Goal: Task Accomplishment & Management: Manage account settings

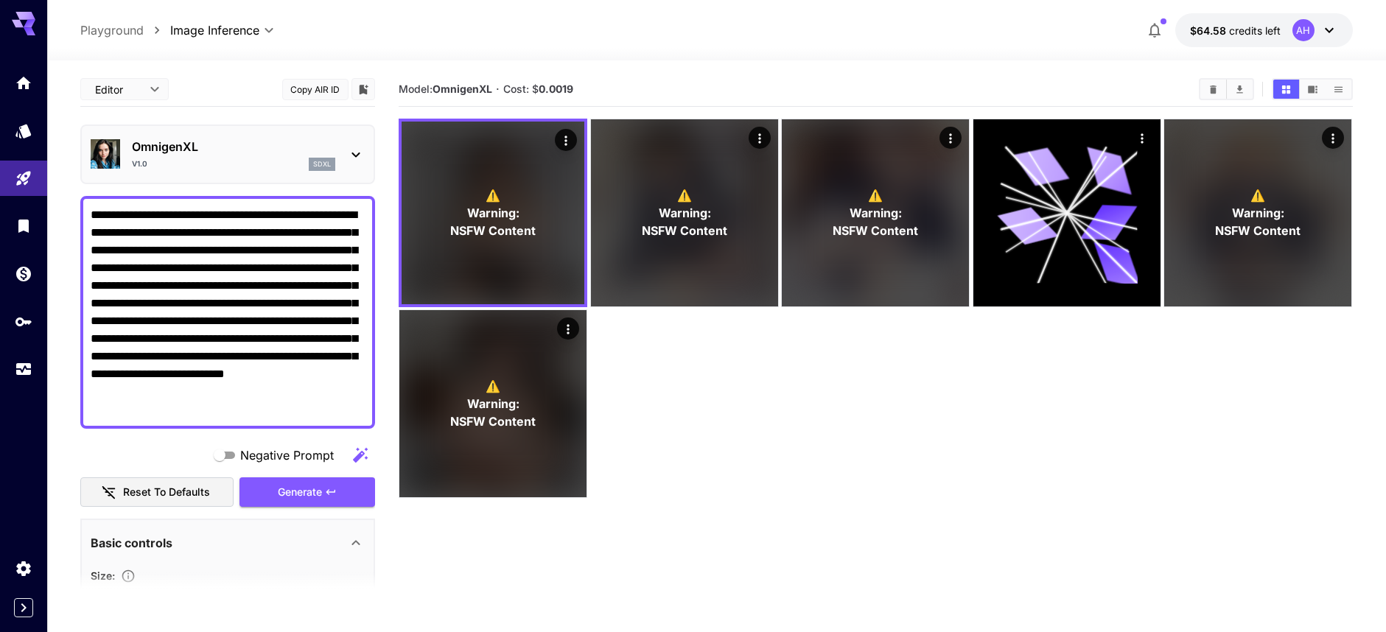
click at [229, 150] on p "OmnigenXL" at bounding box center [233, 147] width 203 height 18
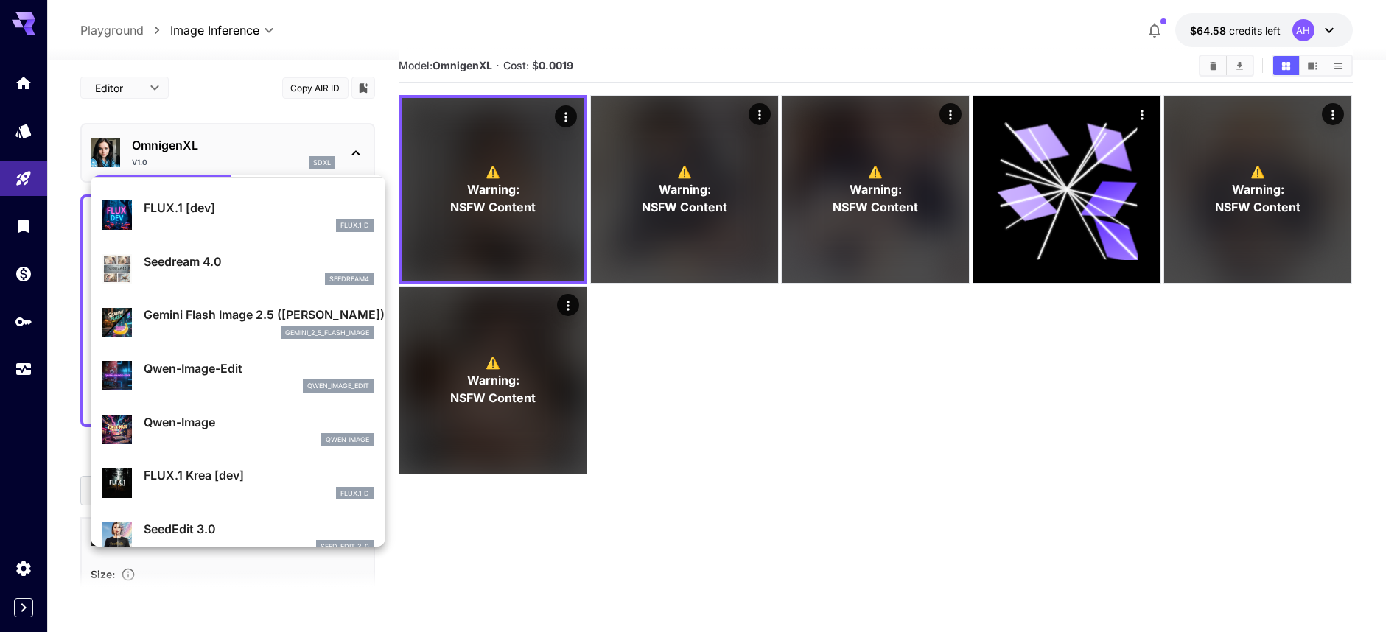
scroll to position [42, 0]
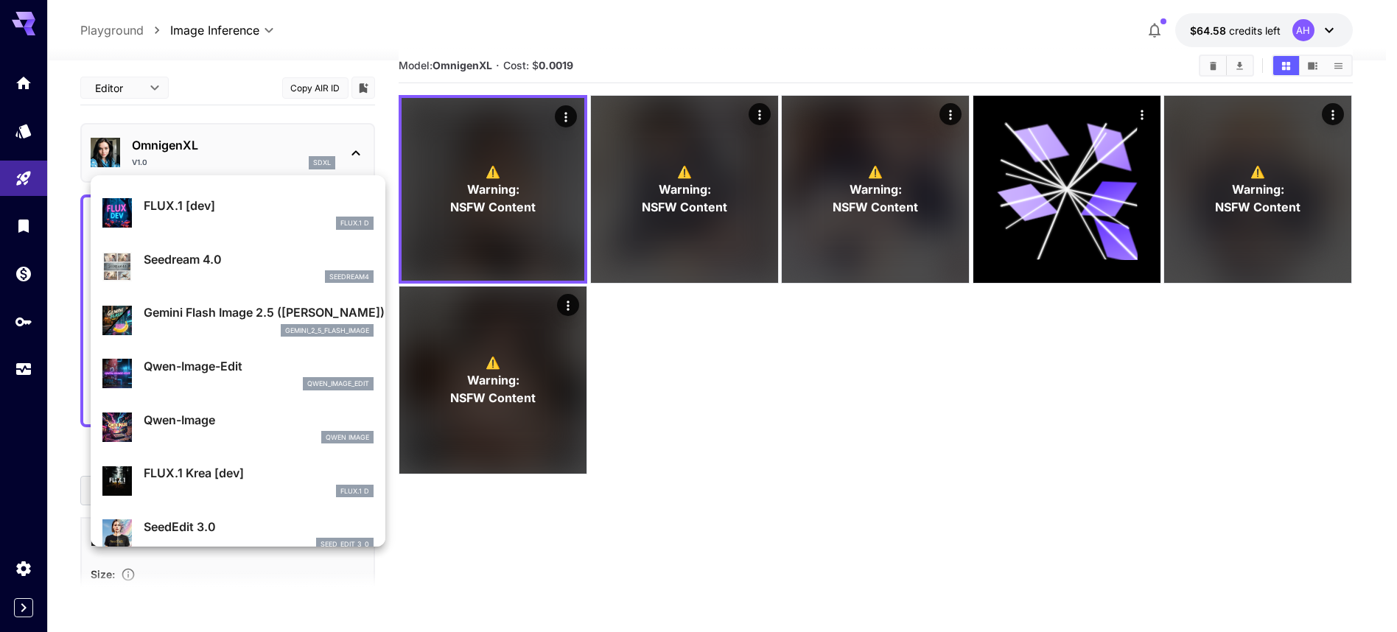
click at [797, 513] on div at bounding box center [698, 316] width 1397 height 632
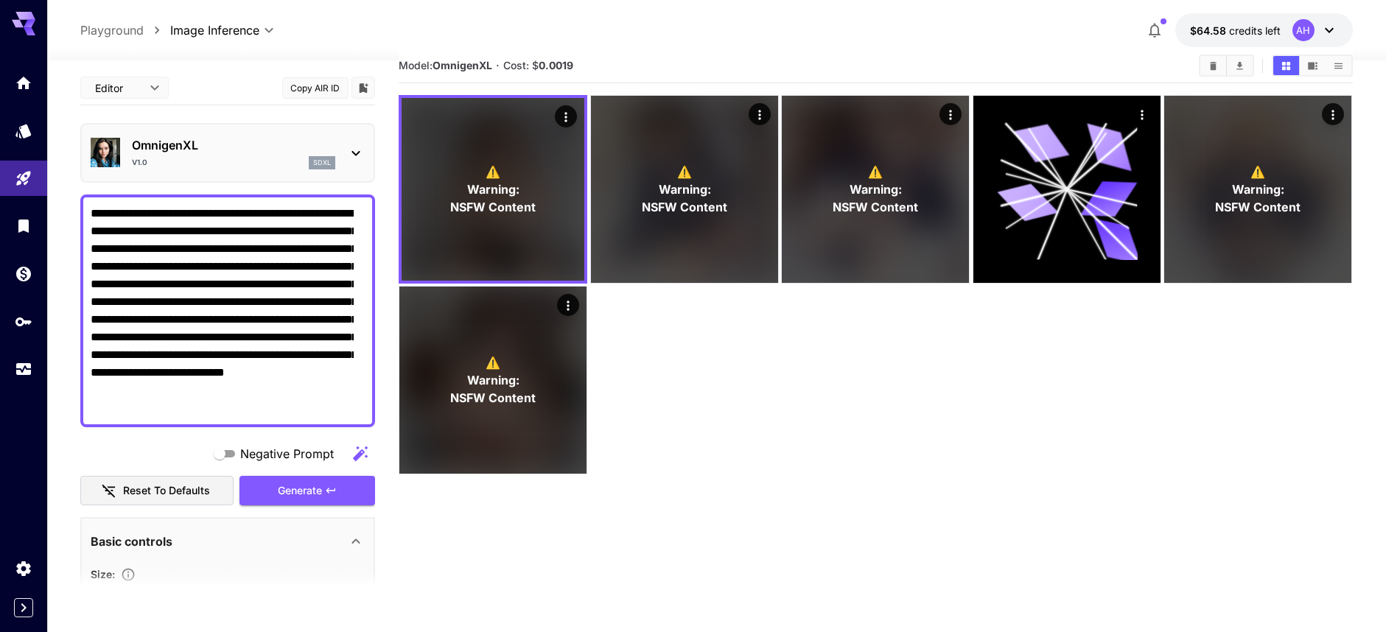
click at [347, 151] on icon at bounding box center [356, 153] width 18 height 18
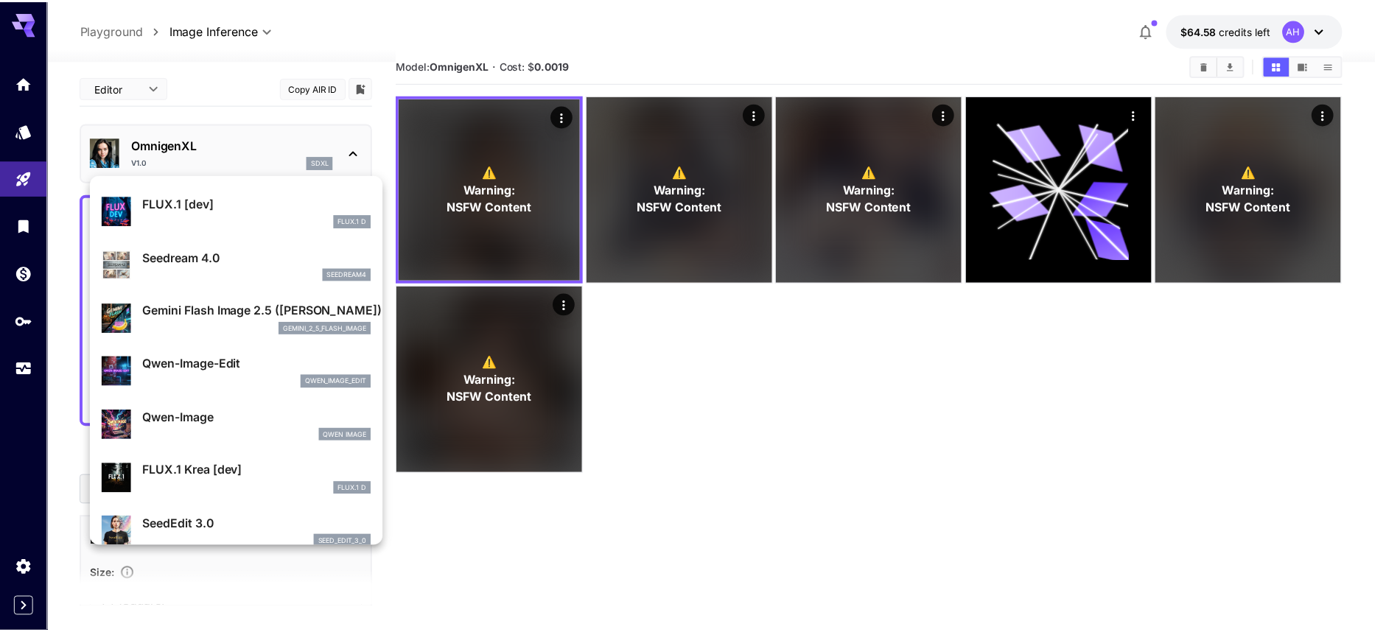
scroll to position [0, 0]
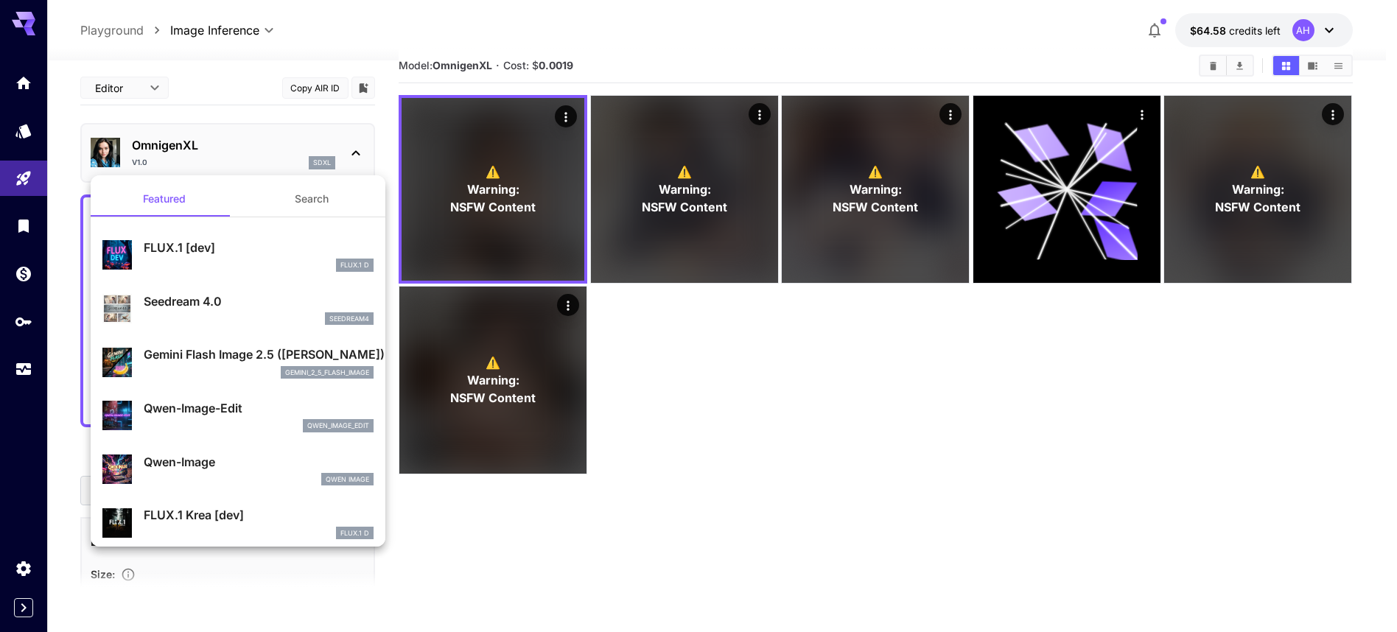
click at [231, 253] on p "FLUX.1 [dev]" at bounding box center [259, 248] width 230 height 18
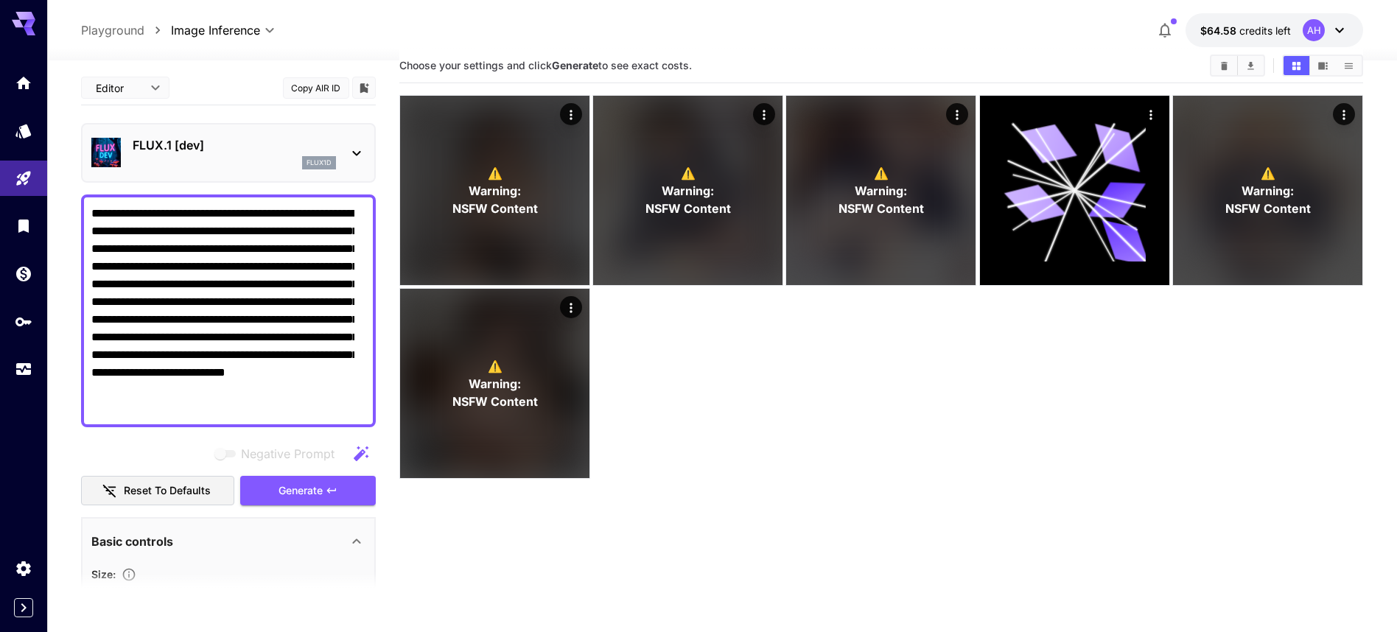
type input "**"
type input "***"
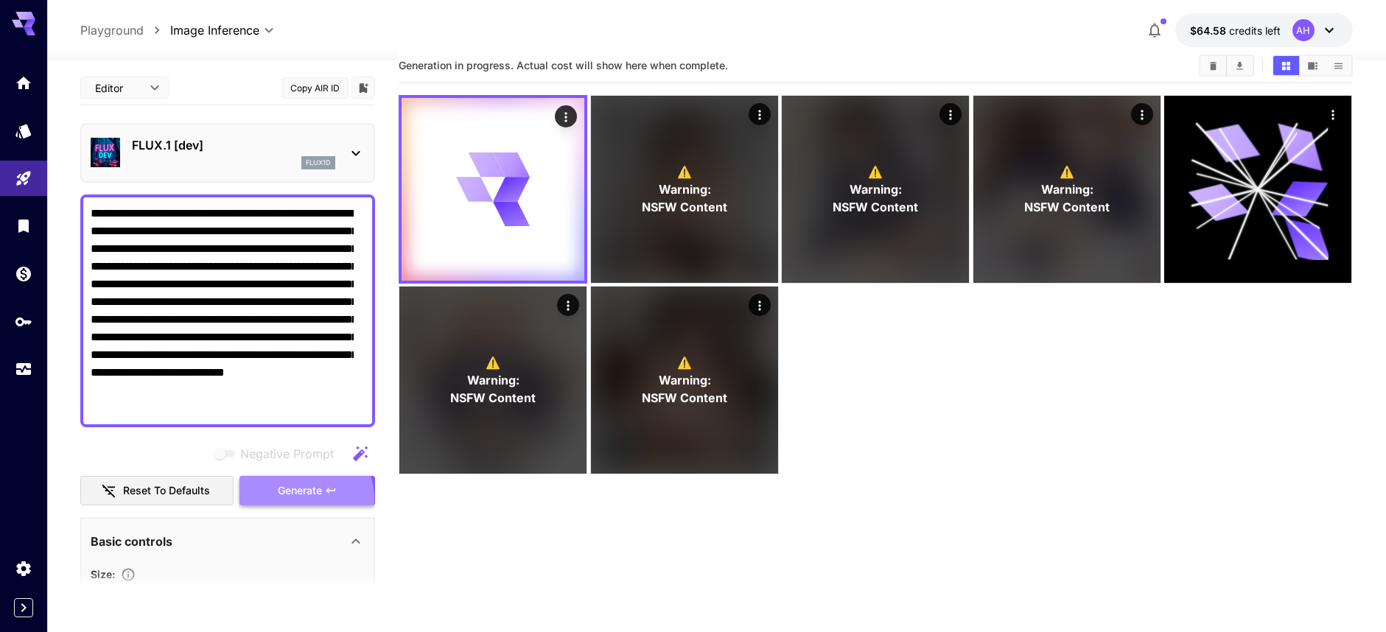
click at [296, 499] on span "Generate" at bounding box center [300, 491] width 44 height 18
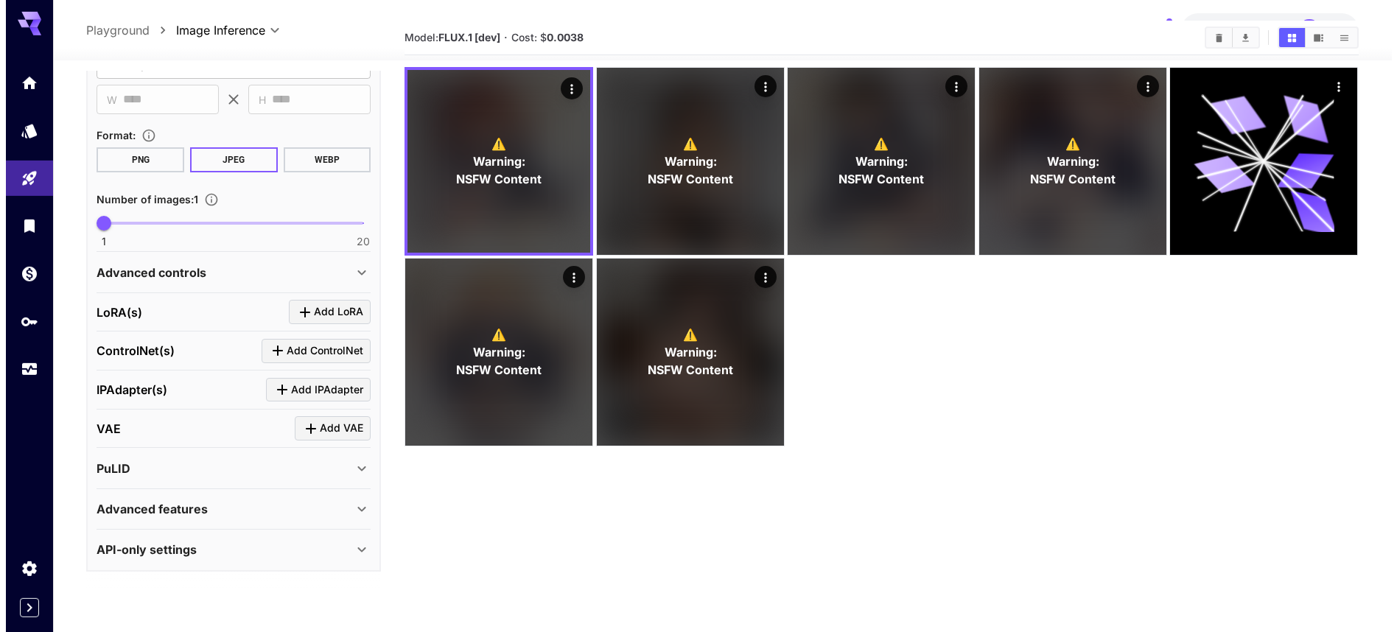
scroll to position [59, 0]
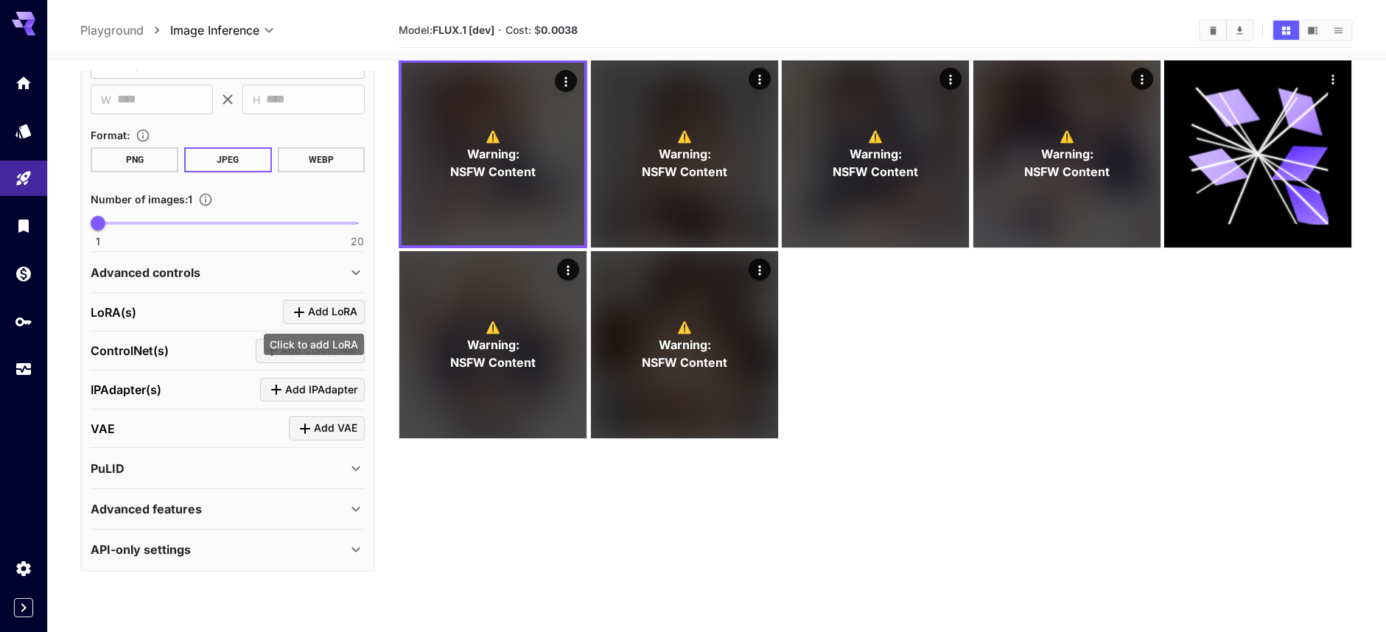
click at [329, 314] on span "Add LoRA" at bounding box center [332, 312] width 49 height 18
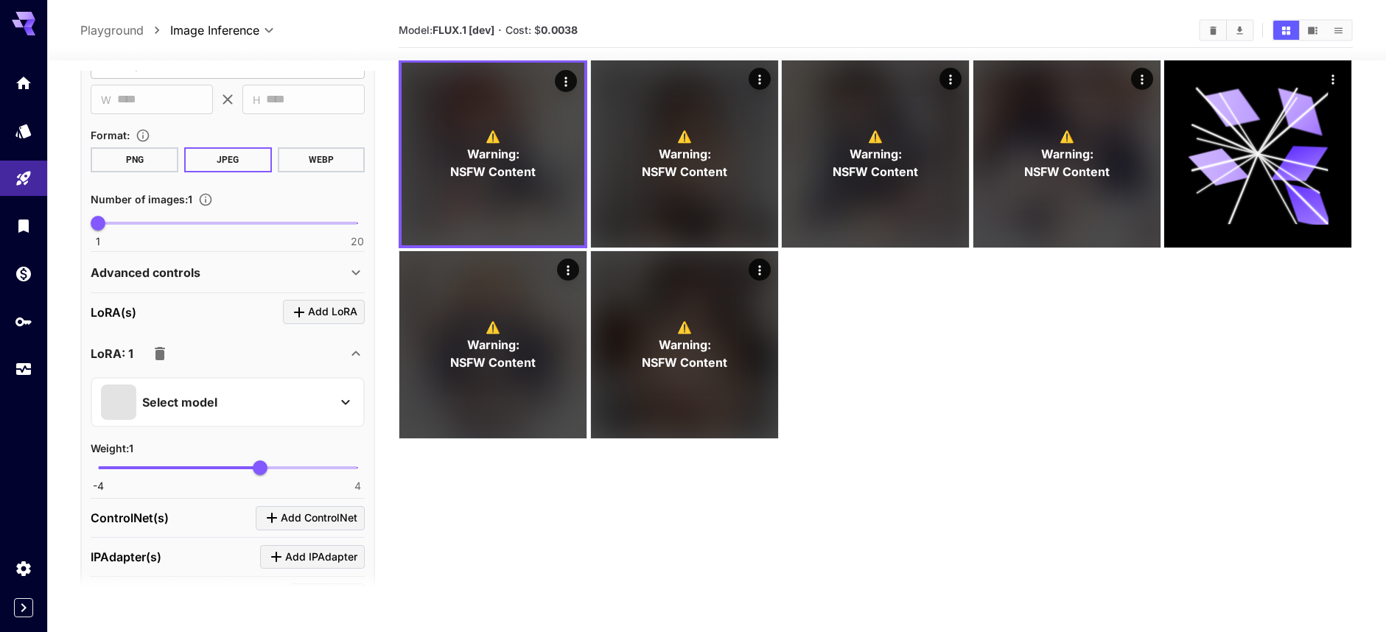
click at [212, 402] on p "Select model" at bounding box center [179, 402] width 75 height 18
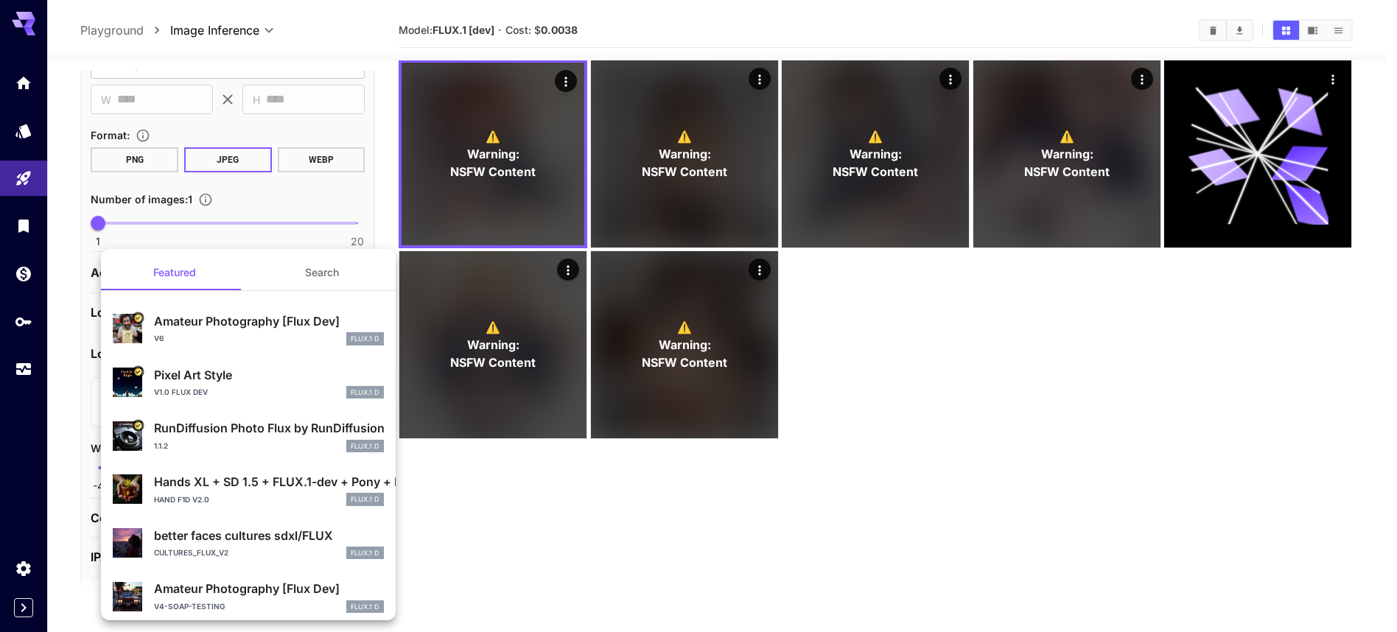
click at [332, 278] on button "Search" at bounding box center [321, 272] width 147 height 35
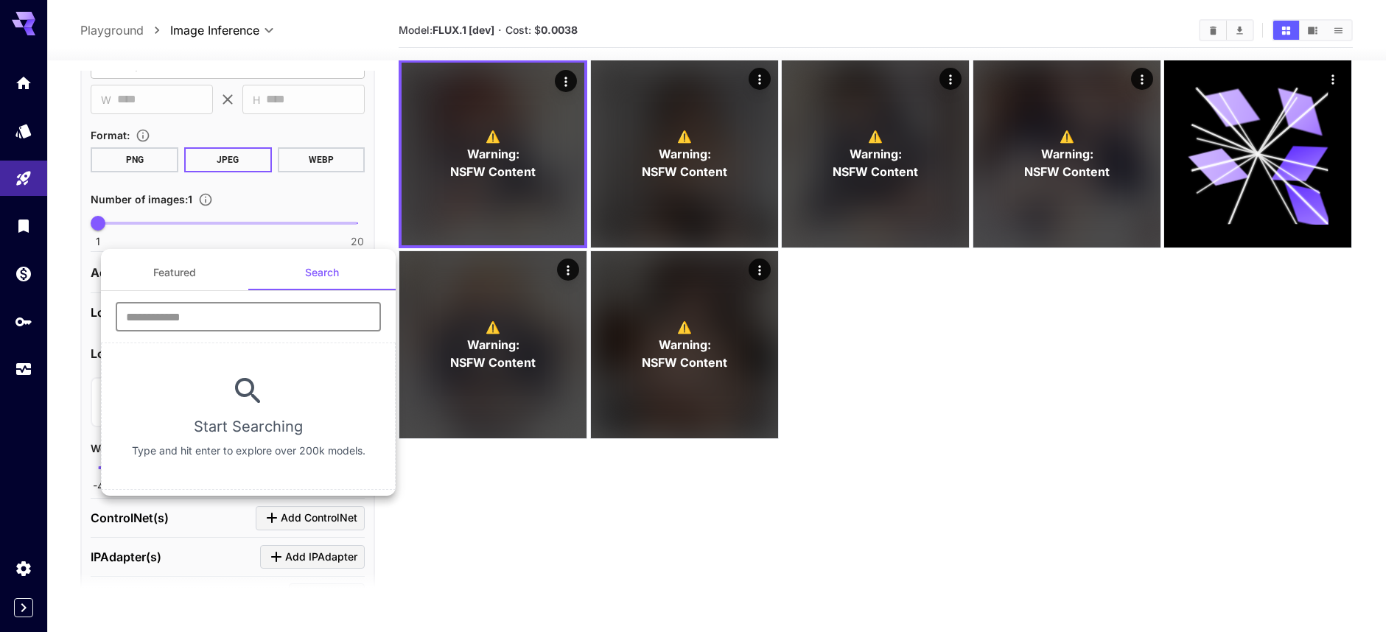
click at [329, 309] on input "text" at bounding box center [248, 316] width 265 height 29
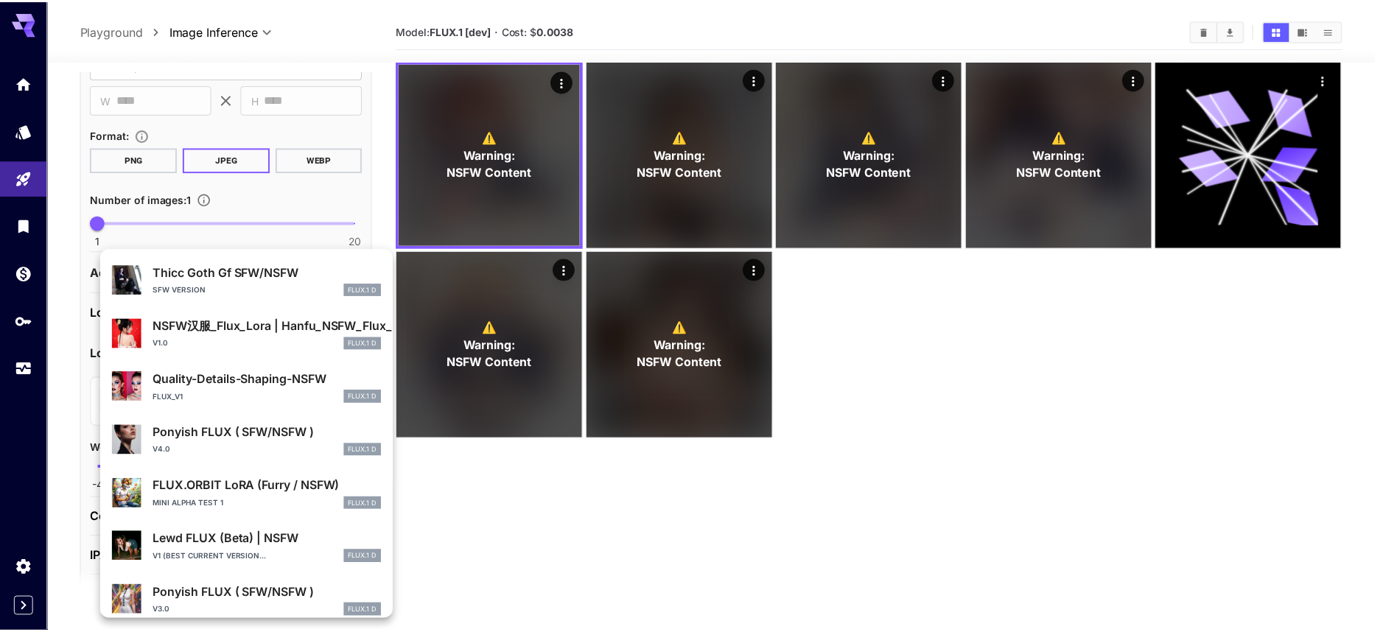
scroll to position [533, 0]
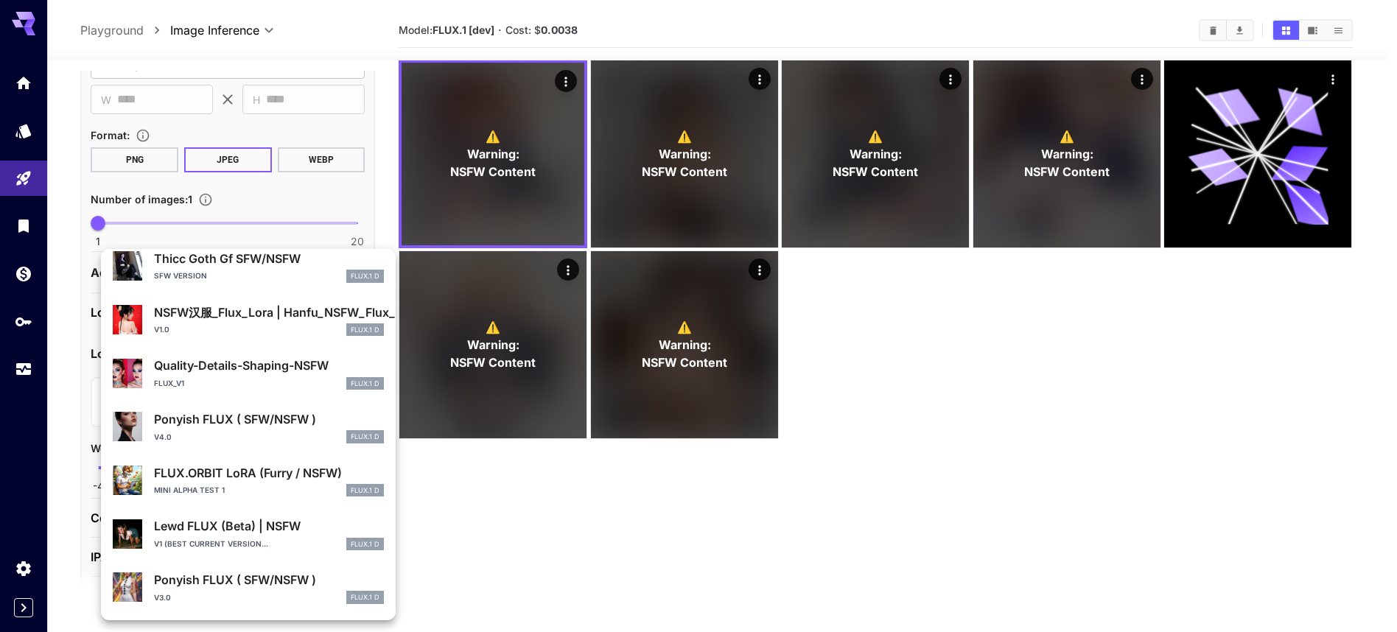
type input "****"
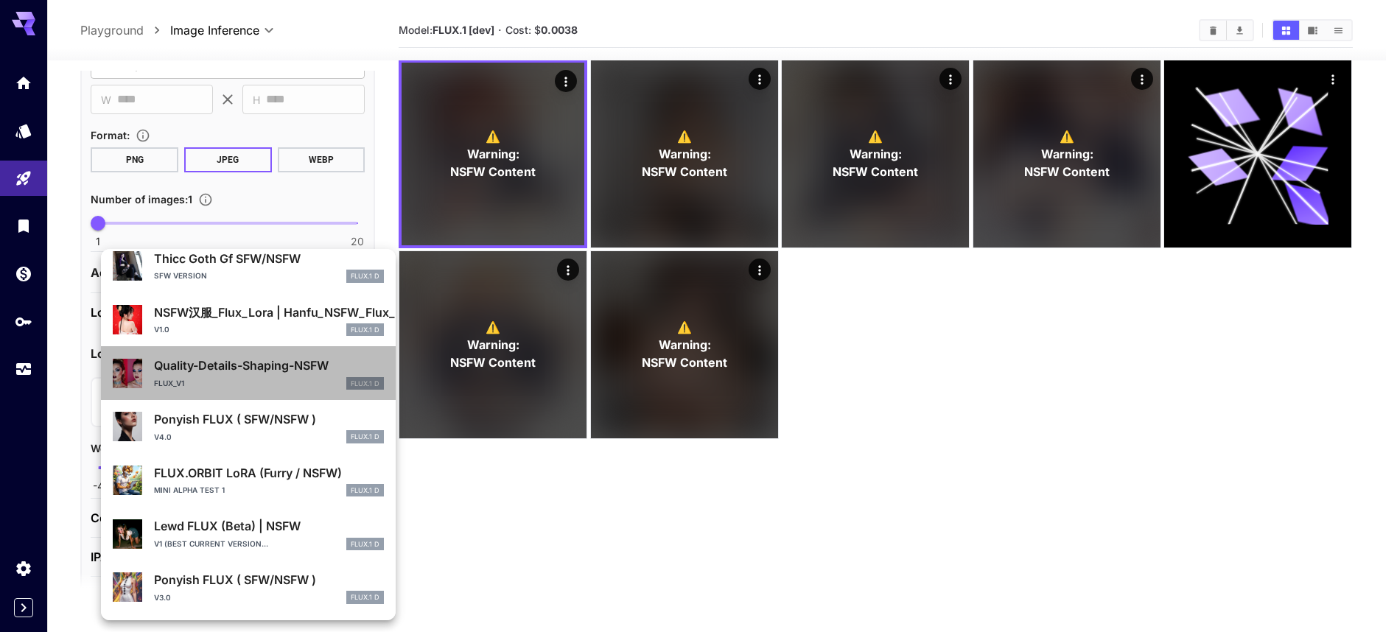
click at [275, 372] on p "Quality-Details-Shaping-NSFW" at bounding box center [269, 366] width 230 height 18
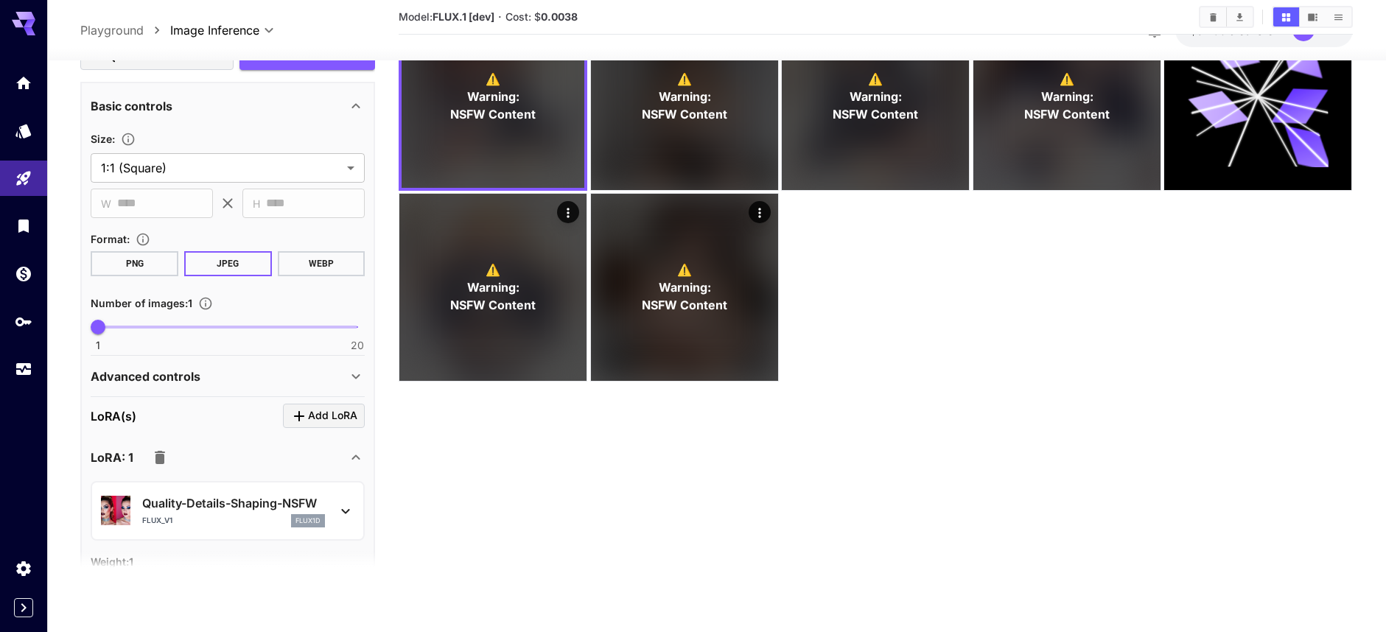
scroll to position [355, 0]
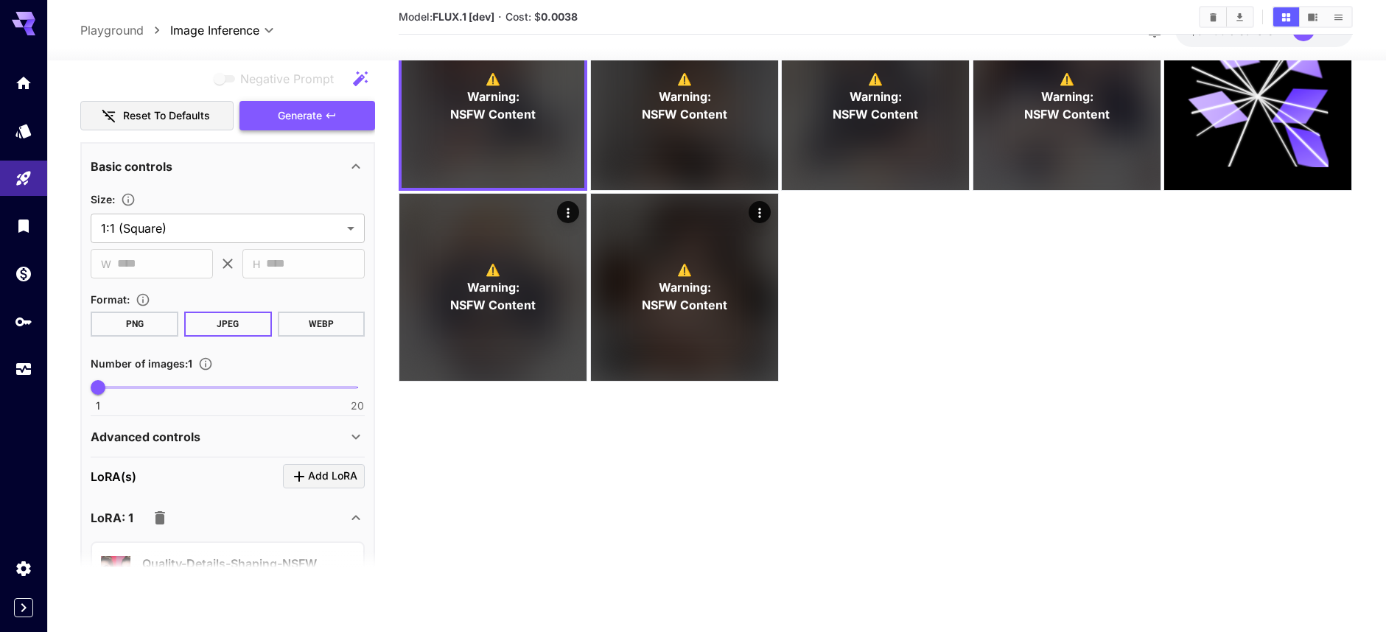
click at [332, 114] on button "Generate" at bounding box center [307, 115] width 136 height 30
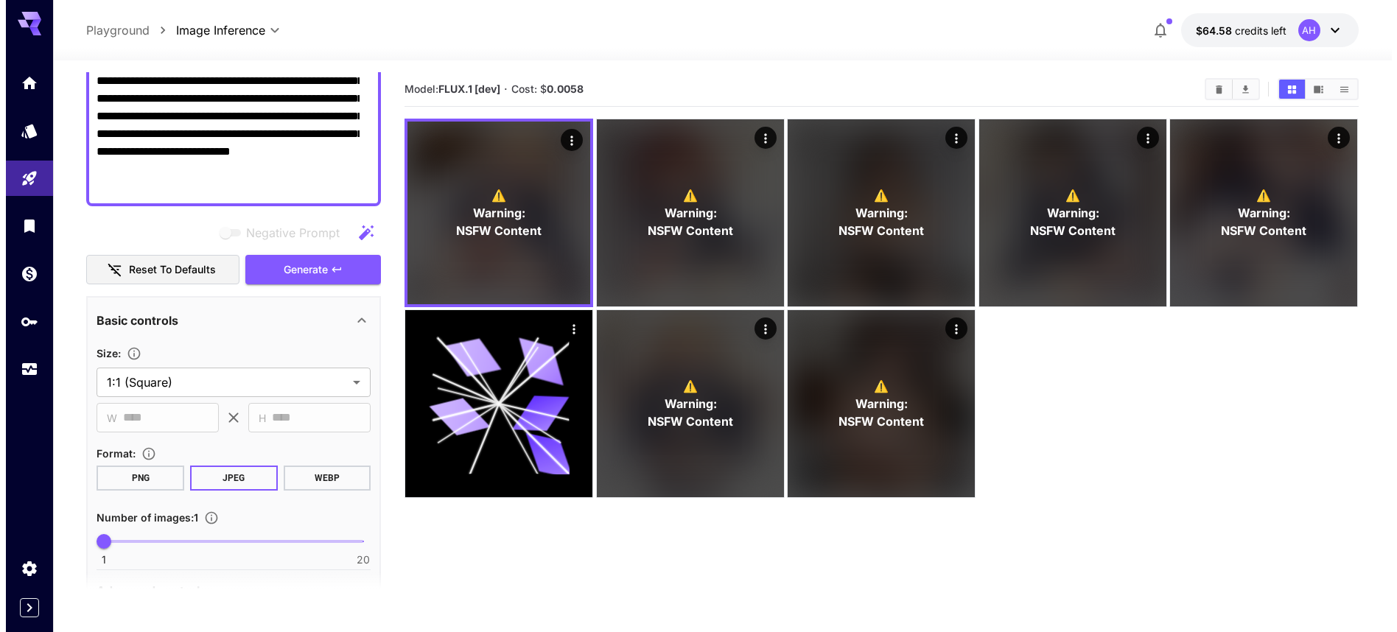
scroll to position [0, 0]
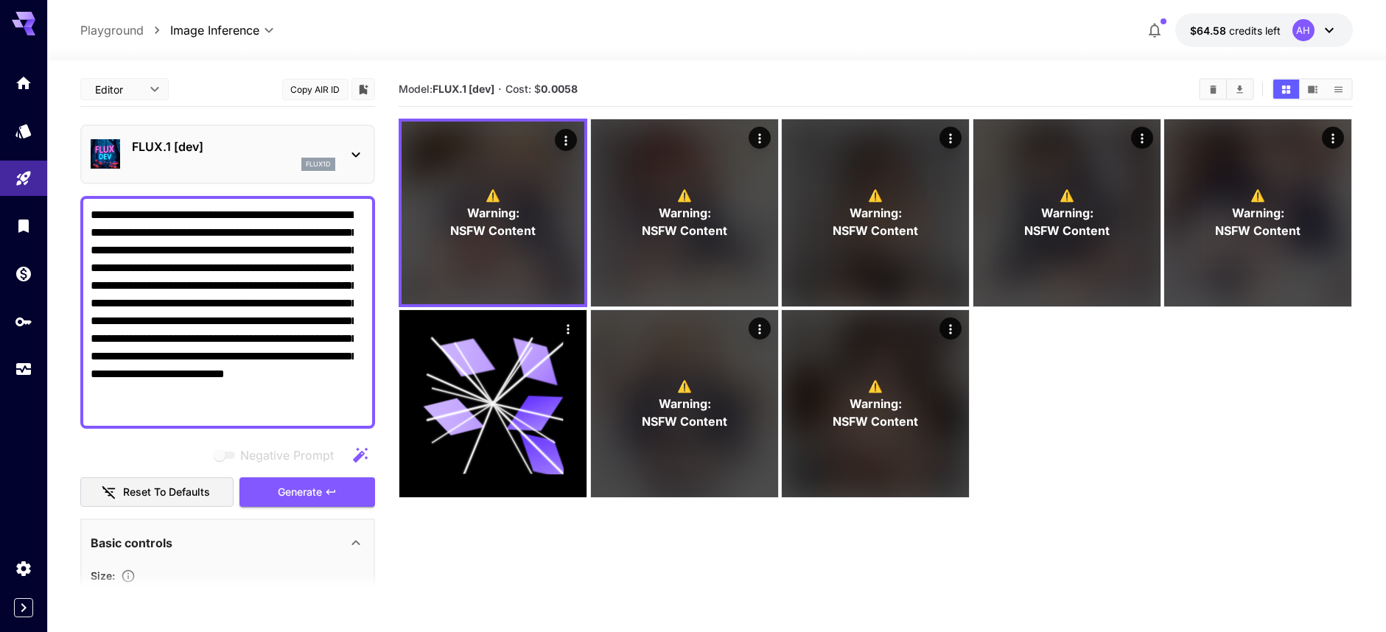
click at [347, 155] on icon at bounding box center [356, 155] width 18 height 18
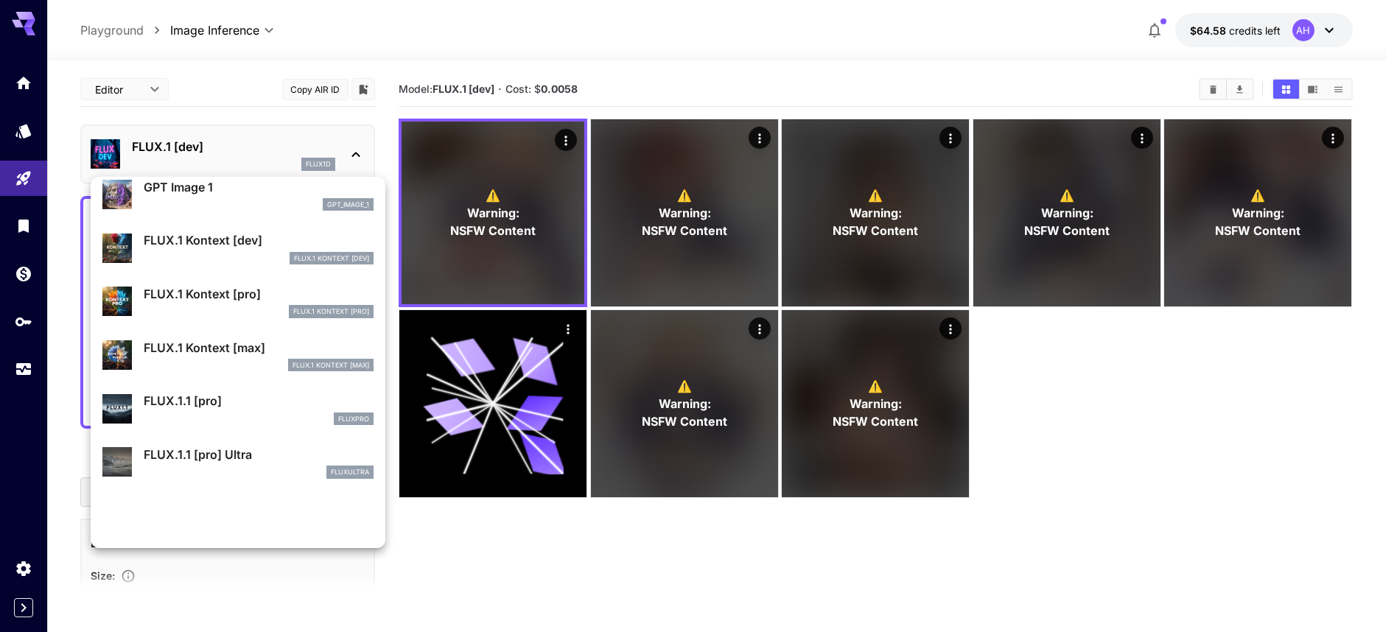
scroll to position [984, 0]
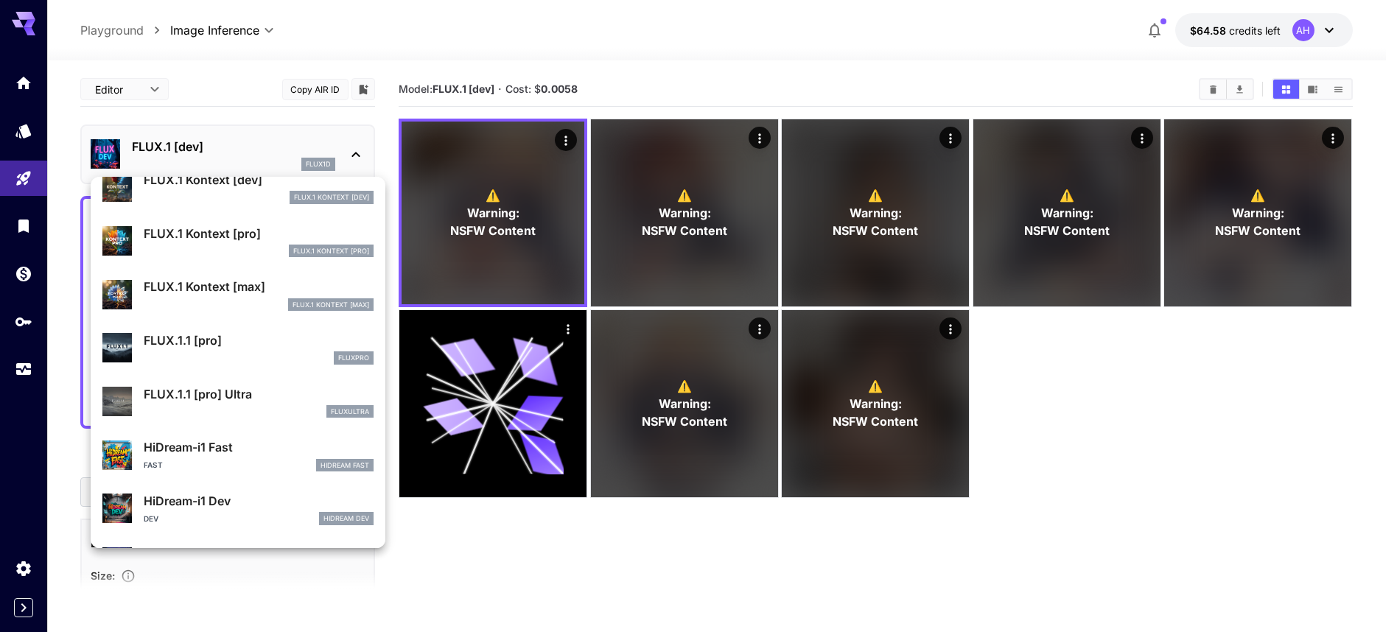
click at [278, 139] on div at bounding box center [698, 316] width 1397 height 632
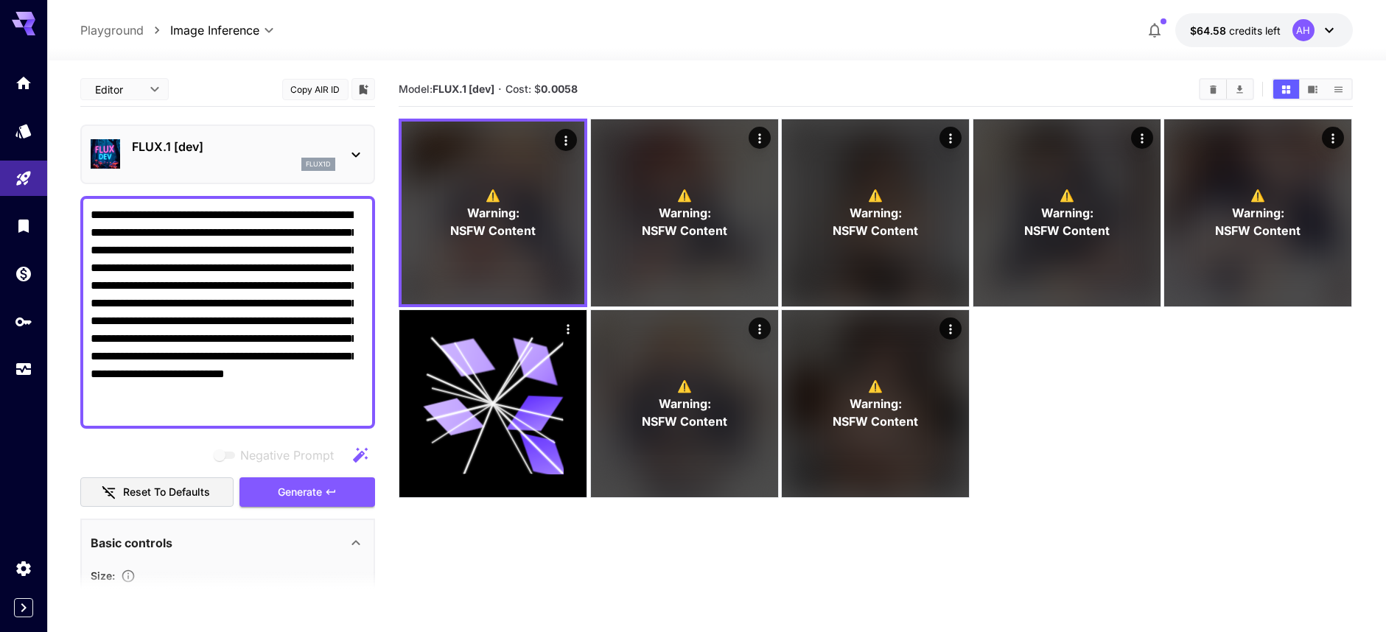
click at [349, 157] on icon at bounding box center [356, 155] width 18 height 18
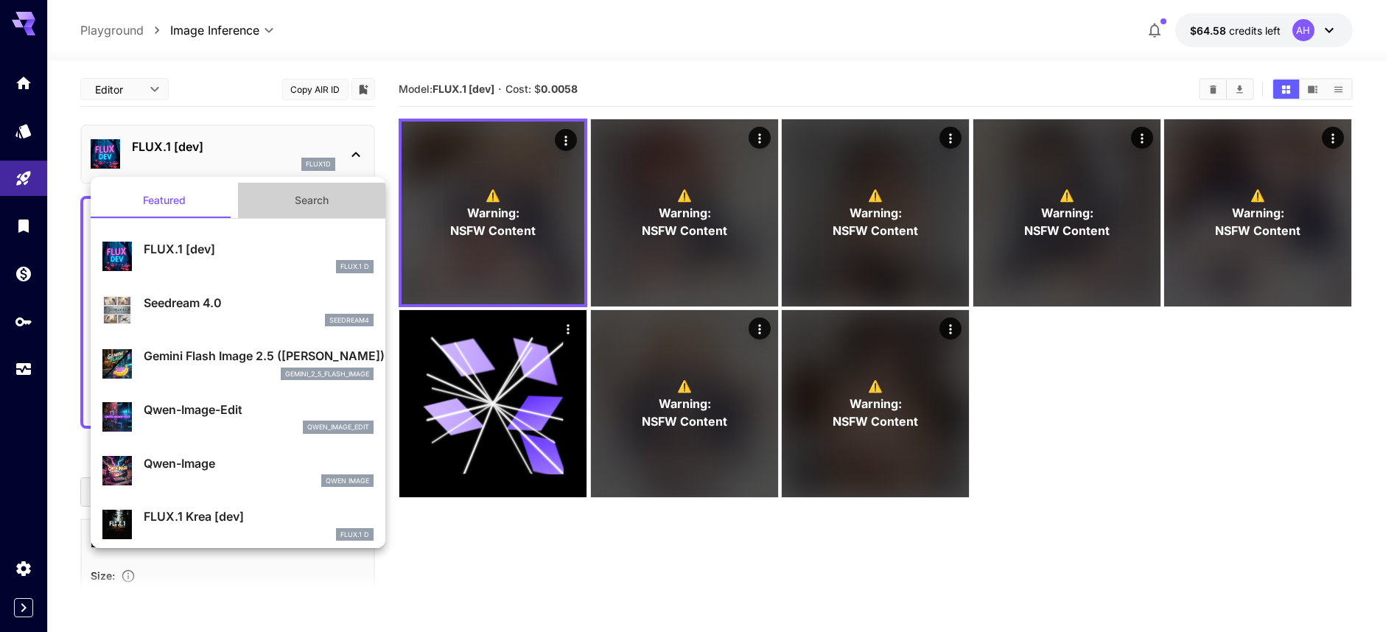
click at [324, 194] on button "Search" at bounding box center [311, 200] width 147 height 35
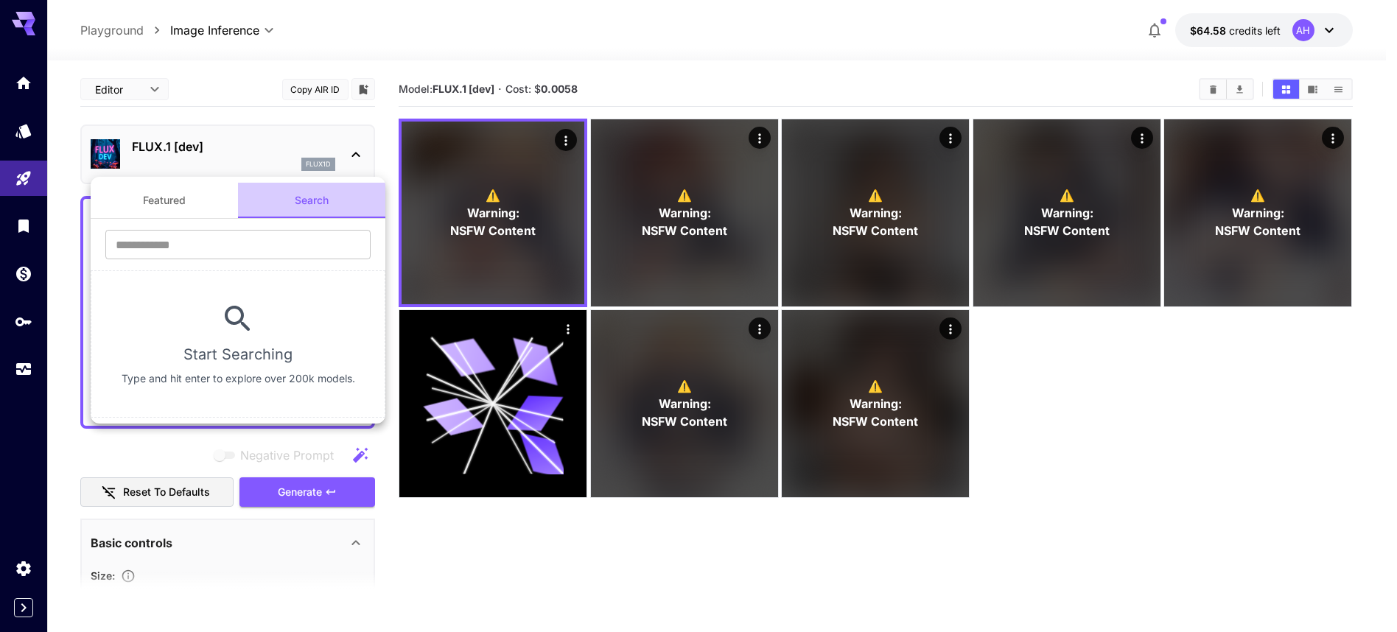
click at [350, 208] on button "Search" at bounding box center [311, 200] width 147 height 35
click at [253, 241] on input "text" at bounding box center [237, 244] width 265 height 29
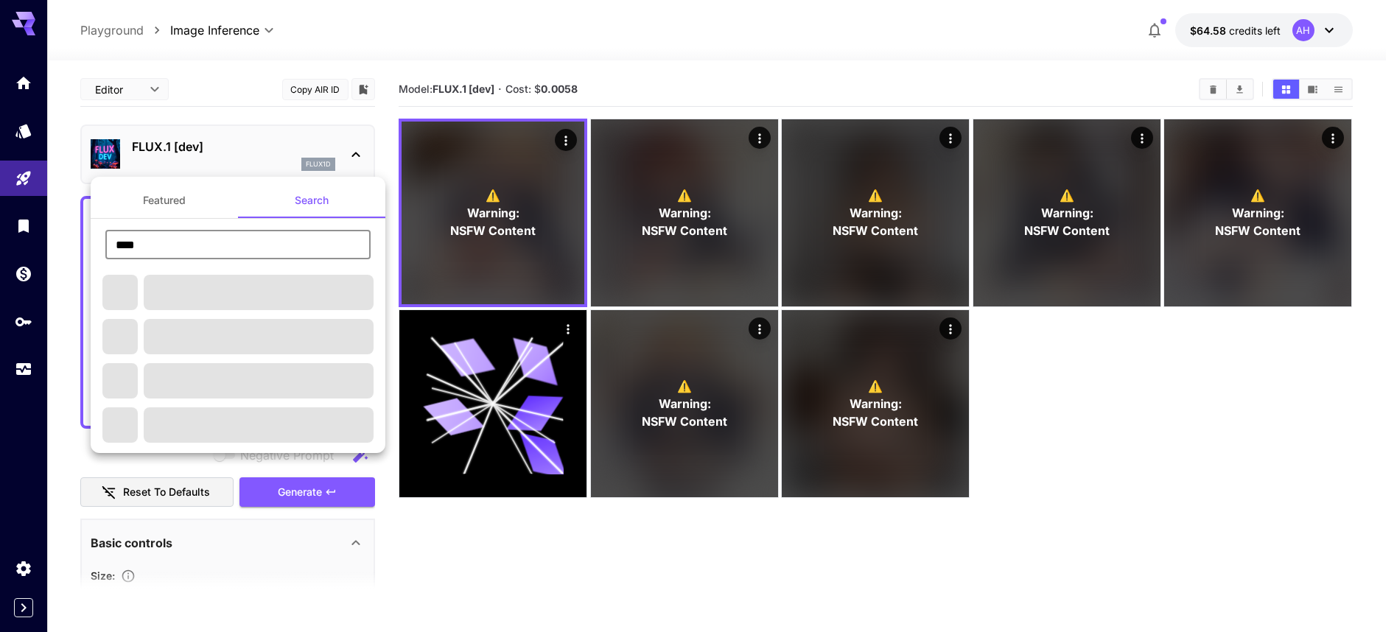
type input "****"
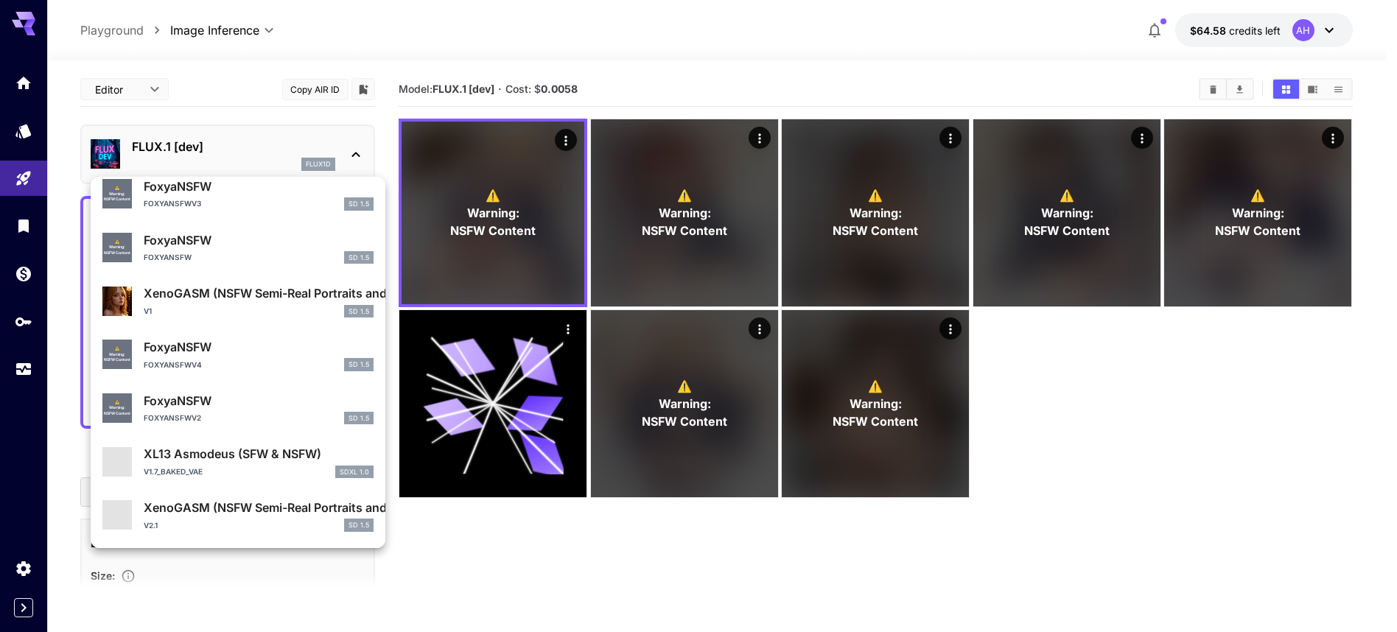
scroll to position [1340, 0]
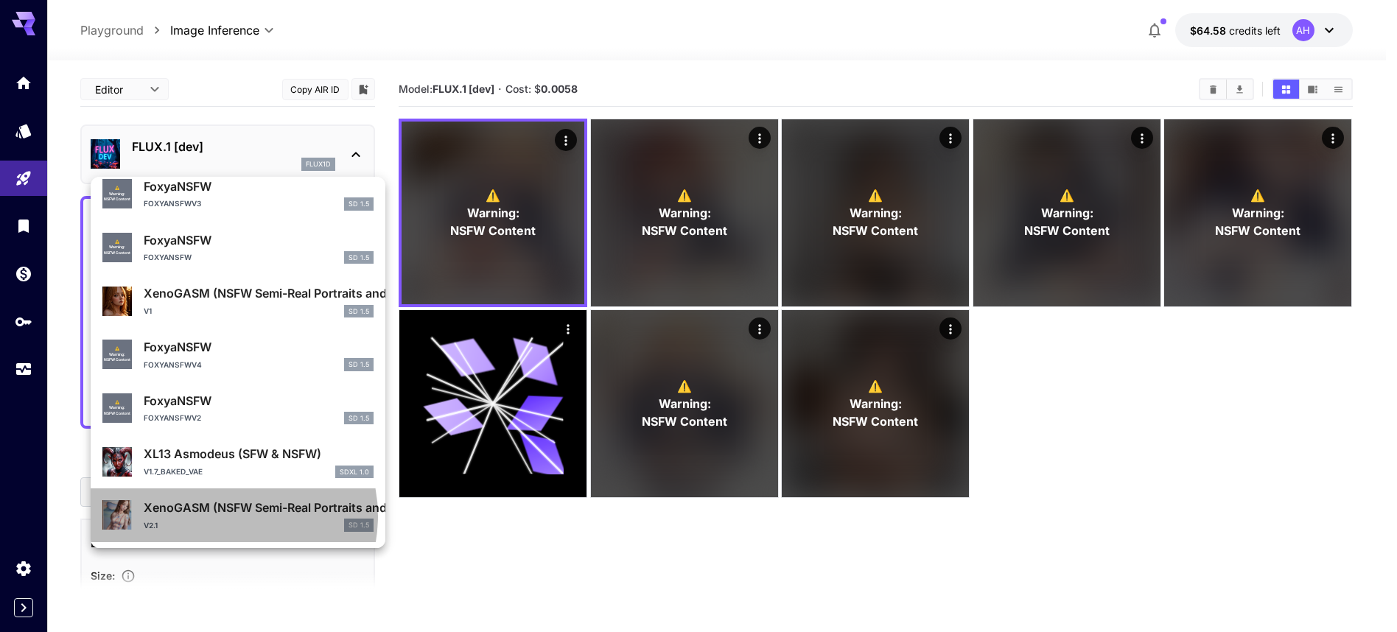
click at [225, 516] on p "XenoGASM (NSFW Semi-Real Portraits and Fetishes)" at bounding box center [259, 508] width 230 height 18
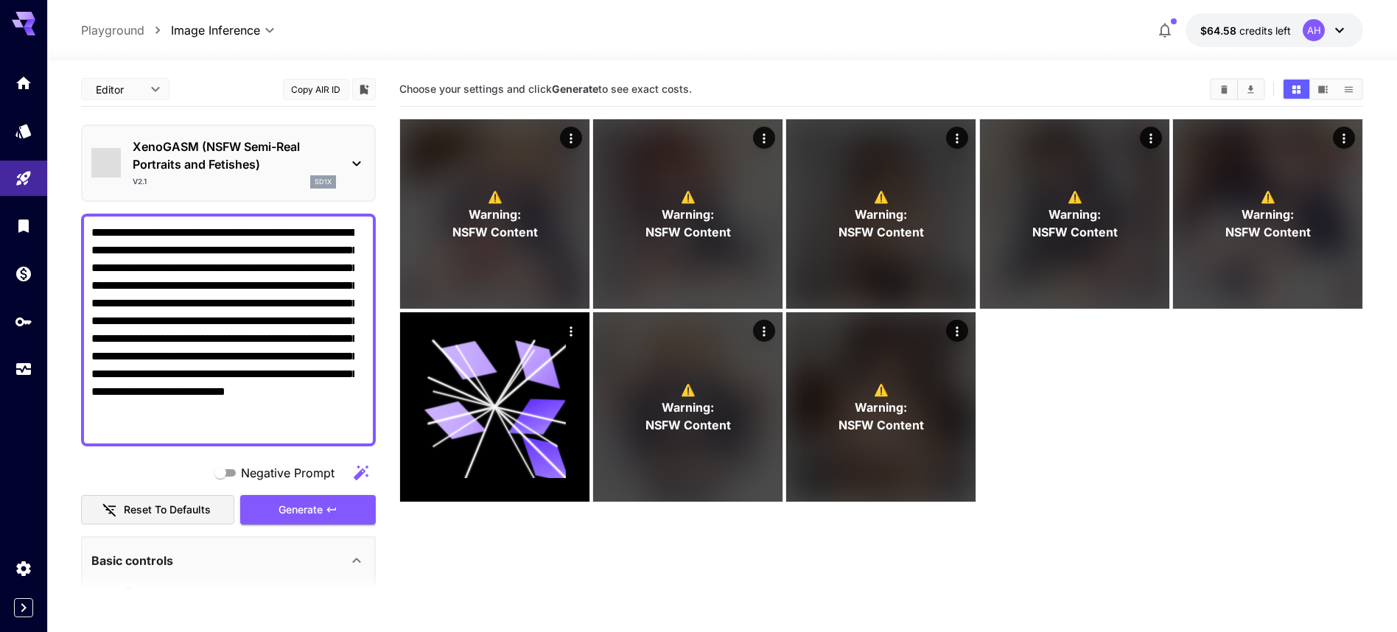
type input "**********"
type input "***"
type input "**"
type input "***"
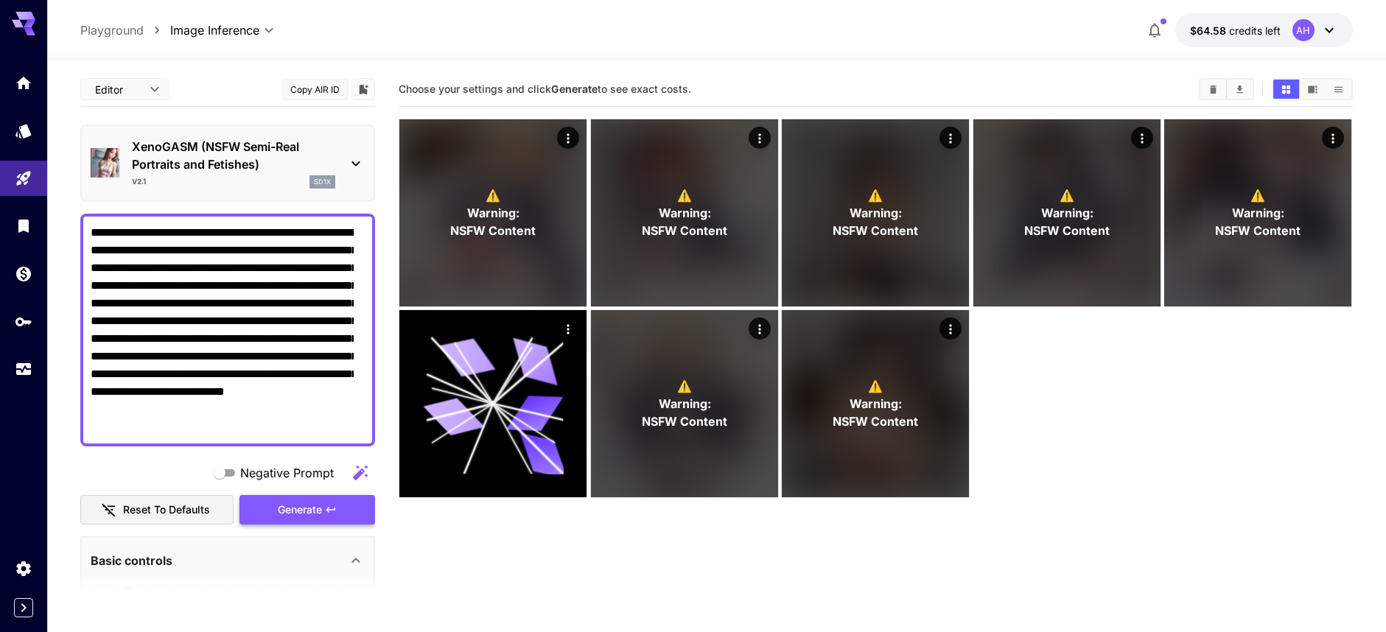
click at [292, 513] on span "Generate" at bounding box center [300, 510] width 44 height 18
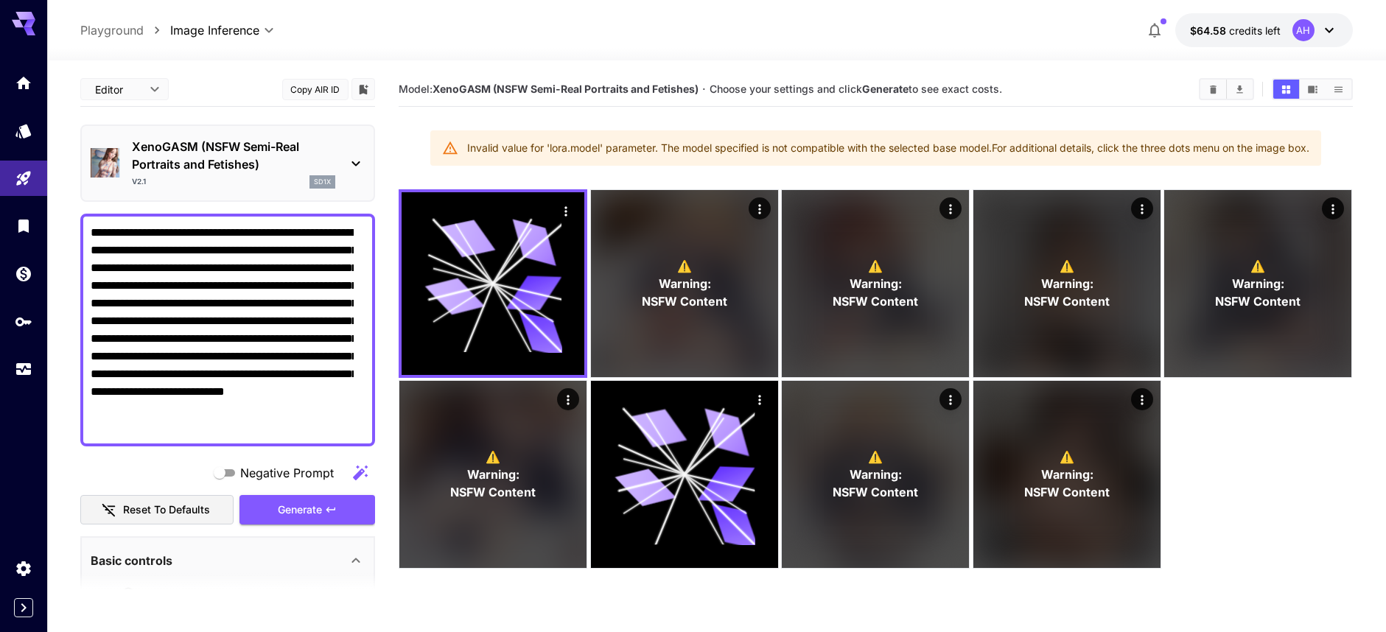
click at [347, 161] on icon at bounding box center [356, 164] width 18 height 18
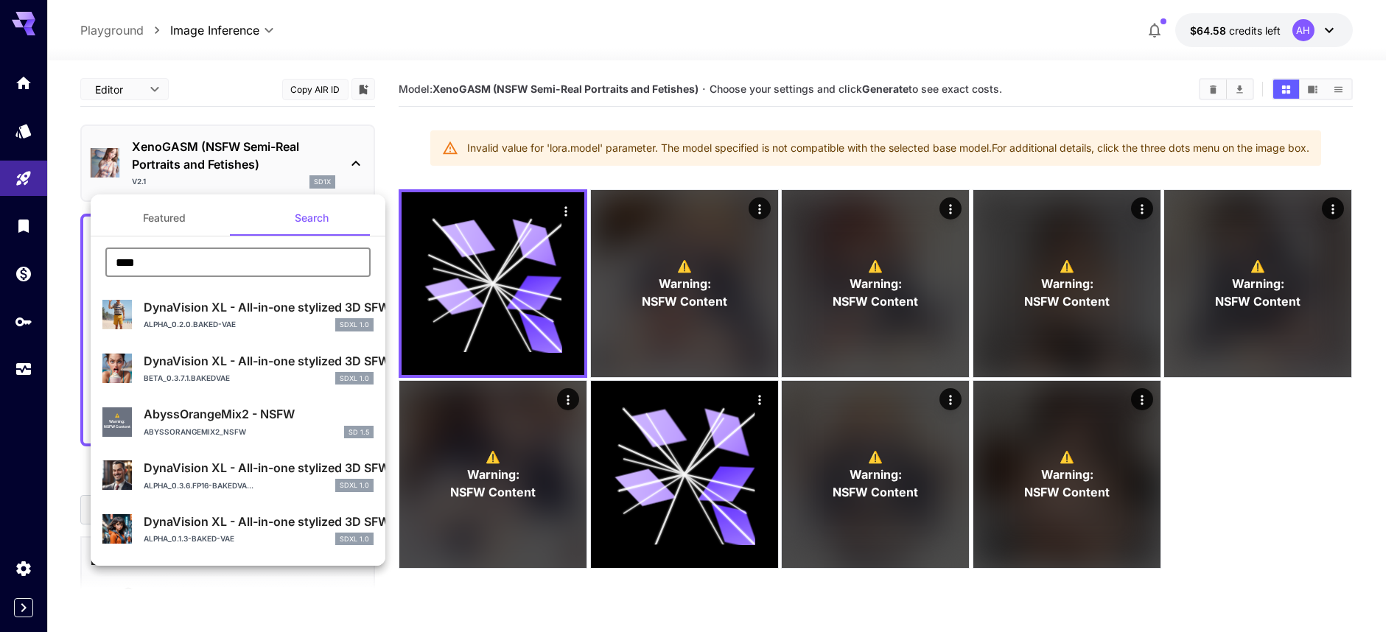
click at [220, 271] on input "****" at bounding box center [237, 262] width 265 height 29
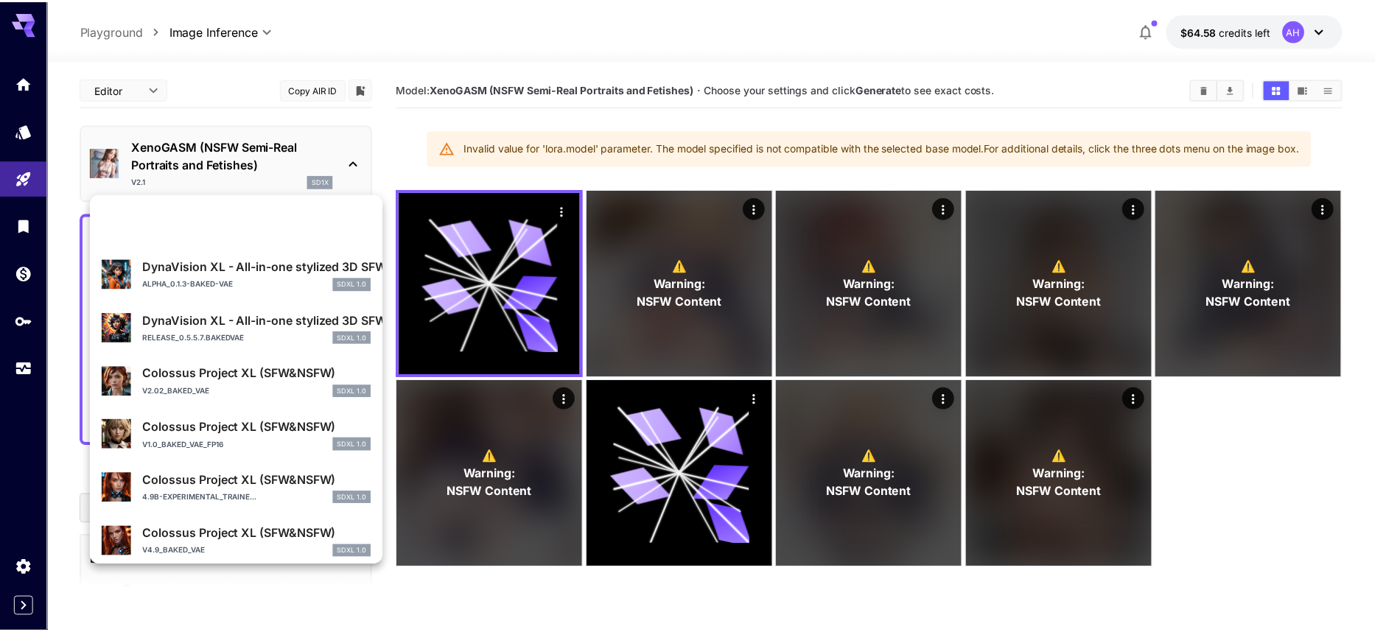
scroll to position [309, 0]
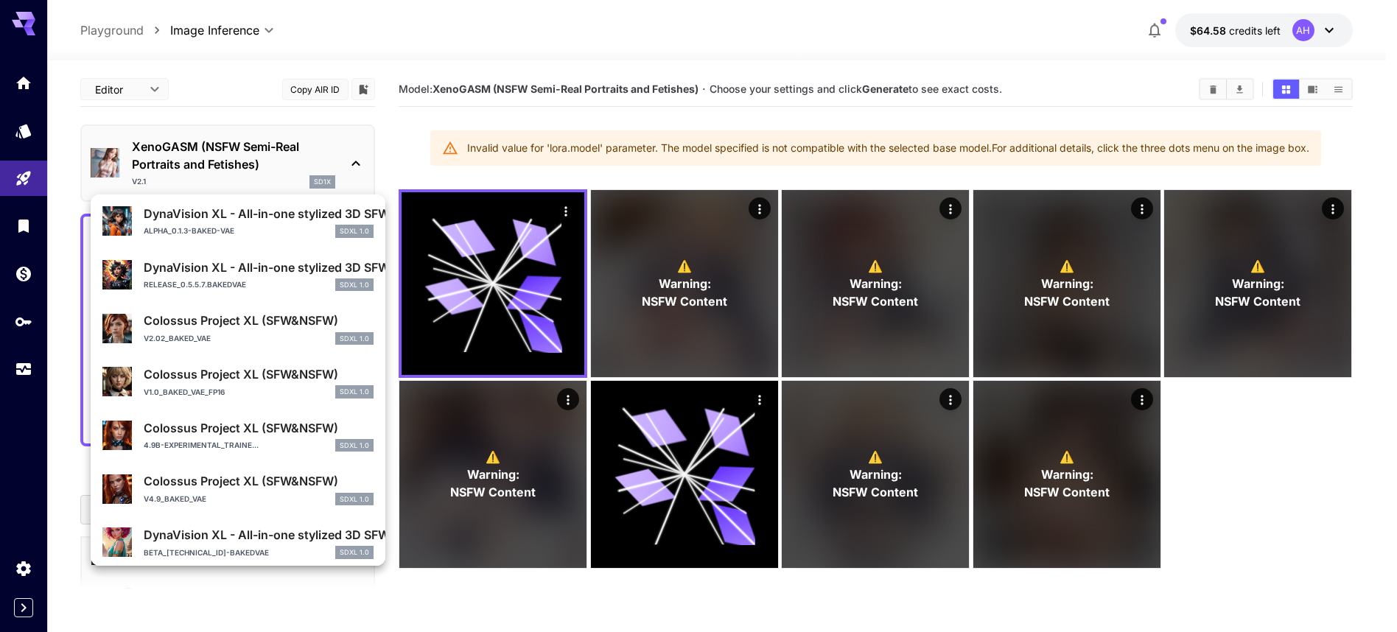
click at [430, 605] on div at bounding box center [698, 316] width 1397 height 632
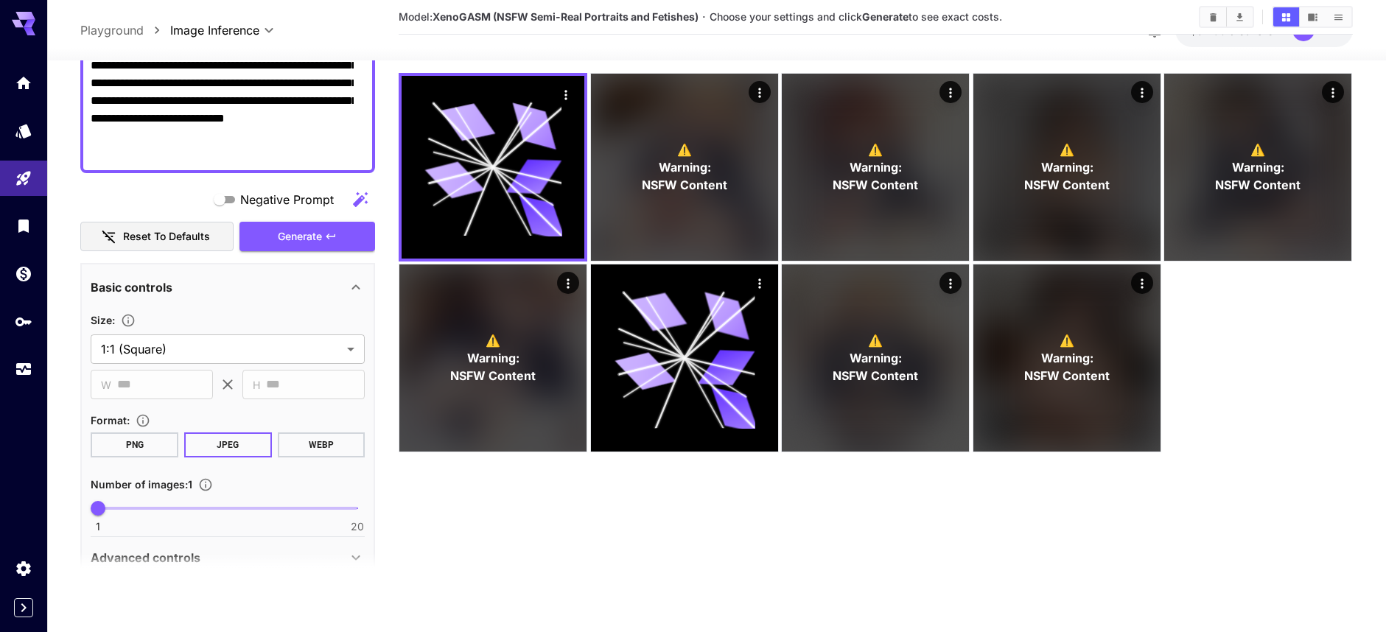
scroll to position [518, 0]
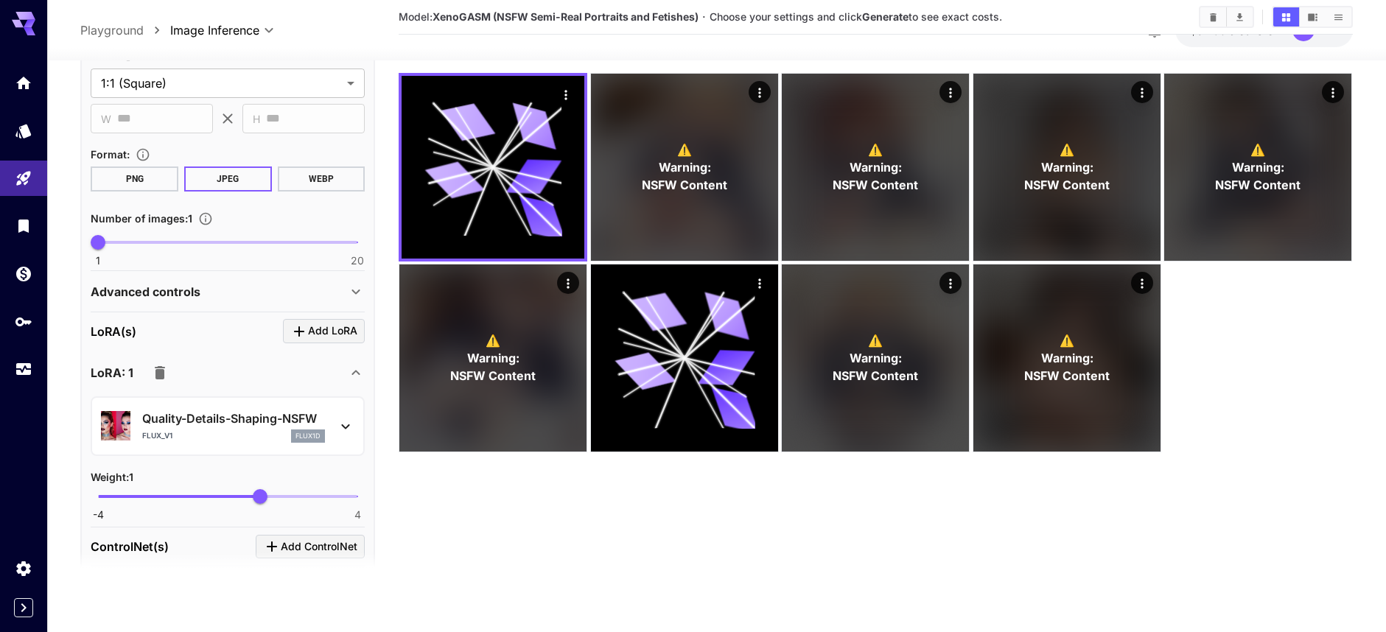
click at [337, 435] on icon at bounding box center [346, 426] width 18 height 18
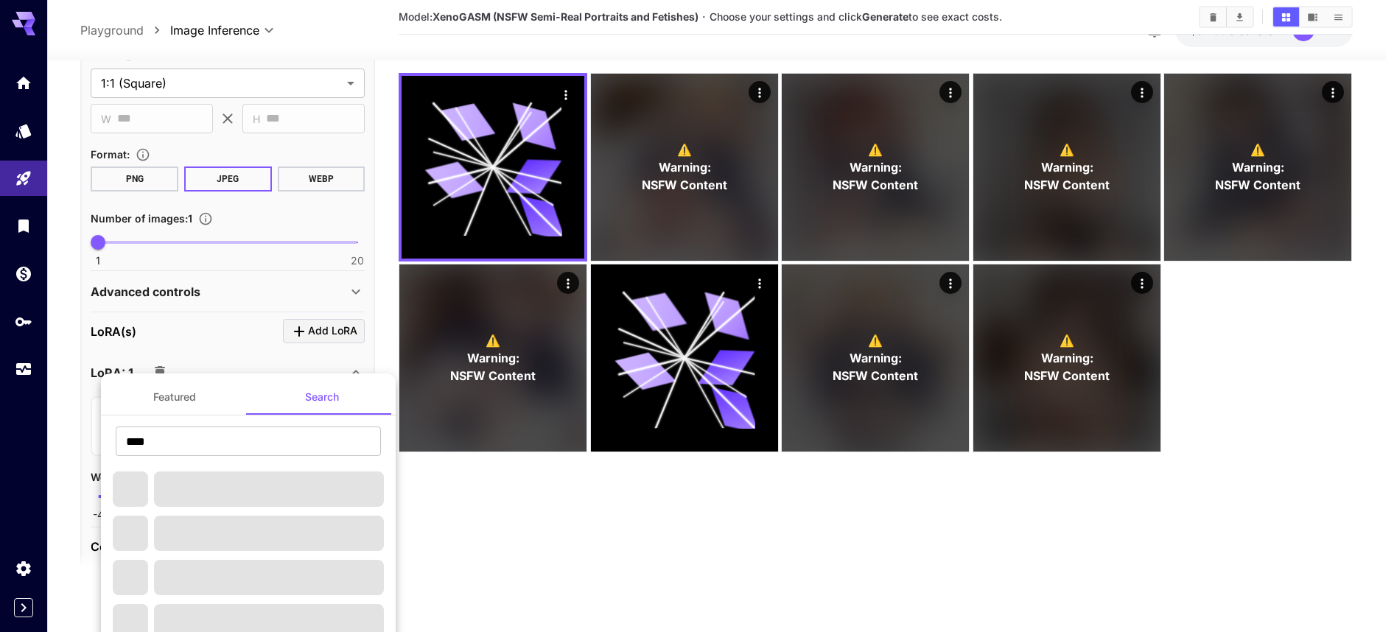
drag, startPoint x: 211, startPoint y: 361, endPoint x: 180, endPoint y: 367, distance: 31.5
click at [206, 362] on div at bounding box center [698, 316] width 1397 height 632
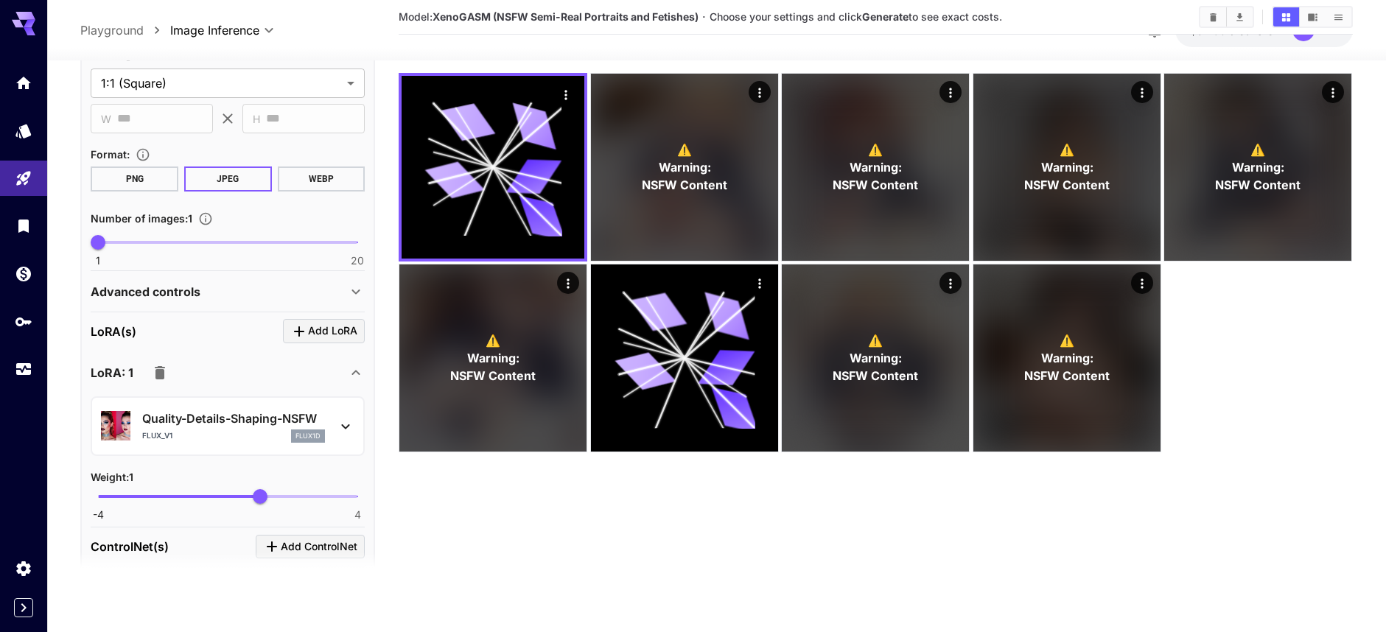
click at [156, 377] on icon "button" at bounding box center [160, 372] width 10 height 13
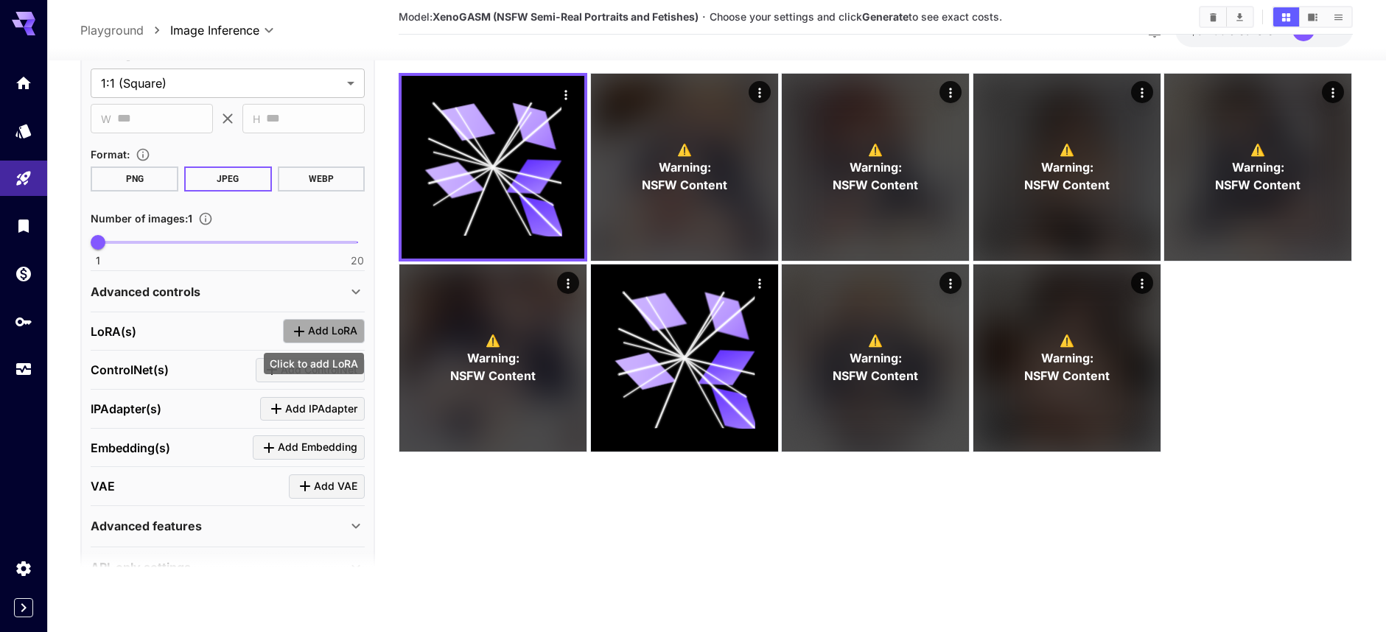
click at [308, 337] on span "Add LoRA" at bounding box center [332, 331] width 49 height 18
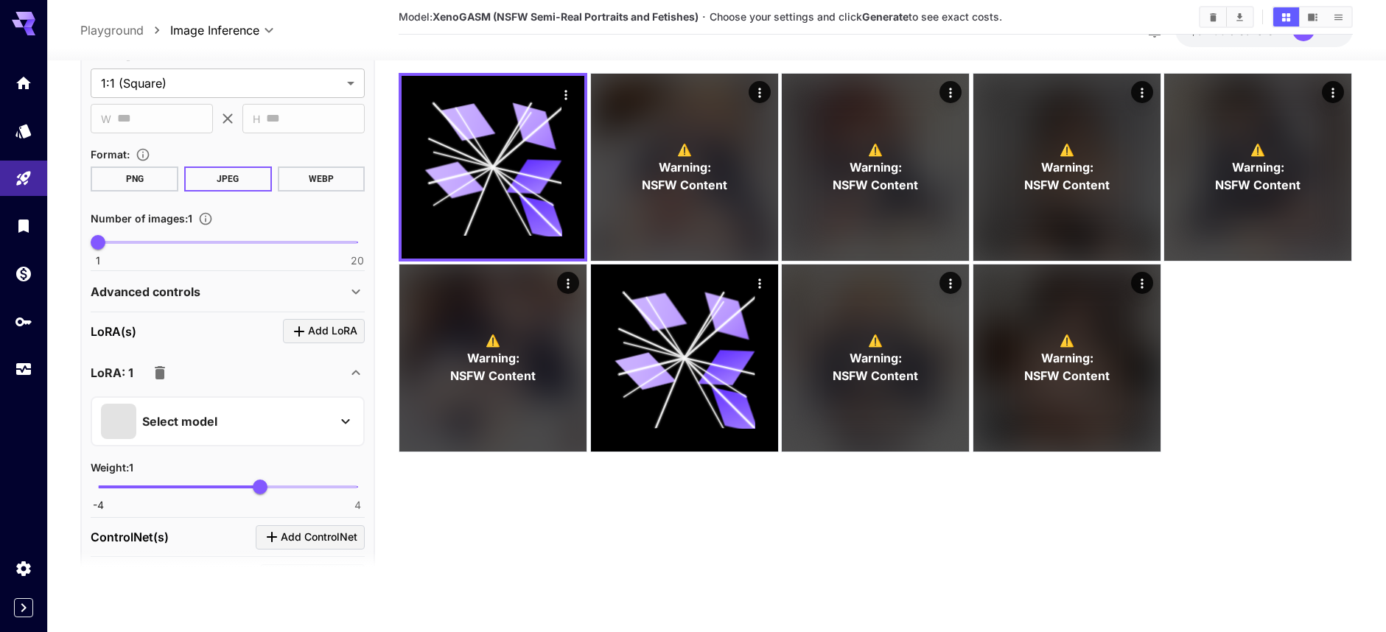
click at [269, 422] on div "Select model" at bounding box center [216, 421] width 230 height 35
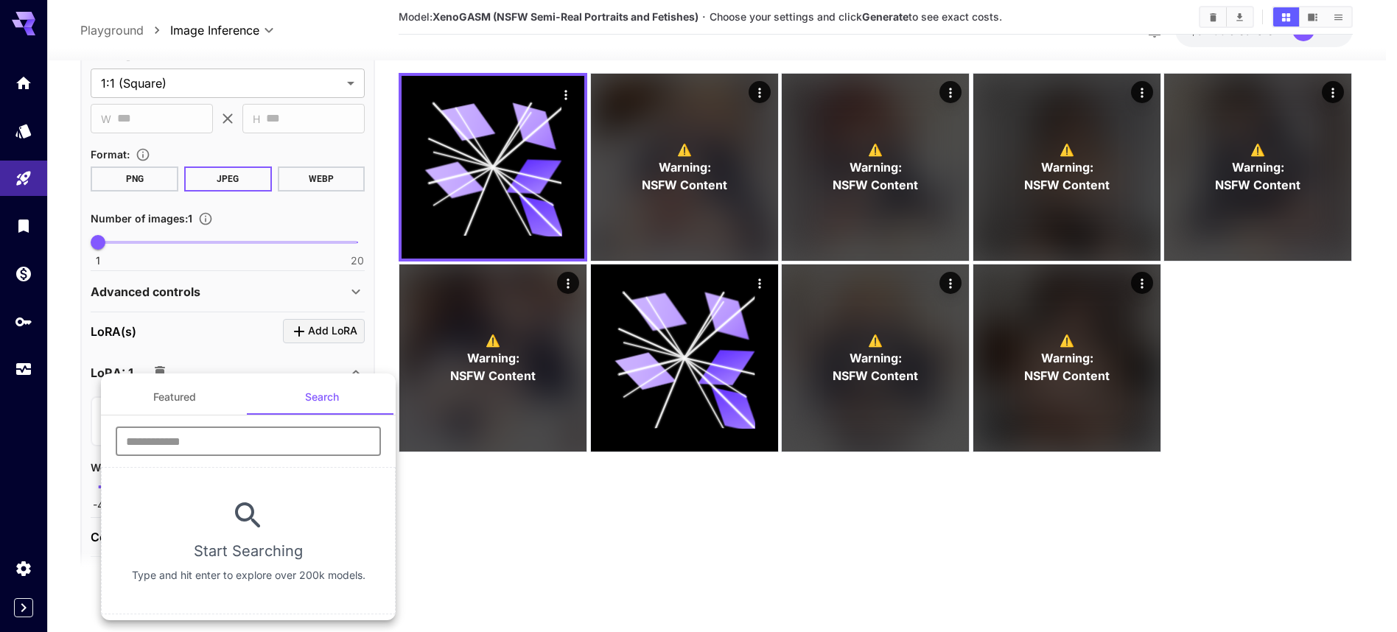
click at [227, 445] on input "text" at bounding box center [248, 441] width 265 height 29
type input "*"
click at [188, 402] on button "Featured" at bounding box center [174, 396] width 147 height 35
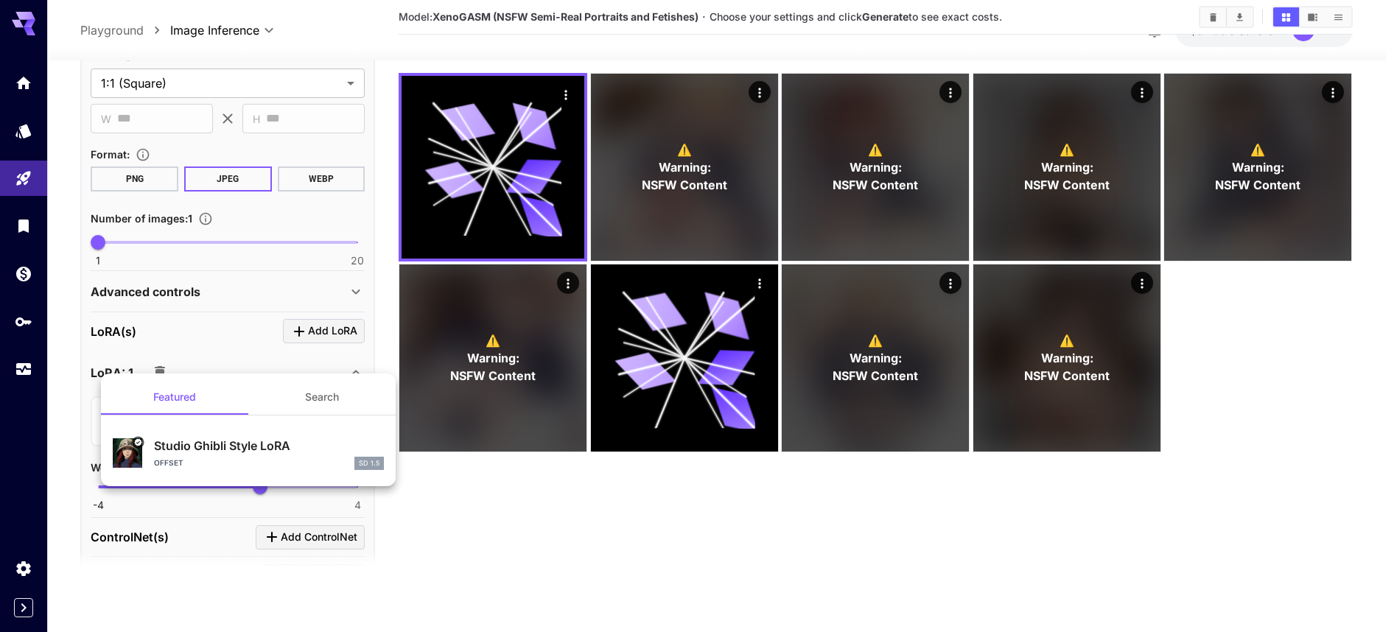
click at [481, 522] on div at bounding box center [698, 316] width 1397 height 632
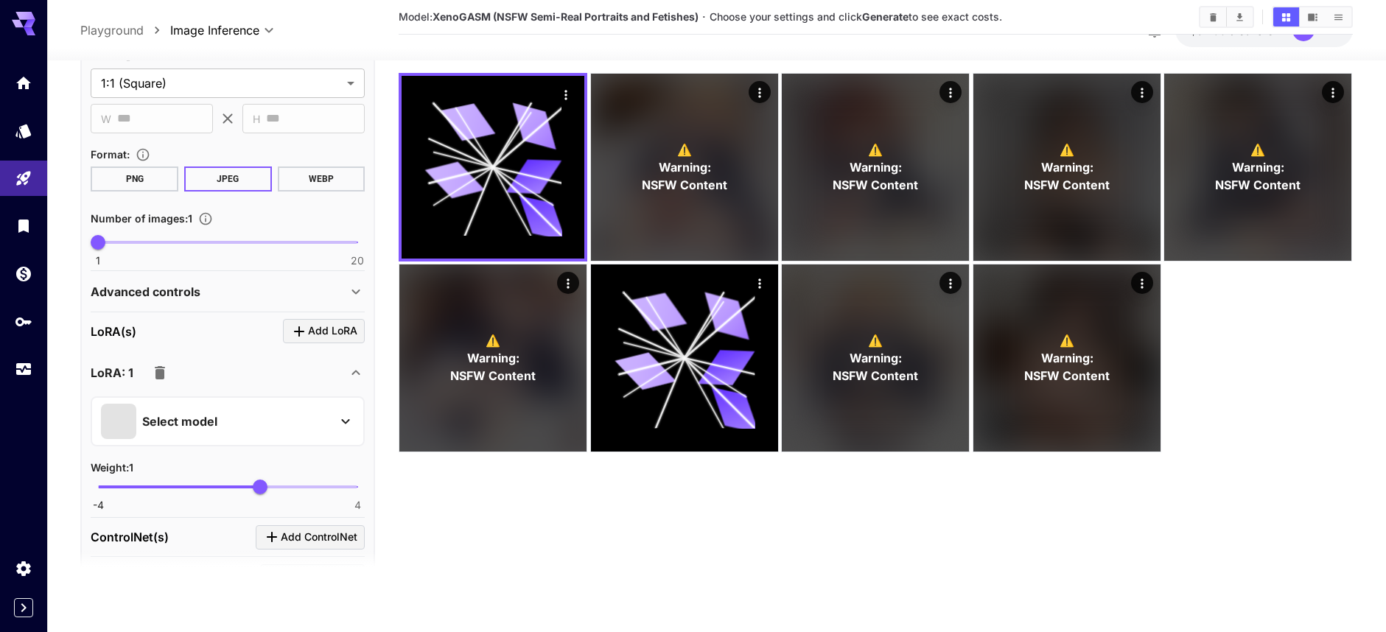
click at [337, 419] on icon at bounding box center [346, 422] width 18 height 18
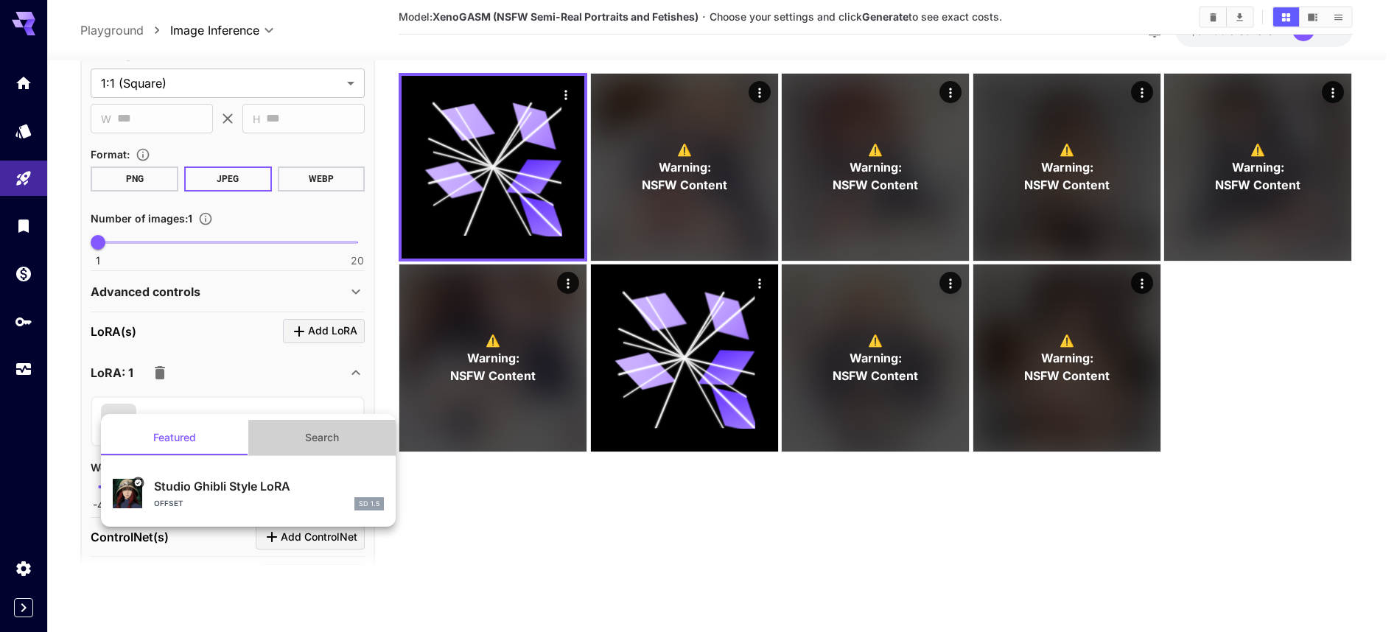
click at [343, 446] on button "Search" at bounding box center [321, 437] width 147 height 35
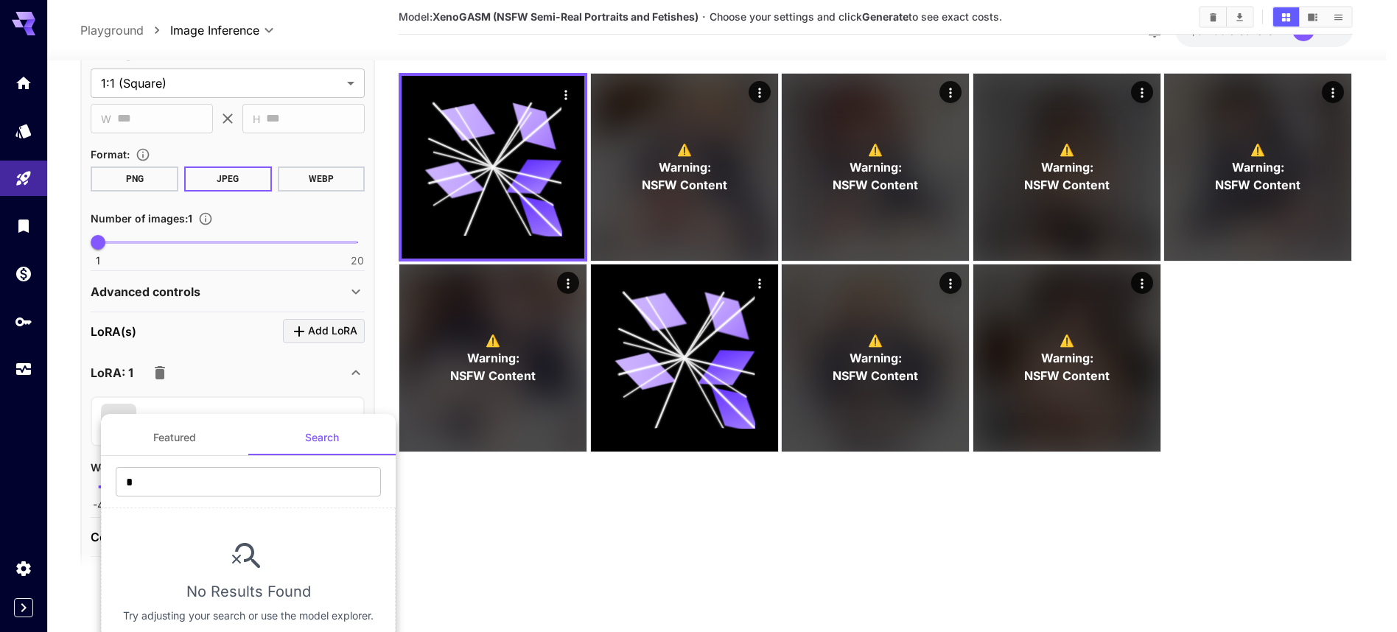
drag, startPoint x: 607, startPoint y: 522, endPoint x: 527, endPoint y: 530, distance: 80.7
click at [598, 523] on div at bounding box center [698, 316] width 1397 height 632
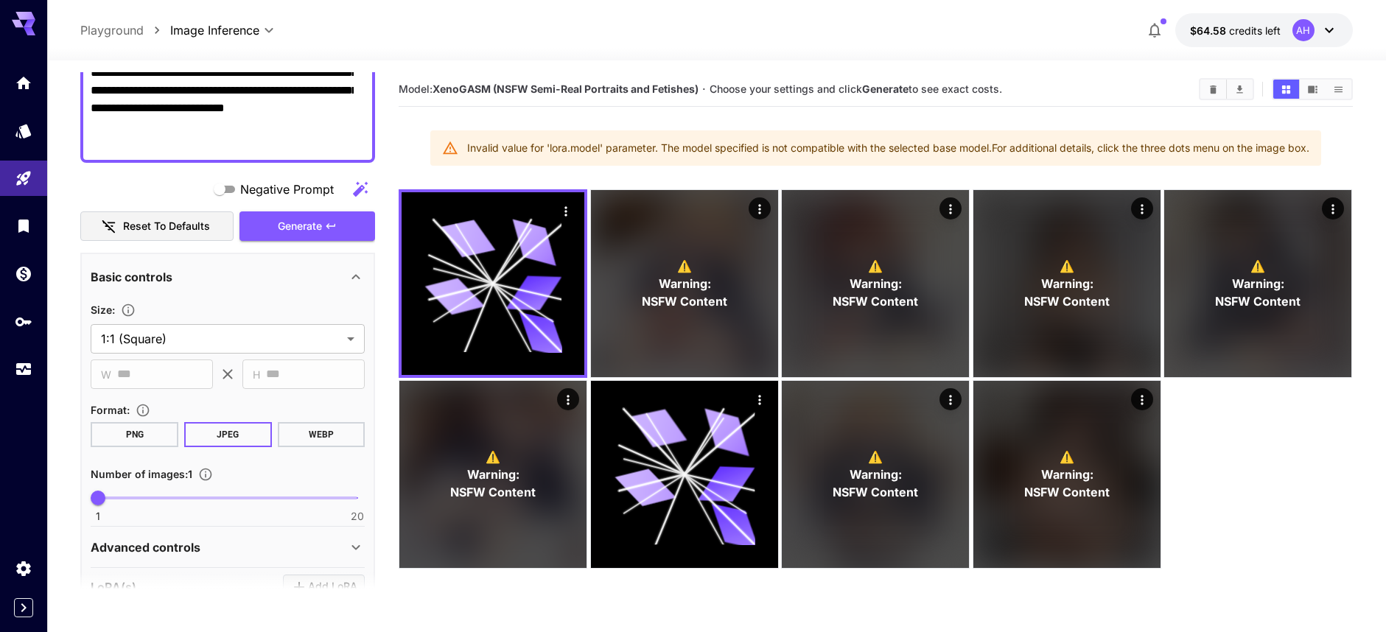
scroll to position [190, 0]
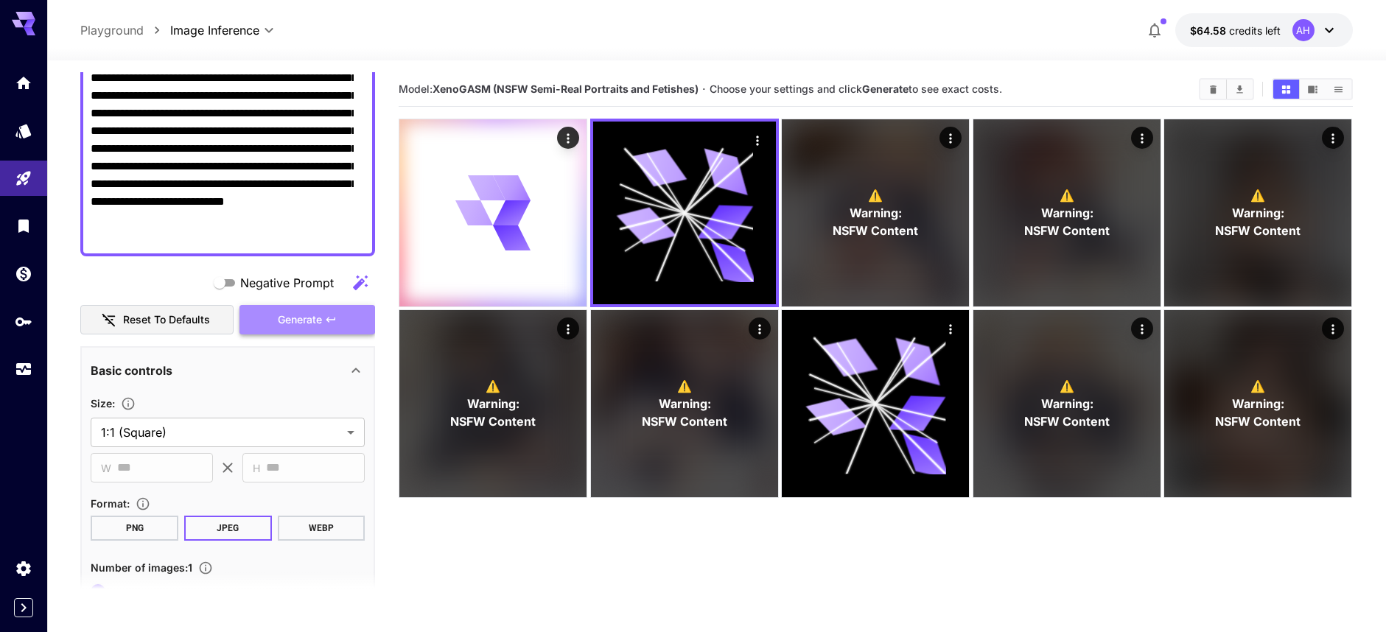
click at [323, 333] on button "Generate" at bounding box center [307, 320] width 136 height 30
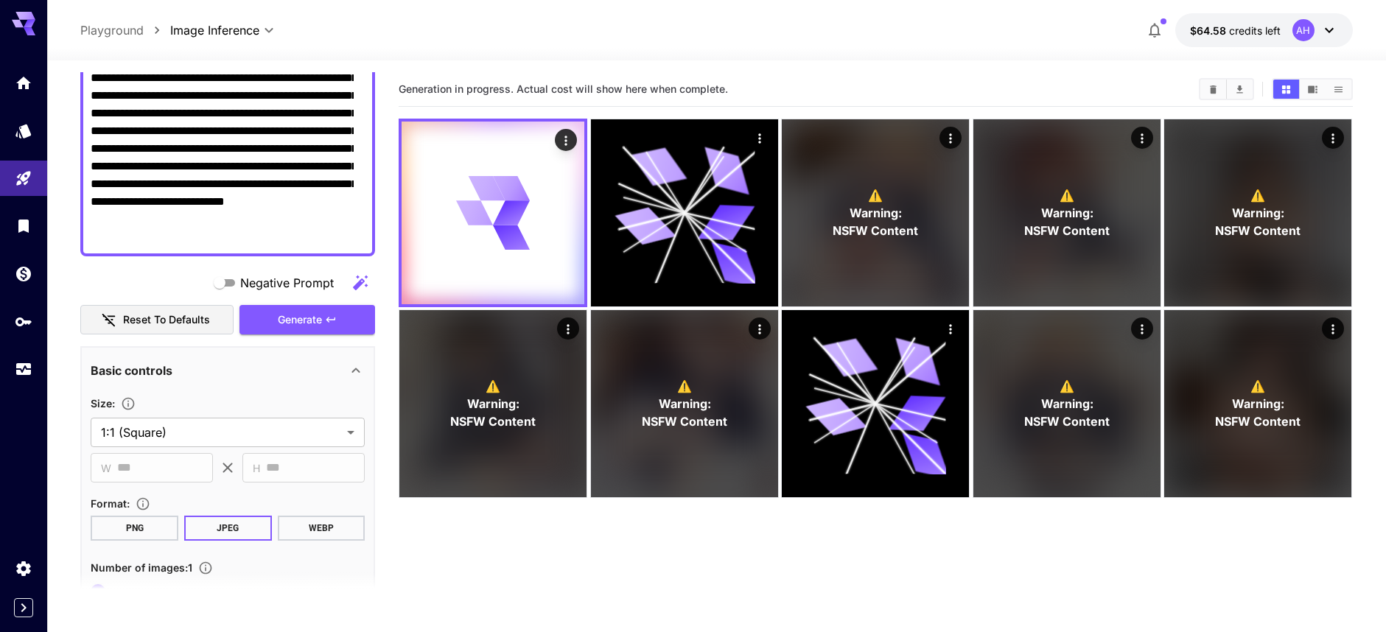
scroll to position [116, 0]
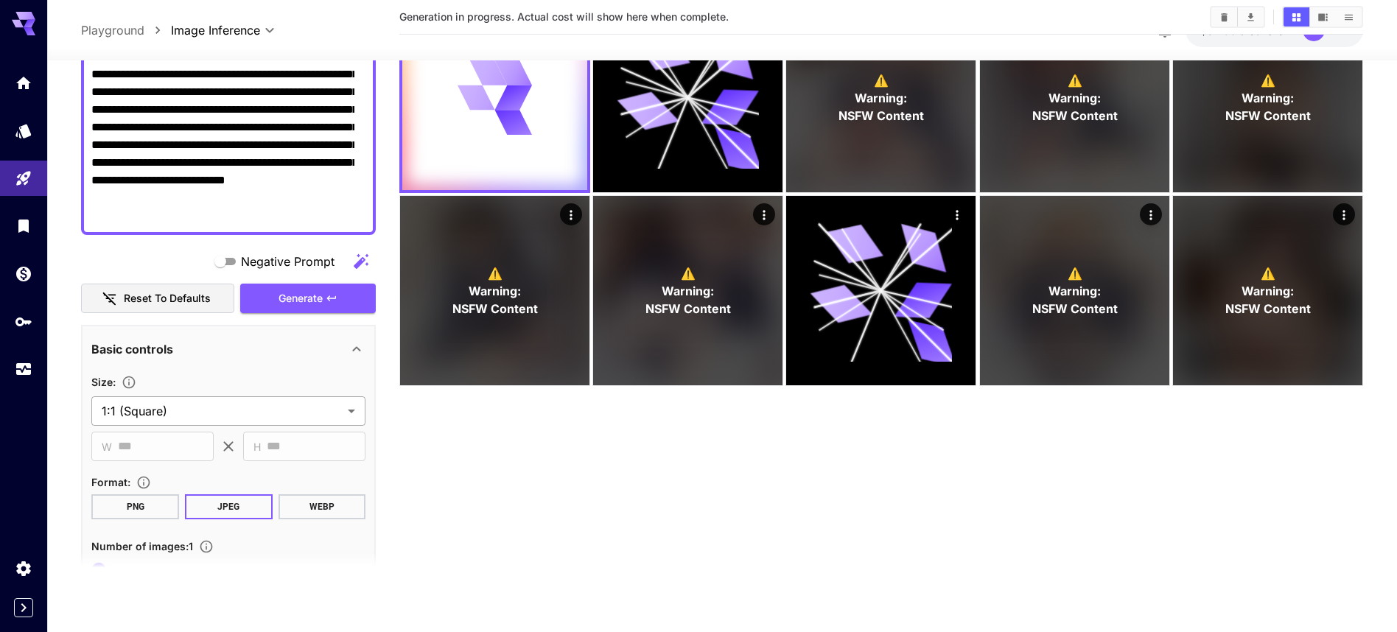
click at [316, 416] on body "**********" at bounding box center [698, 258] width 1397 height 749
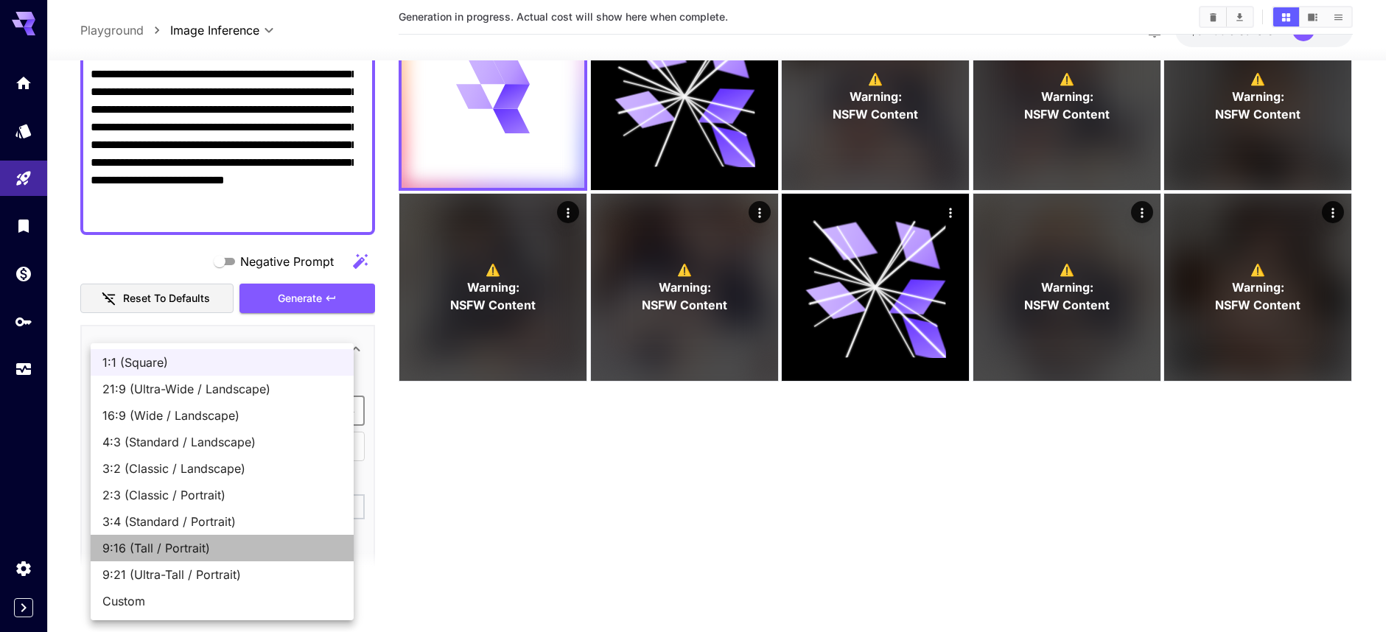
drag, startPoint x: 209, startPoint y: 547, endPoint x: 218, endPoint y: 536, distance: 14.7
click at [209, 547] on span "9:16 (Tall / Portrait)" at bounding box center [221, 548] width 239 height 18
type input "**********"
type input "***"
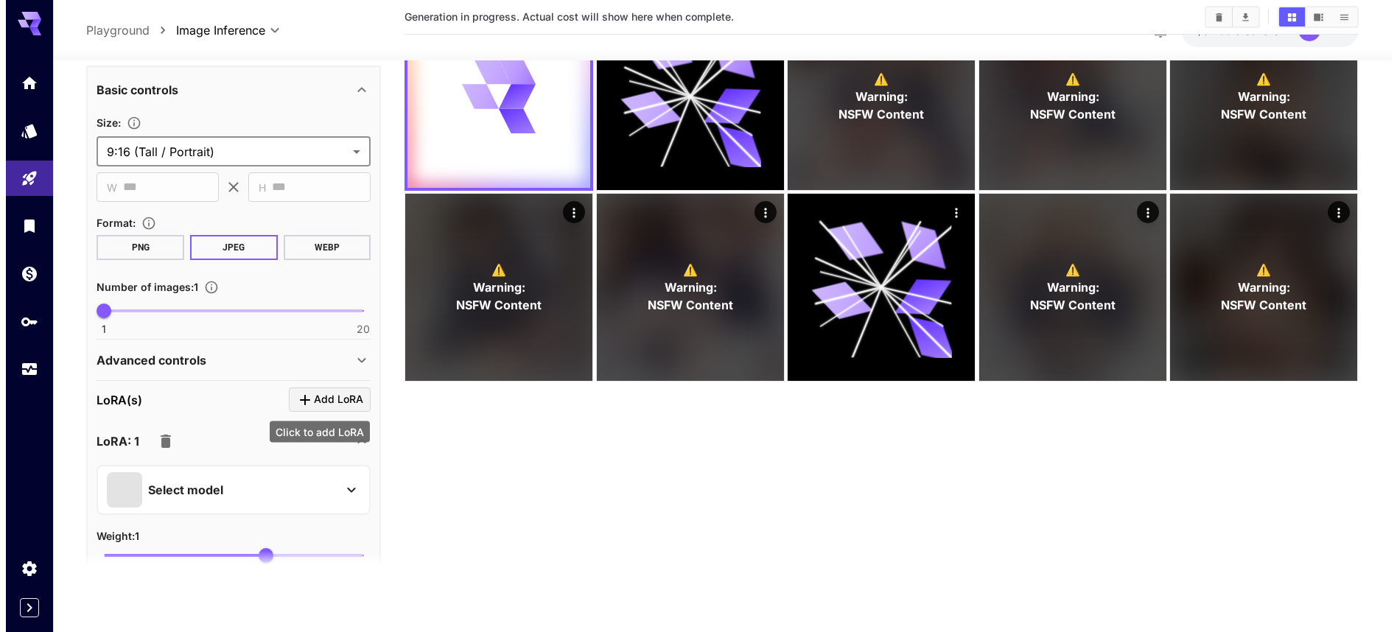
scroll to position [456, 0]
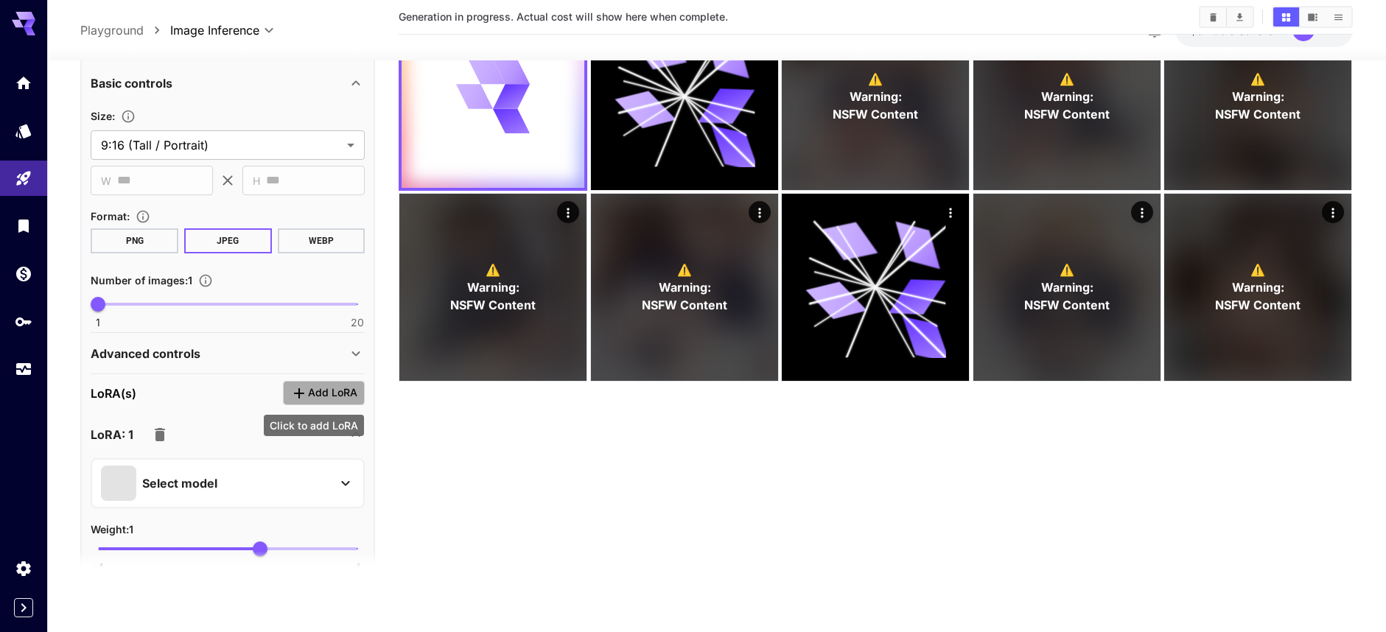
click at [320, 397] on span "Add LoRA" at bounding box center [332, 393] width 49 height 18
click at [319, 480] on button "Select model" at bounding box center [227, 483] width 253 height 35
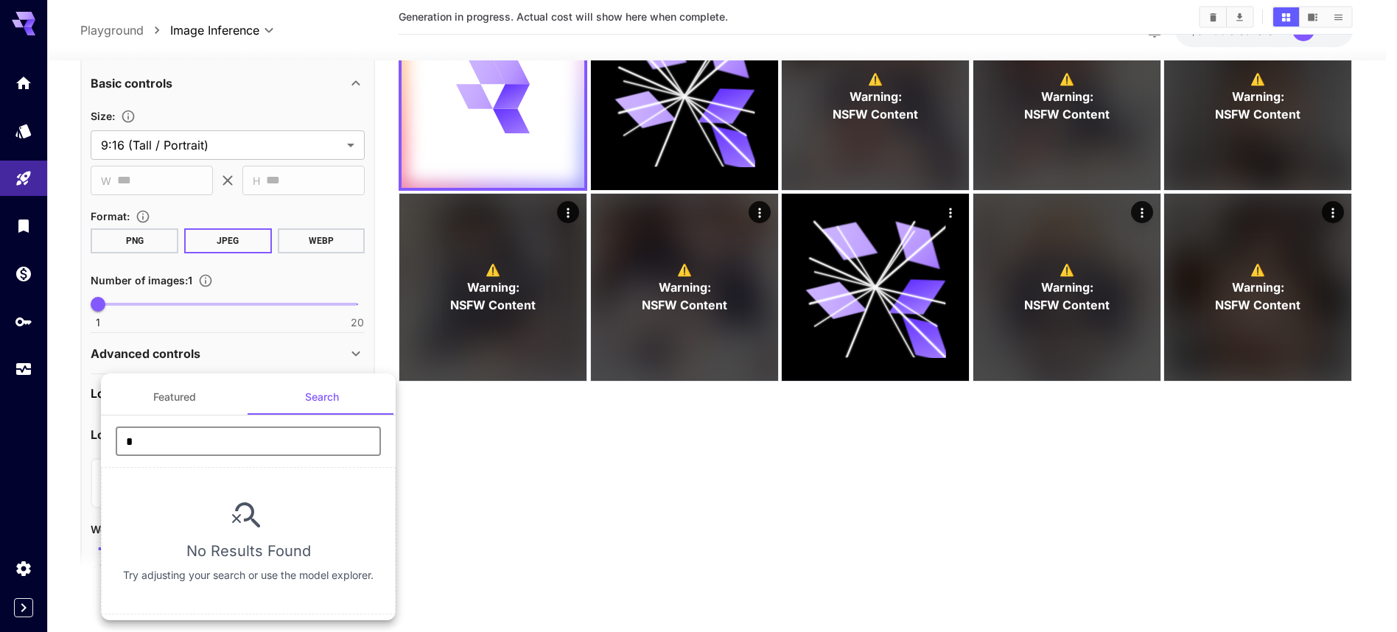
click at [276, 448] on input "*" at bounding box center [248, 441] width 265 height 29
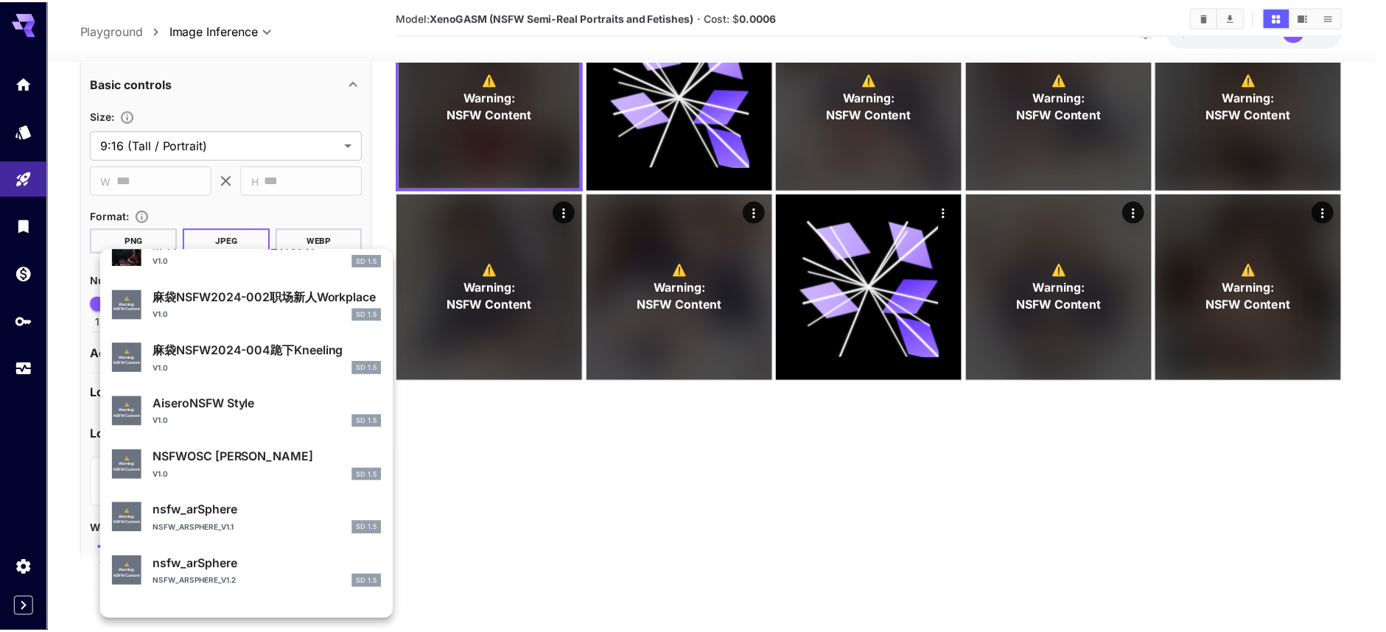
scroll to position [280, 0]
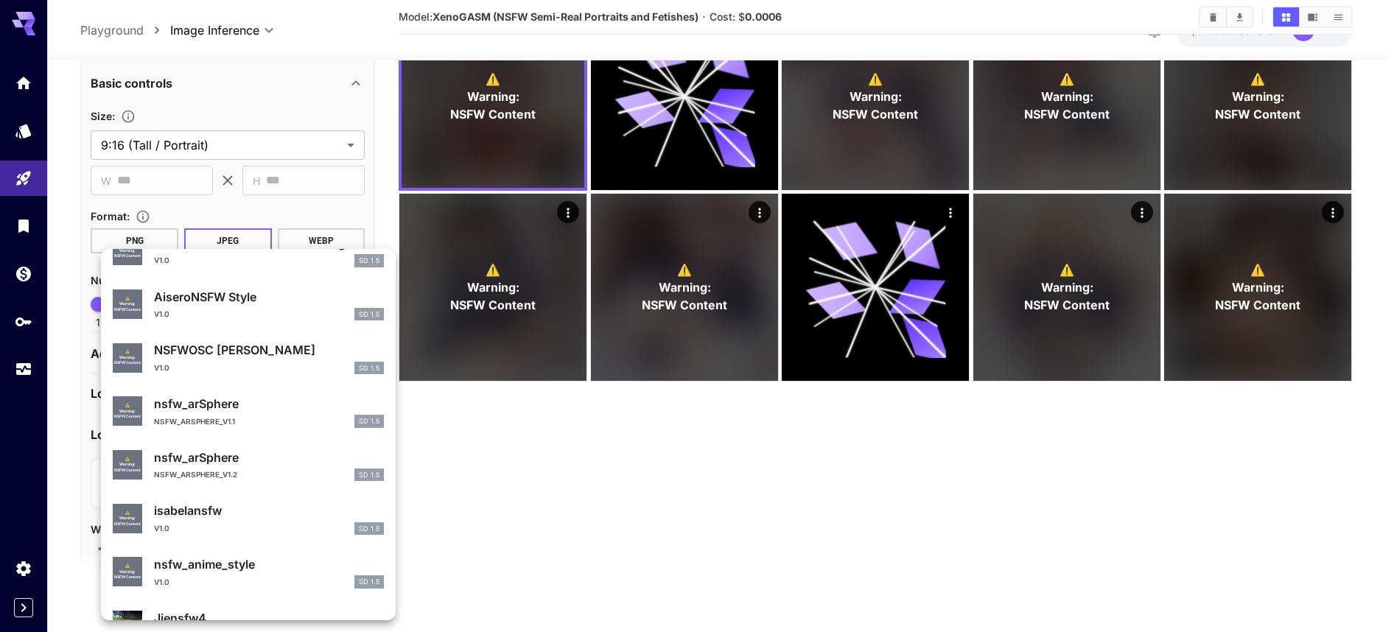
type input "****"
click at [158, 360] on div "NSFWOSC LoRA v1.0 SD 1.5" at bounding box center [269, 357] width 230 height 33
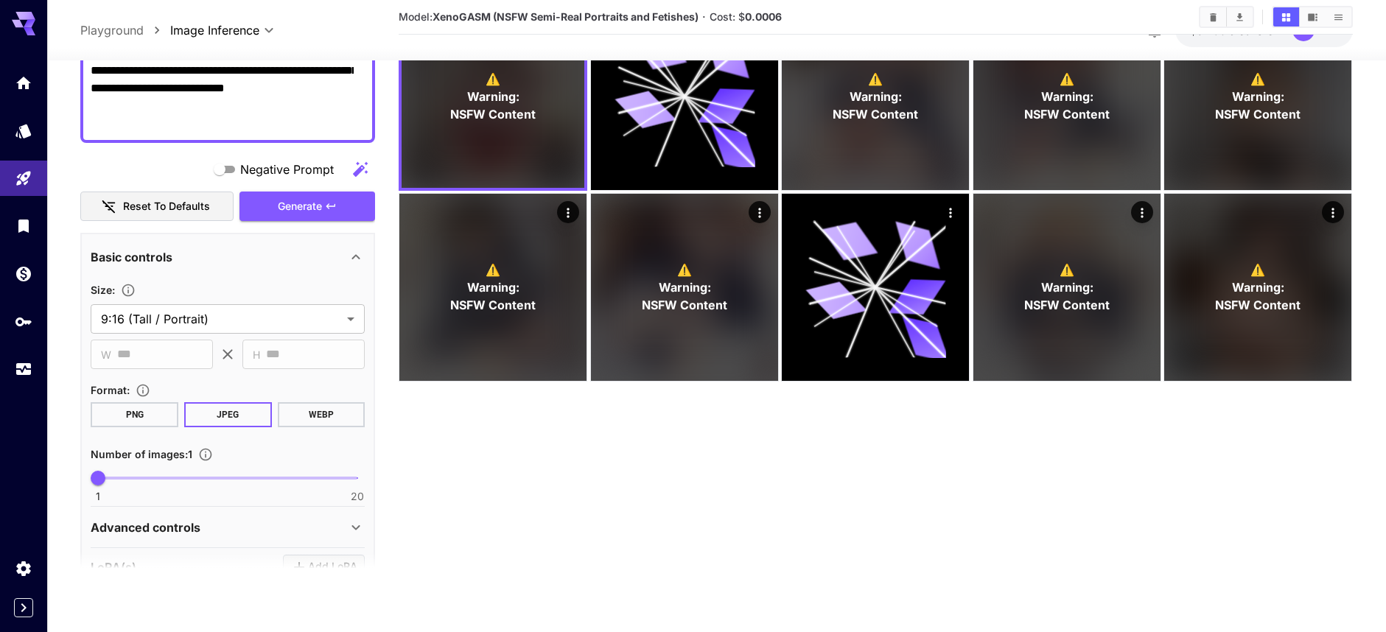
scroll to position [0, 0]
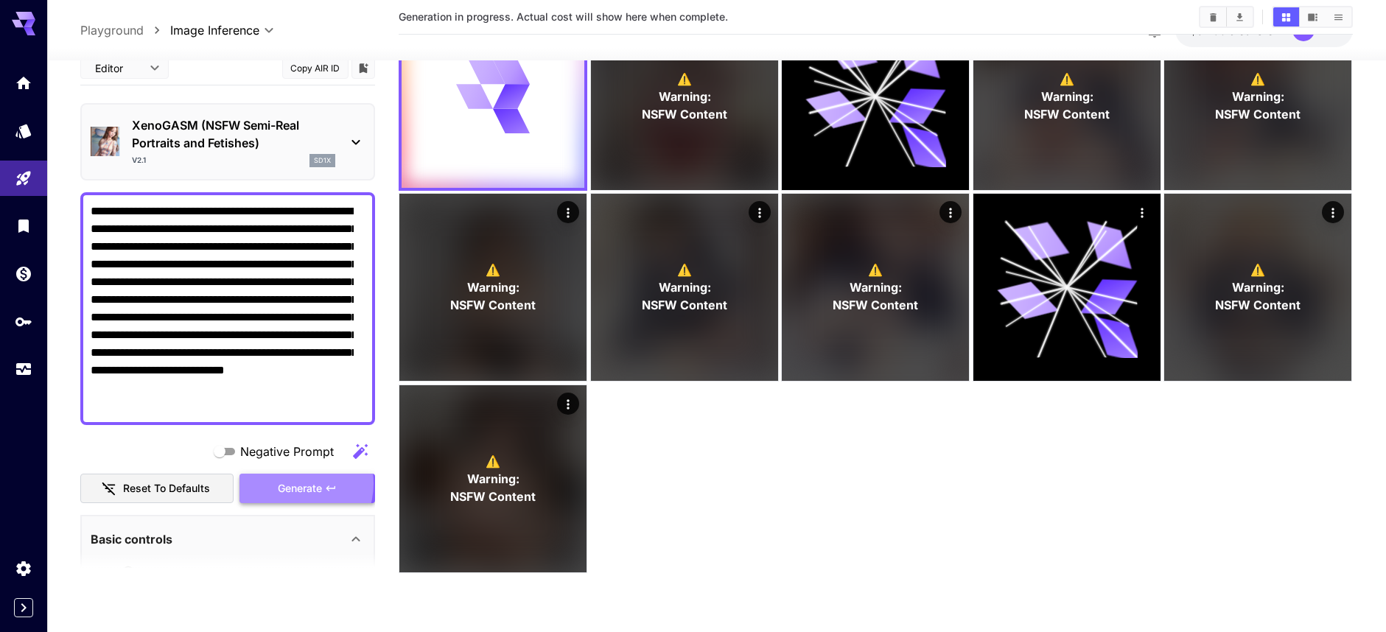
click at [288, 484] on span "Generate" at bounding box center [300, 488] width 44 height 18
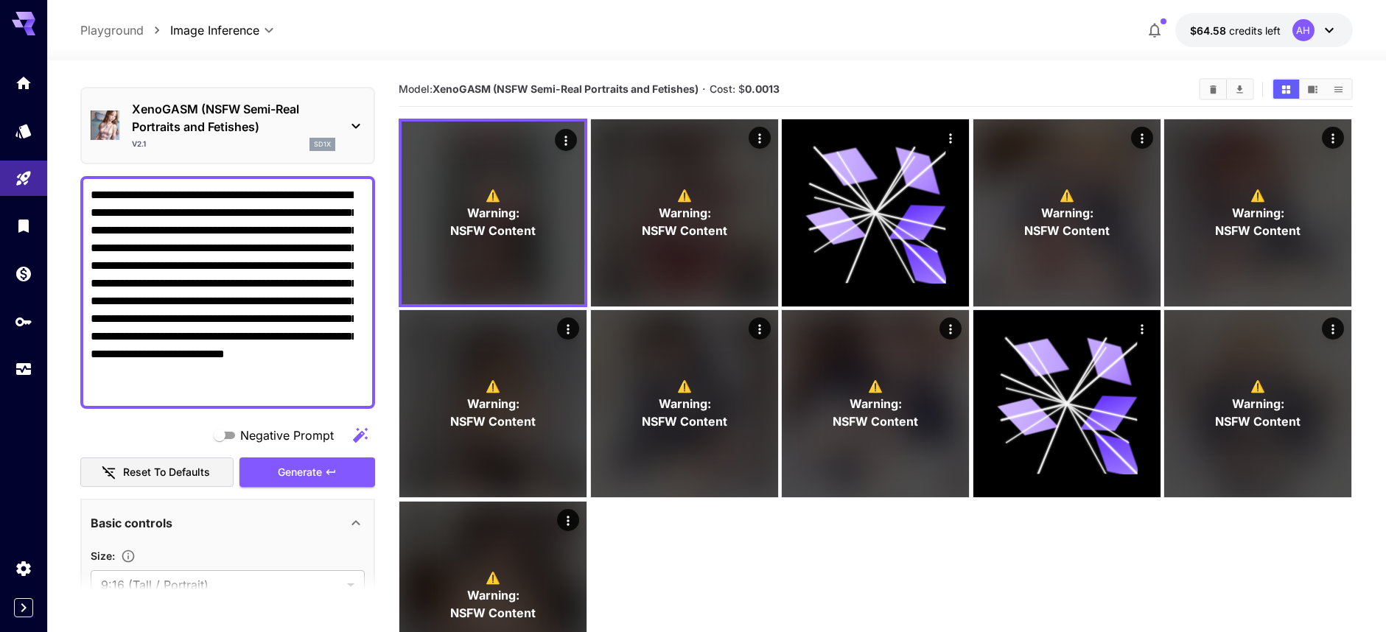
scroll to position [42, 0]
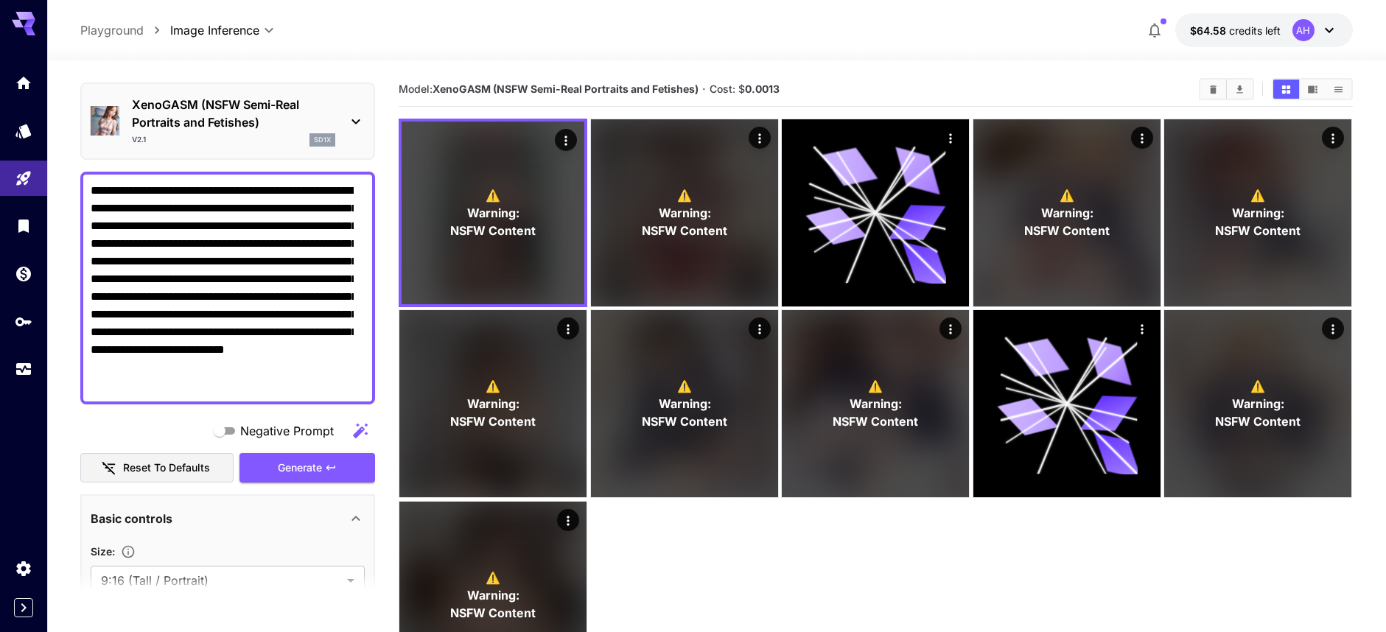
drag, startPoint x: 151, startPoint y: 394, endPoint x: 83, endPoint y: 171, distance: 233.5
click at [91, 182] on textarea "**********" at bounding box center [222, 288] width 263 height 212
paste textarea "**********"
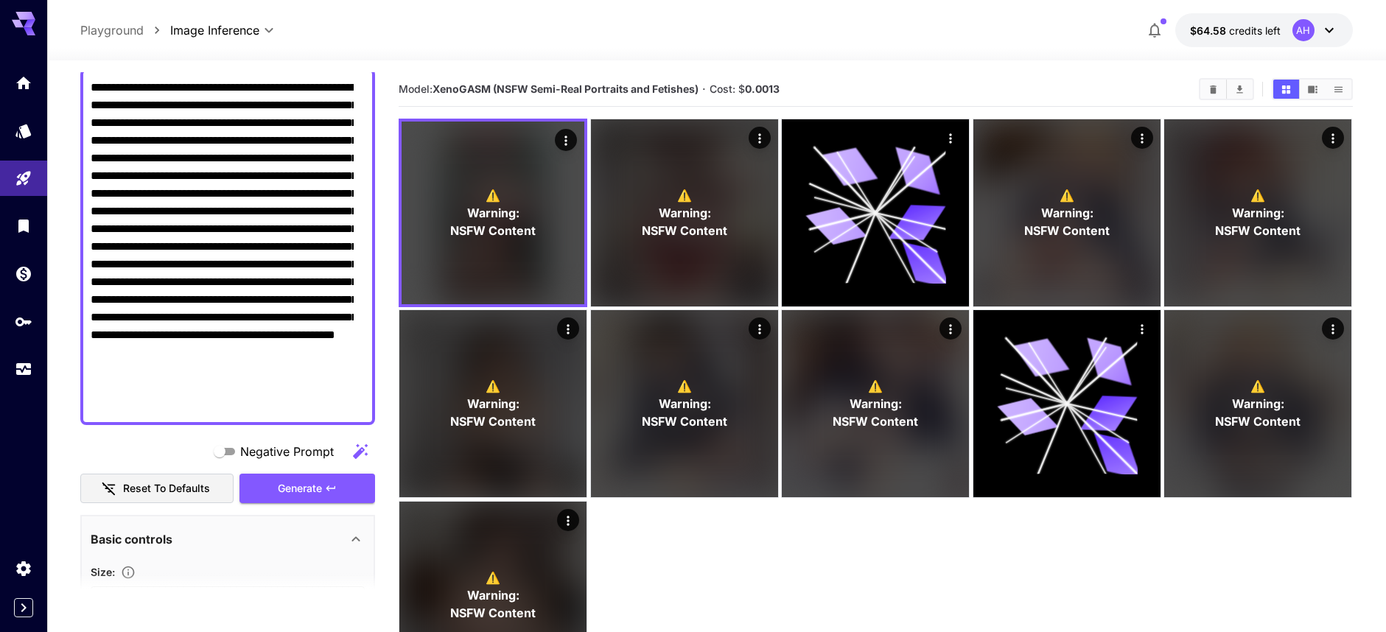
scroll to position [168, 0]
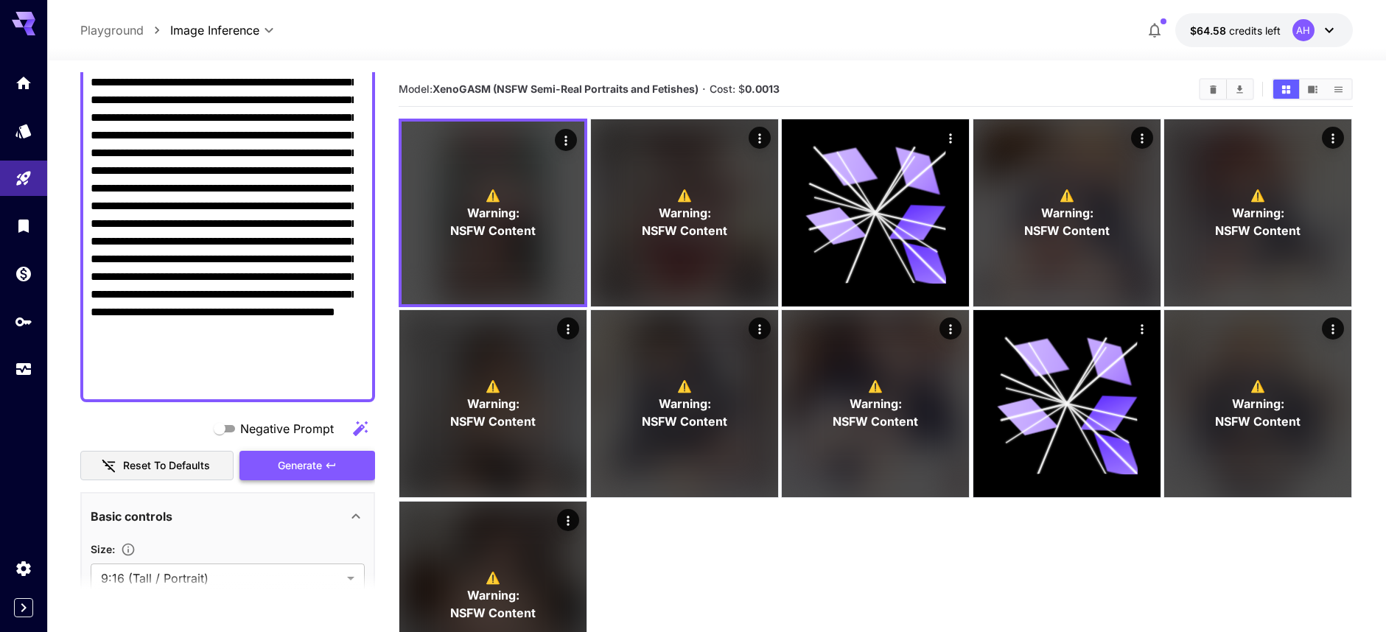
type textarea "**********"
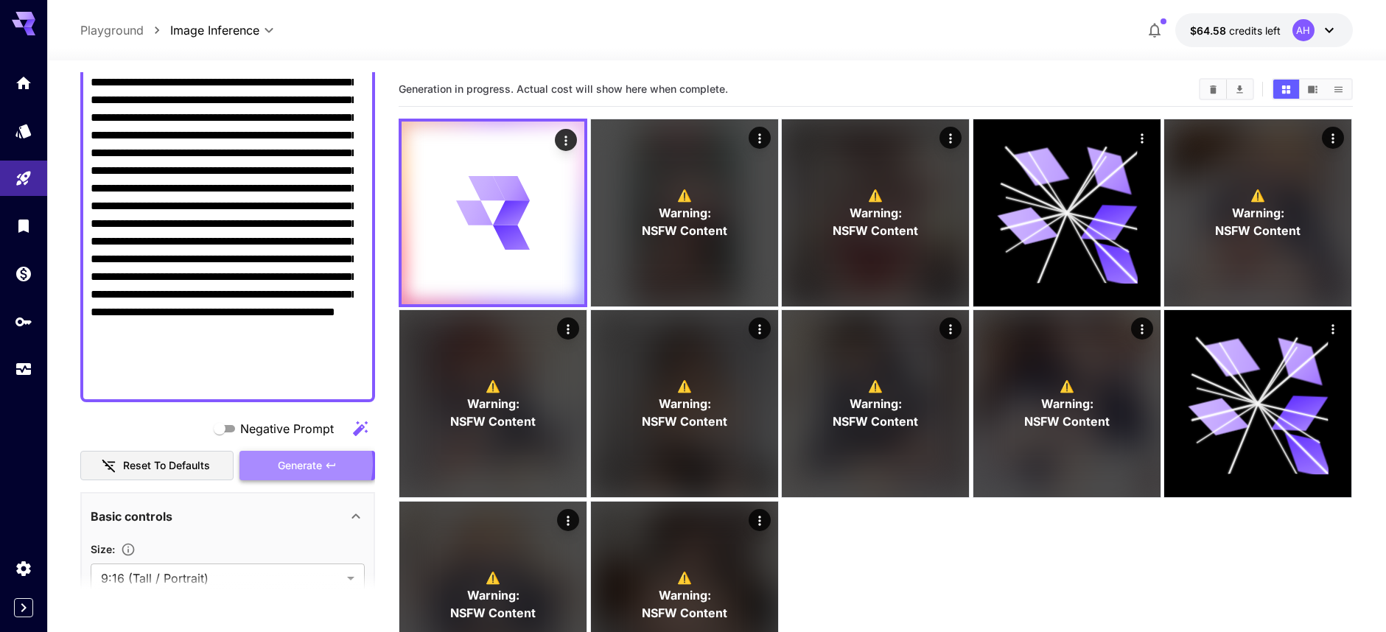
click at [286, 463] on span "Generate" at bounding box center [300, 466] width 44 height 18
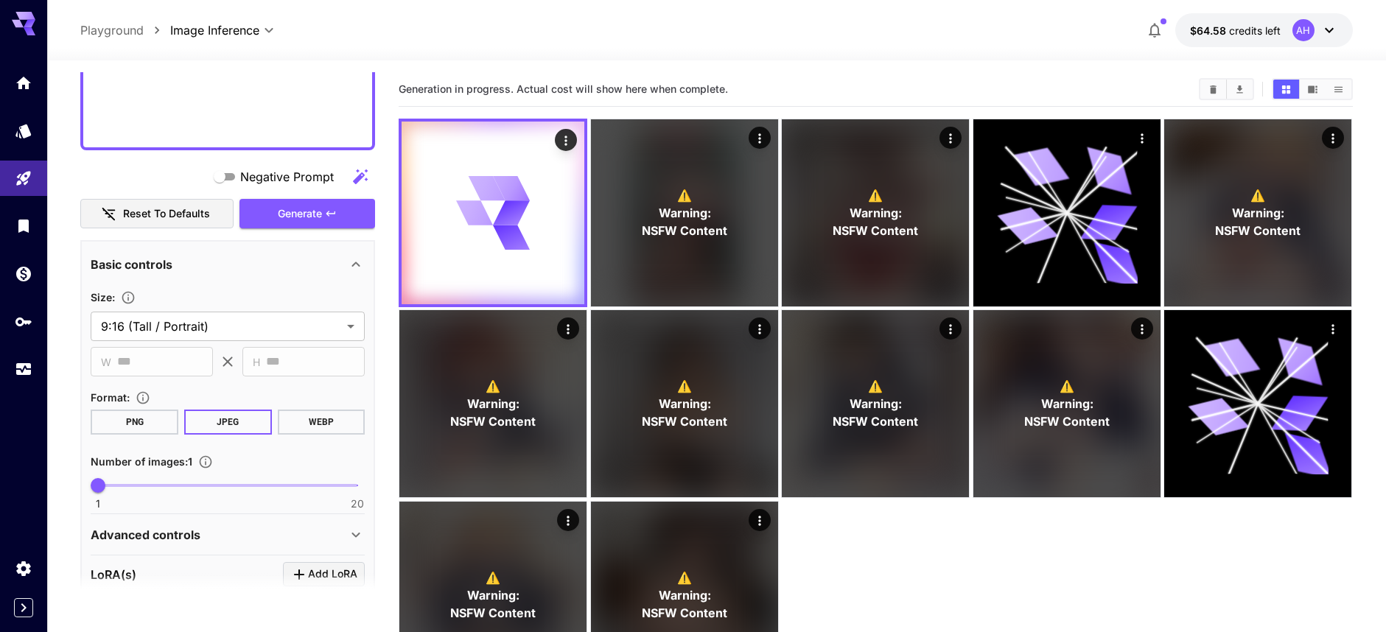
click at [169, 485] on span "1 20 1" at bounding box center [227, 485] width 259 height 22
type input "*"
click at [133, 487] on span "1 20 4" at bounding box center [227, 485] width 259 height 22
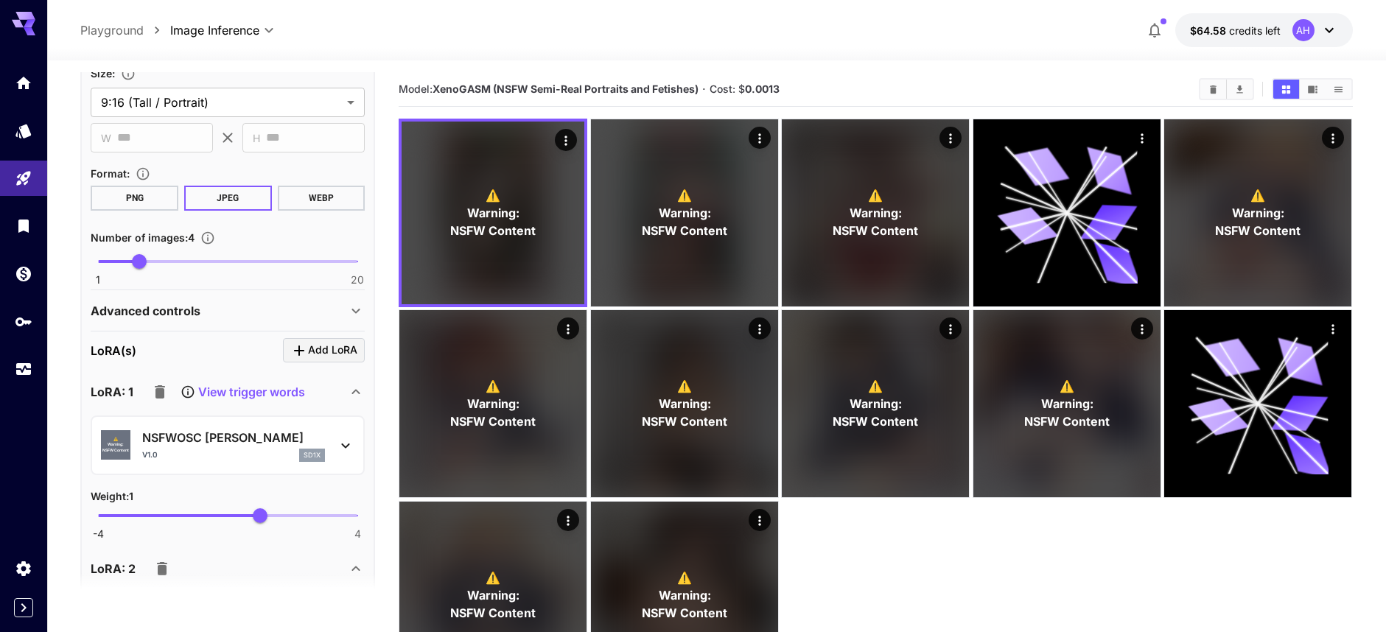
scroll to position [560, 0]
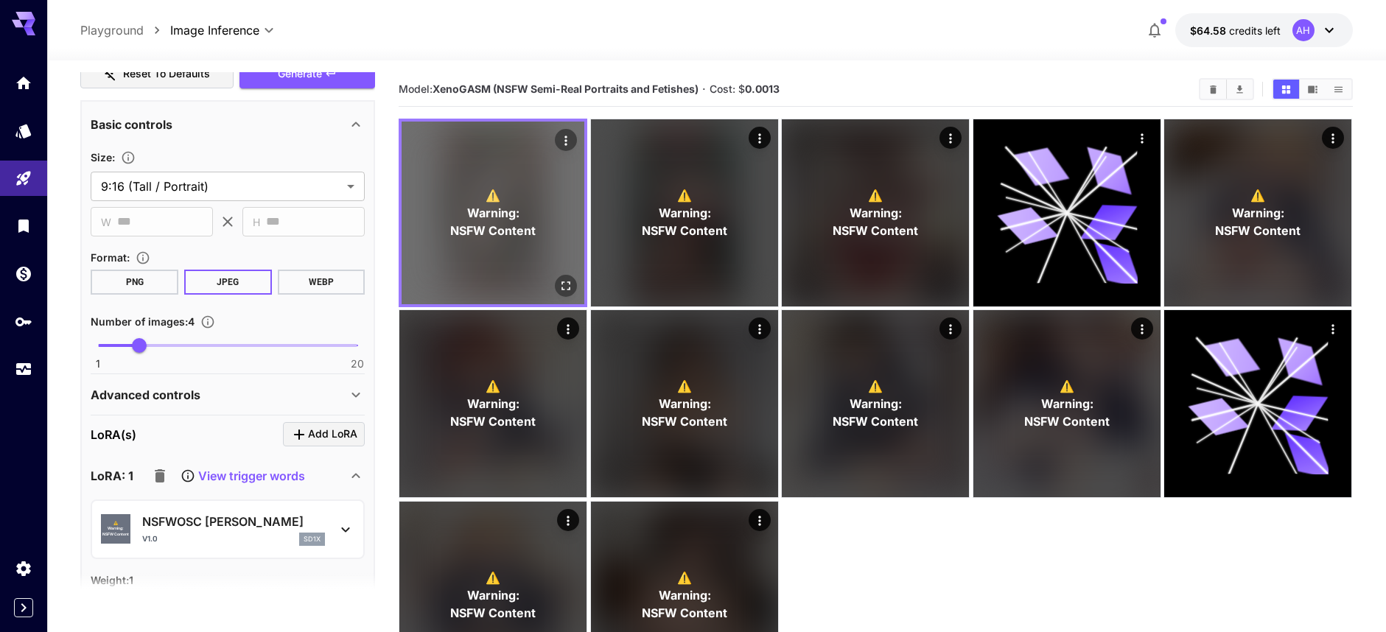
click at [573, 144] on icon "Actions" at bounding box center [566, 140] width 15 height 15
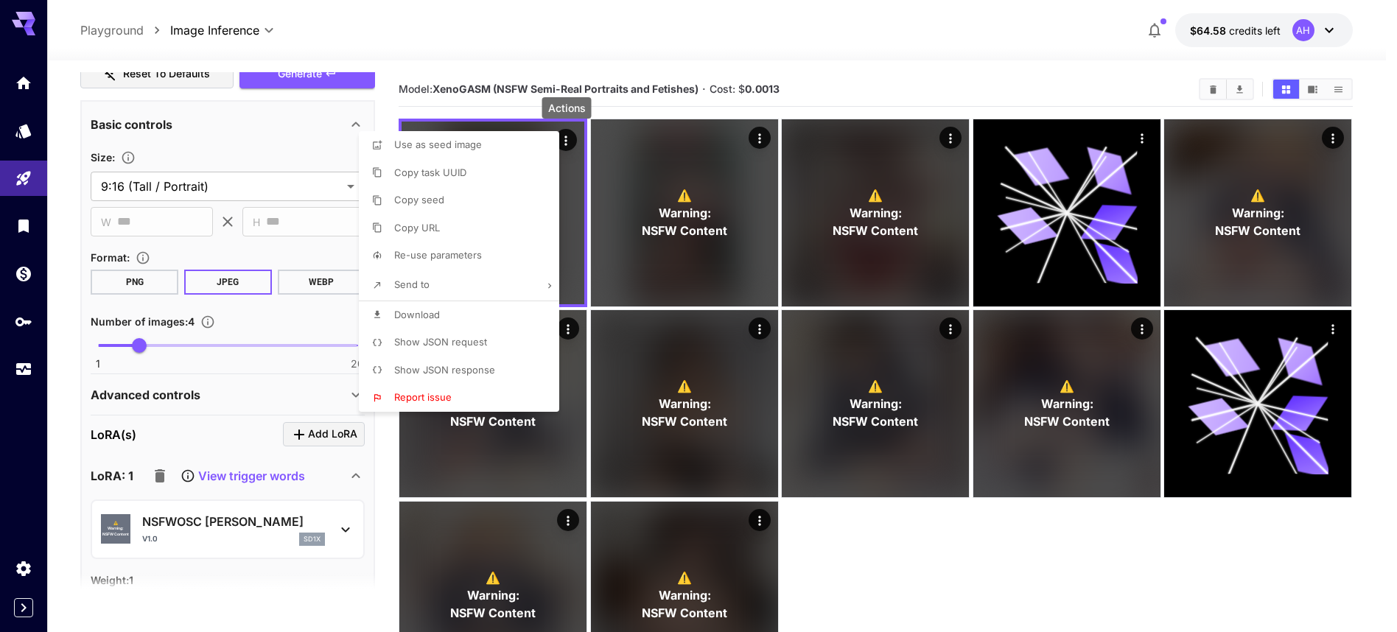
click at [944, 88] on div at bounding box center [698, 316] width 1397 height 632
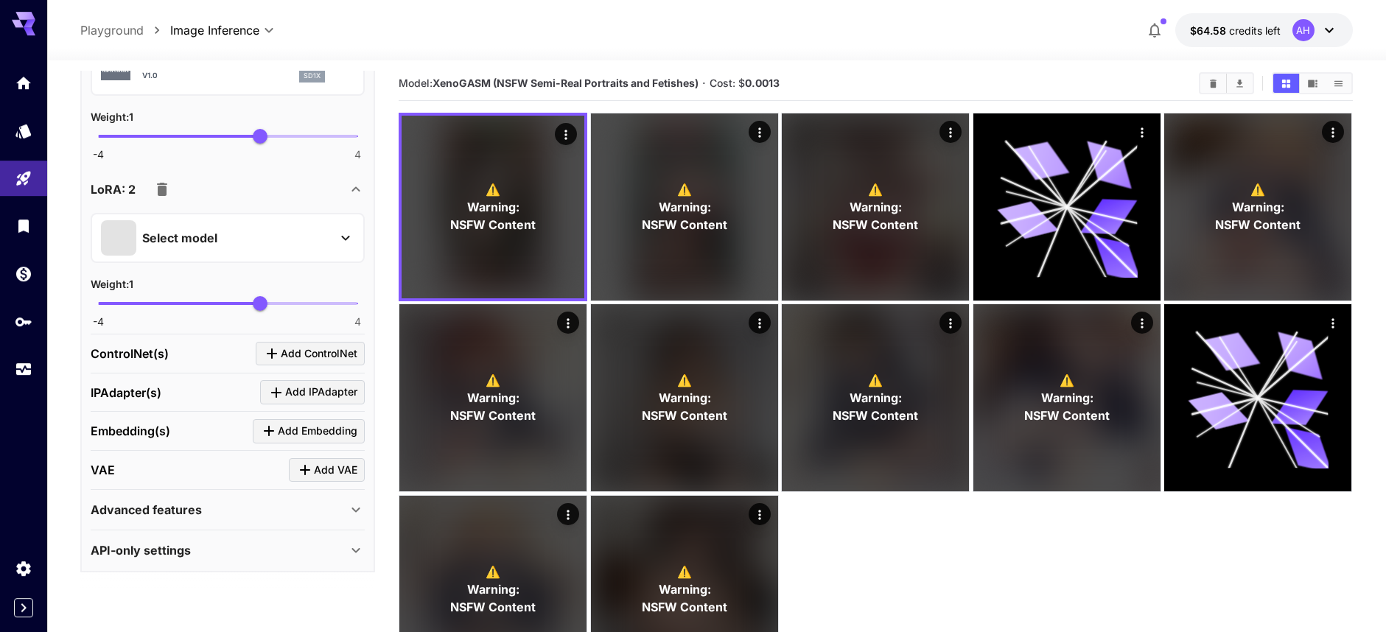
scroll to position [12, 0]
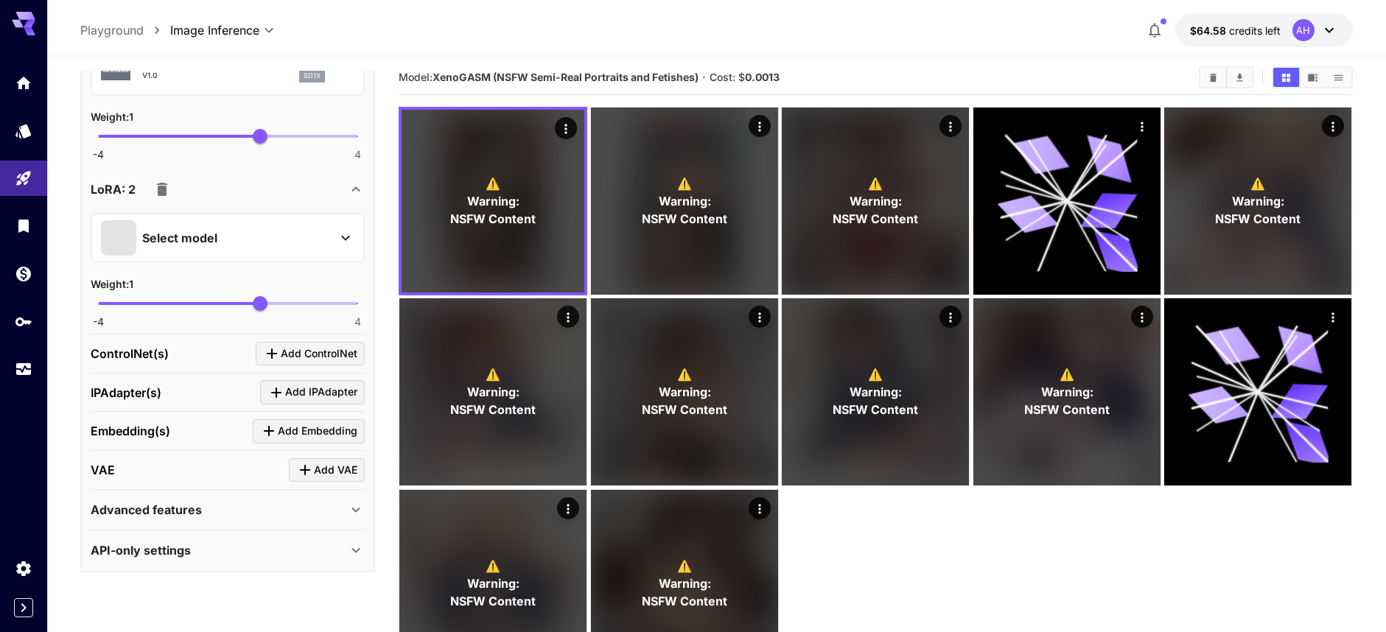
click at [314, 514] on div "Advanced features" at bounding box center [219, 510] width 256 height 18
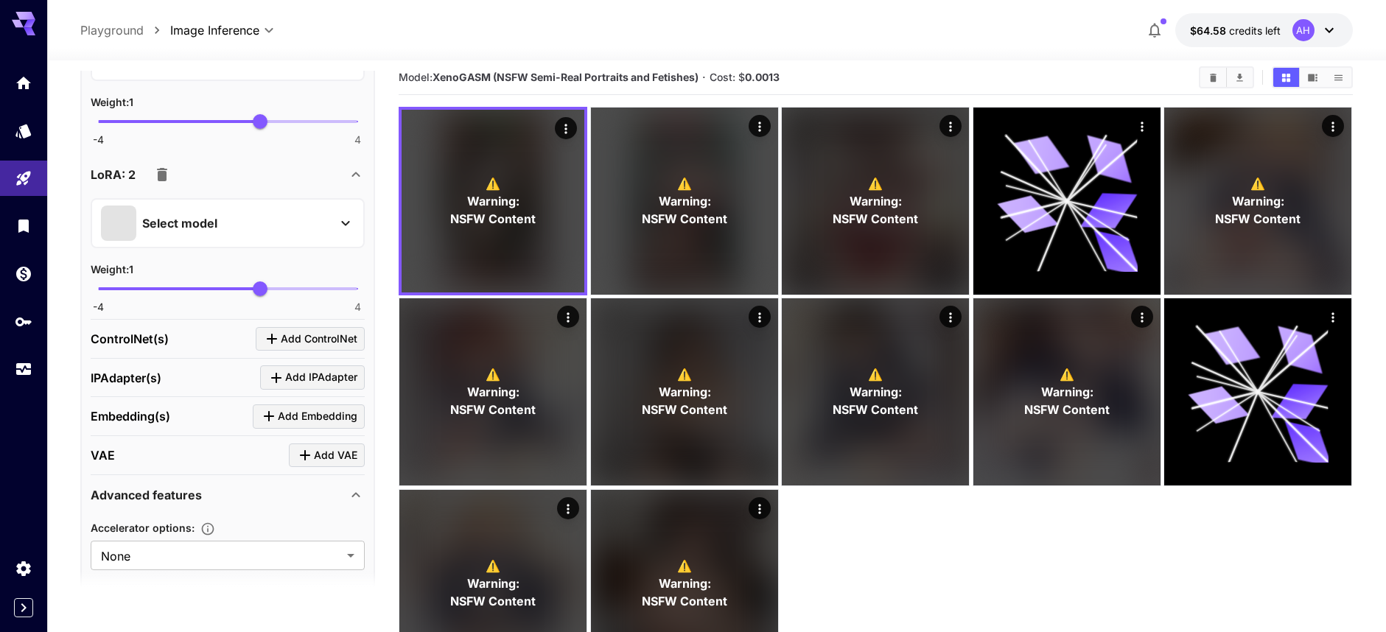
scroll to position [1144, 0]
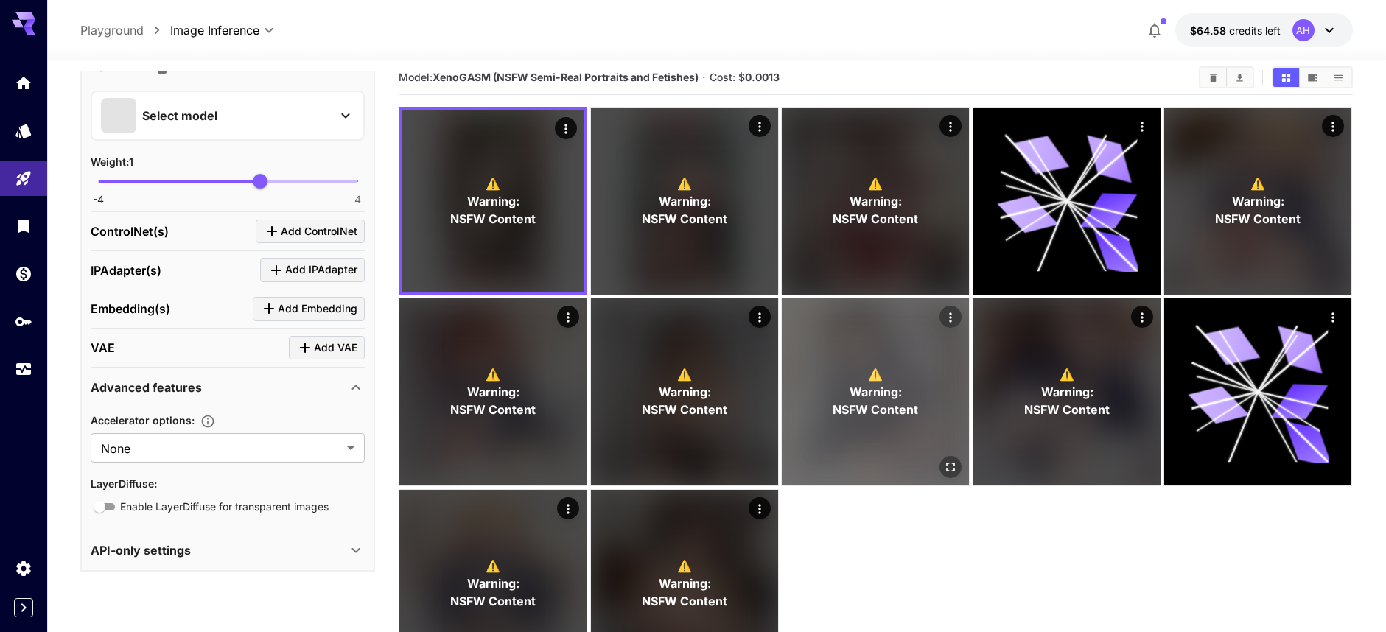
drag, startPoint x: 848, startPoint y: 412, endPoint x: 835, endPoint y: 411, distance: 13.3
click at [844, 413] on span "NSFW Content" at bounding box center [874, 411] width 85 height 18
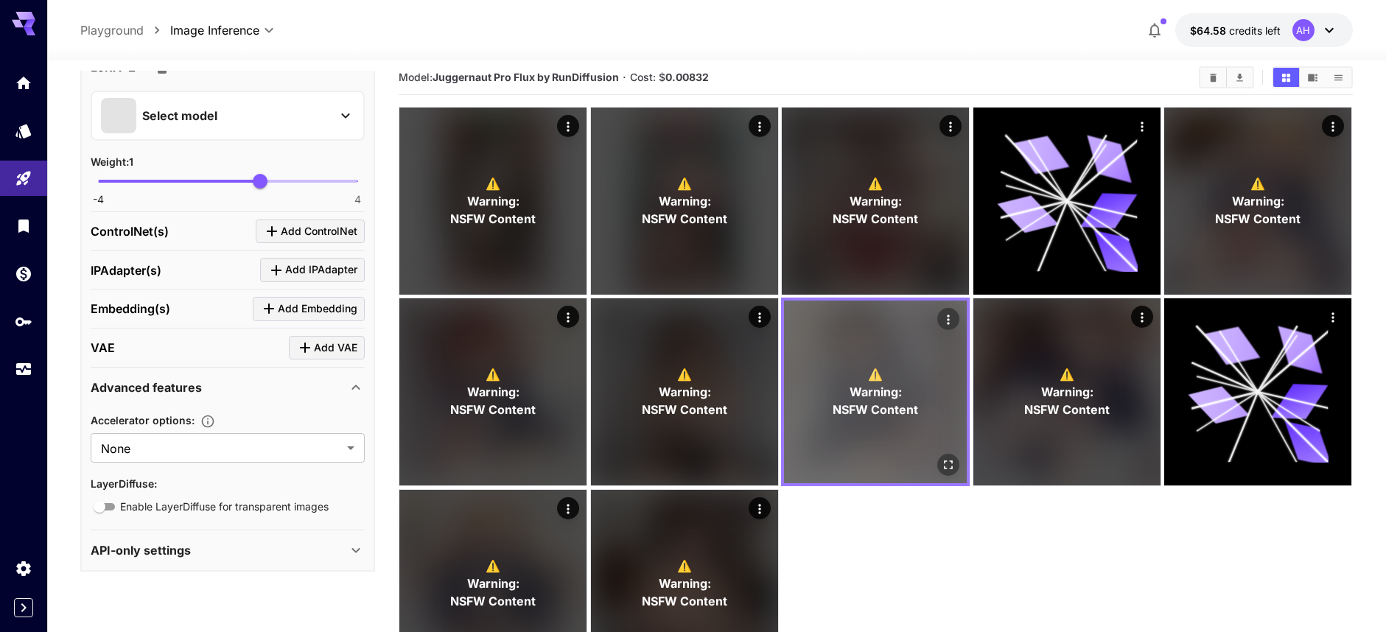
click at [870, 388] on span "Warning:" at bounding box center [875, 393] width 52 height 18
click at [866, 387] on span "Warning:" at bounding box center [875, 393] width 52 height 18
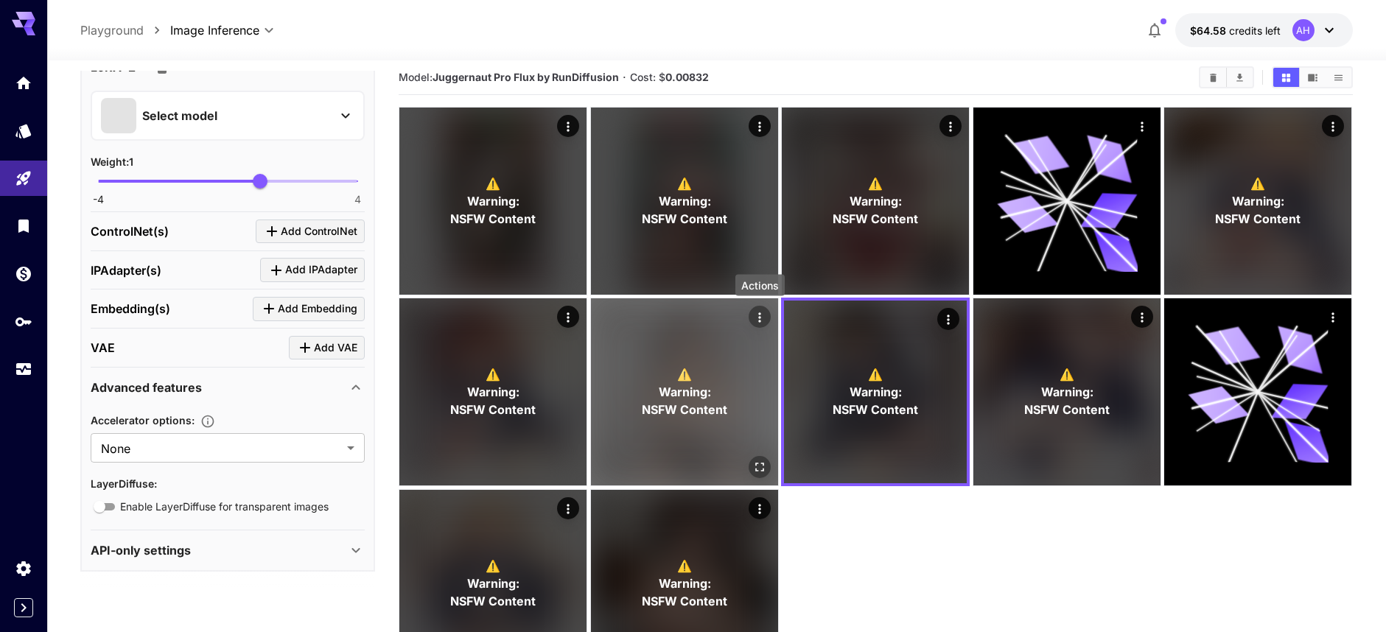
click at [759, 318] on icon "Actions" at bounding box center [759, 317] width 15 height 15
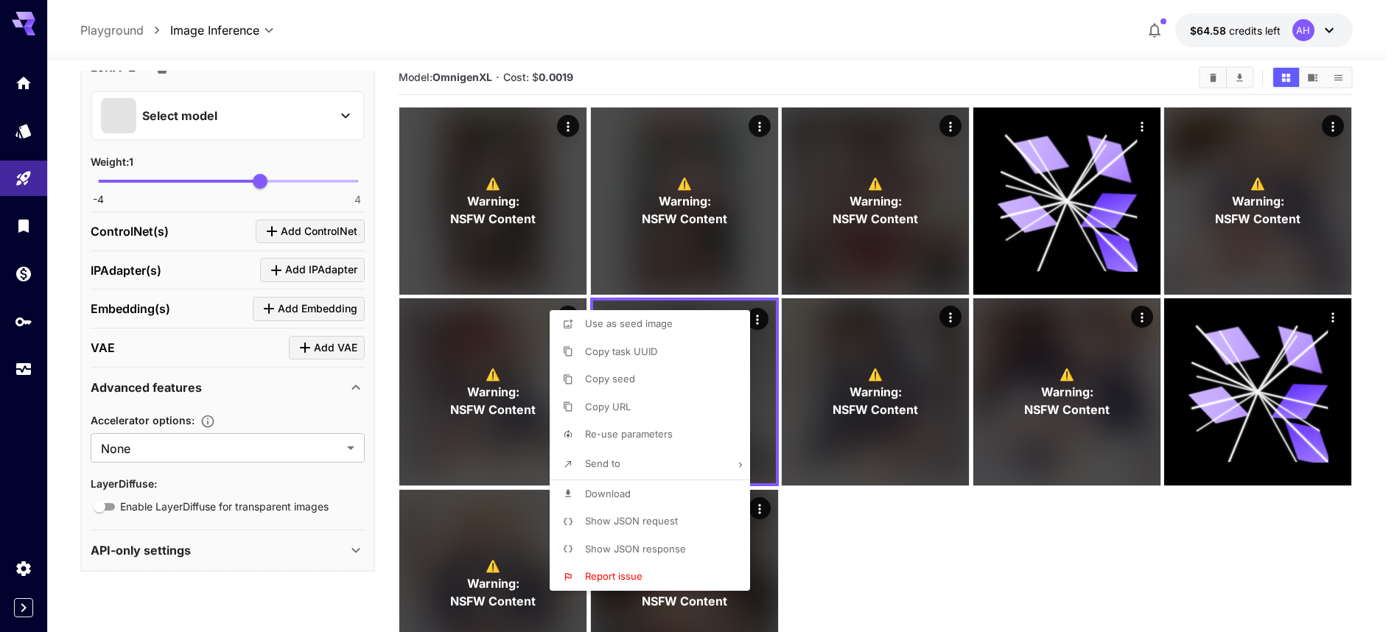
click at [848, 359] on div at bounding box center [698, 316] width 1397 height 632
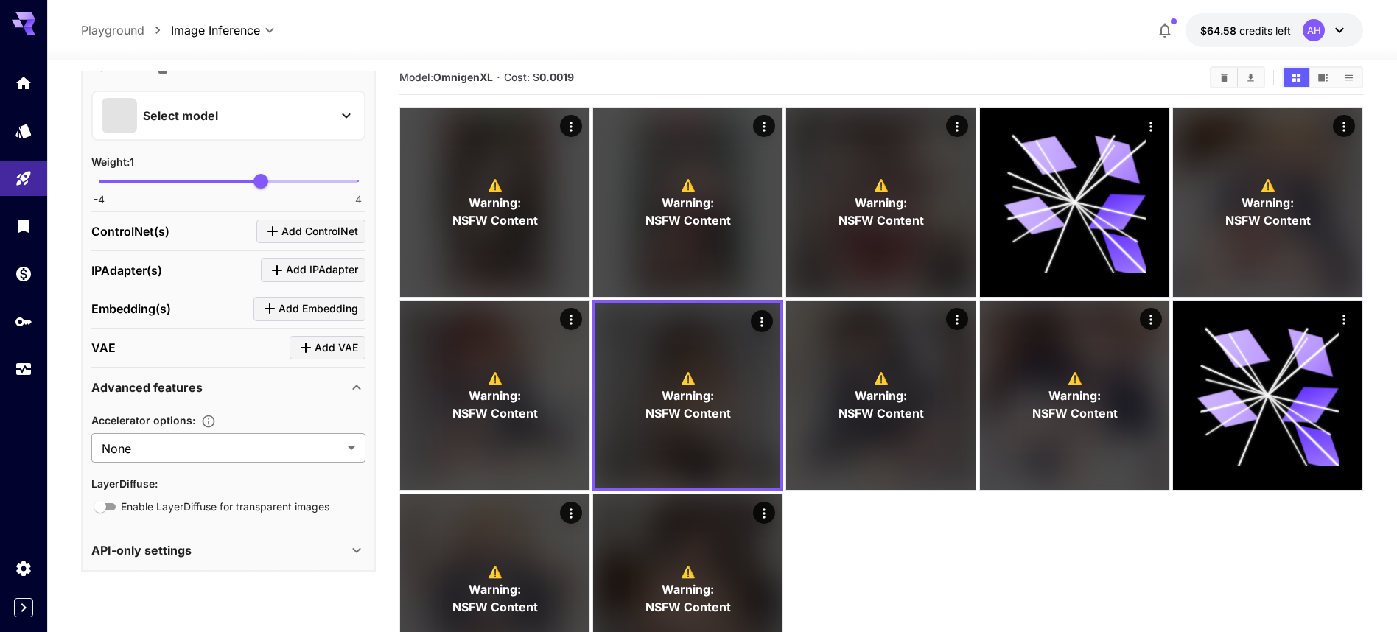
click at [320, 450] on body "**********" at bounding box center [698, 362] width 1397 height 749
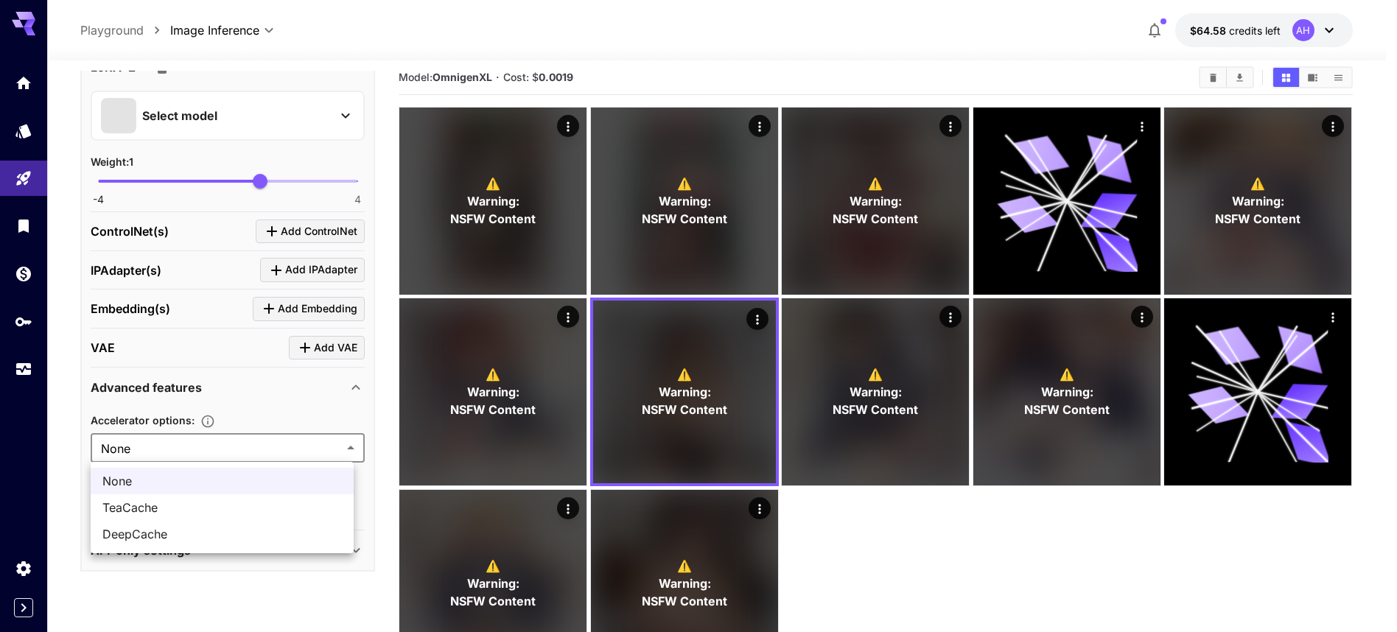
click at [342, 401] on div at bounding box center [698, 316] width 1397 height 632
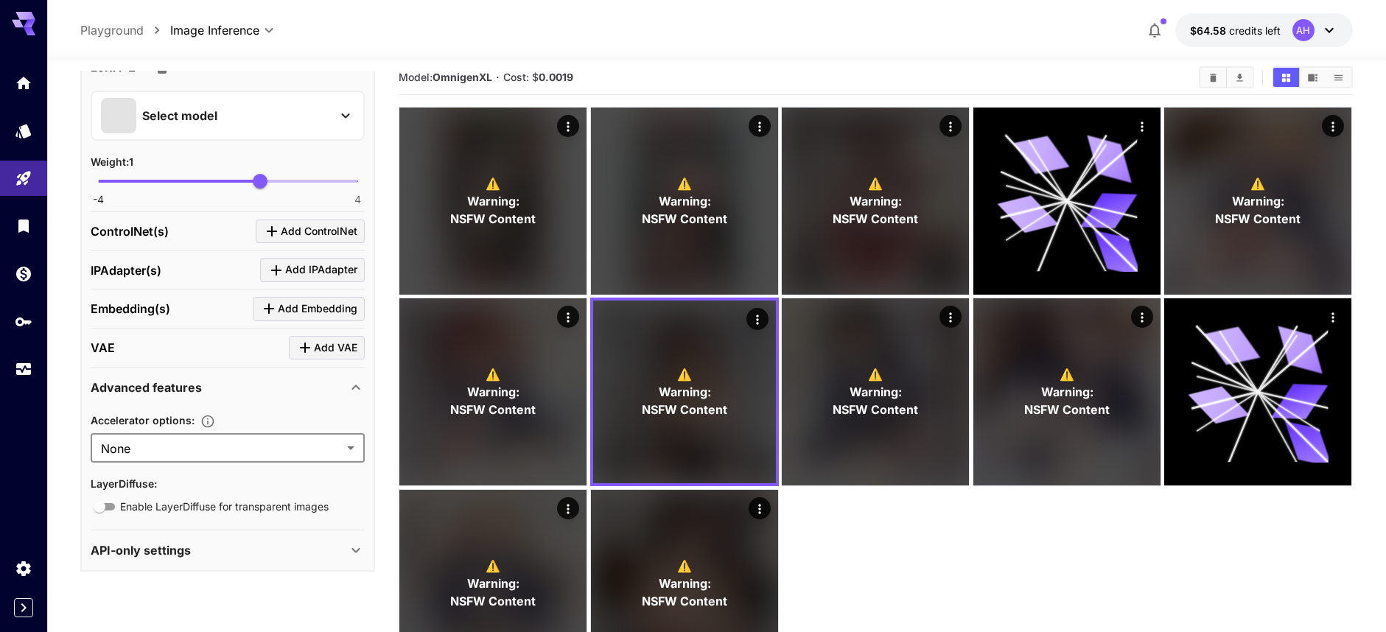
scroll to position [116, 0]
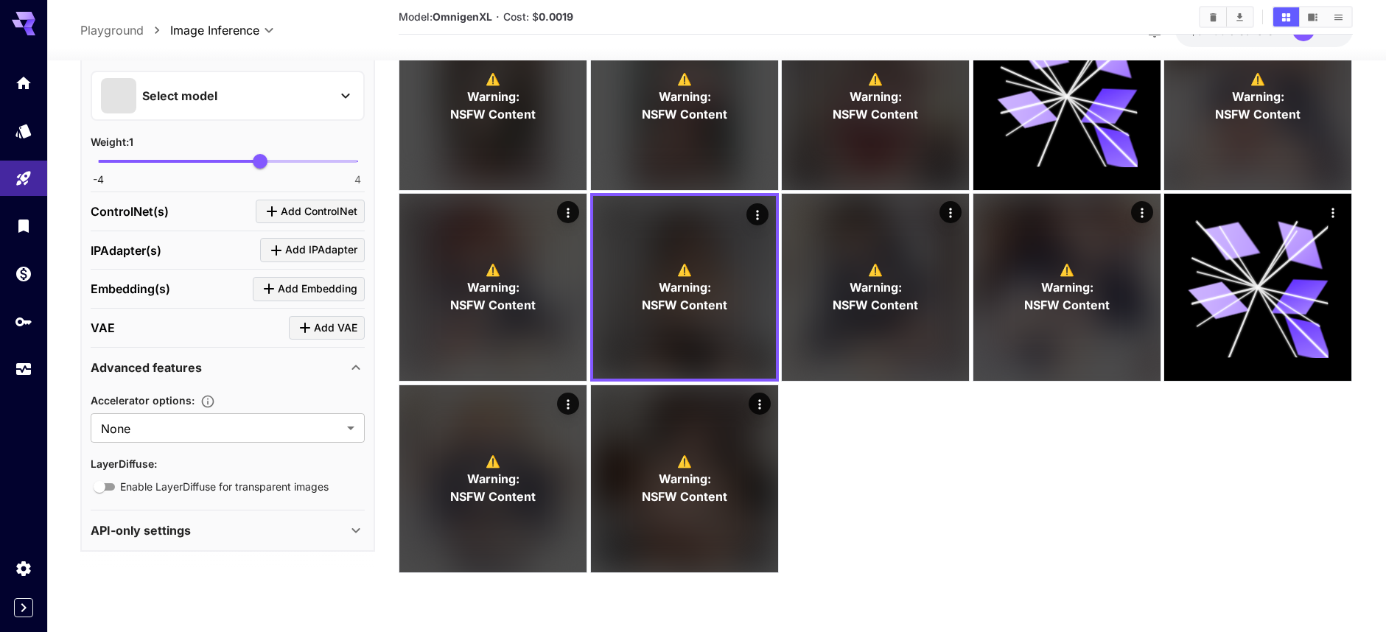
click at [312, 533] on div "API-only settings" at bounding box center [219, 531] width 256 height 18
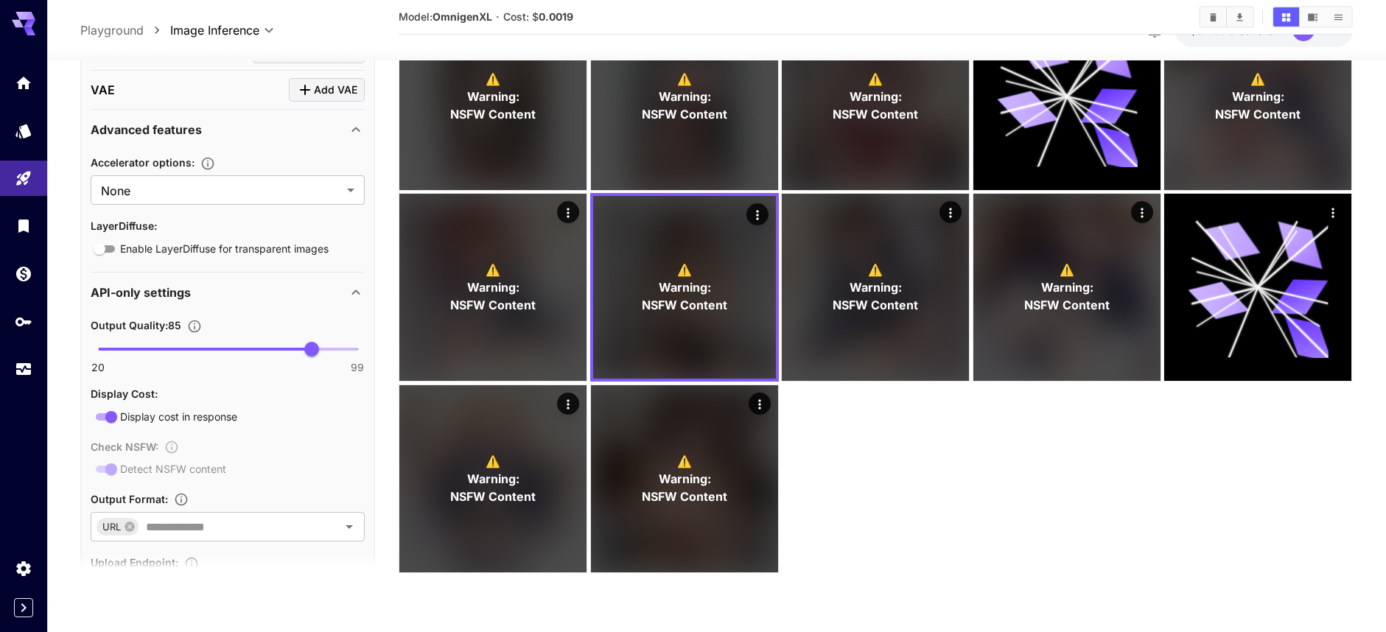
scroll to position [1463, 0]
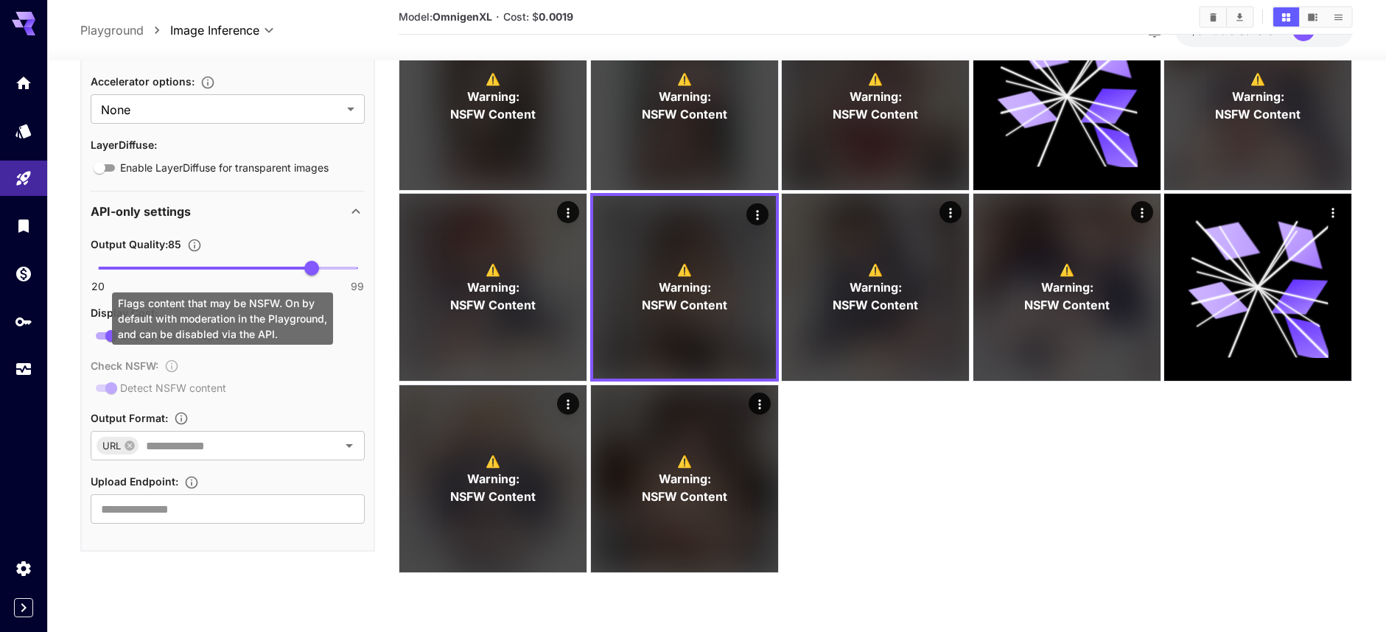
click at [104, 387] on div "Check NSFW : Detect NSFW content" at bounding box center [228, 376] width 274 height 41
click at [295, 381] on div "Check NSFW : Detect NSFW content" at bounding box center [228, 376] width 274 height 41
click at [313, 382] on div "Check NSFW : Detect NSFW content" at bounding box center [228, 376] width 274 height 41
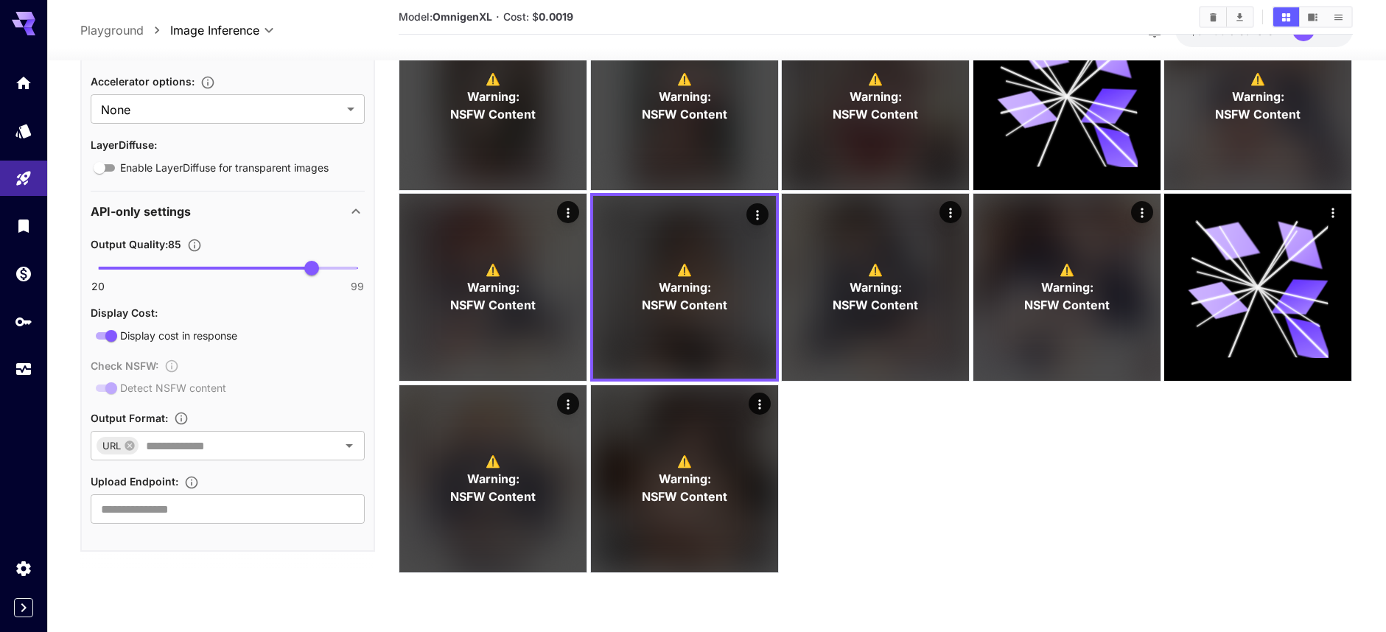
click at [964, 48] on div at bounding box center [716, 52] width 1339 height 18
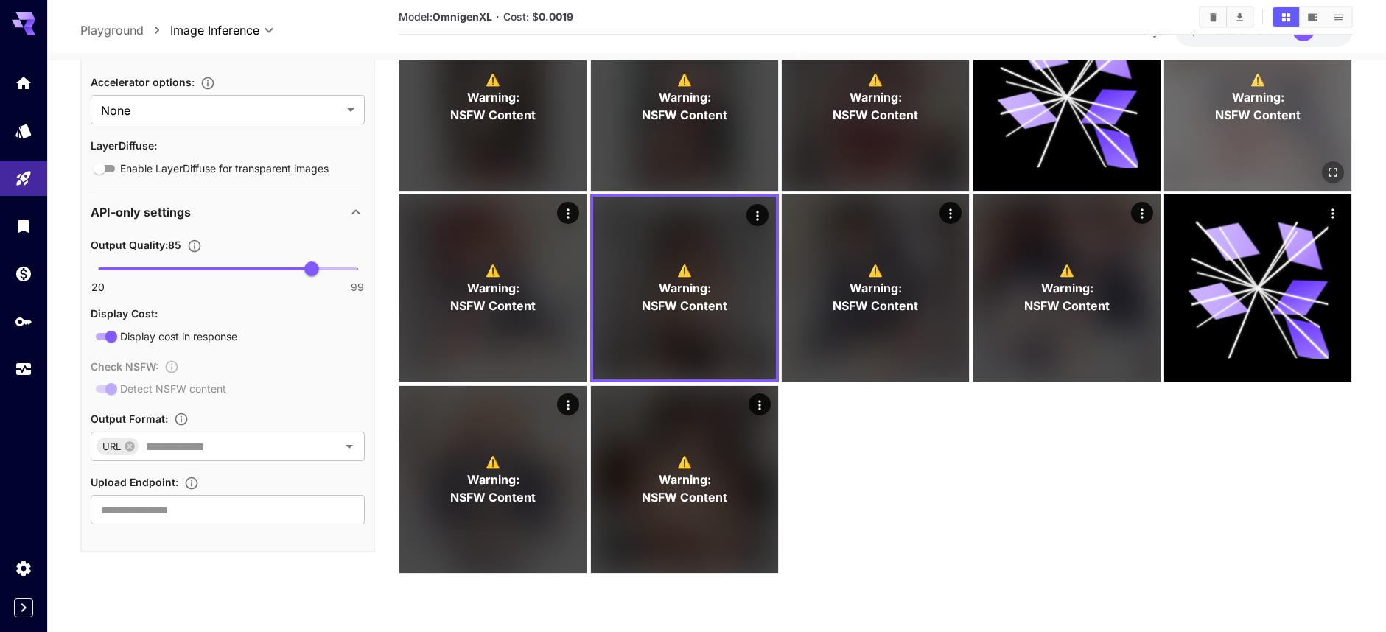
scroll to position [0, 0]
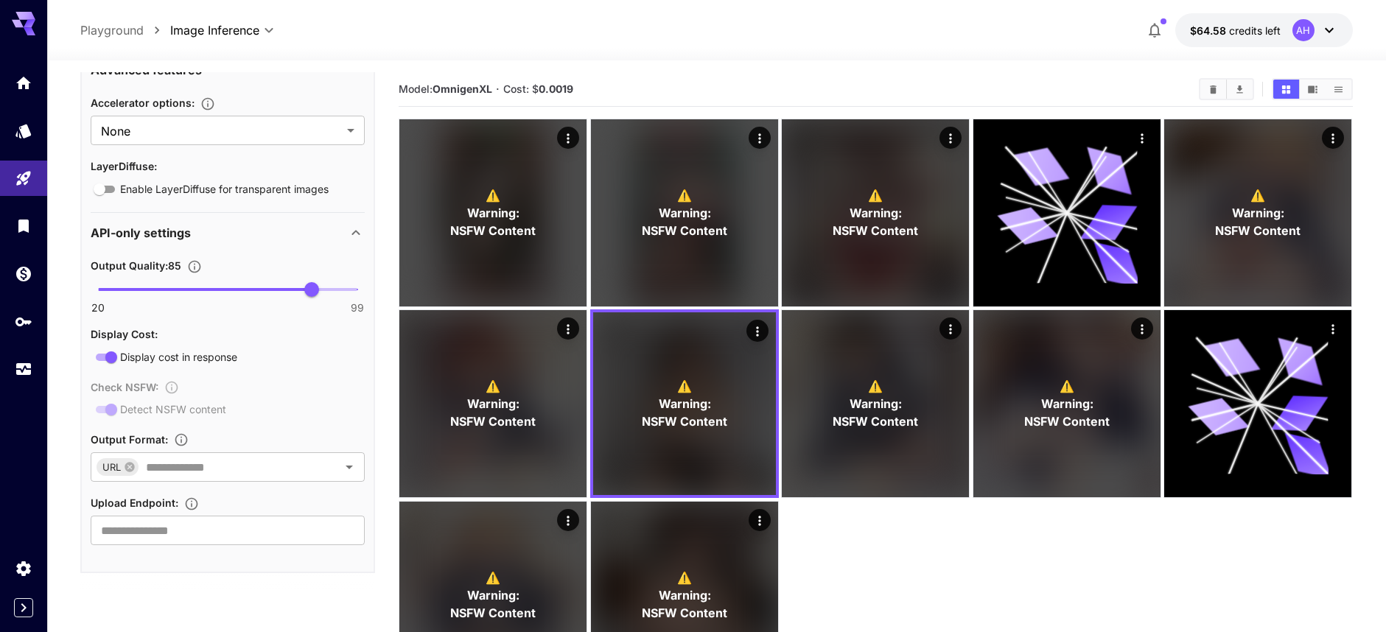
click at [1304, 35] on div "AH" at bounding box center [1303, 30] width 22 height 22
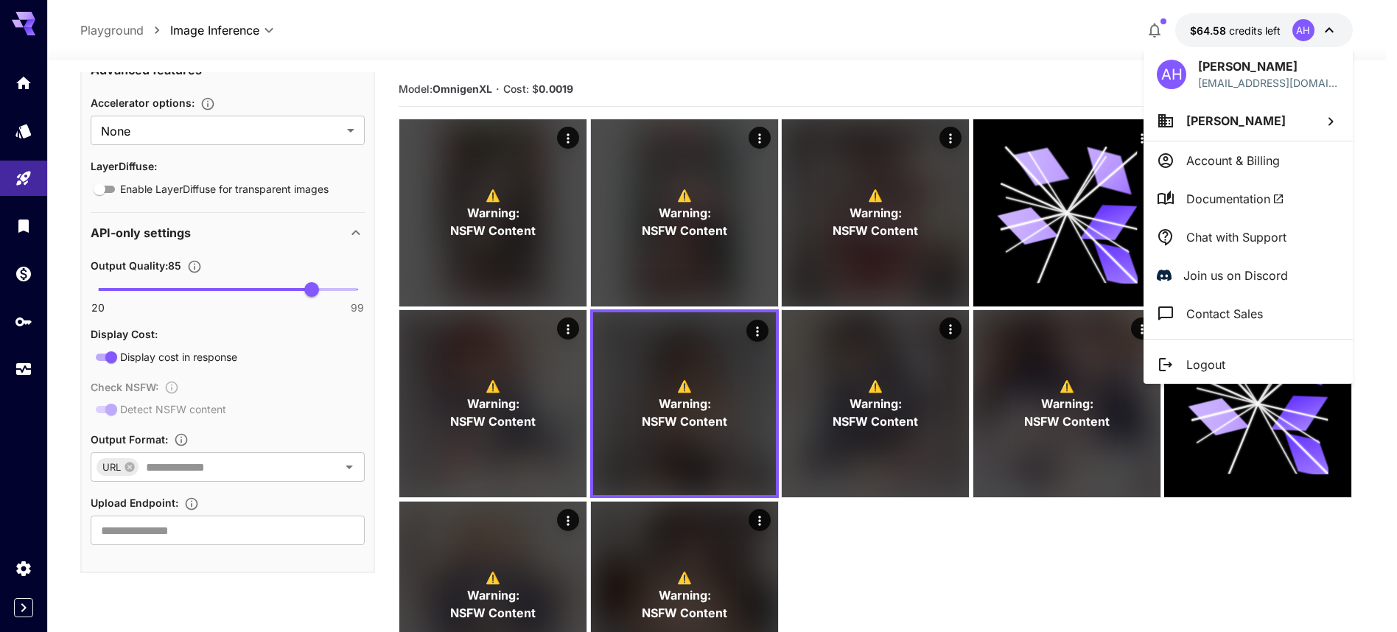
drag, startPoint x: 860, startPoint y: 549, endPoint x: 849, endPoint y: 578, distance: 31.1
click at [856, 551] on div at bounding box center [698, 316] width 1397 height 632
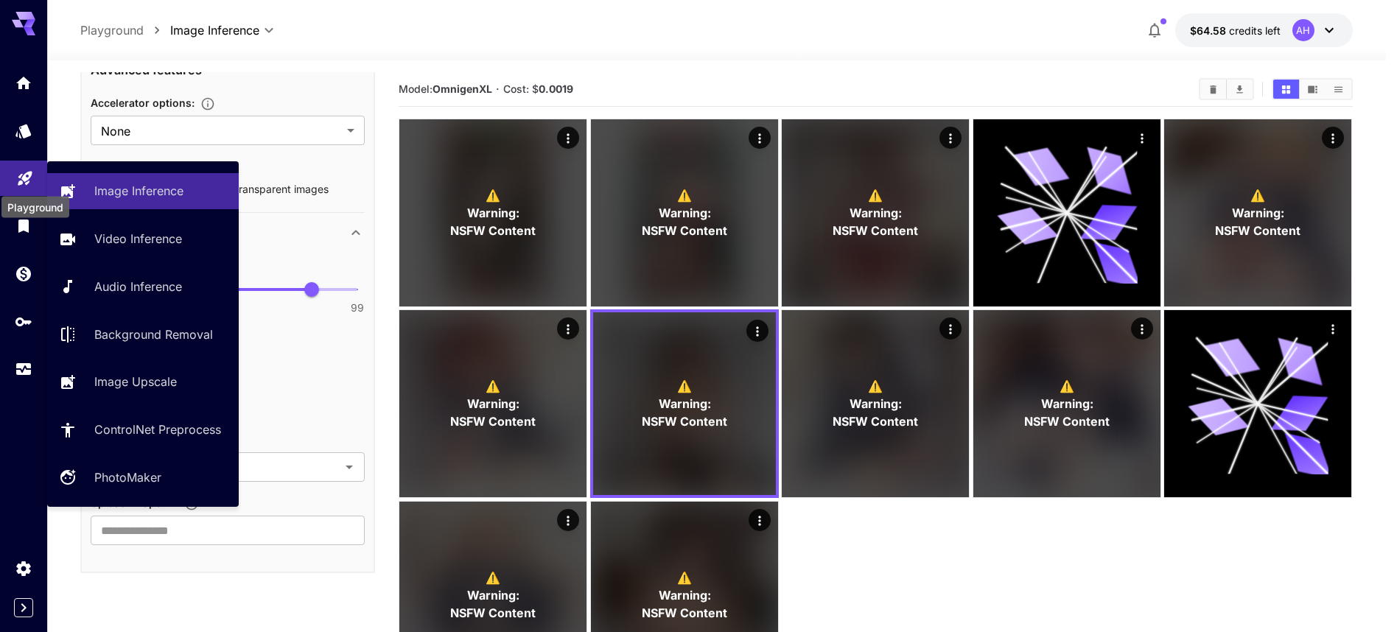
click at [21, 181] on icon "Playground" at bounding box center [25, 174] width 14 height 14
click at [14, 187] on link at bounding box center [23, 179] width 47 height 36
click at [35, 183] on link at bounding box center [23, 179] width 47 height 36
click at [134, 480] on p "PhotoMaker" at bounding box center [130, 478] width 67 height 18
type input "**********"
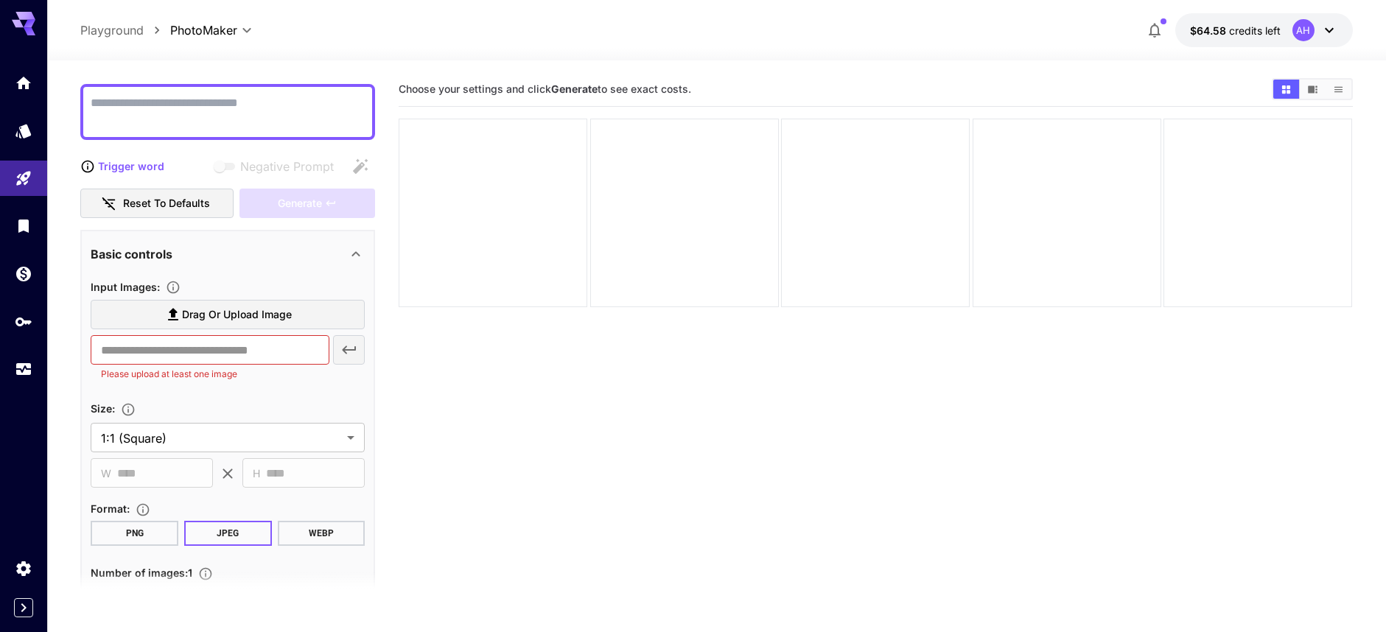
click at [243, 96] on textarea "Negative Prompt" at bounding box center [228, 111] width 274 height 35
click at [231, 314] on span "Drag or upload image" at bounding box center [237, 315] width 110 height 18
click at [0, 0] on input "Drag or upload image" at bounding box center [0, 0] width 0 height 0
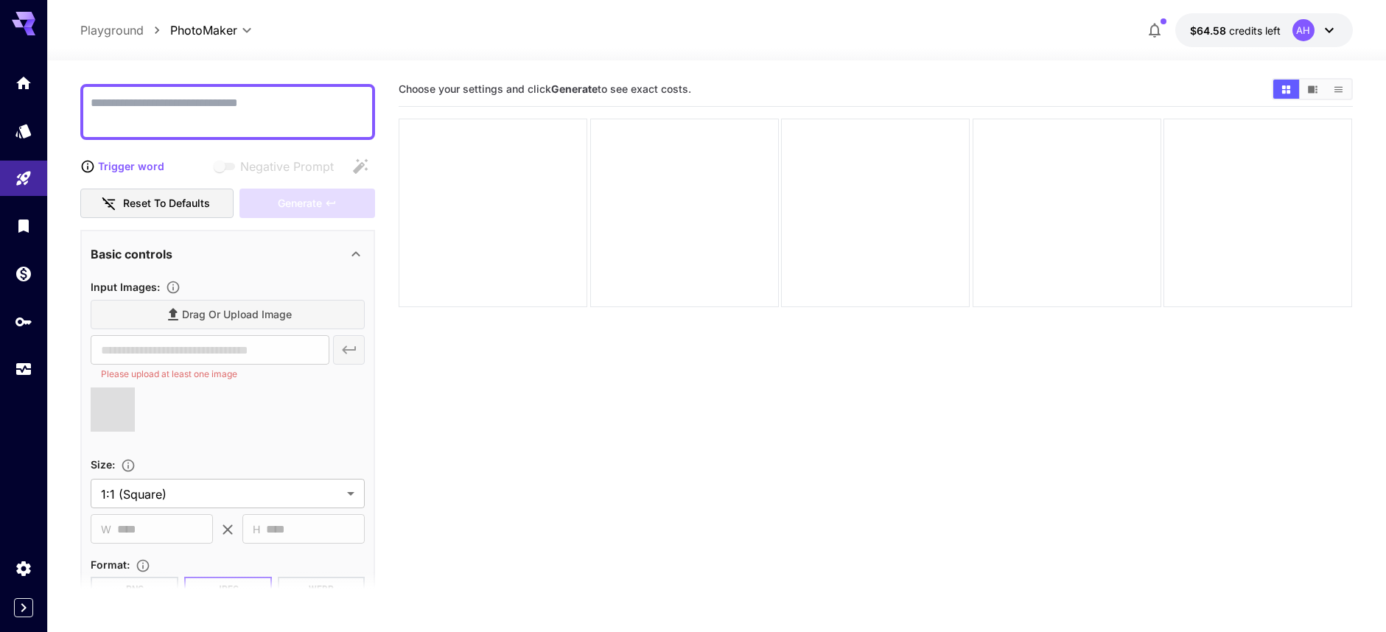
type input "**********"
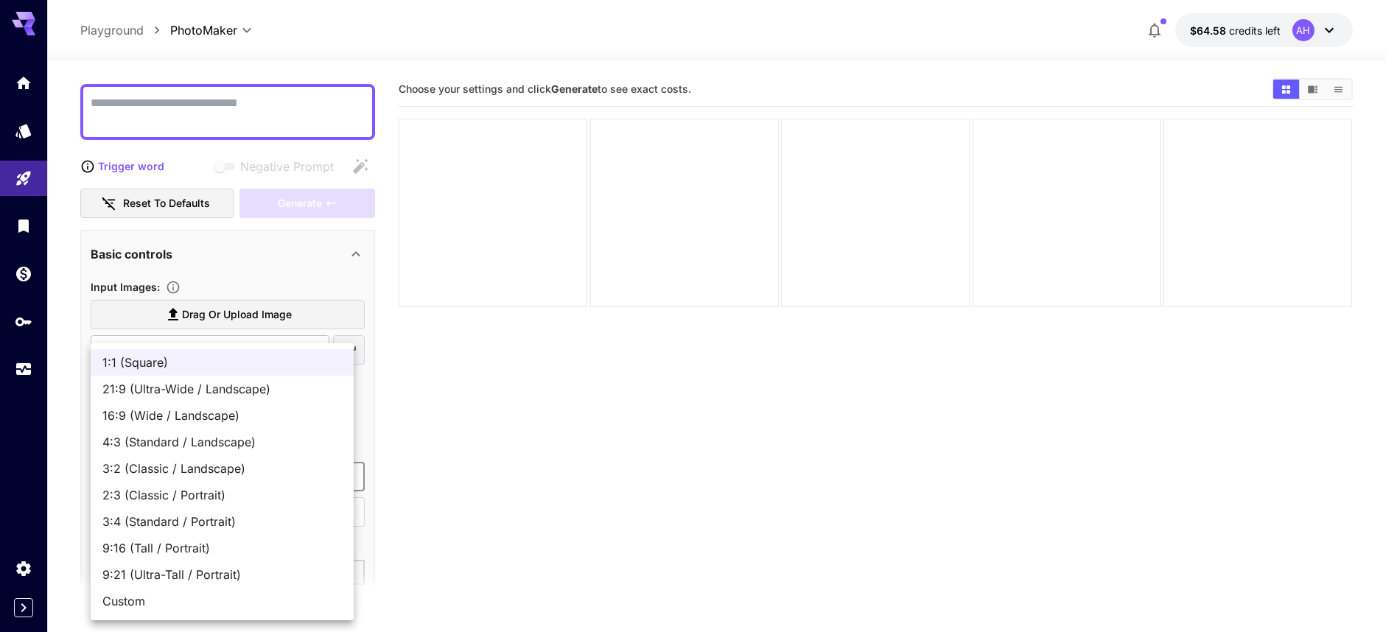
click at [334, 483] on body "**********" at bounding box center [698, 374] width 1397 height 749
click at [224, 547] on span "9:16 (Tall / Portrait)" at bounding box center [221, 548] width 239 height 18
type input "**********"
type input "***"
type input "****"
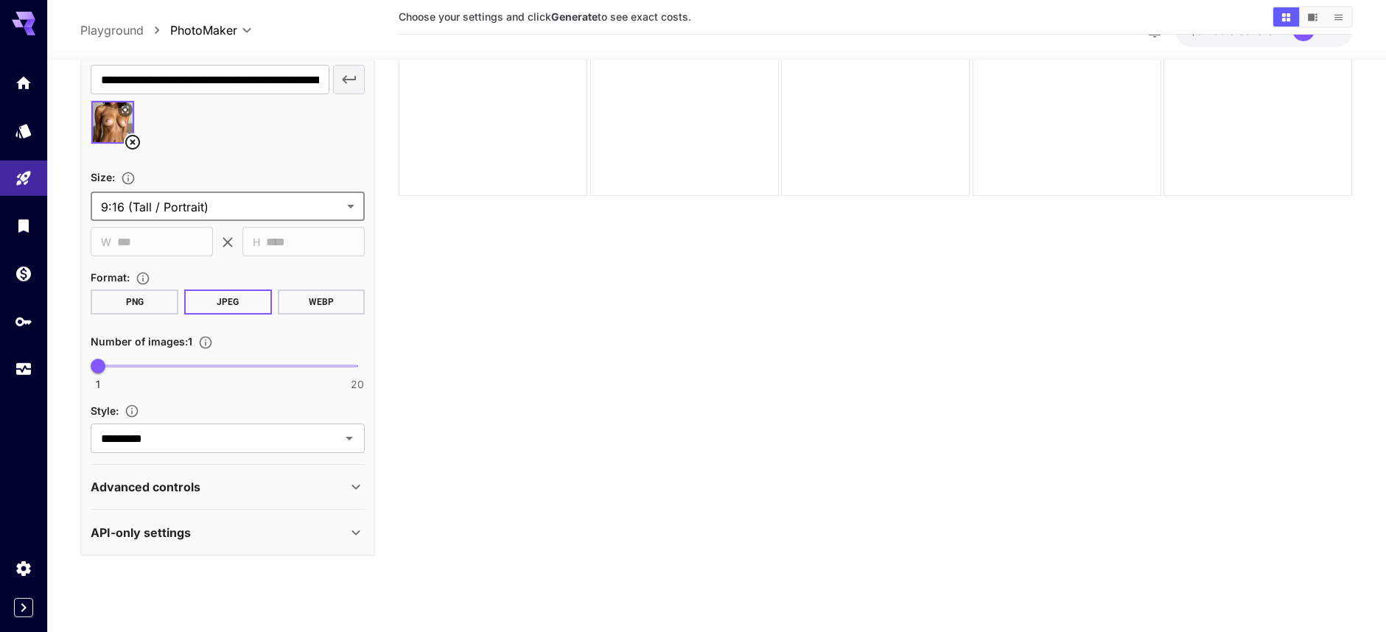
scroll to position [116, 0]
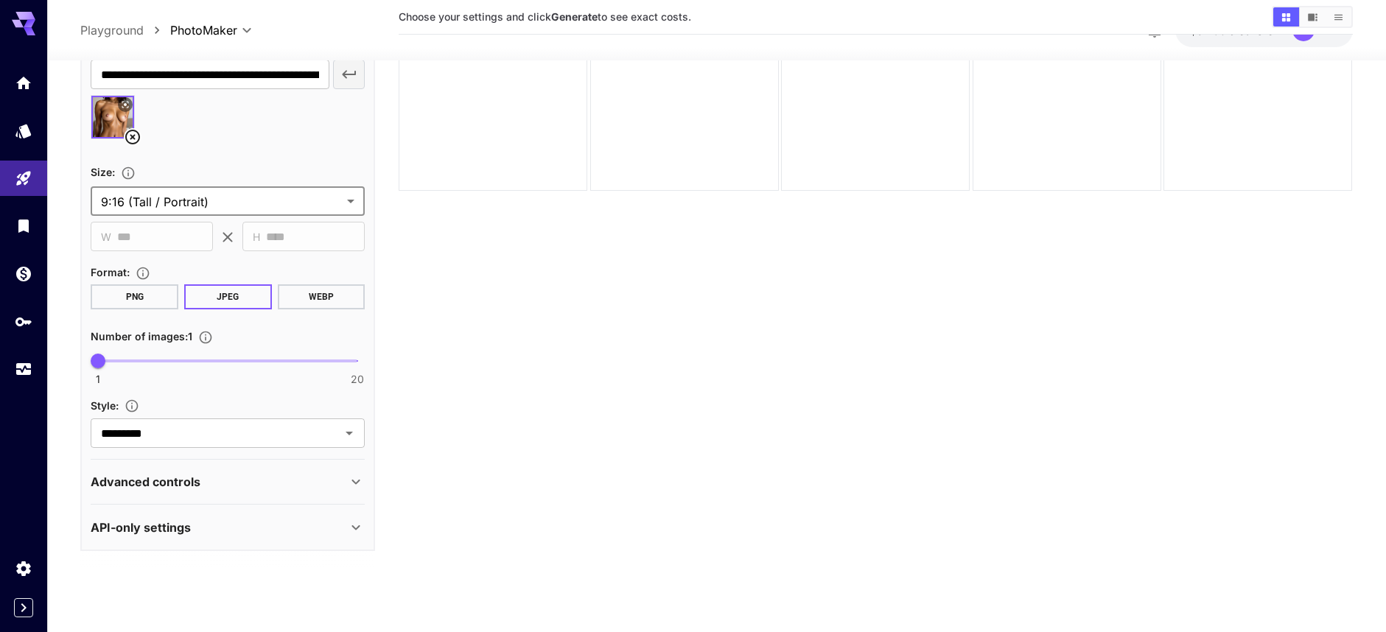
click at [150, 365] on span "1 20 1" at bounding box center [227, 361] width 259 height 22
type input "*"
click at [146, 364] on span "5" at bounding box center [153, 361] width 15 height 15
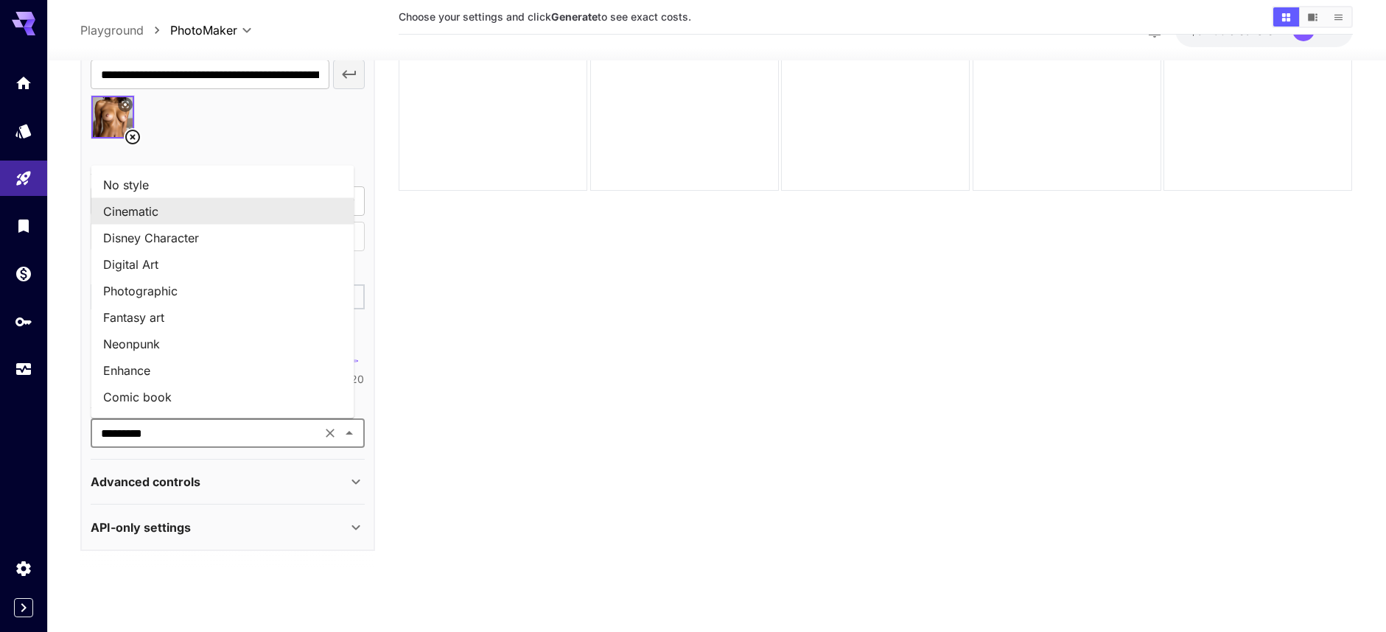
click at [182, 438] on input "*********" at bounding box center [206, 433] width 222 height 21
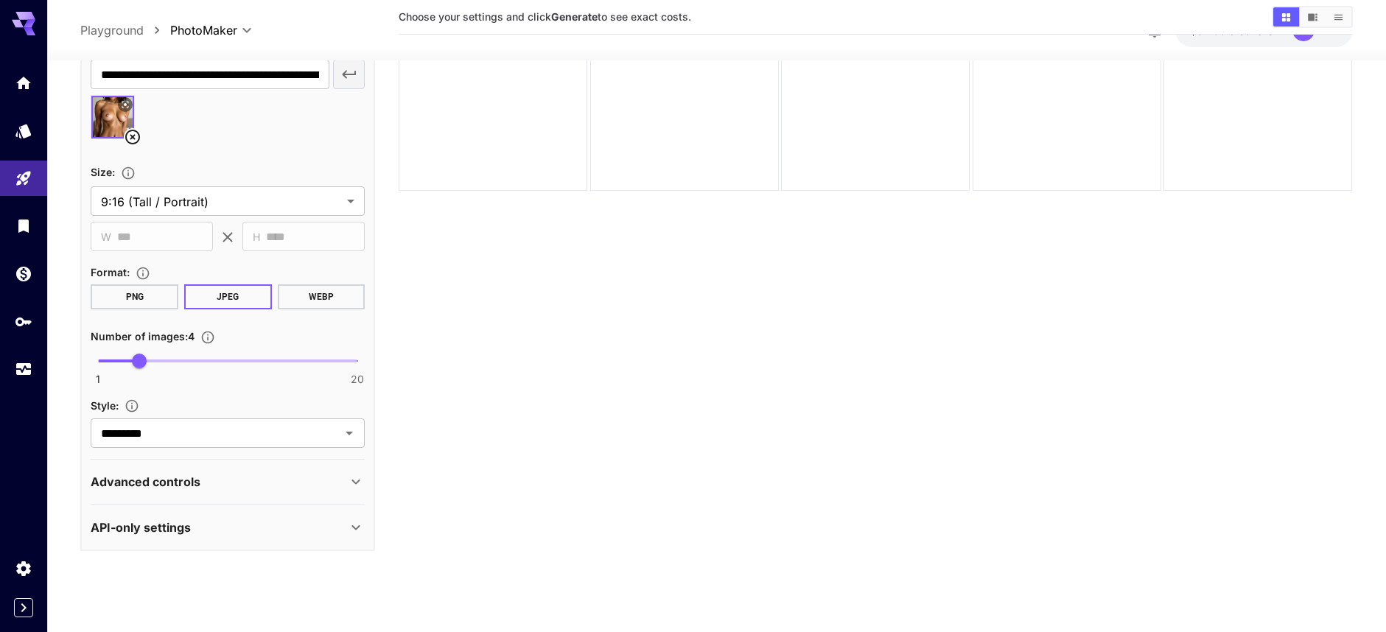
click at [620, 396] on section "Choose your settings and click Generate to see exact costs." at bounding box center [875, 272] width 953 height 632
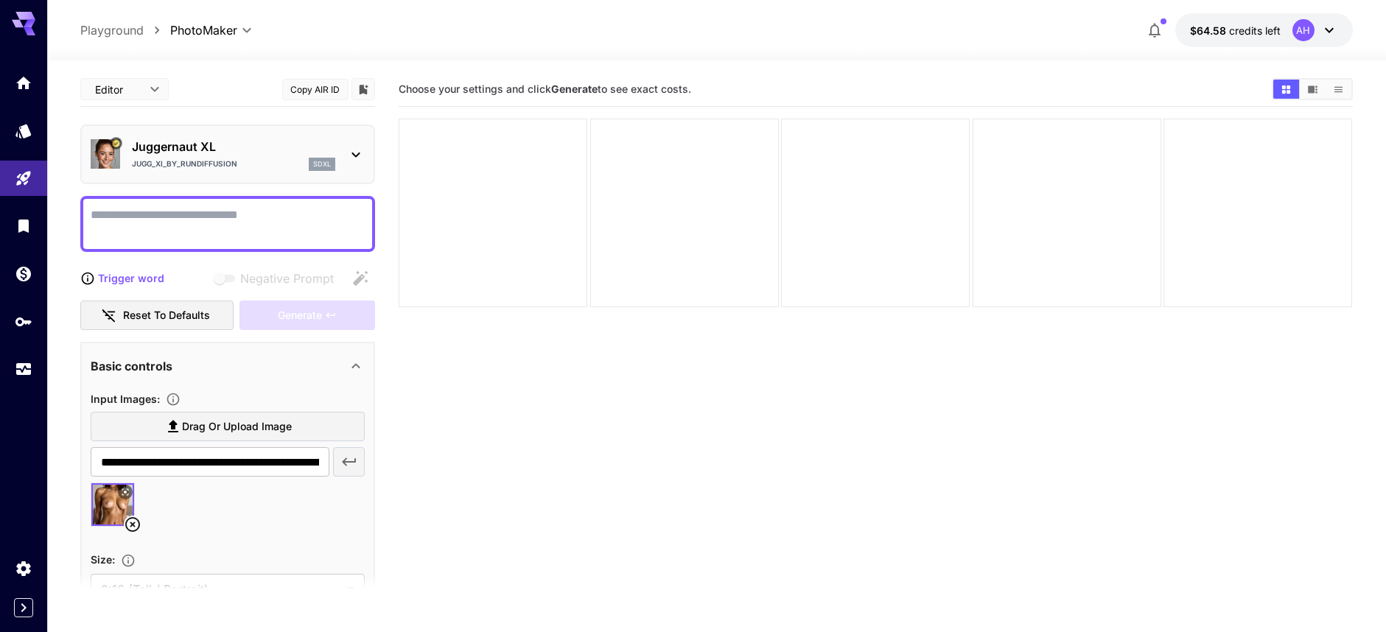
click at [348, 158] on icon at bounding box center [356, 155] width 18 height 18
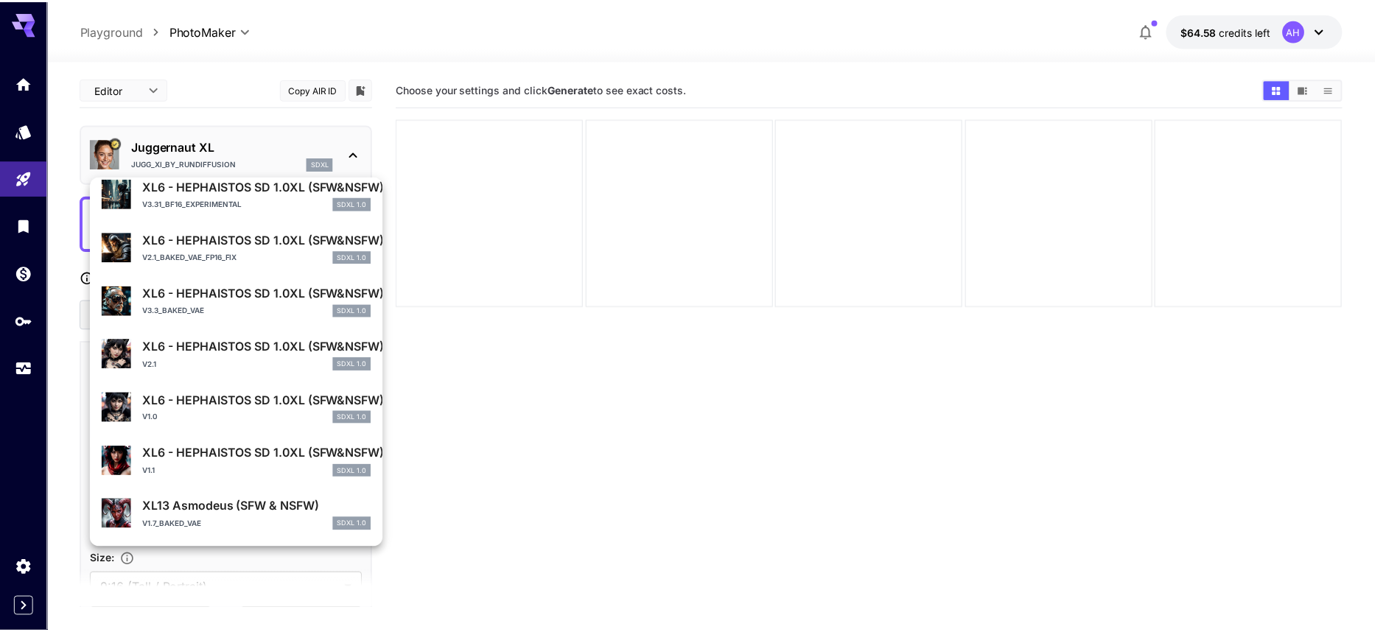
scroll to position [749, 0]
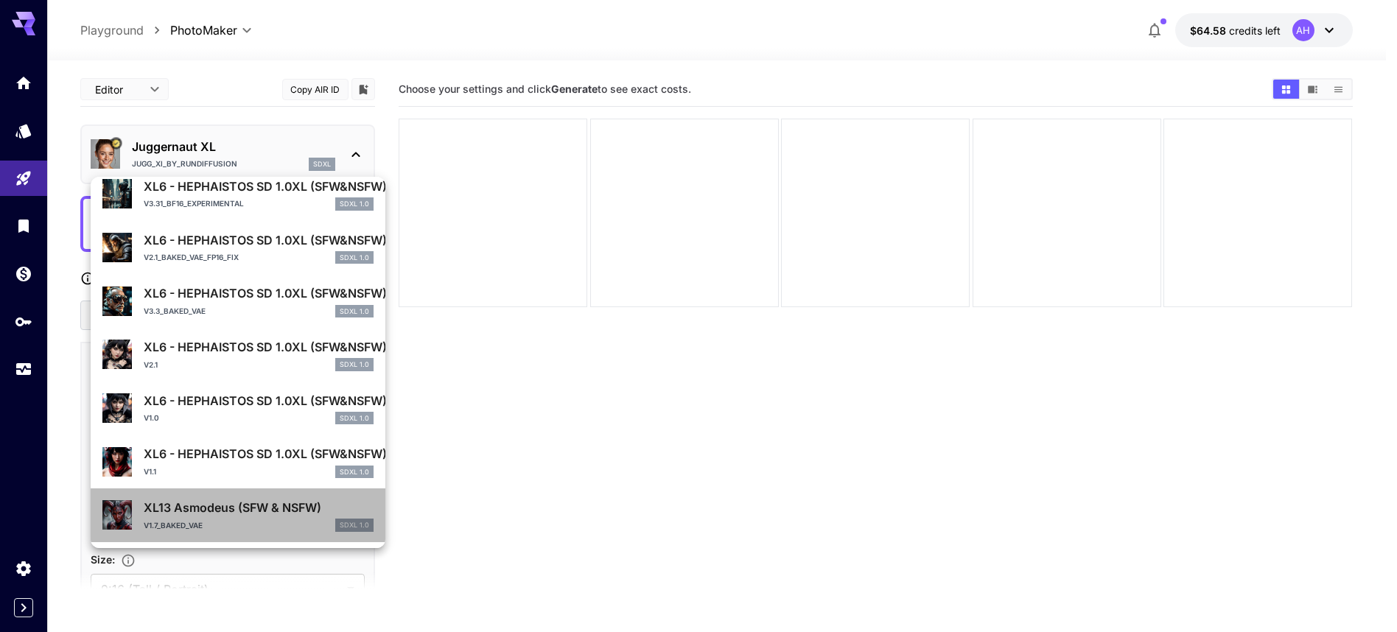
click at [250, 518] on div "XL13 Asmodeus (SFW & NSFW) v1.7_baked_VAE SDXL 1.0" at bounding box center [259, 515] width 230 height 33
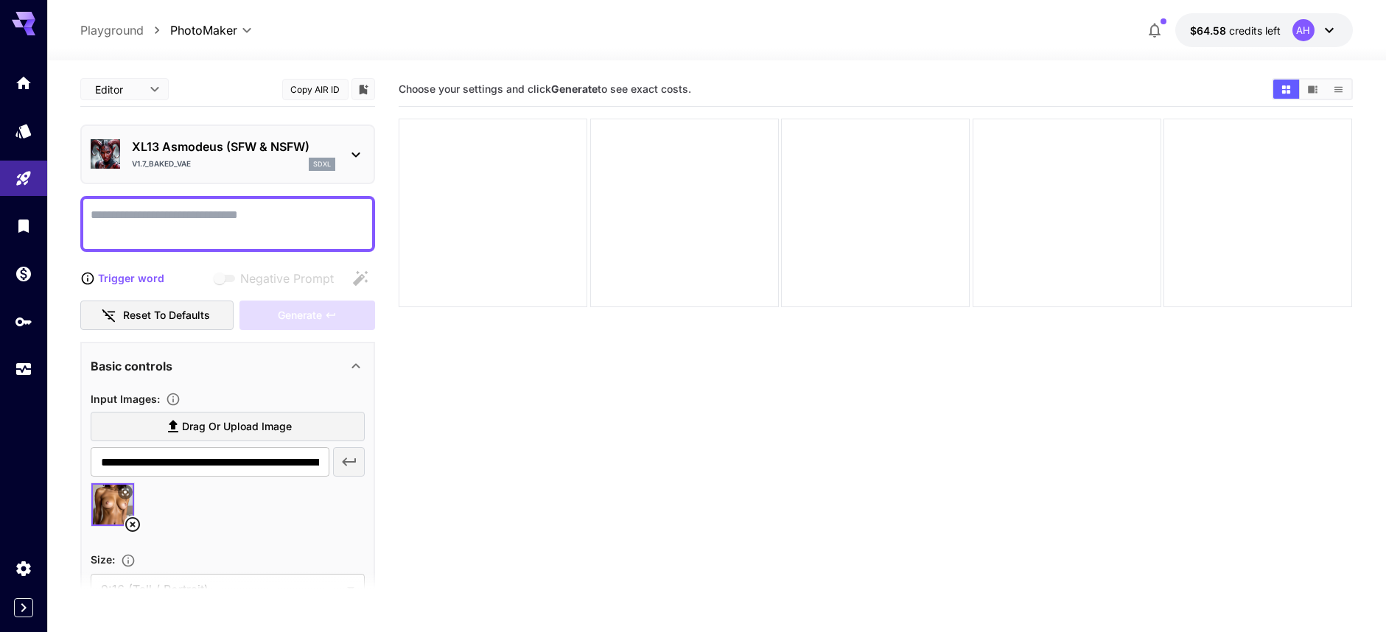
click at [226, 219] on textarea "Negative Prompt" at bounding box center [228, 223] width 274 height 35
type textarea "*"
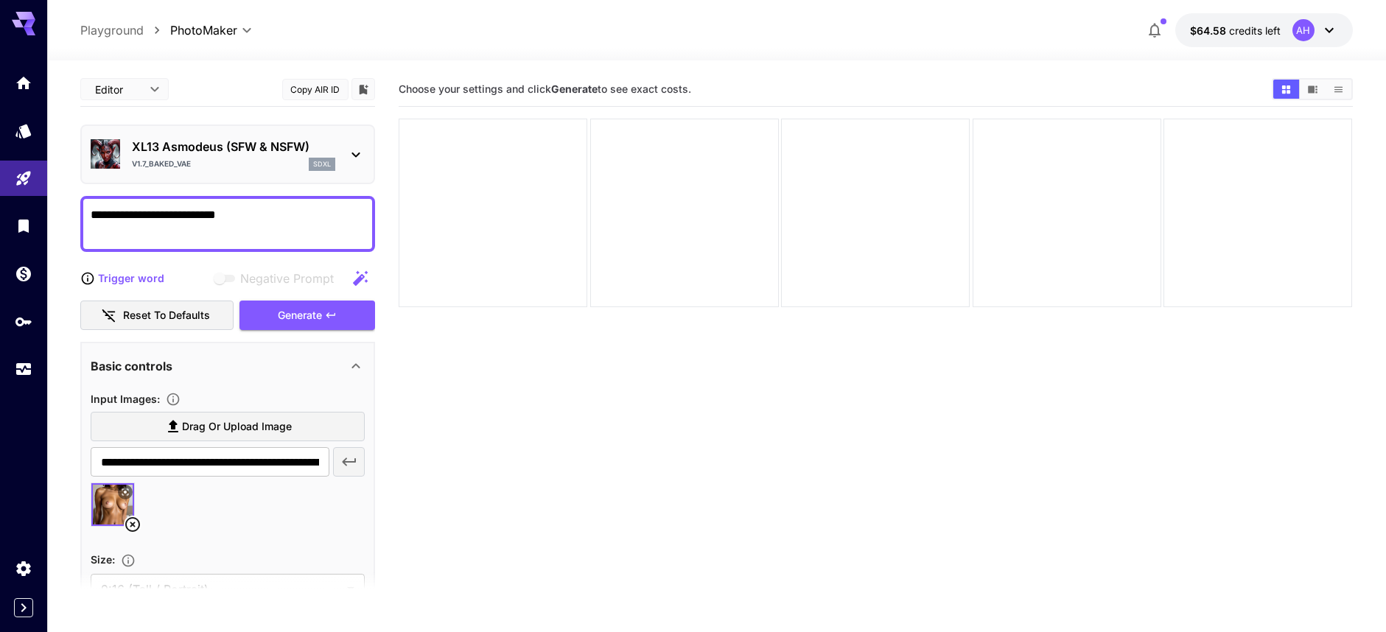
type textarea "**********"
click at [312, 323] on div "Generate" at bounding box center [307, 316] width 136 height 30
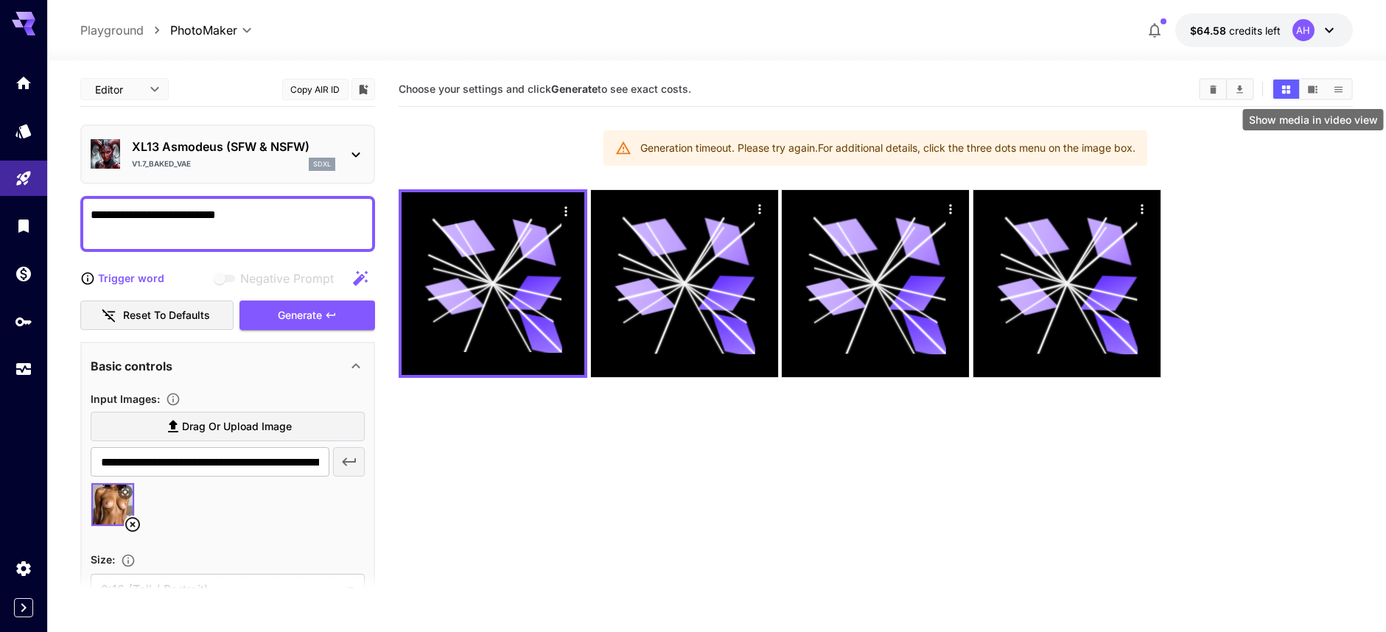
click at [1317, 90] on icon "Show media in video view" at bounding box center [1312, 89] width 11 height 11
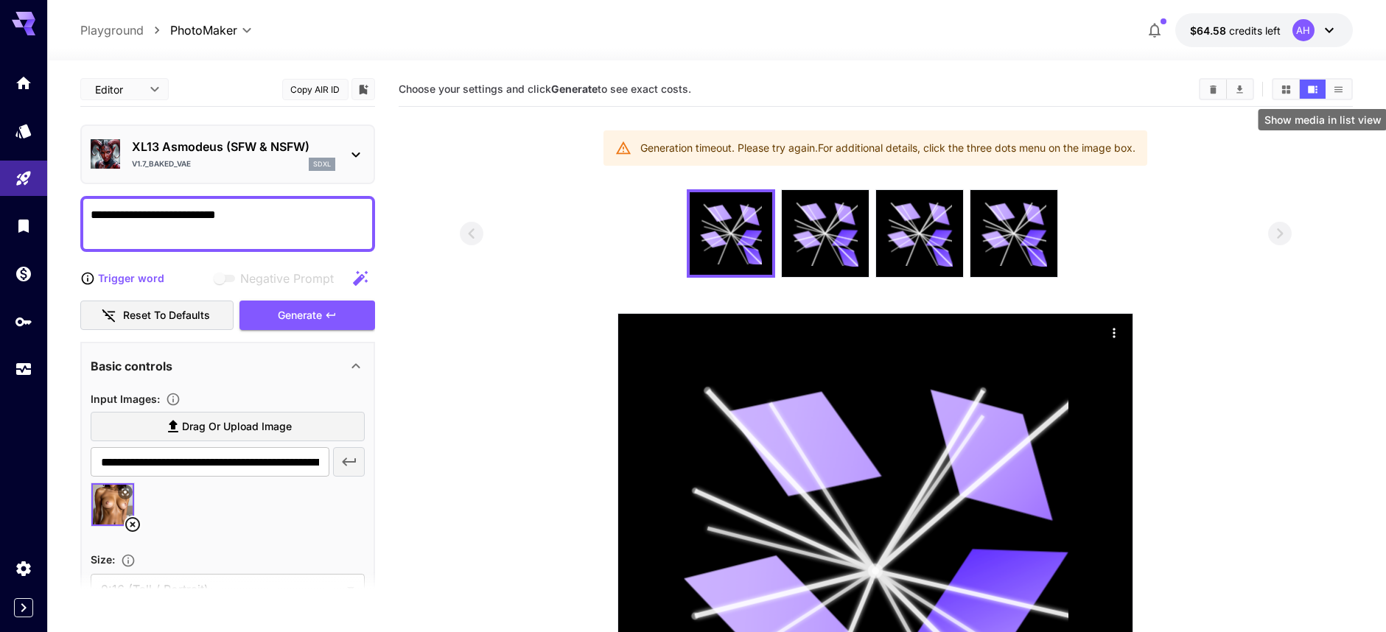
click at [1347, 92] on button "Show media in list view" at bounding box center [1338, 89] width 26 height 19
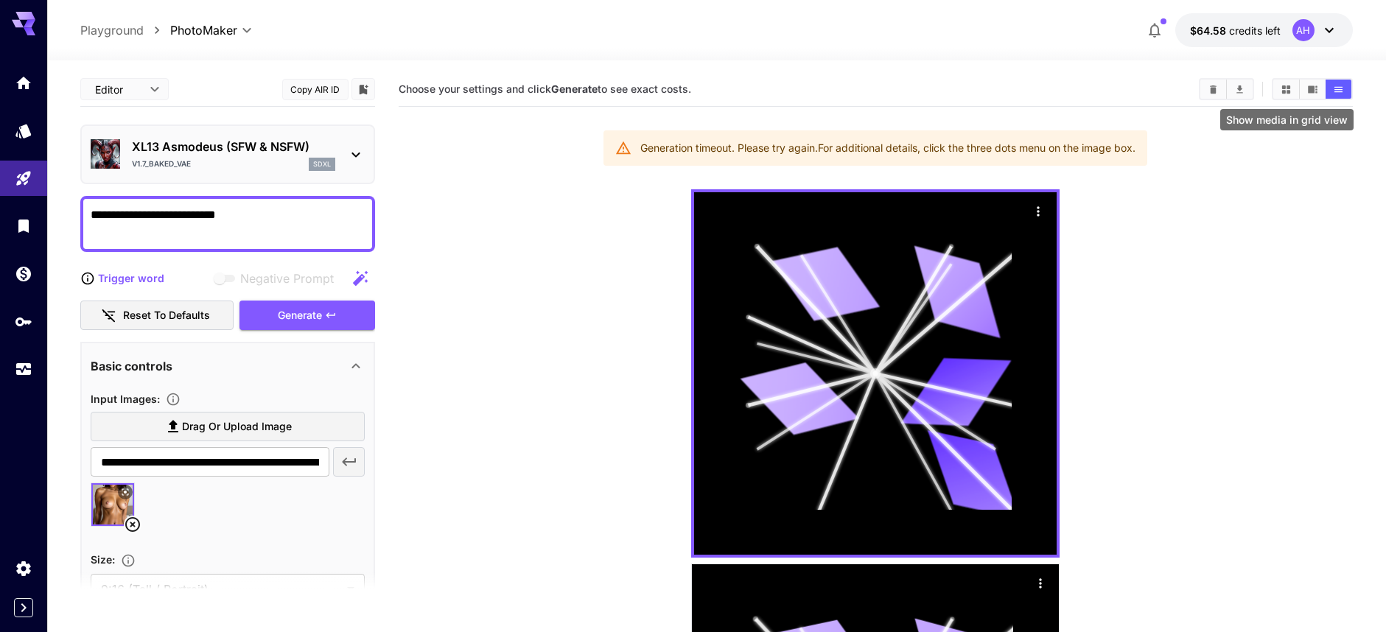
click at [1288, 90] on icon "Show media in grid view" at bounding box center [1285, 89] width 11 height 11
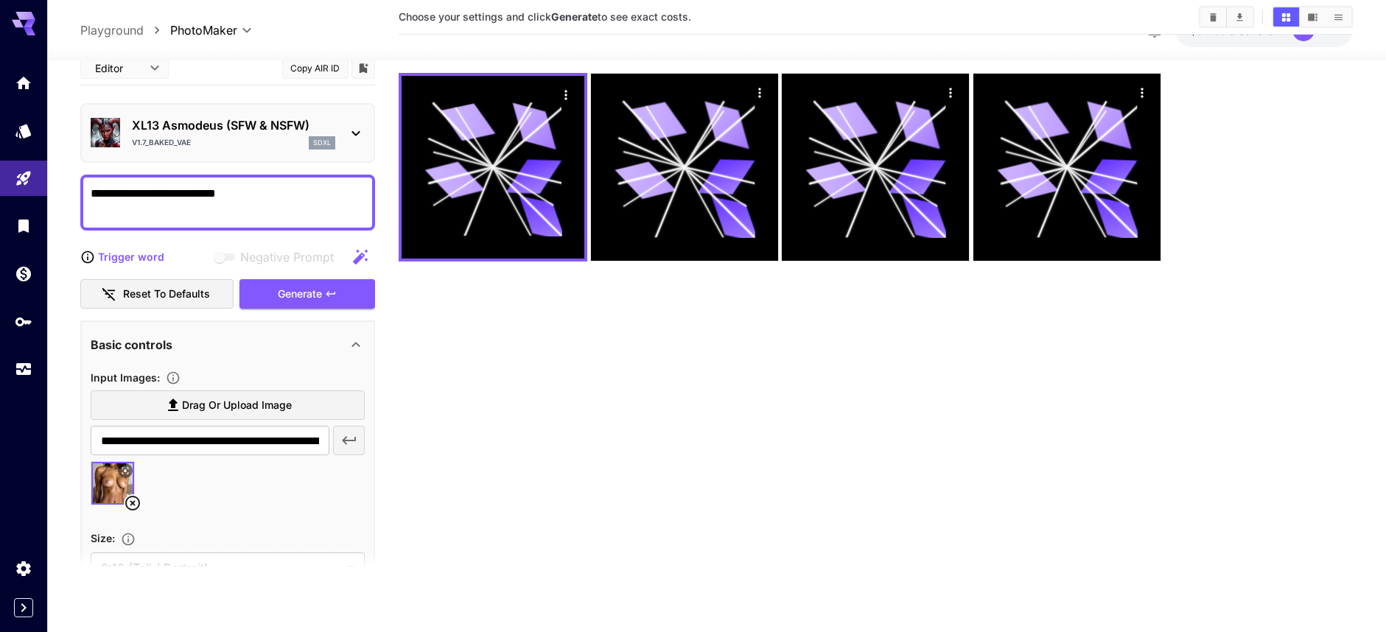
scroll to position [0, 0]
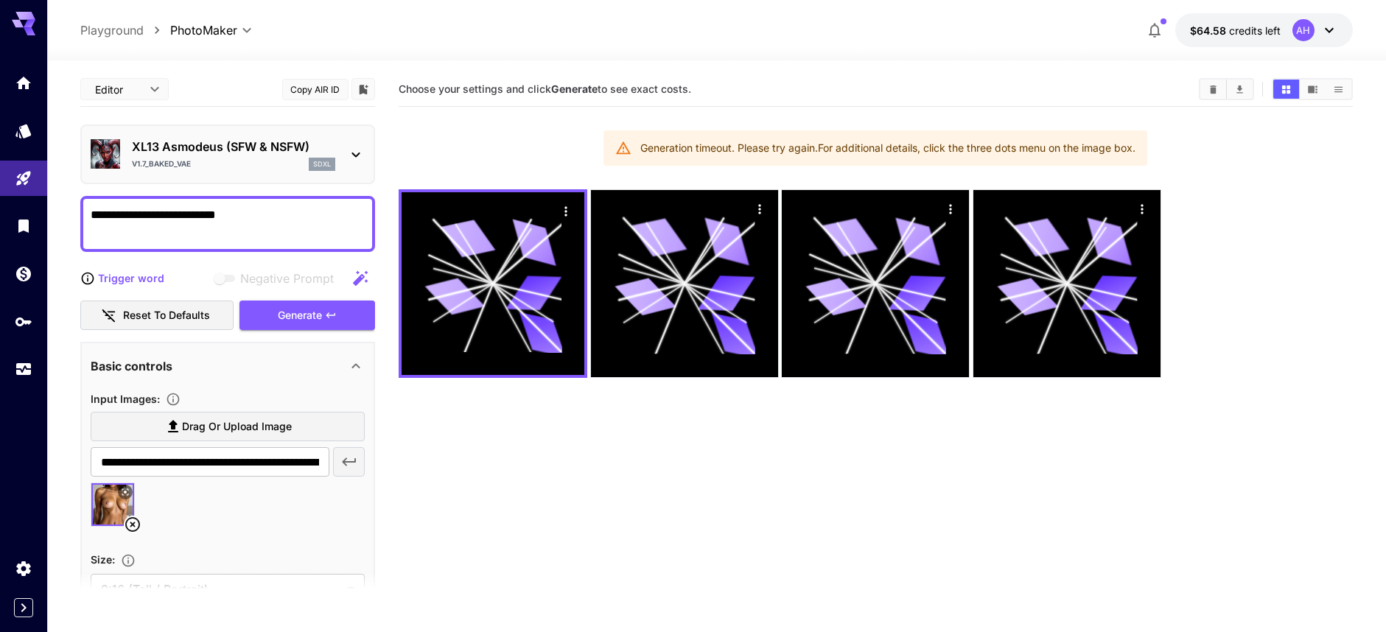
click at [1334, 35] on icon at bounding box center [1329, 30] width 18 height 18
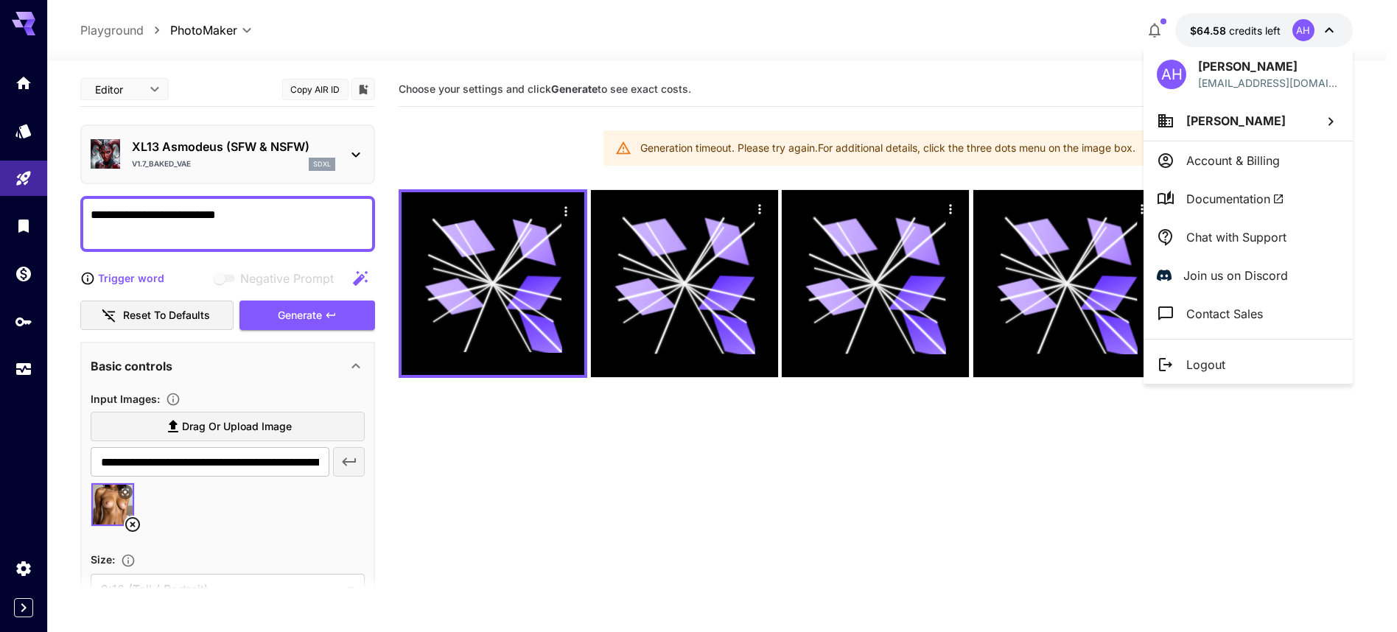
drag, startPoint x: 945, startPoint y: 35, endPoint x: 972, endPoint y: 36, distance: 27.3
click at [947, 34] on div at bounding box center [698, 316] width 1397 height 632
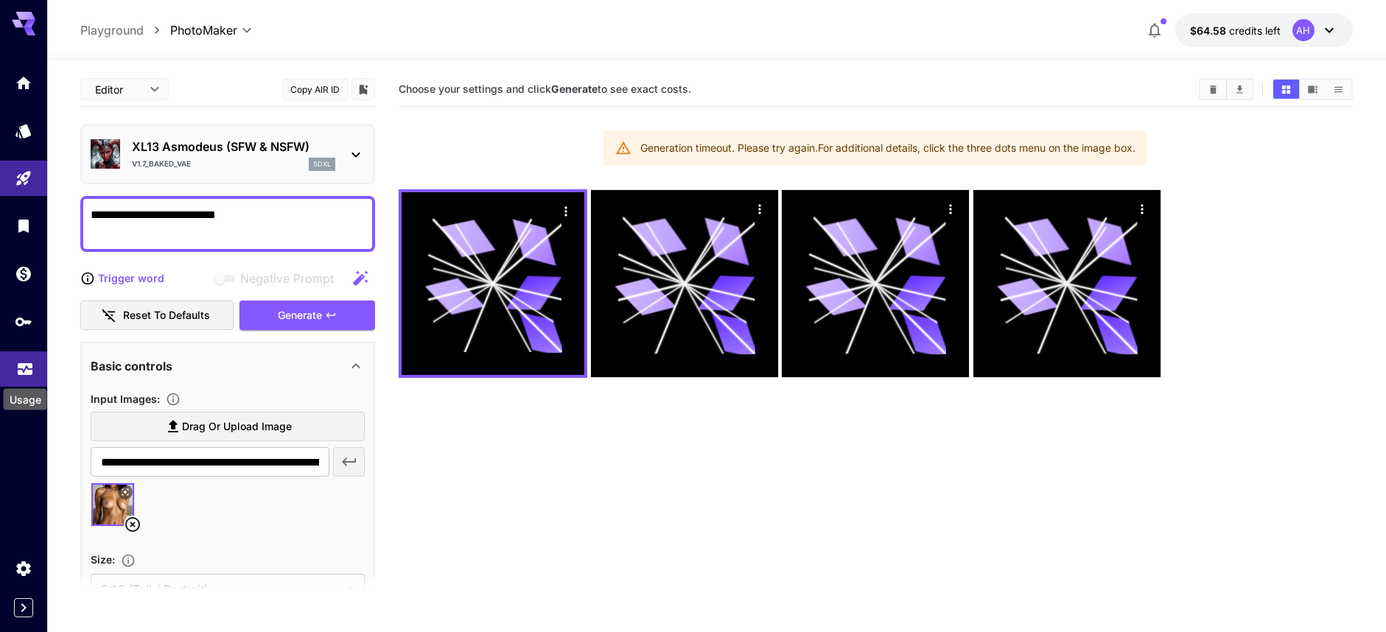
click at [23, 371] on icon "Usage" at bounding box center [25, 366] width 15 height 7
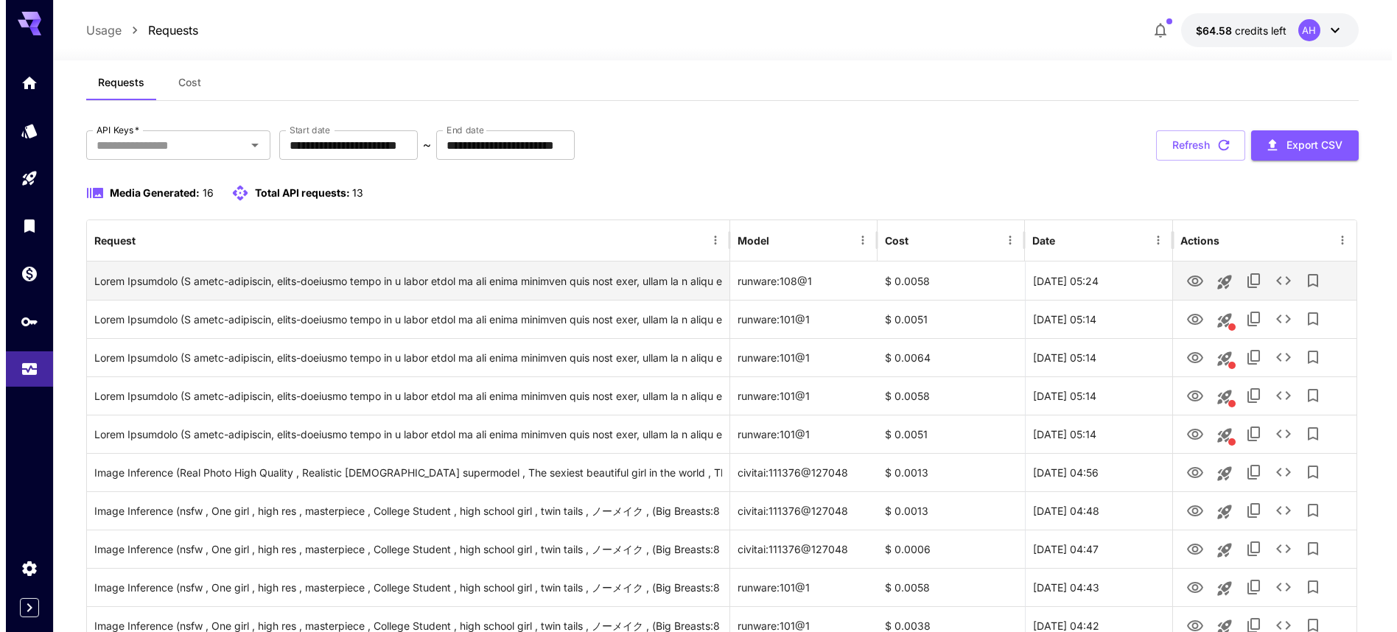
scroll to position [35, 0]
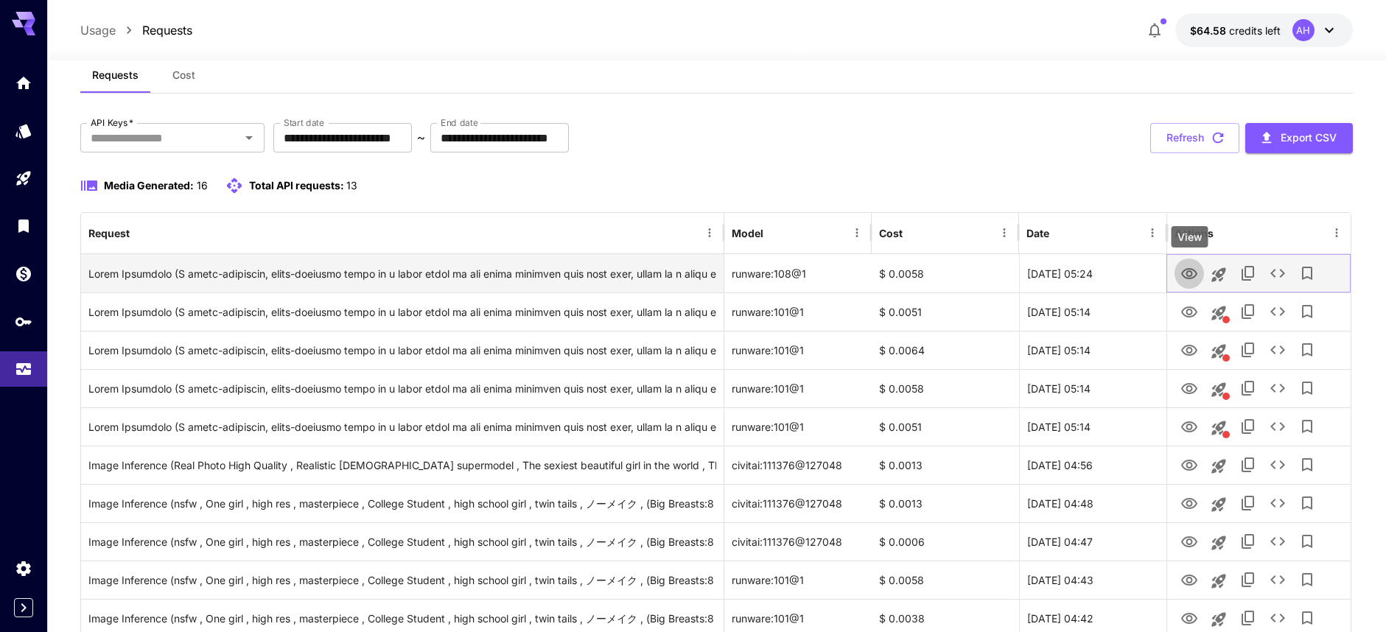
click at [1189, 274] on icon "View" at bounding box center [1189, 274] width 18 height 18
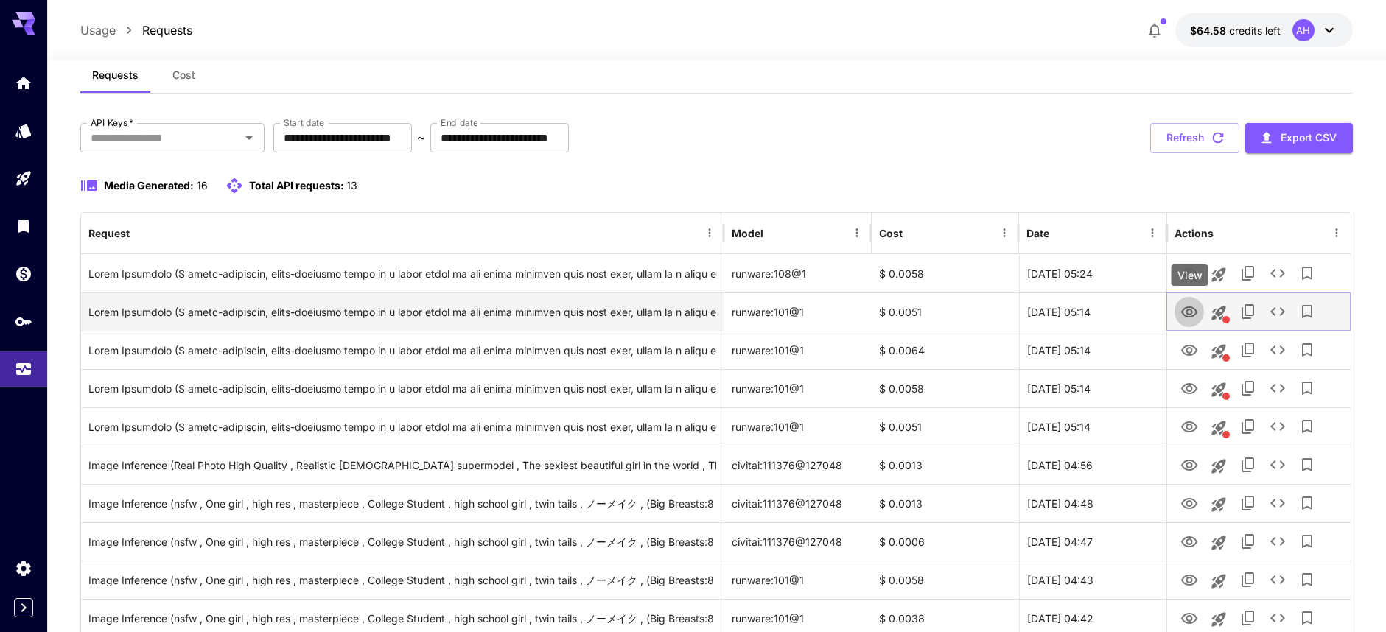
click at [1185, 312] on icon "View" at bounding box center [1189, 313] width 18 height 18
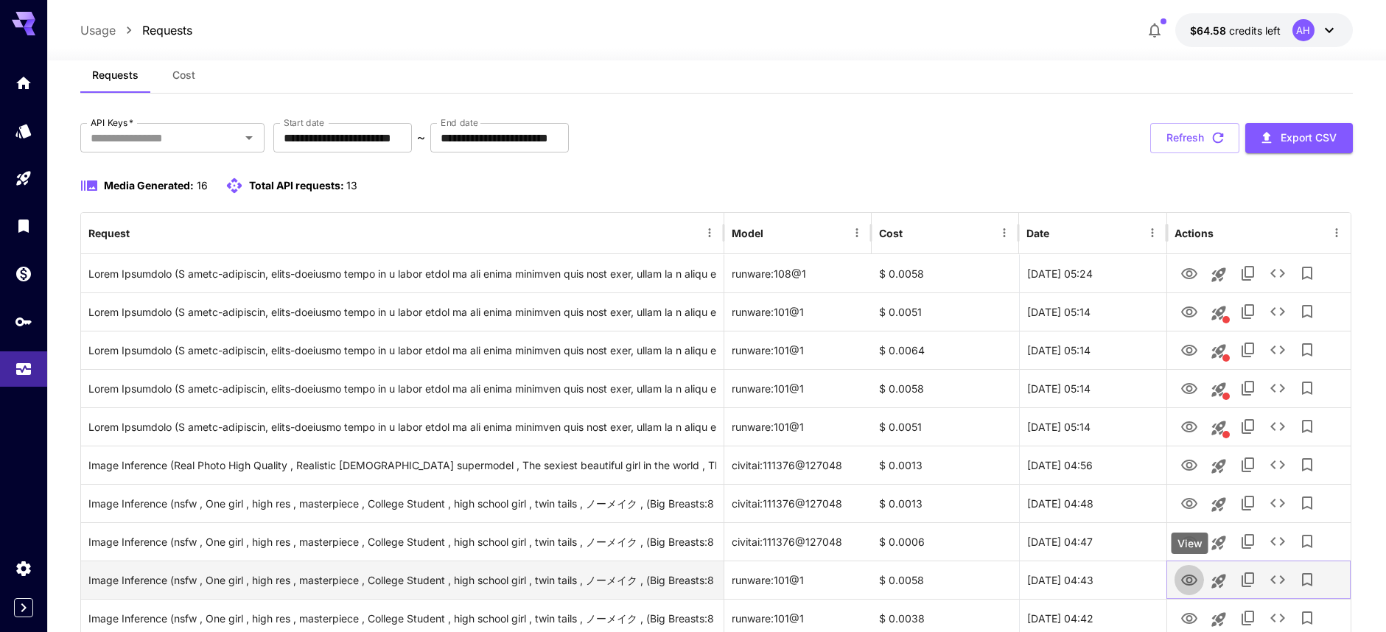
click at [1193, 577] on icon "View" at bounding box center [1189, 580] width 16 height 11
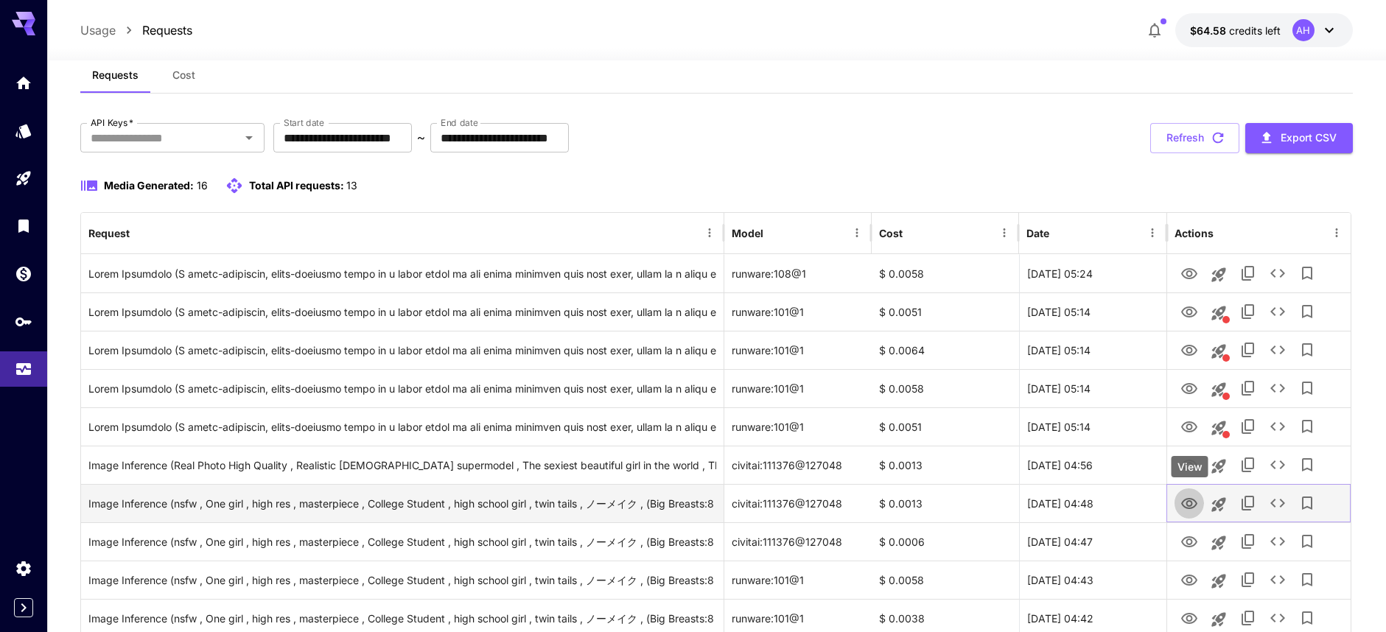
click at [1188, 501] on icon "View" at bounding box center [1189, 503] width 16 height 11
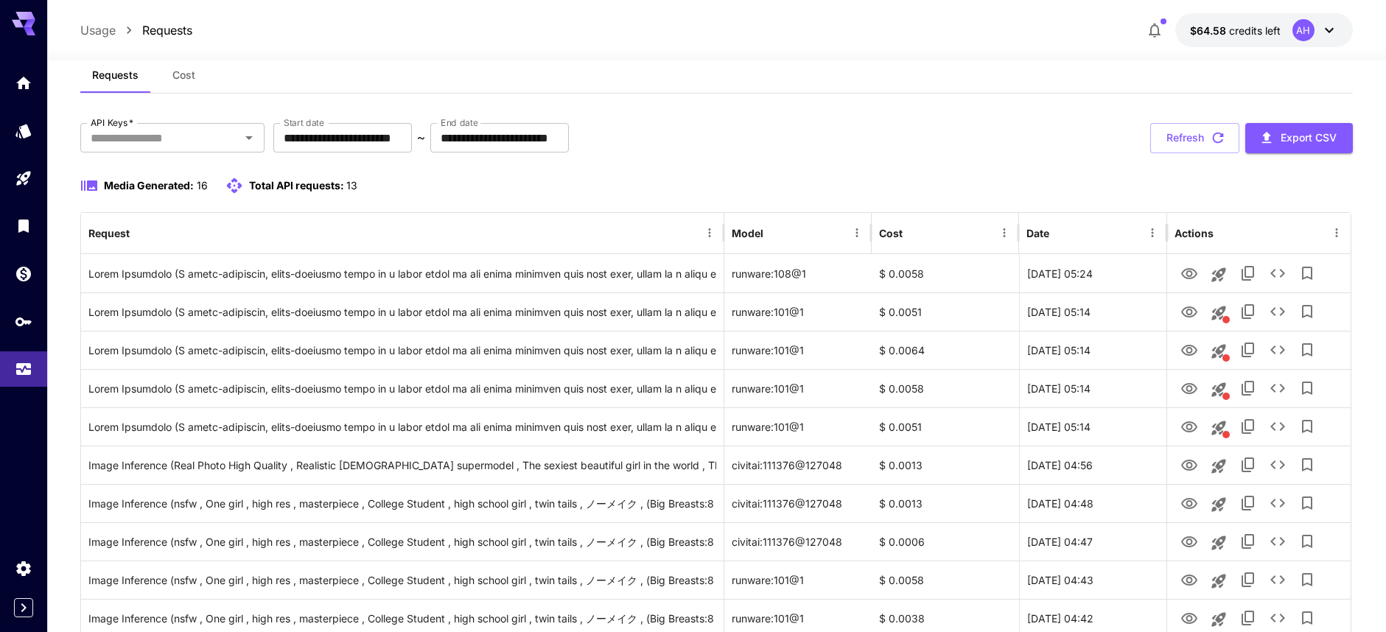
click at [1332, 34] on icon at bounding box center [1329, 30] width 18 height 18
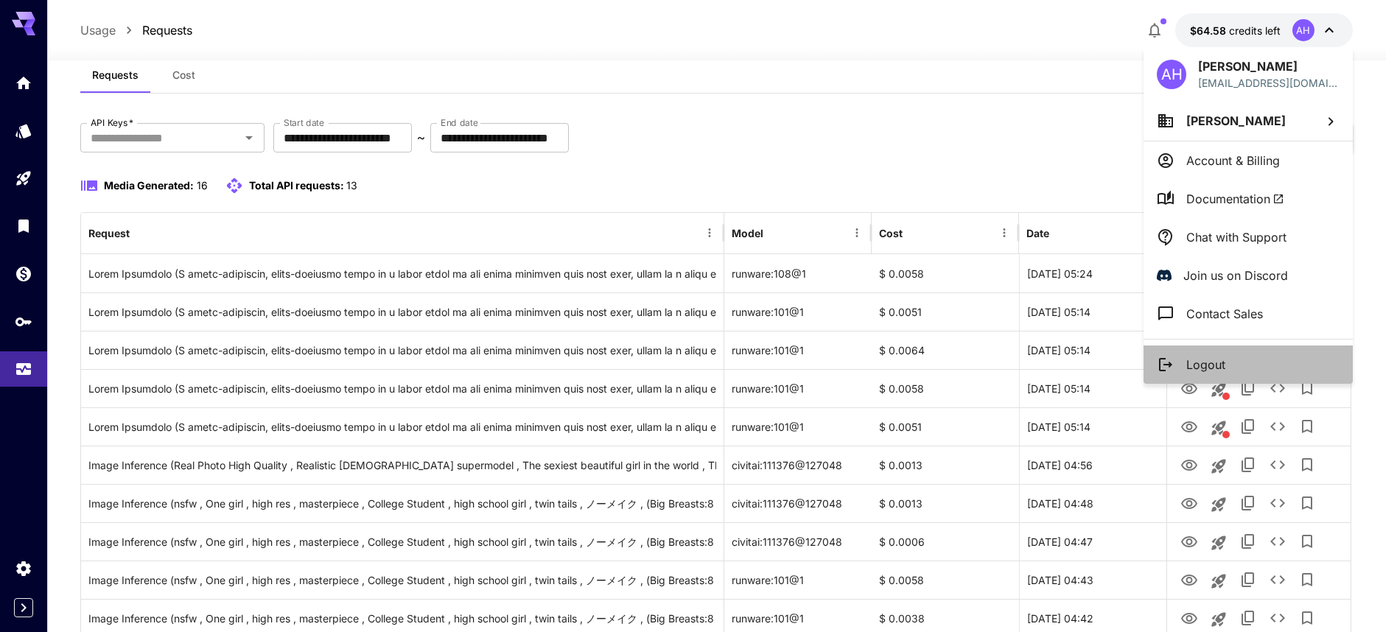
click at [1217, 363] on p "Logout" at bounding box center [1205, 365] width 39 height 18
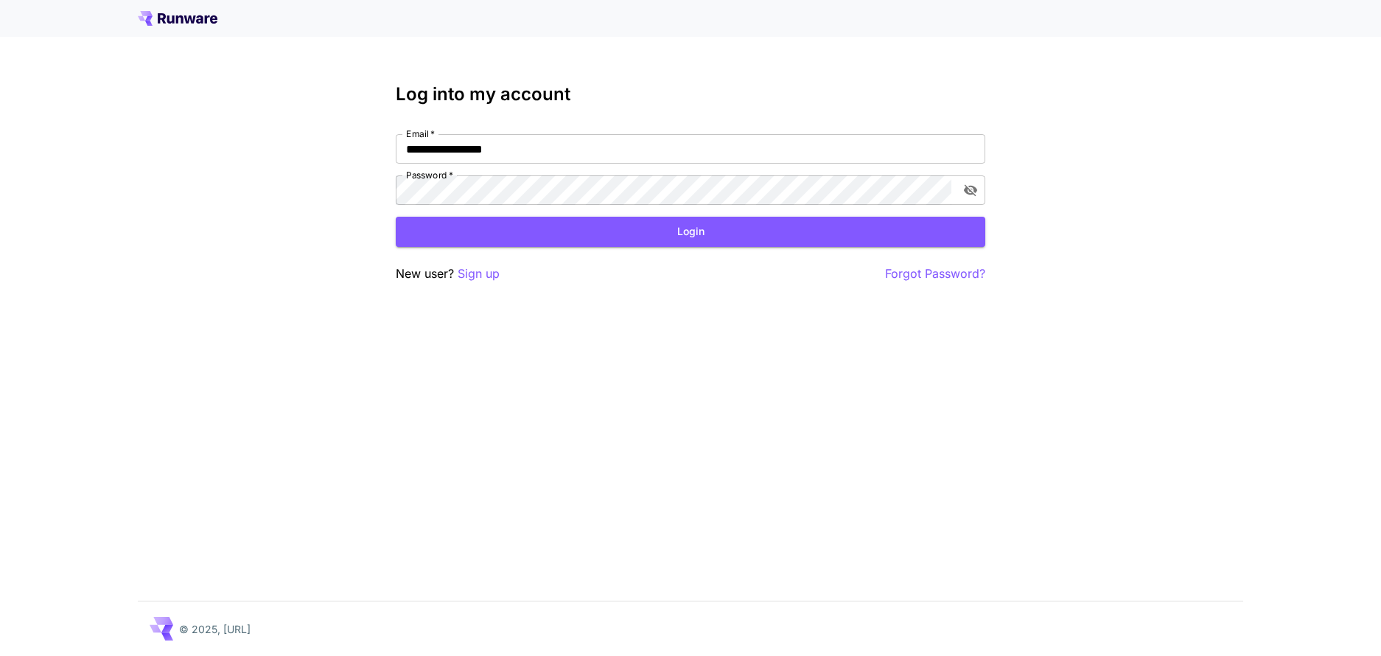
click at [705, 235] on button "Login" at bounding box center [690, 232] width 589 height 30
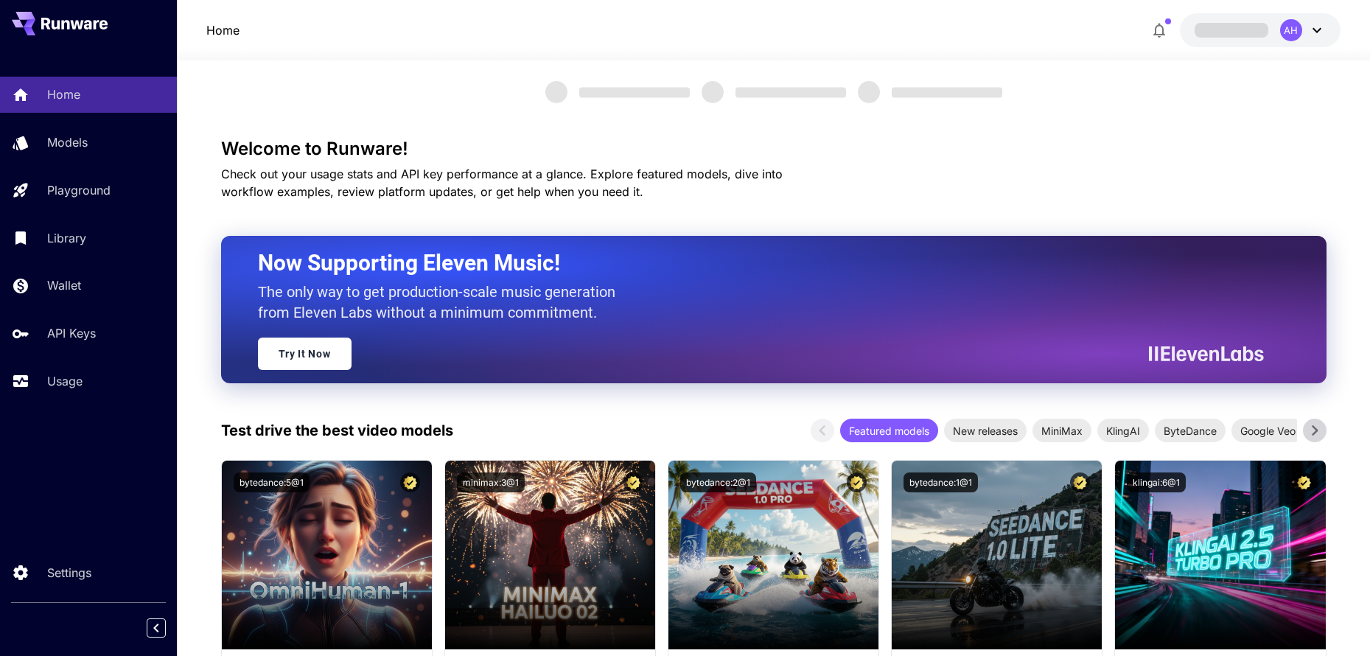
scroll to position [24, 0]
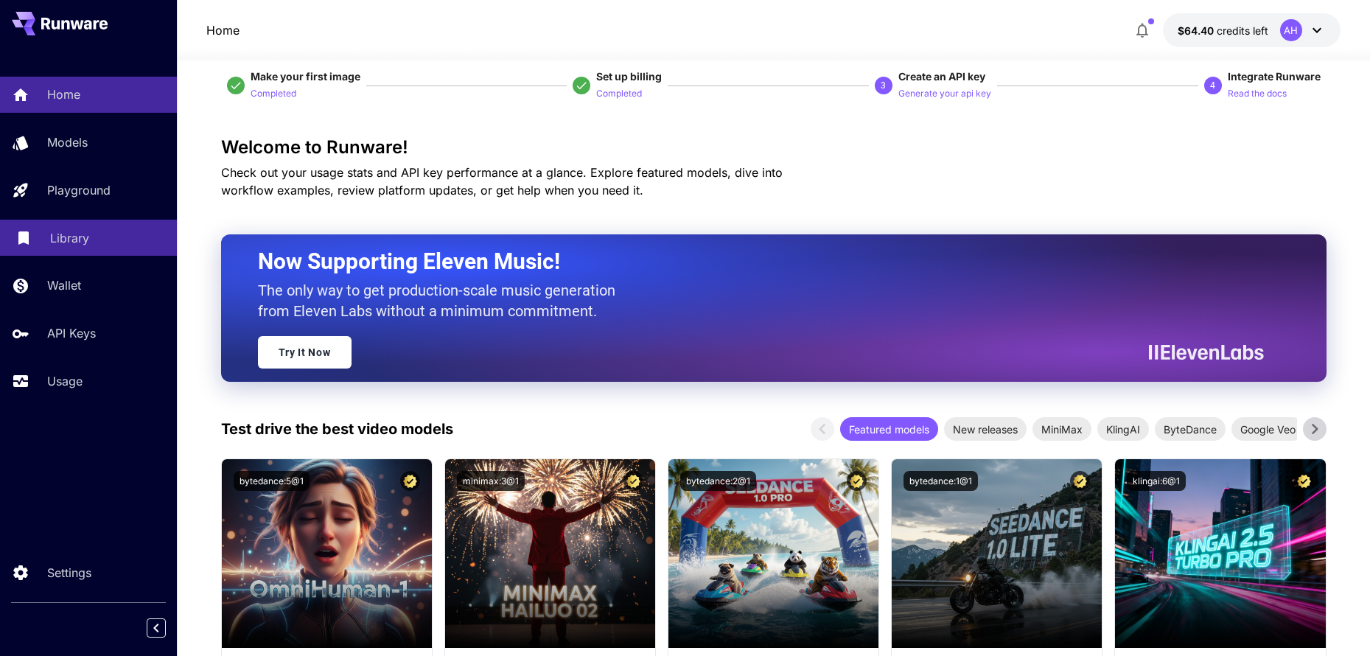
click at [71, 243] on p "Library" at bounding box center [69, 238] width 39 height 18
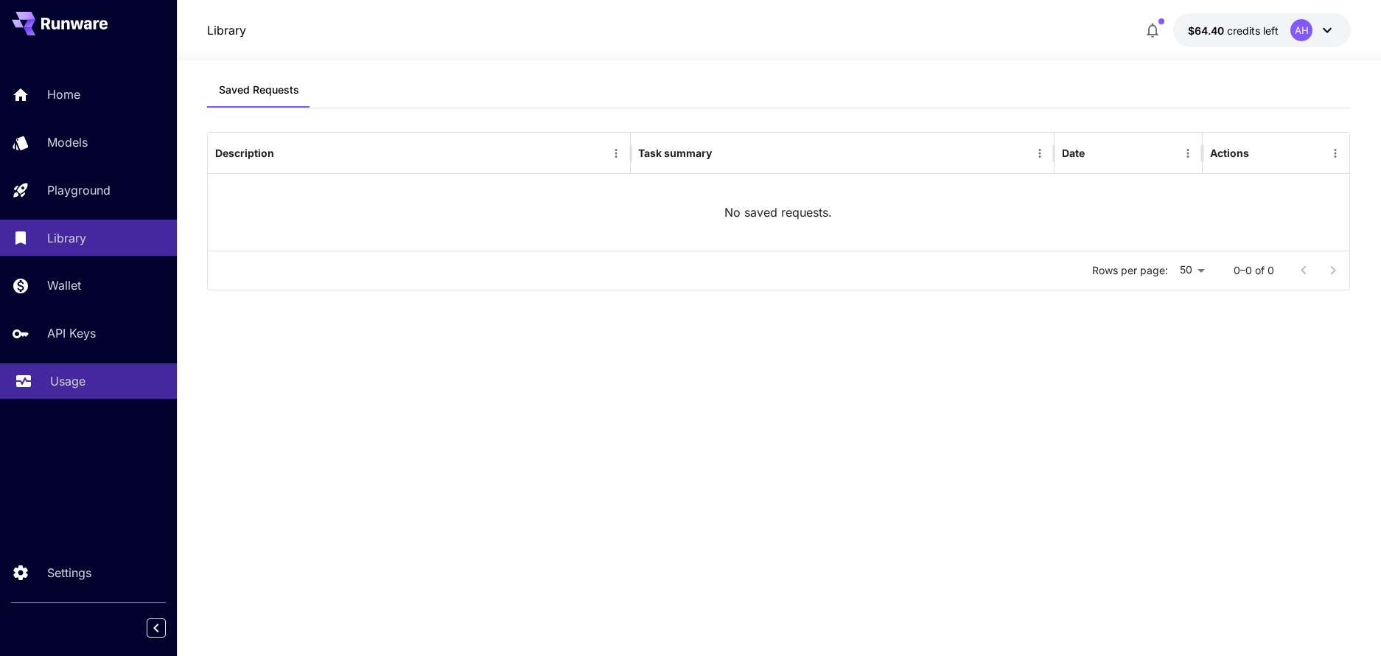
click at [79, 390] on p "Usage" at bounding box center [67, 381] width 35 height 18
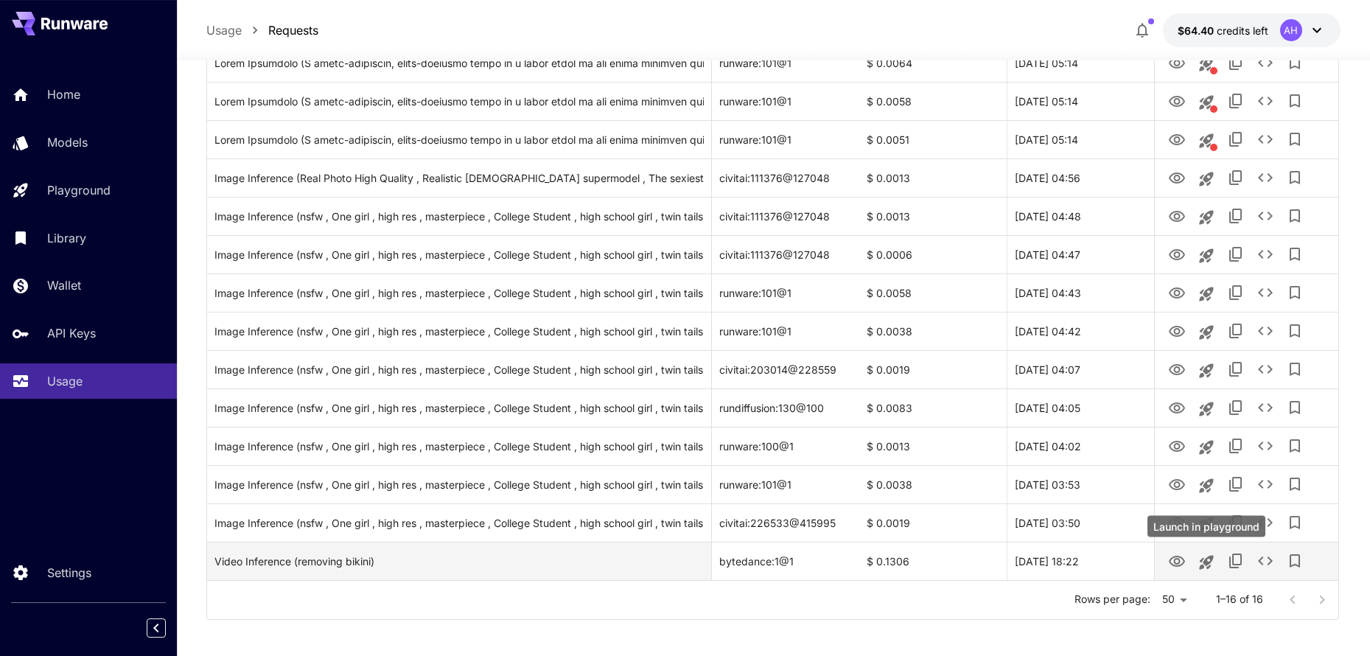
scroll to position [319, 0]
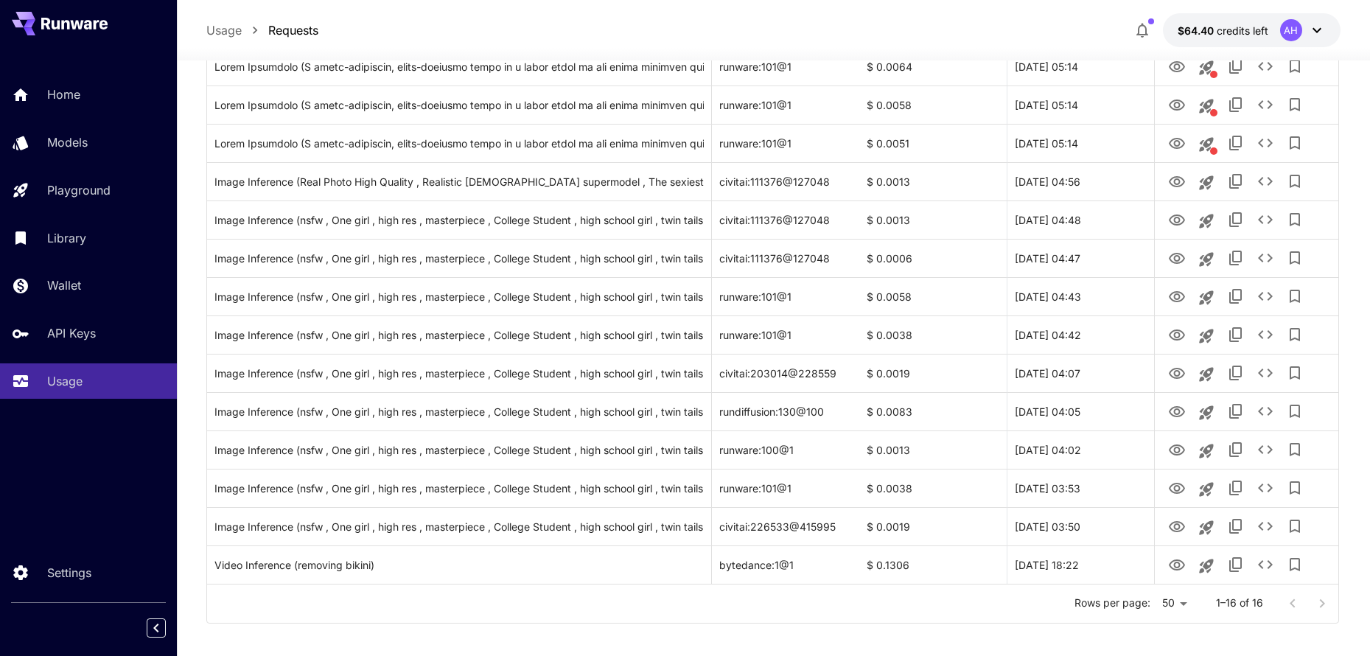
click at [1328, 606] on div at bounding box center [1306, 603] width 59 height 29
click at [1324, 606] on div at bounding box center [1306, 603] width 59 height 29
click at [1323, 604] on div at bounding box center [1306, 603] width 59 height 29
click at [1323, 603] on div at bounding box center [1306, 603] width 59 height 29
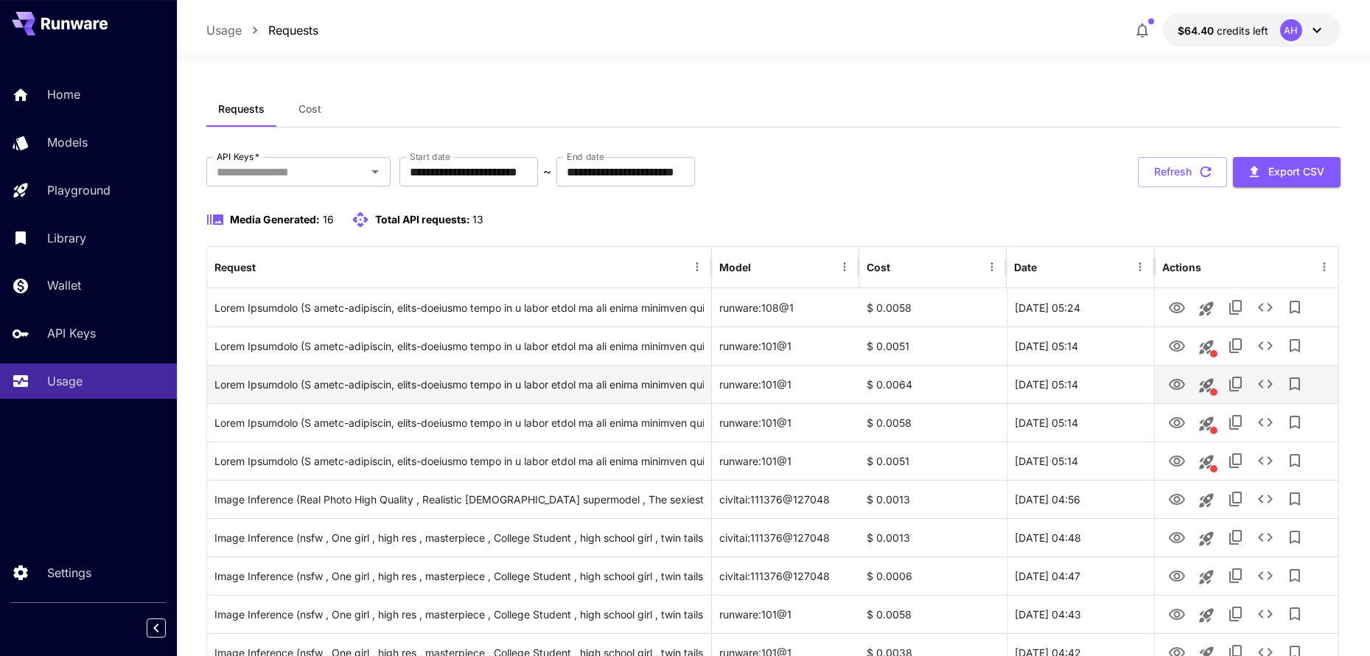
scroll to position [0, 0]
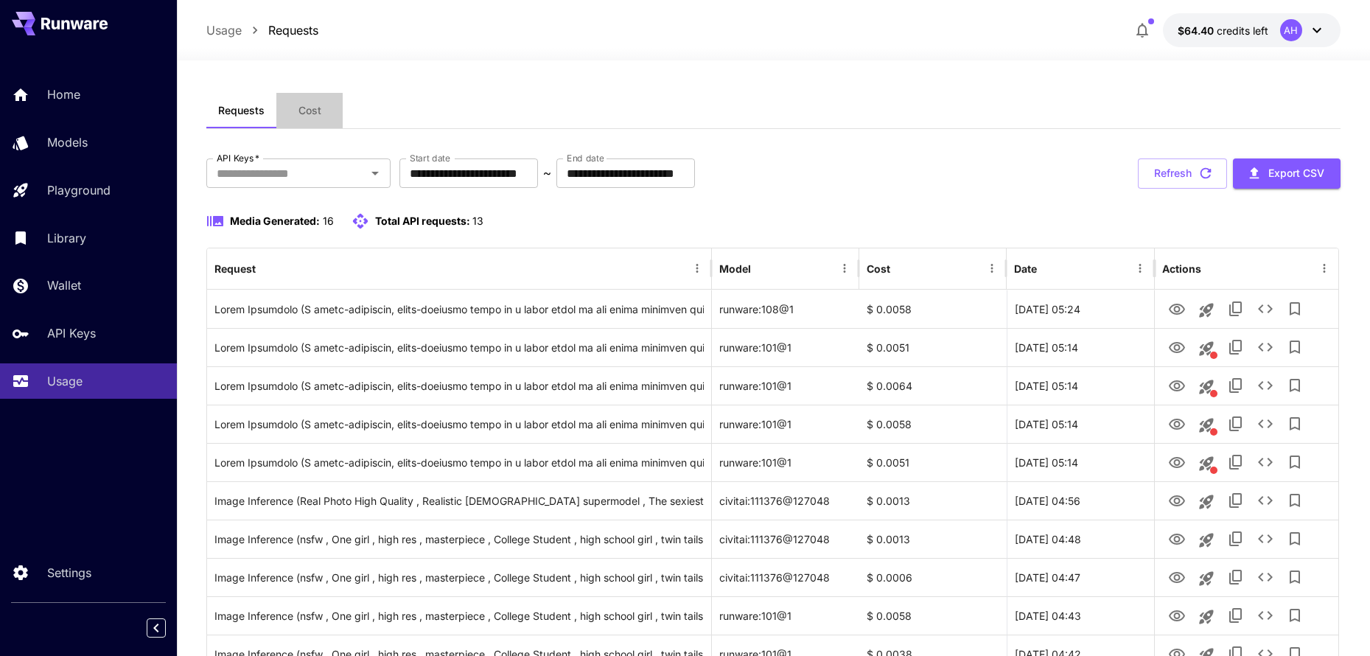
click at [302, 116] on span "Cost" at bounding box center [309, 110] width 23 height 13
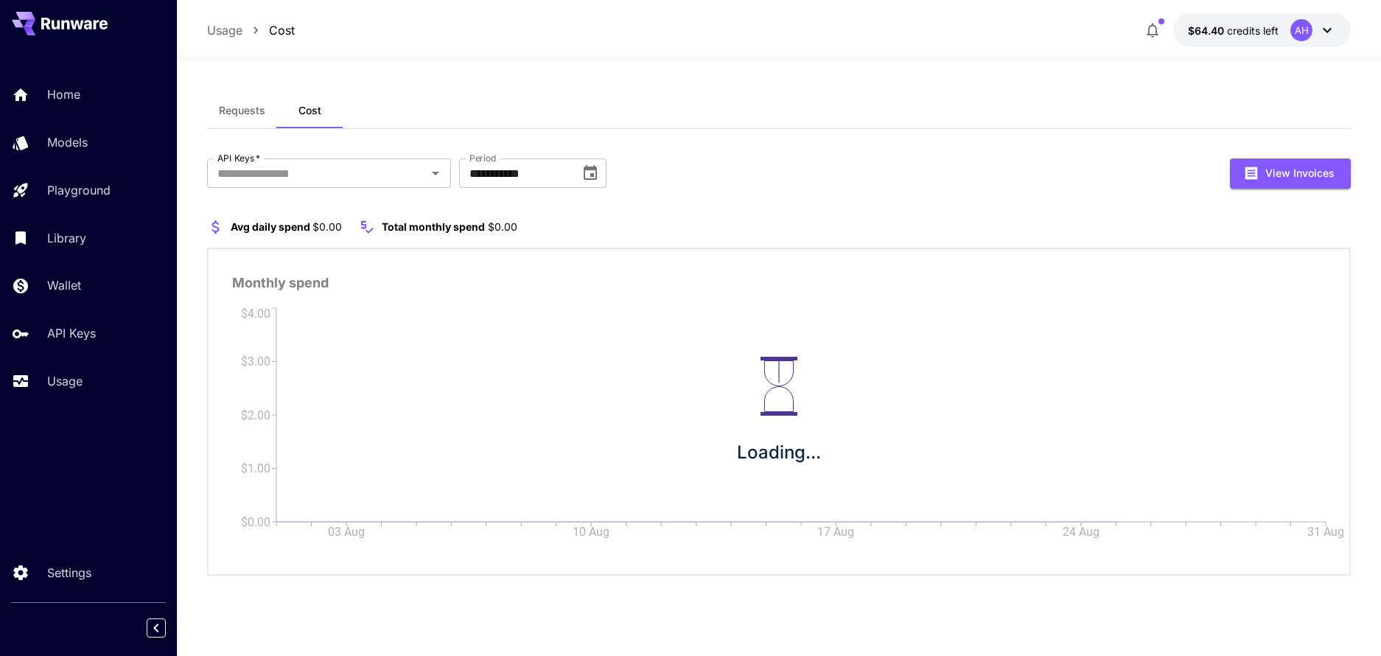
click at [252, 116] on span "Requests" at bounding box center [242, 110] width 46 height 13
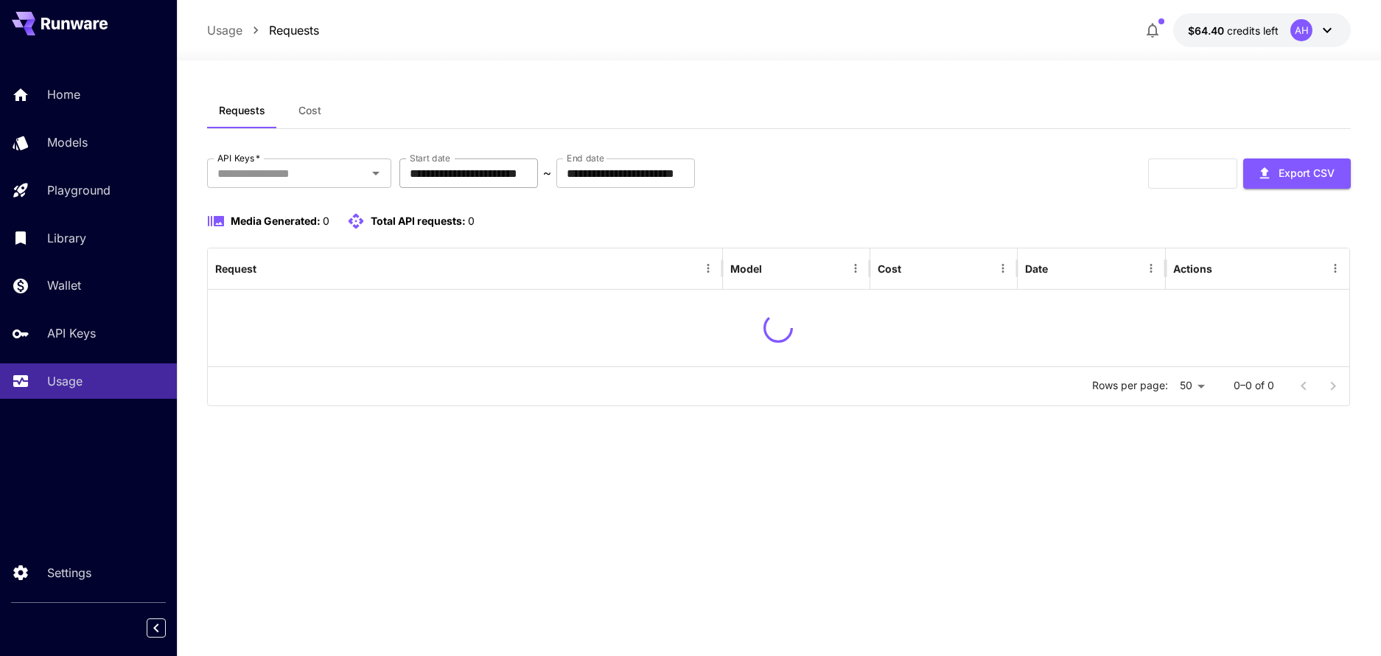
drag, startPoint x: 536, startPoint y: 176, endPoint x: 529, endPoint y: 178, distance: 7.5
click at [531, 178] on input "**********" at bounding box center [468, 172] width 139 height 29
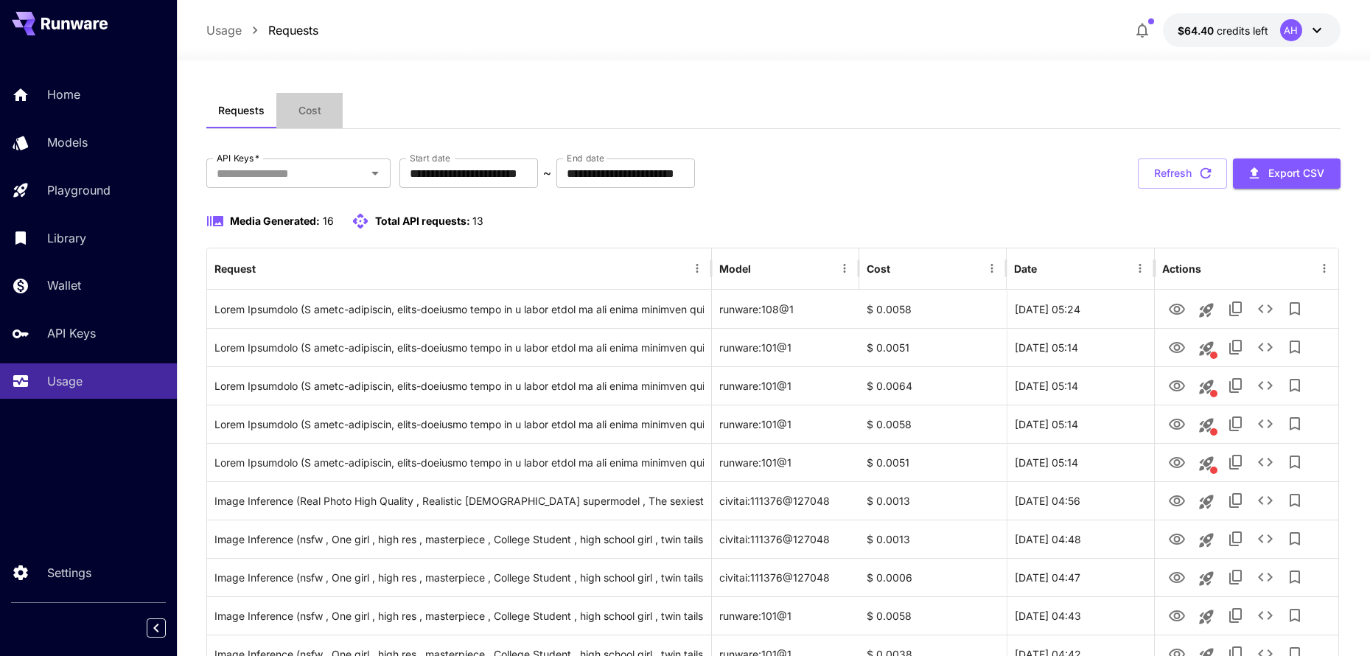
click at [298, 116] on button "Cost" at bounding box center [309, 110] width 66 height 35
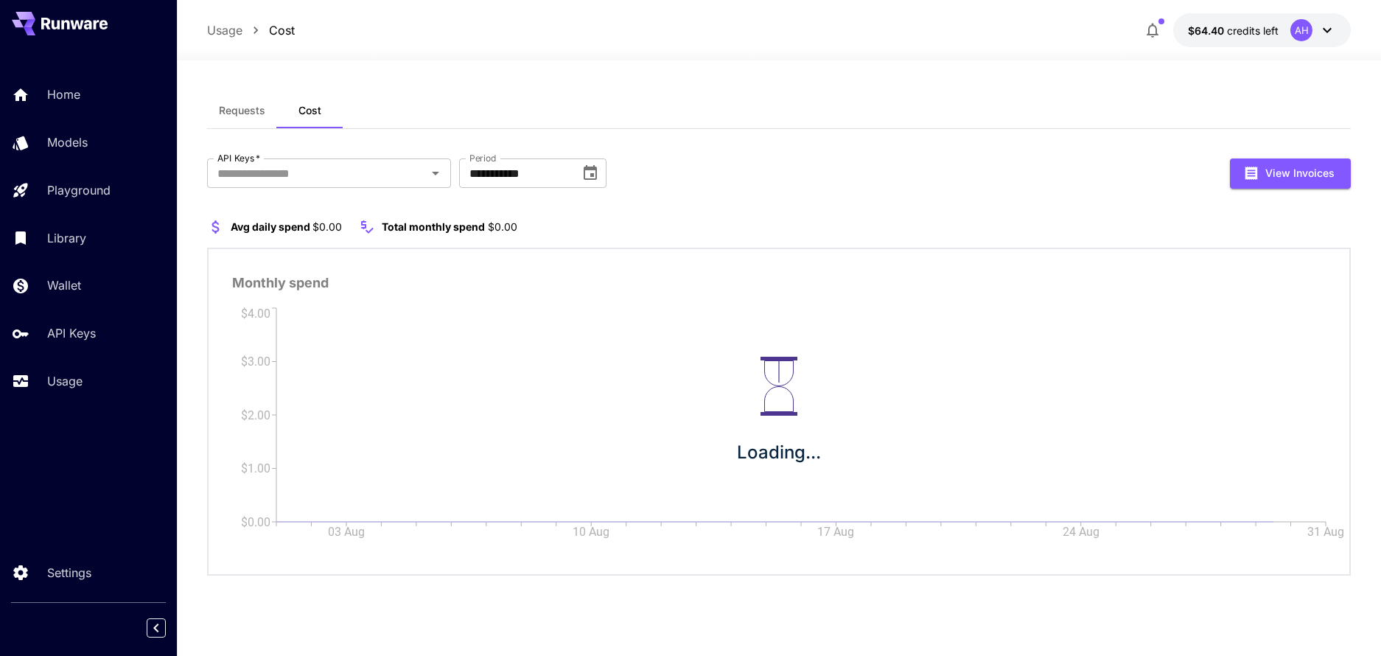
click at [228, 111] on span "Requests" at bounding box center [242, 110] width 46 height 13
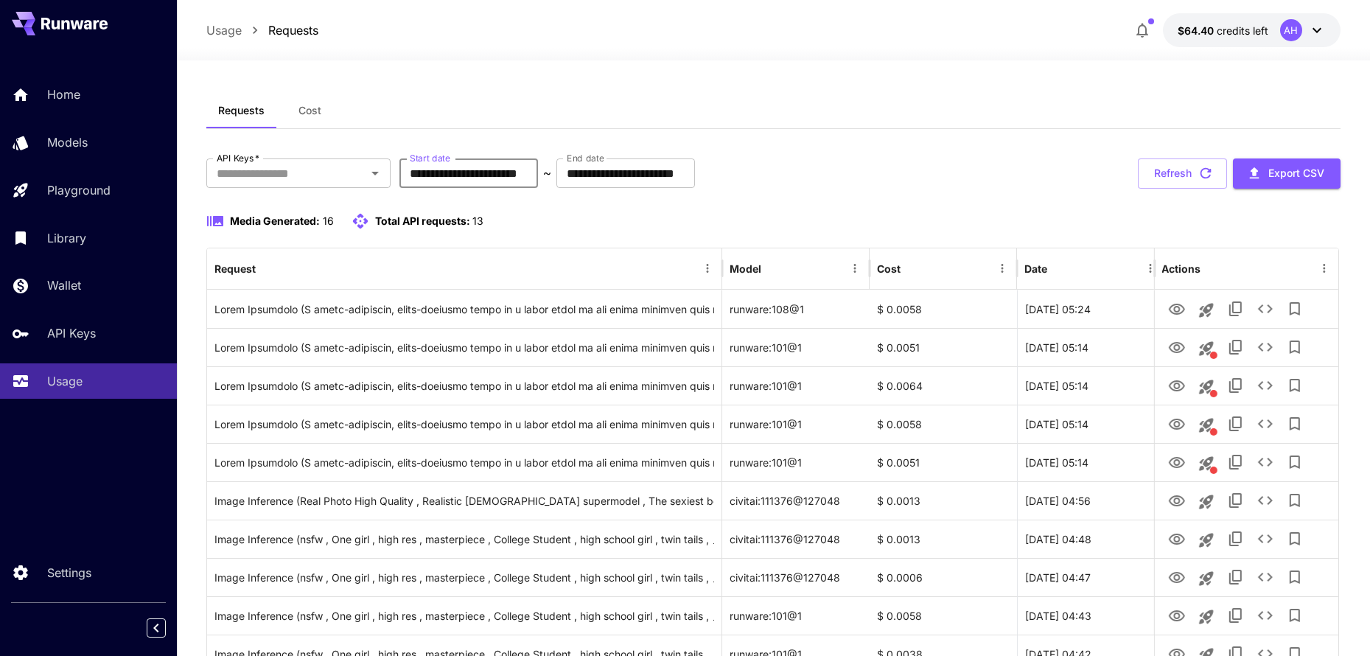
drag, startPoint x: 562, startPoint y: 175, endPoint x: 520, endPoint y: 175, distance: 42.0
click at [538, 176] on input "**********" at bounding box center [468, 172] width 139 height 29
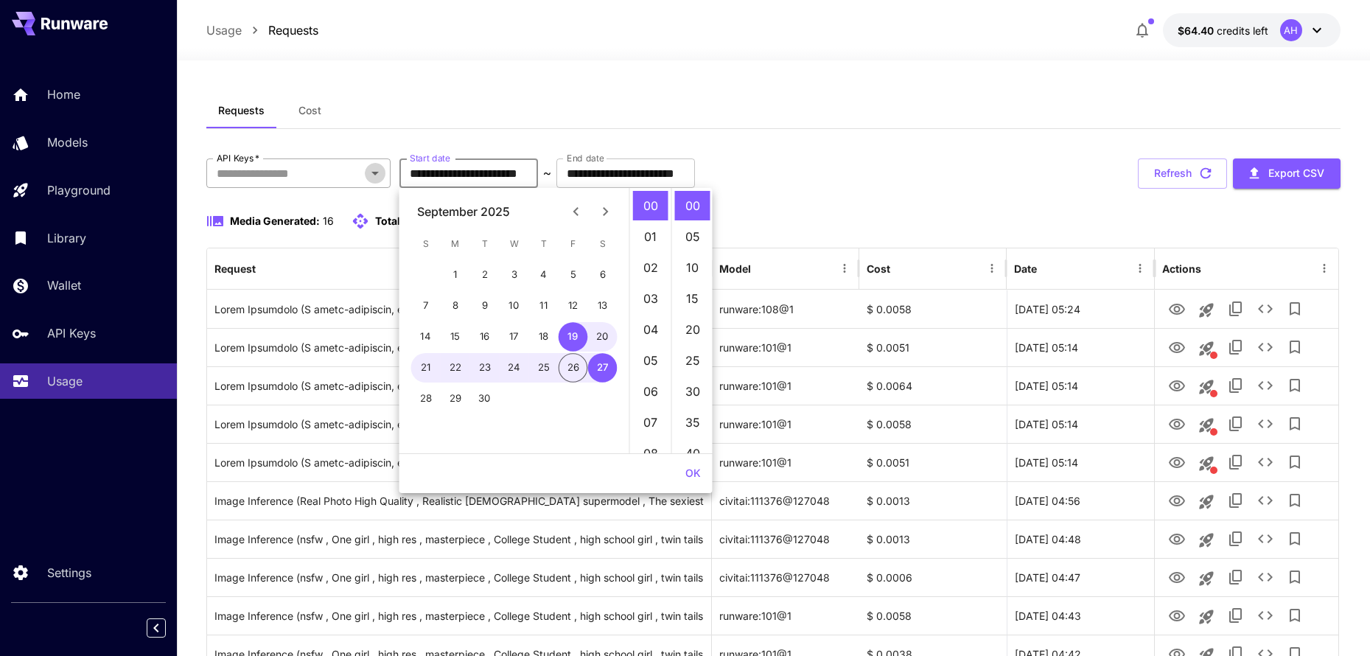
click at [383, 177] on icon "Open" at bounding box center [375, 173] width 18 height 18
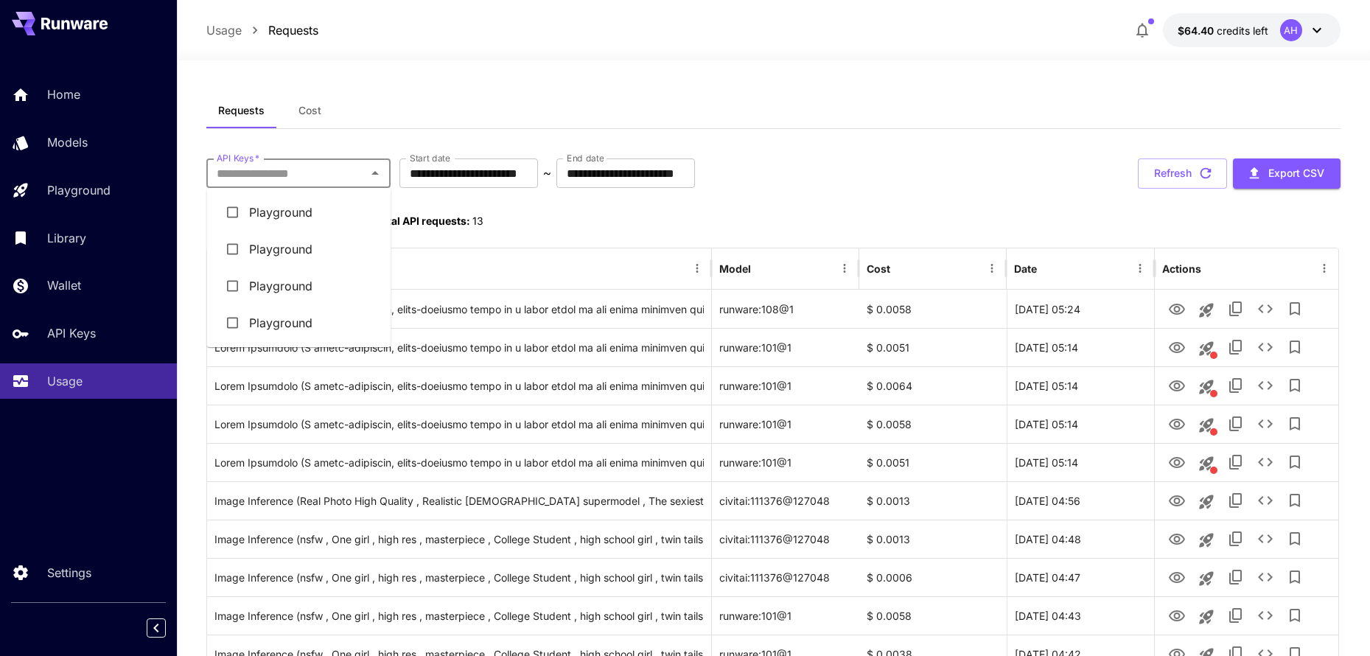
click at [270, 210] on li "Playground" at bounding box center [299, 212] width 184 height 37
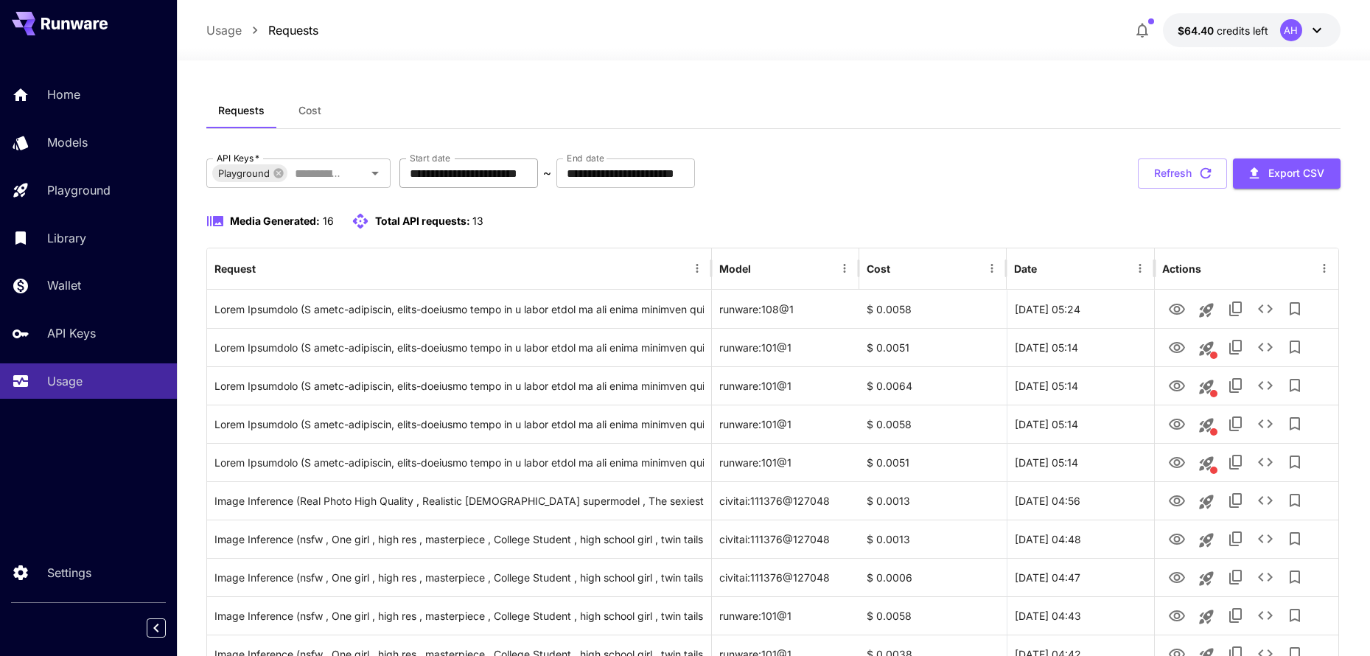
click at [442, 169] on input "**********" at bounding box center [468, 172] width 139 height 29
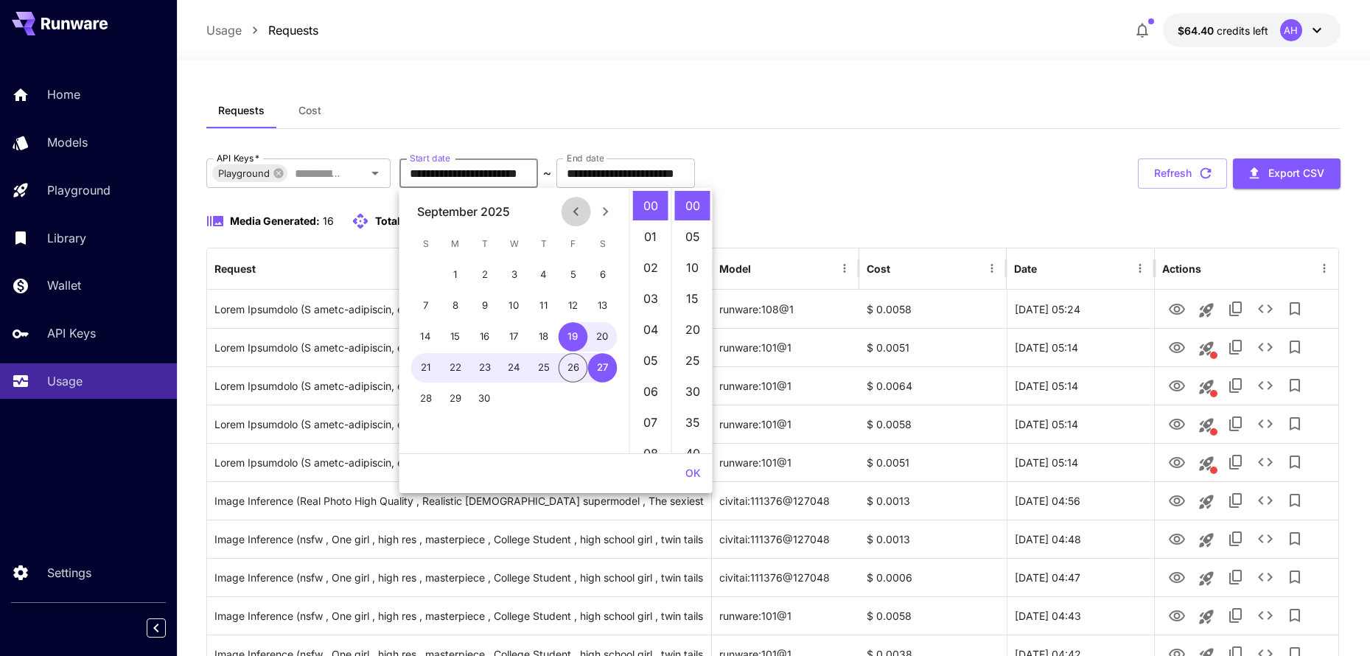
drag, startPoint x: 590, startPoint y: 214, endPoint x: 579, endPoint y: 213, distance: 11.1
click at [586, 215] on button "Previous month" at bounding box center [575, 211] width 29 height 29
click at [581, 213] on icon "Previous month" at bounding box center [576, 212] width 18 height 18
click at [582, 213] on icon "Previous month" at bounding box center [576, 212] width 18 height 18
click at [680, 474] on button "OK" at bounding box center [692, 473] width 27 height 27
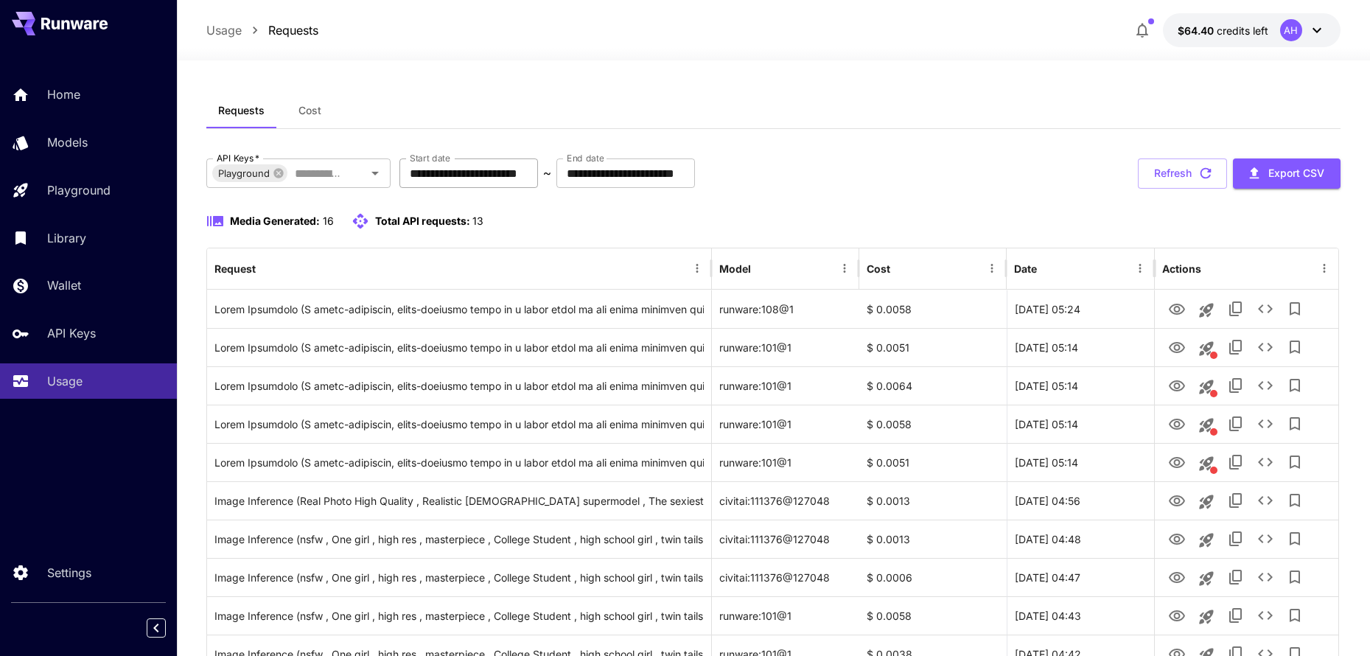
click at [474, 183] on input "**********" at bounding box center [468, 172] width 139 height 29
drag, startPoint x: 889, startPoint y: 214, endPoint x: 874, endPoint y: 220, distance: 15.9
click at [886, 214] on div "Media Generated: 16 Total API requests: 13" at bounding box center [772, 221] width 1133 height 18
click at [1165, 183] on button "Refresh" at bounding box center [1181, 173] width 89 height 30
click at [538, 180] on input "**********" at bounding box center [468, 172] width 139 height 29
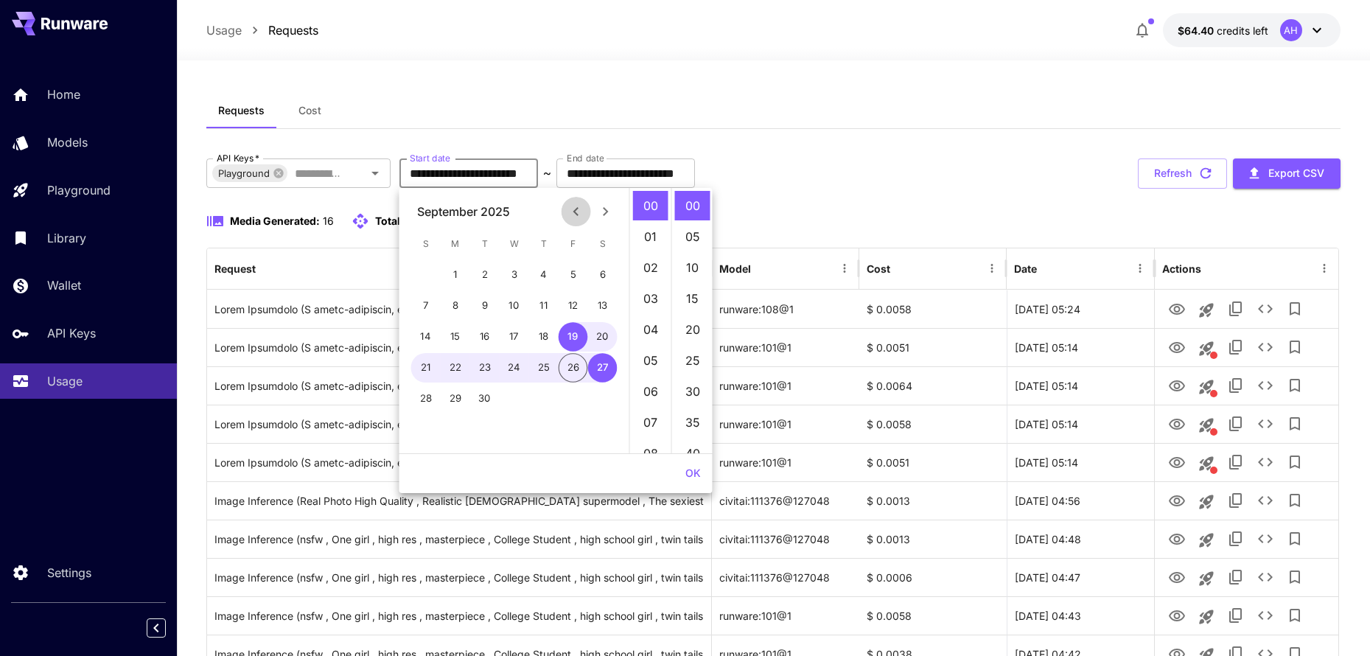
click at [568, 212] on icon "Previous month" at bounding box center [576, 212] width 18 height 18
click at [567, 211] on button "Previous month" at bounding box center [575, 211] width 29 height 29
click at [567, 211] on icon "Previous month" at bounding box center [576, 212] width 18 height 18
click at [690, 477] on button "OK" at bounding box center [692, 473] width 27 height 27
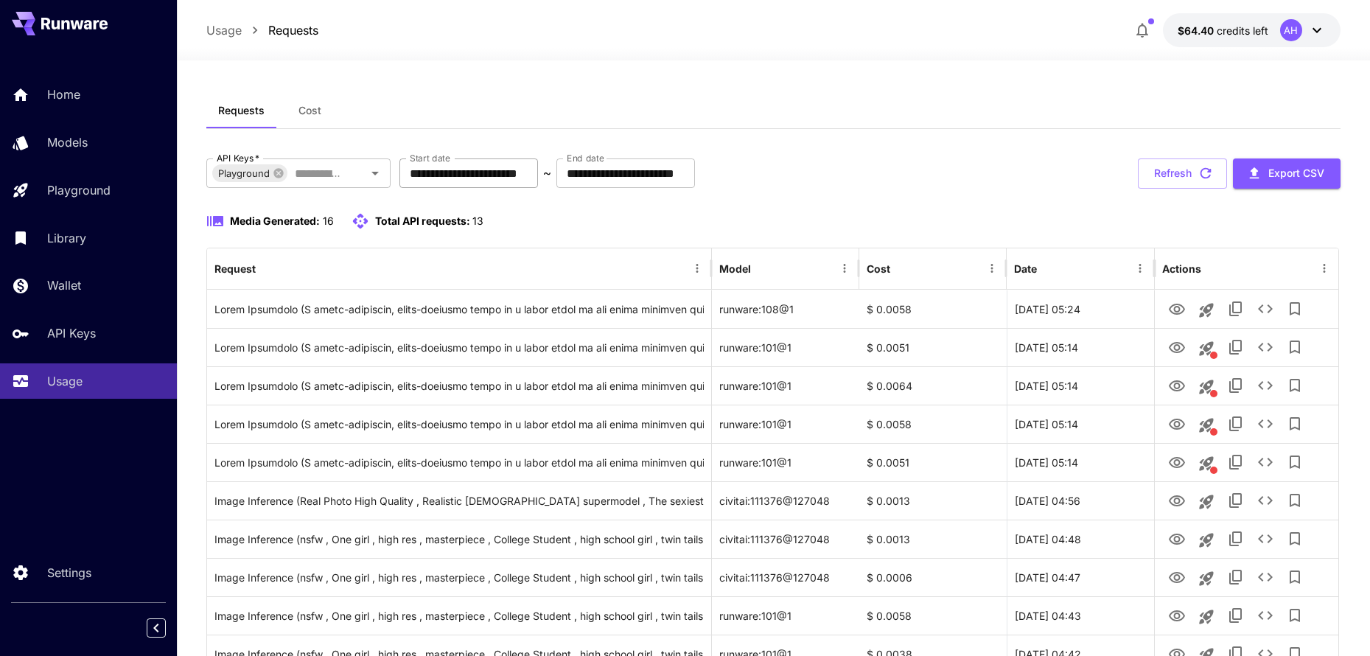
click at [538, 180] on input "**********" at bounding box center [468, 172] width 139 height 29
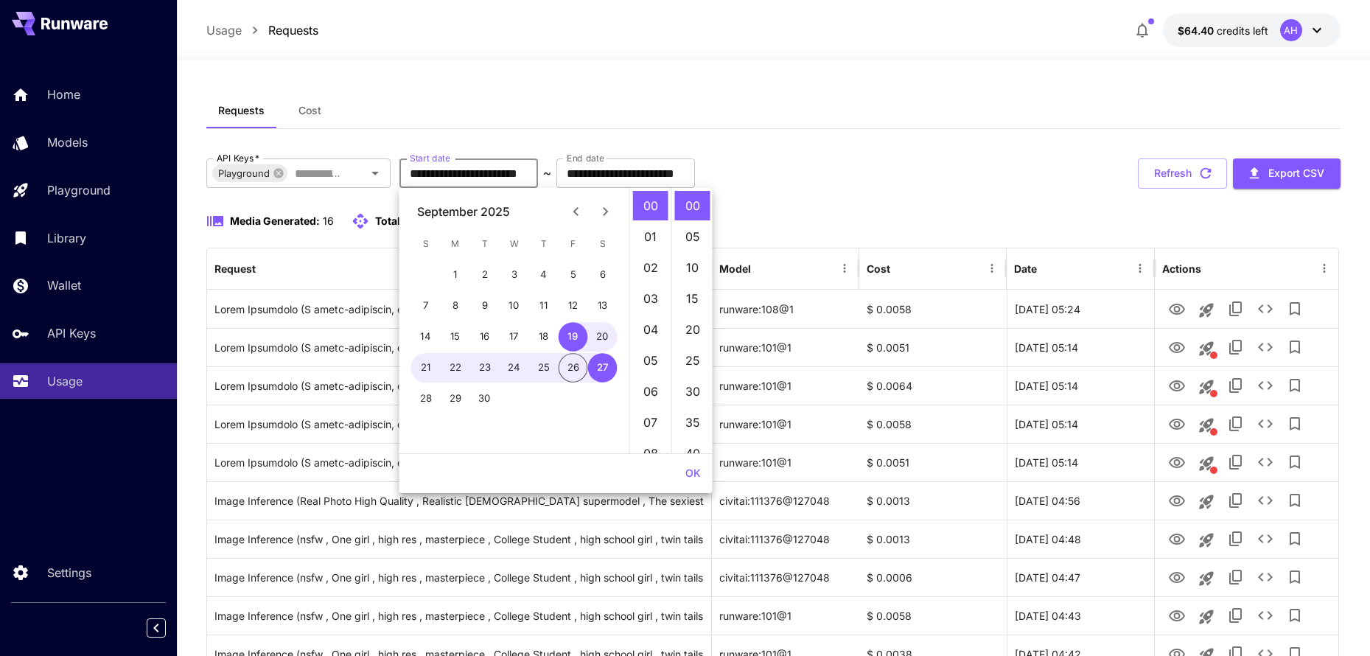
click at [579, 220] on icon "Previous month" at bounding box center [576, 212] width 18 height 18
click at [583, 218] on icon "Previous month" at bounding box center [576, 212] width 18 height 18
click at [691, 471] on button "OK" at bounding box center [692, 473] width 27 height 27
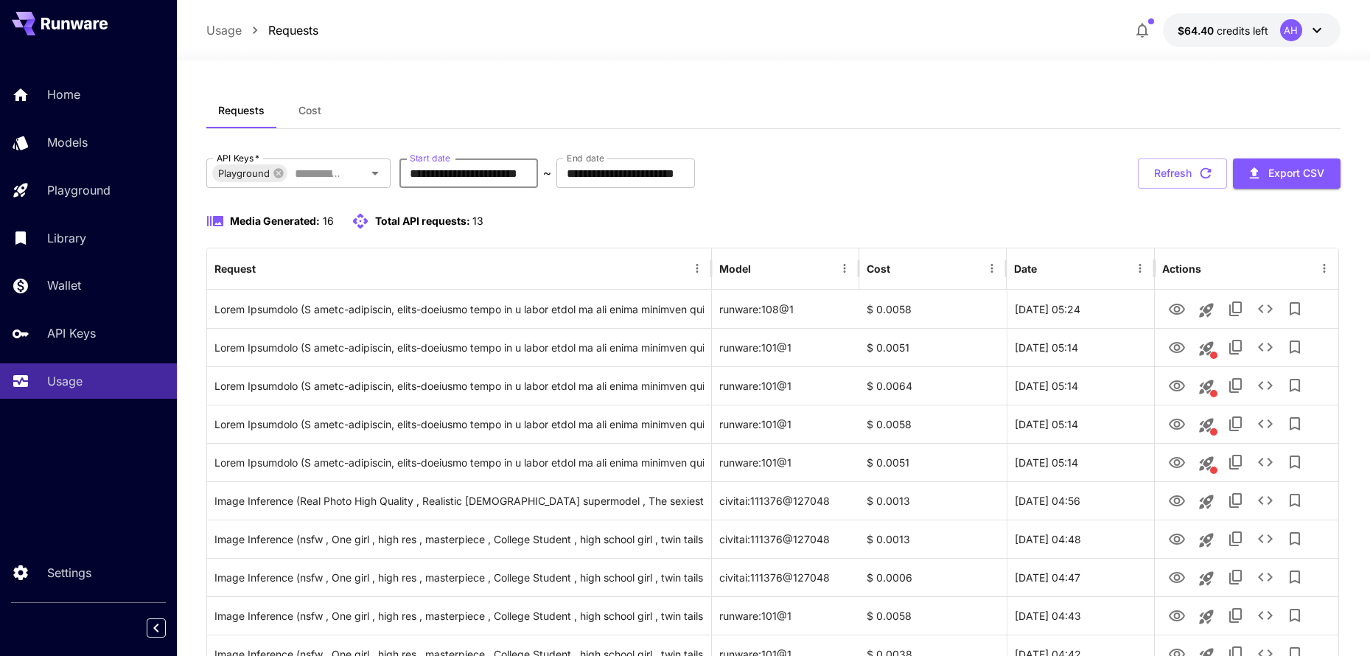
click at [460, 182] on input "**********" at bounding box center [468, 172] width 139 height 29
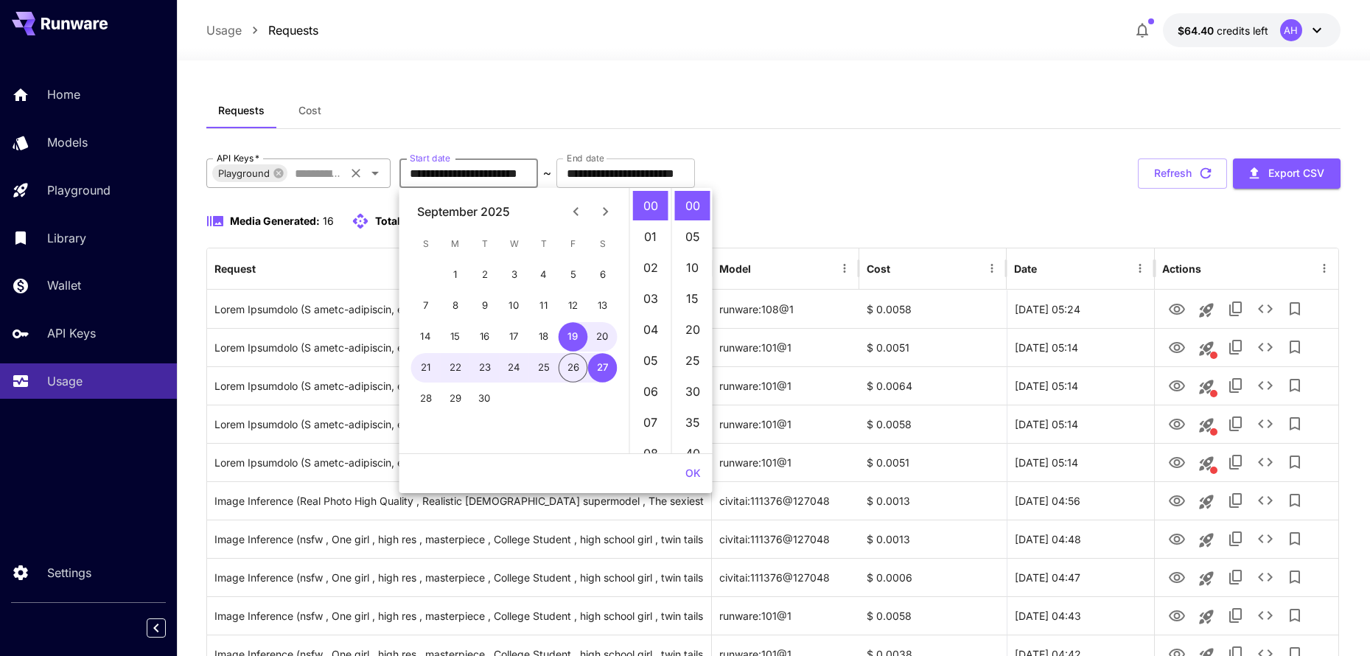
click at [378, 181] on icon "Open" at bounding box center [375, 173] width 18 height 18
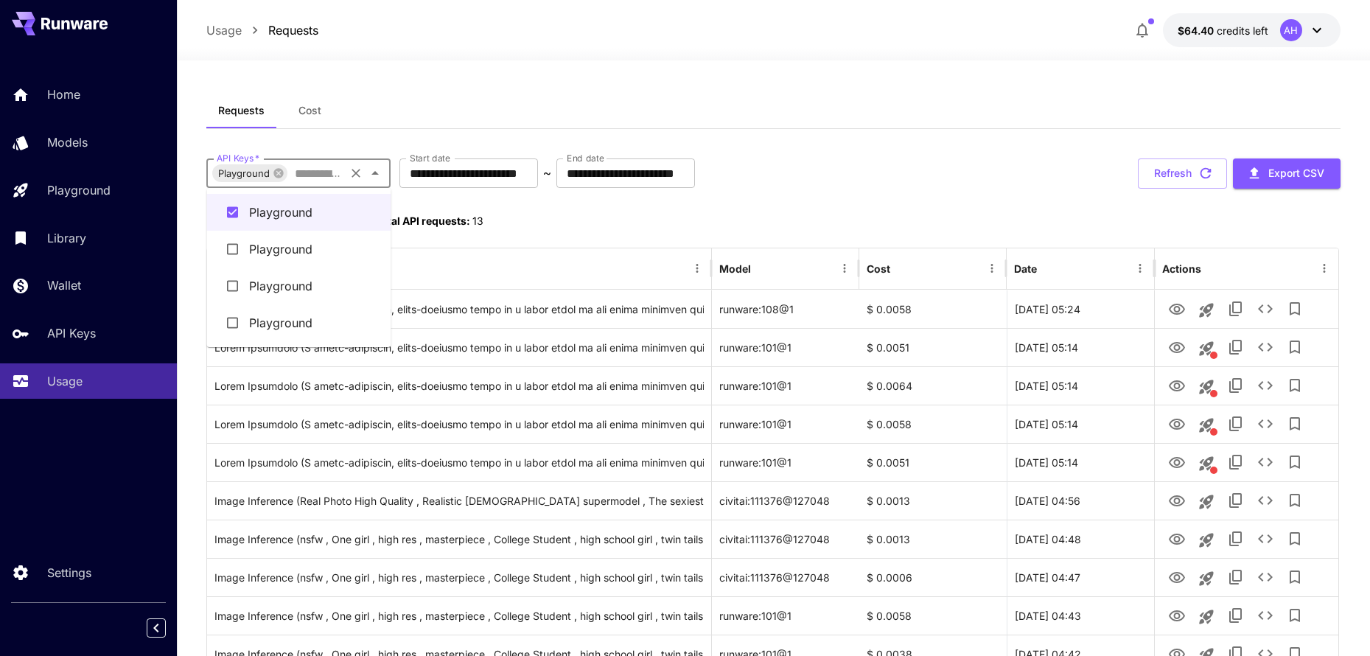
click at [292, 253] on li "Playground" at bounding box center [299, 249] width 184 height 37
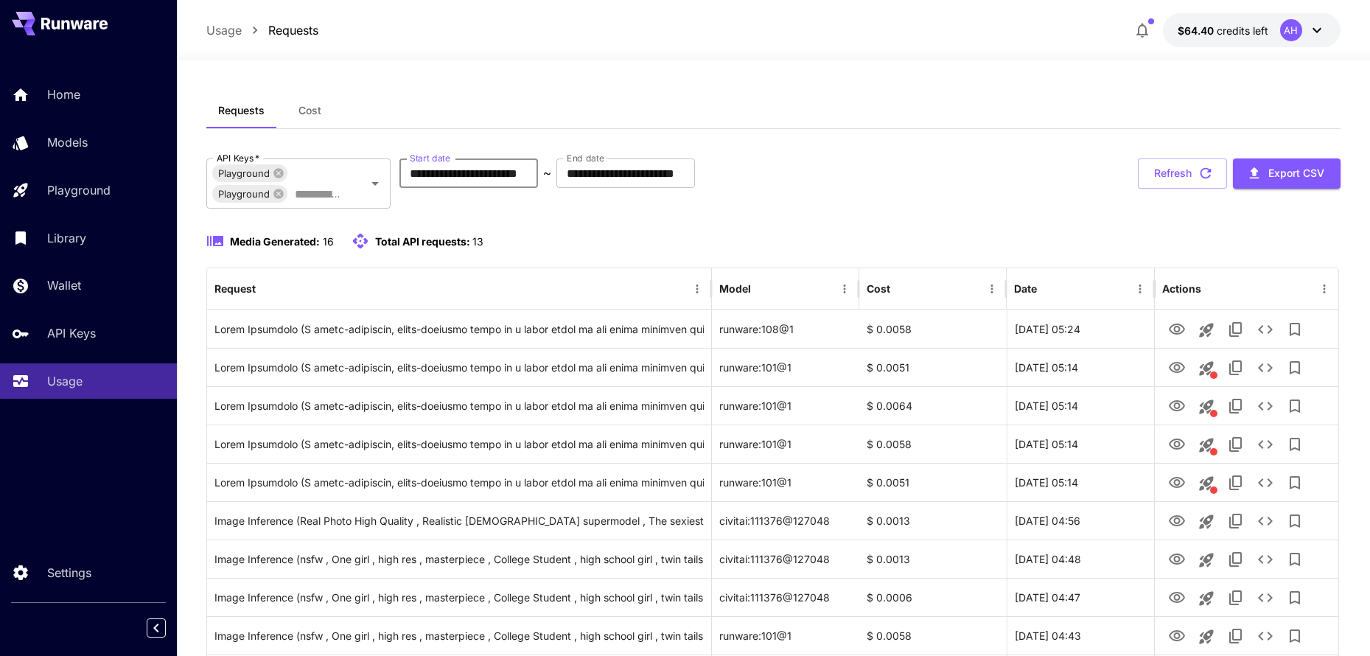
click at [538, 178] on input "**********" at bounding box center [468, 172] width 139 height 29
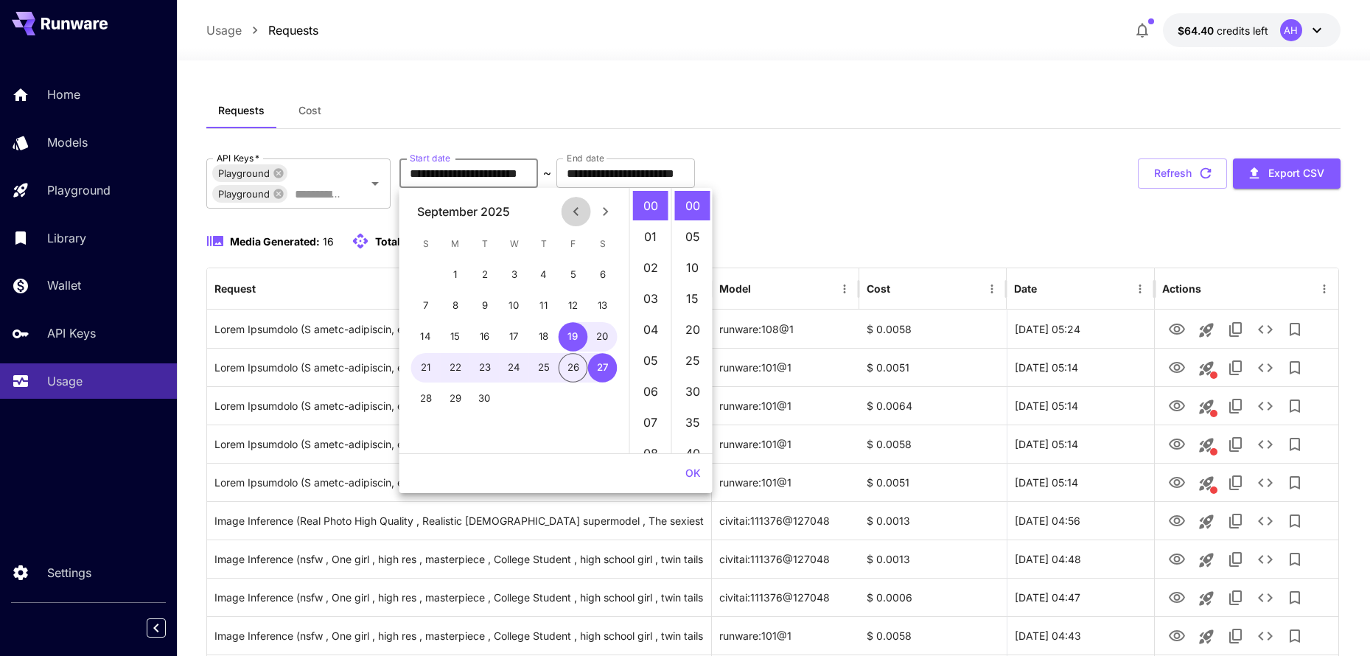
click at [581, 216] on icon "Previous month" at bounding box center [576, 212] width 18 height 18
click at [424, 364] on button "17" at bounding box center [425, 367] width 29 height 29
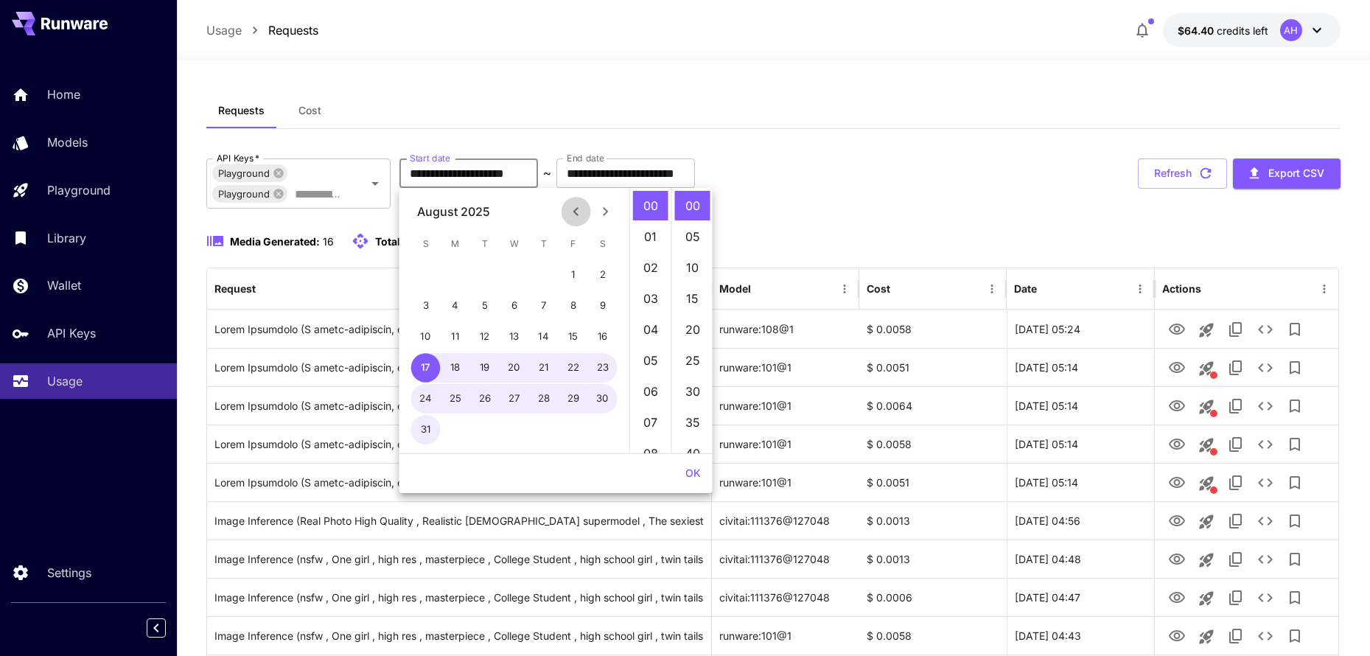
click at [581, 217] on icon "Previous month" at bounding box center [576, 212] width 18 height 18
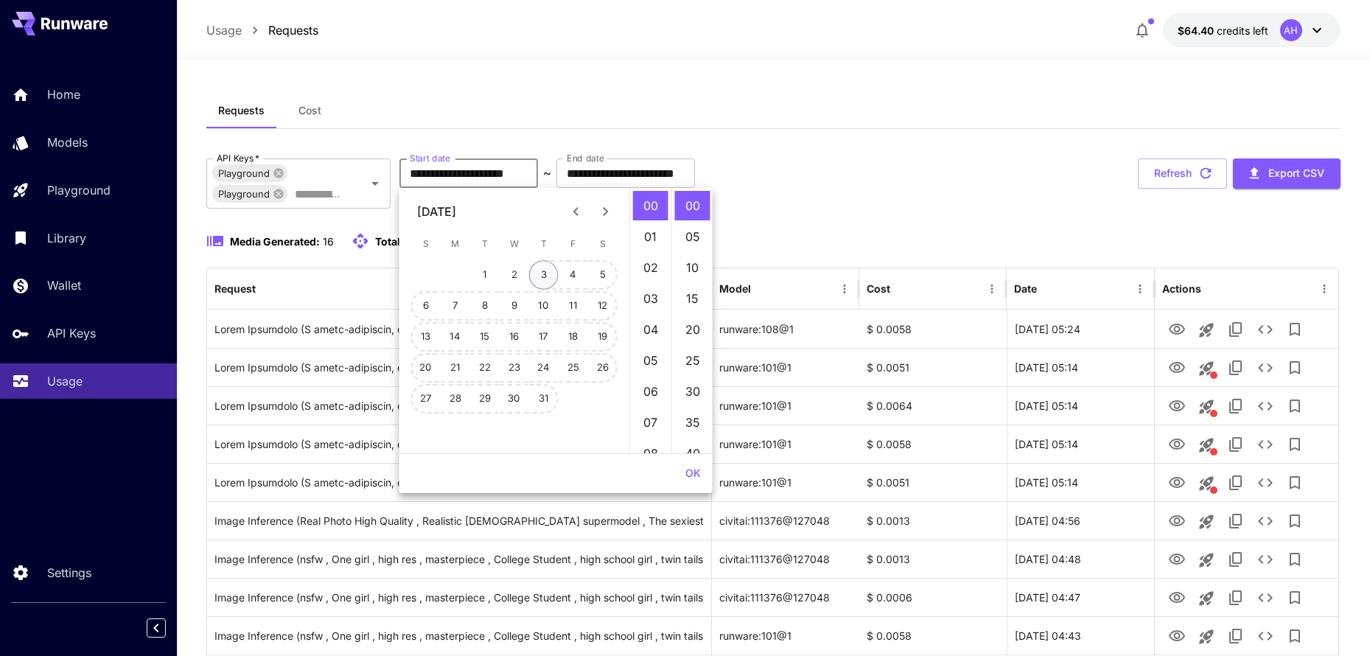
click at [555, 272] on button "3" at bounding box center [543, 274] width 29 height 29
type input "**********"
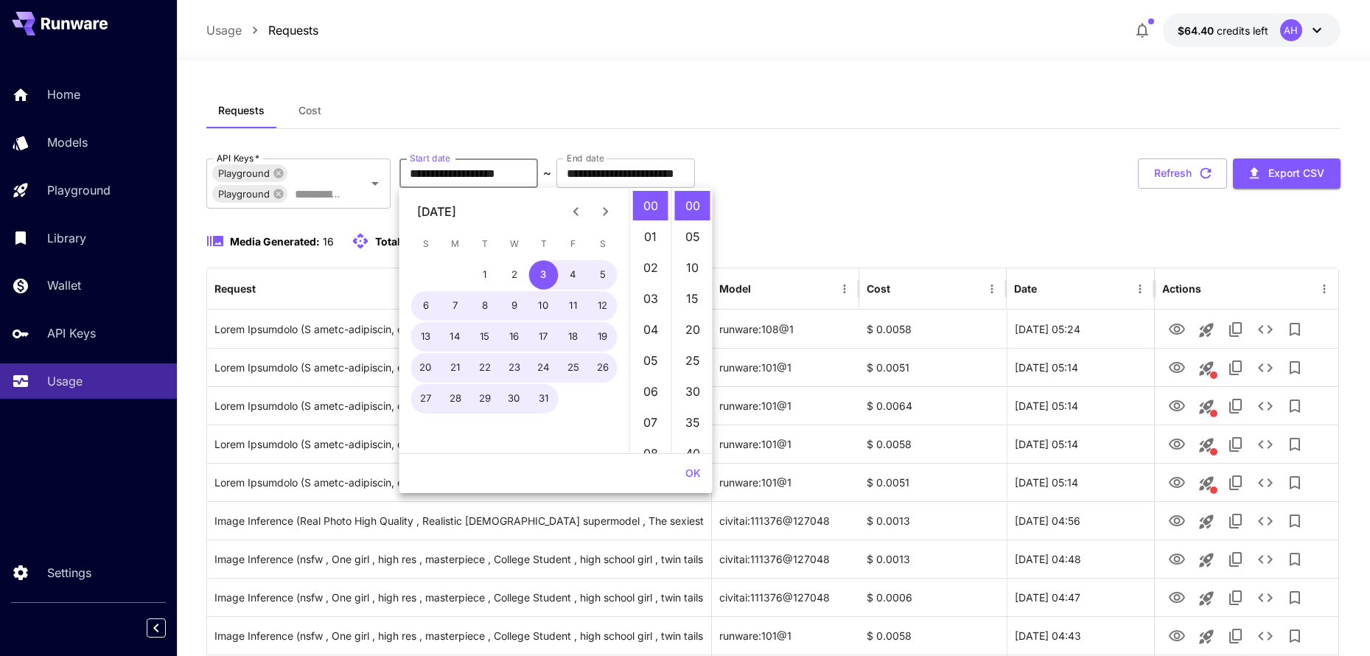
click at [698, 476] on button "OK" at bounding box center [692, 473] width 27 height 27
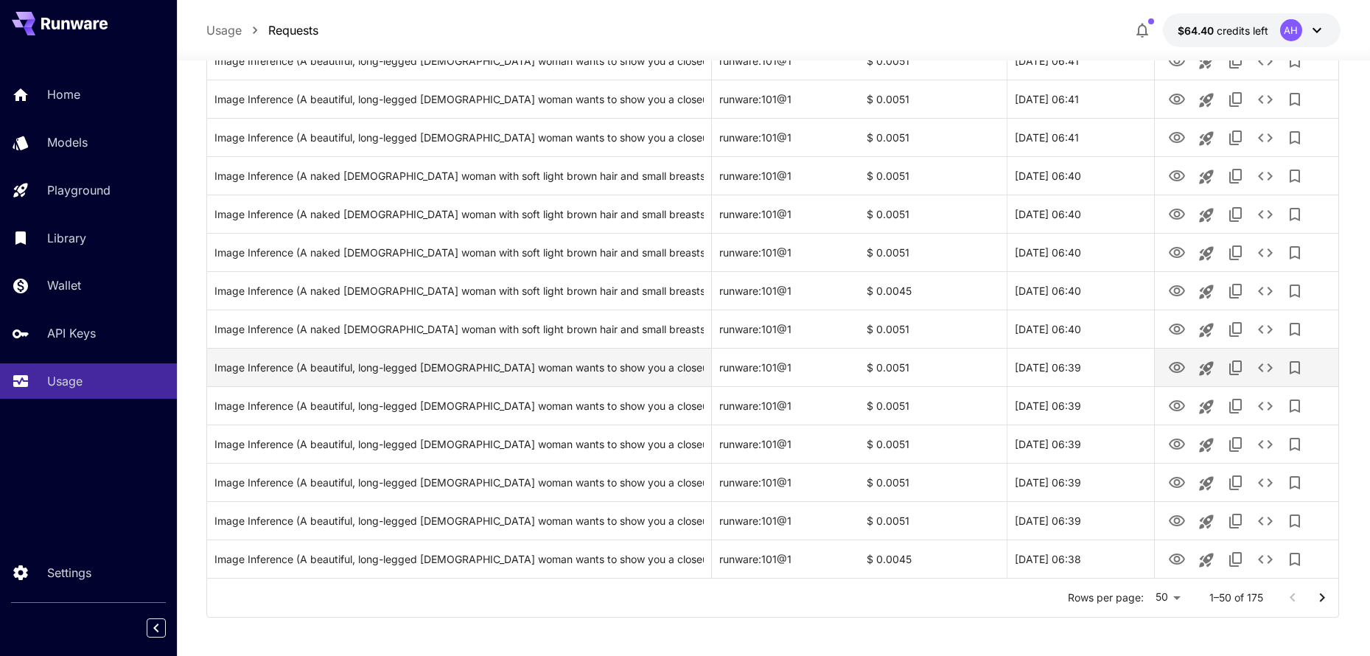
scroll to position [1653, 0]
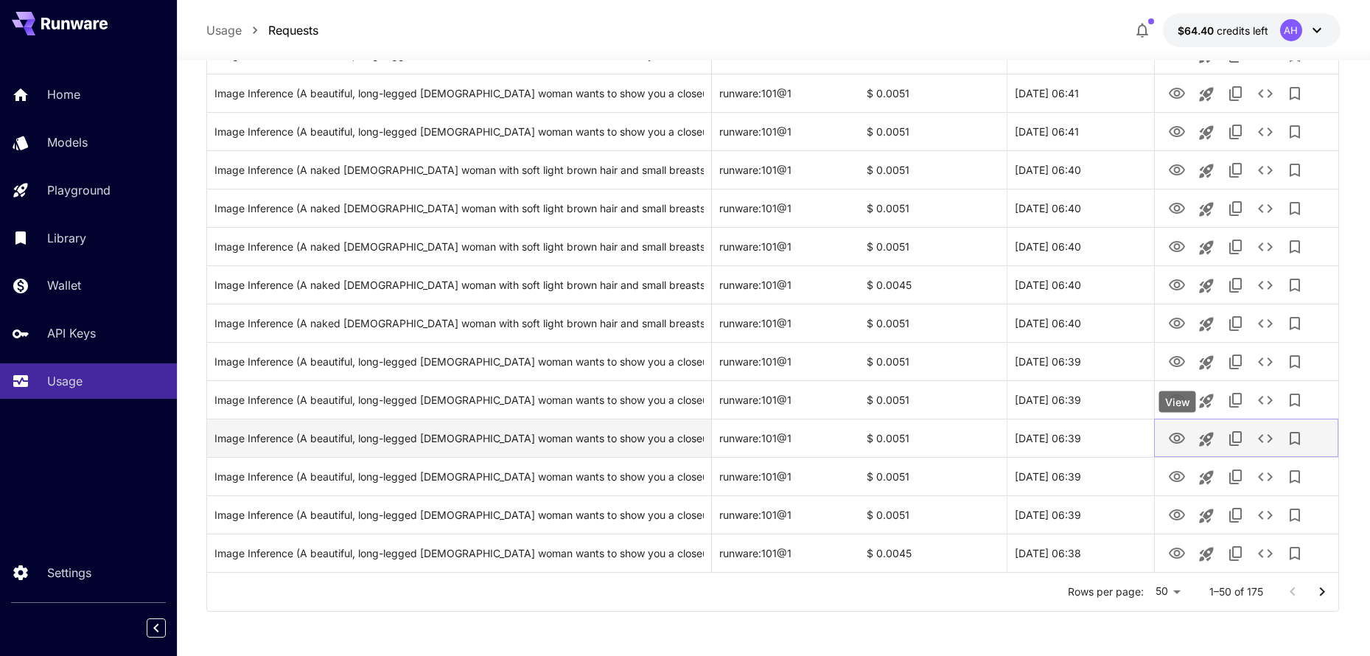
click at [1177, 440] on icon "View" at bounding box center [1177, 439] width 18 height 18
click at [1179, 439] on icon "View" at bounding box center [1177, 439] width 18 height 18
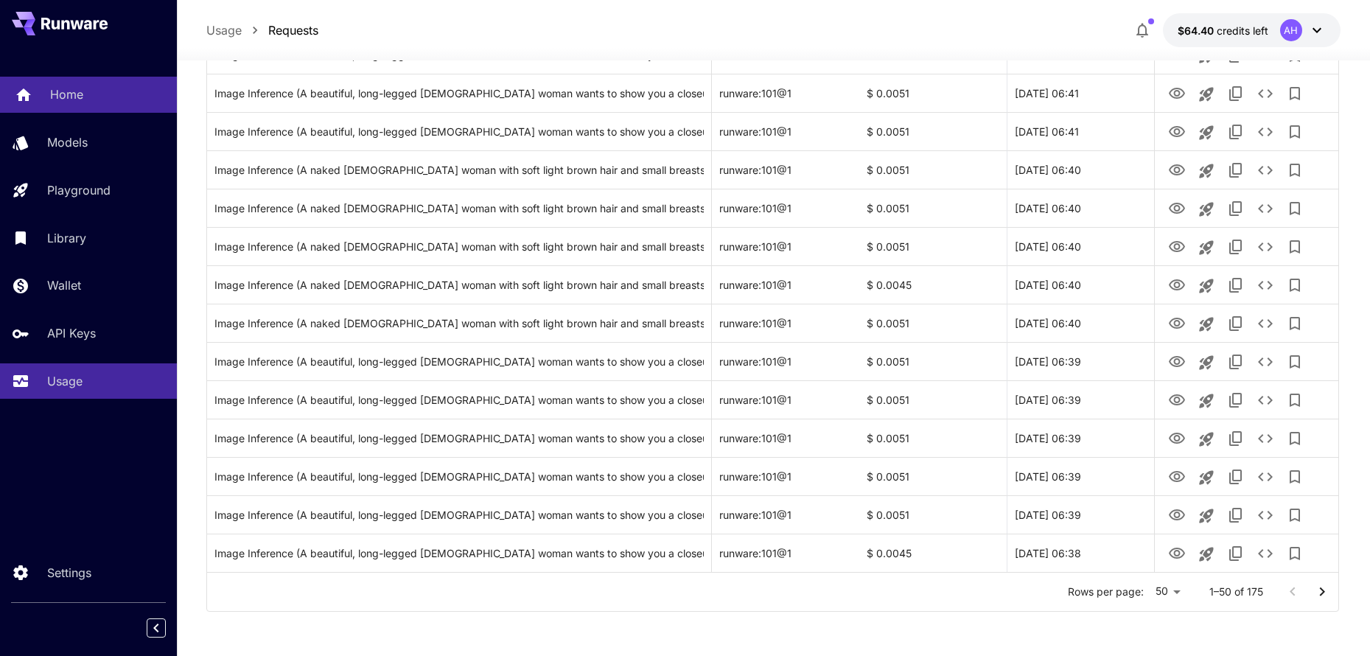
click at [71, 98] on p "Home" at bounding box center [66, 94] width 33 height 18
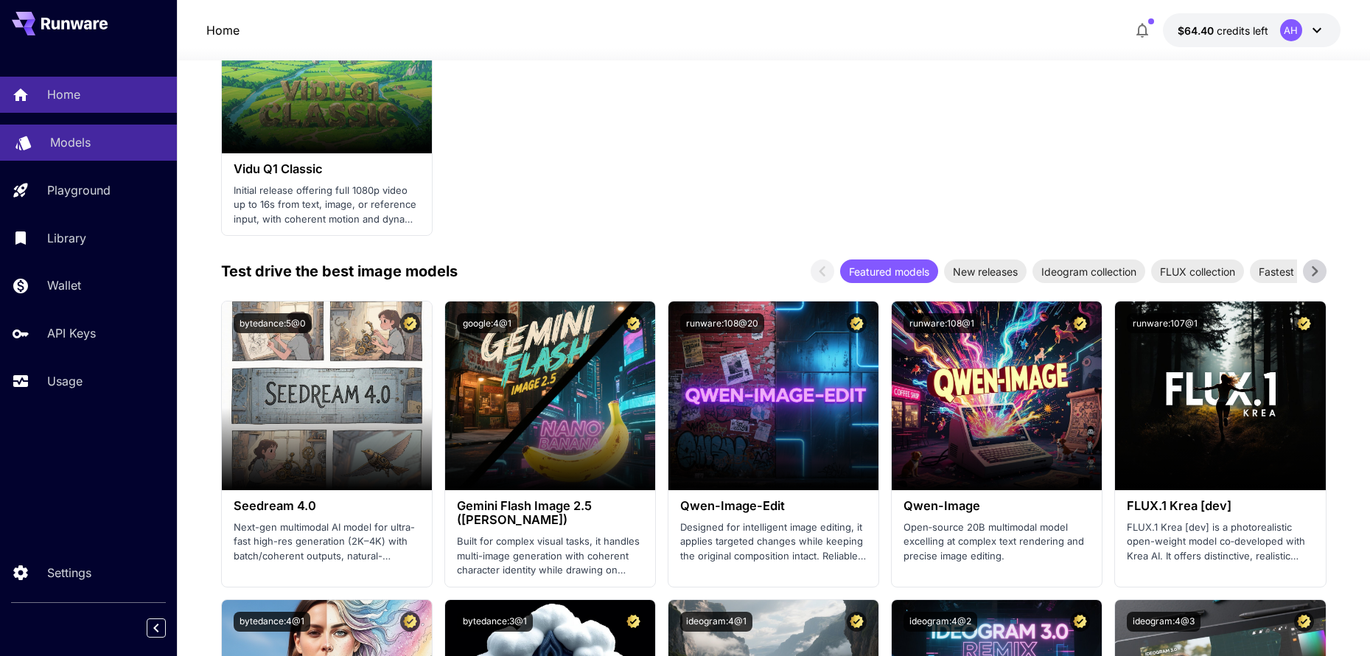
click at [80, 155] on link "Models" at bounding box center [88, 143] width 177 height 36
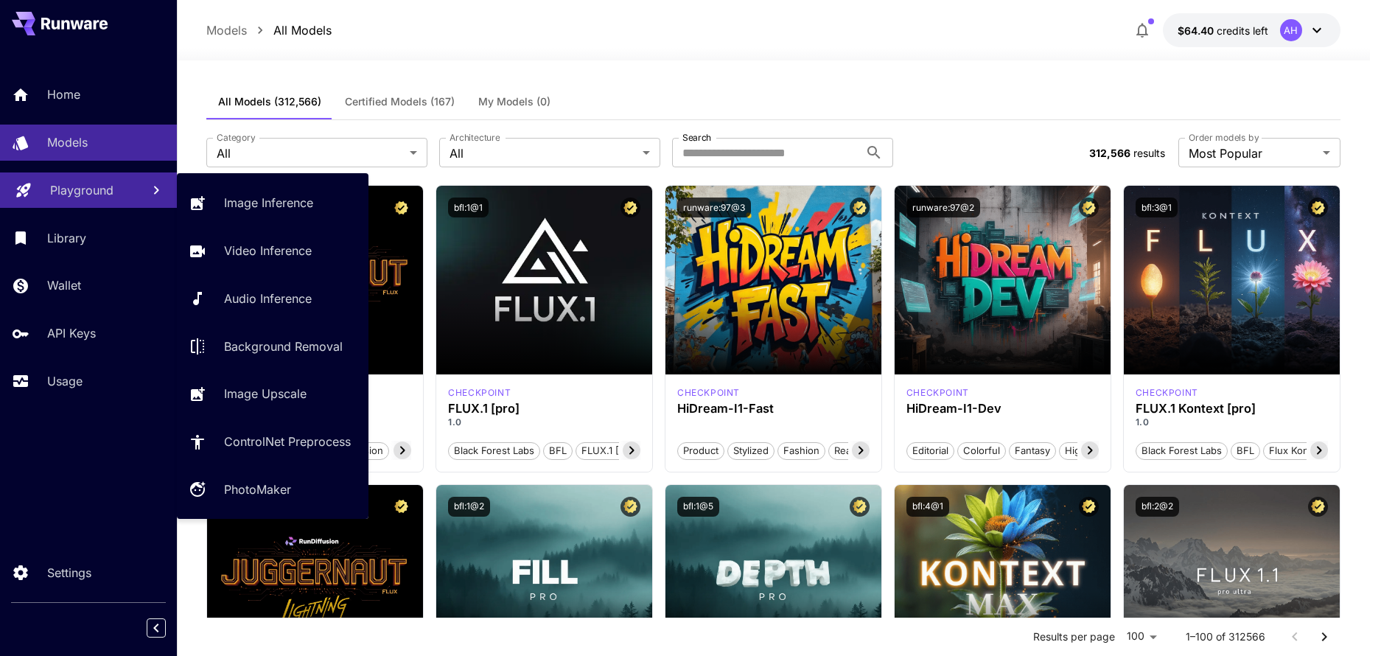
click at [86, 198] on p "Playground" at bounding box center [81, 190] width 63 height 18
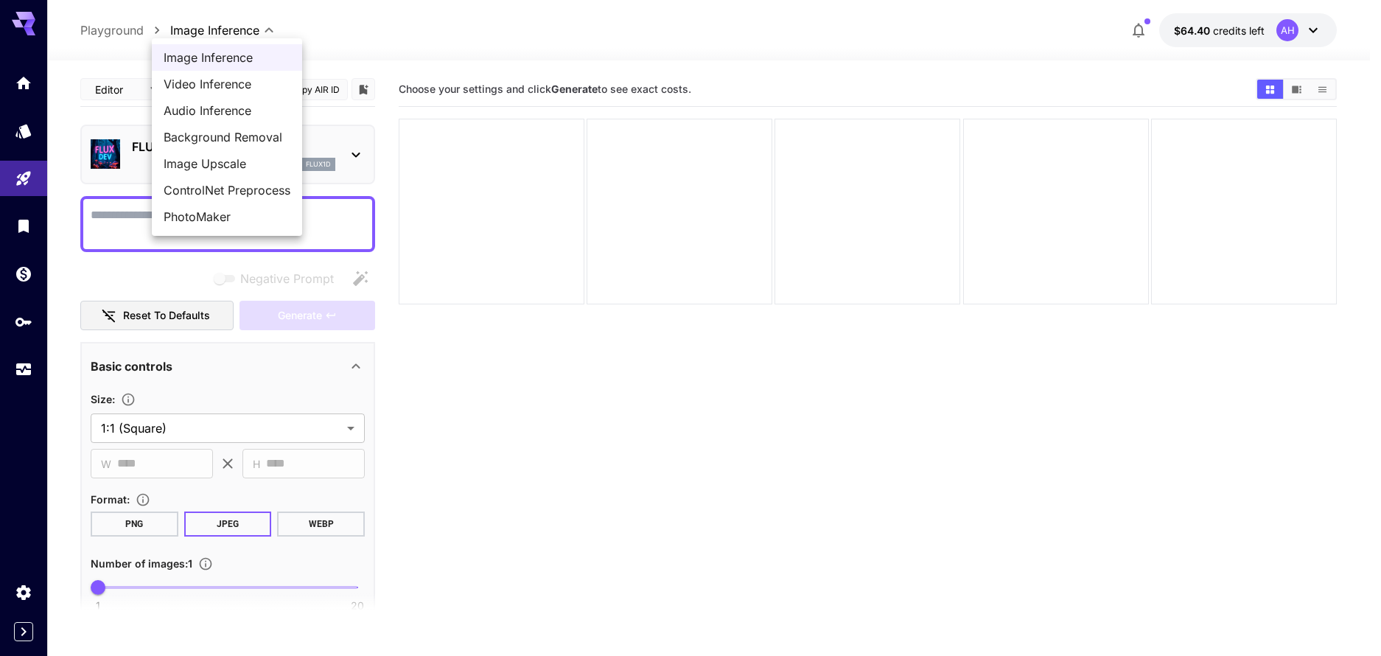
click at [234, 35] on body "**********" at bounding box center [690, 386] width 1381 height 772
click at [133, 32] on div at bounding box center [690, 328] width 1381 height 656
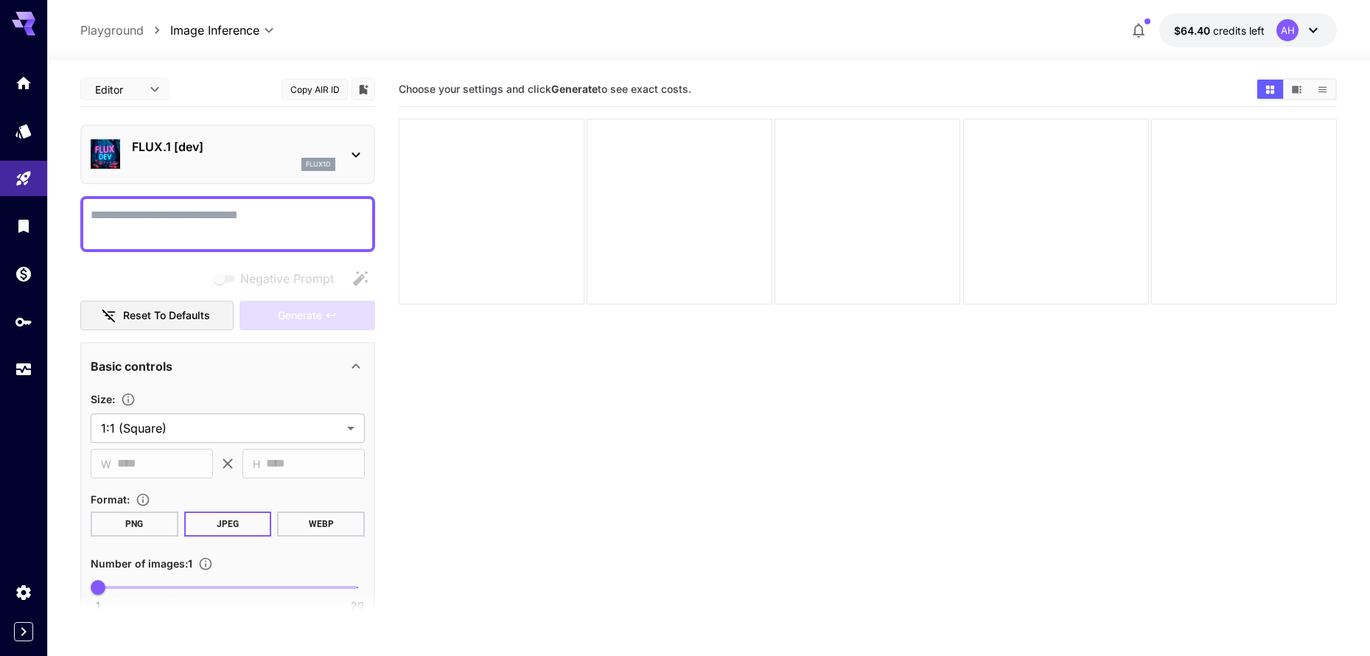
click at [133, 32] on p "Playground" at bounding box center [111, 30] width 63 height 18
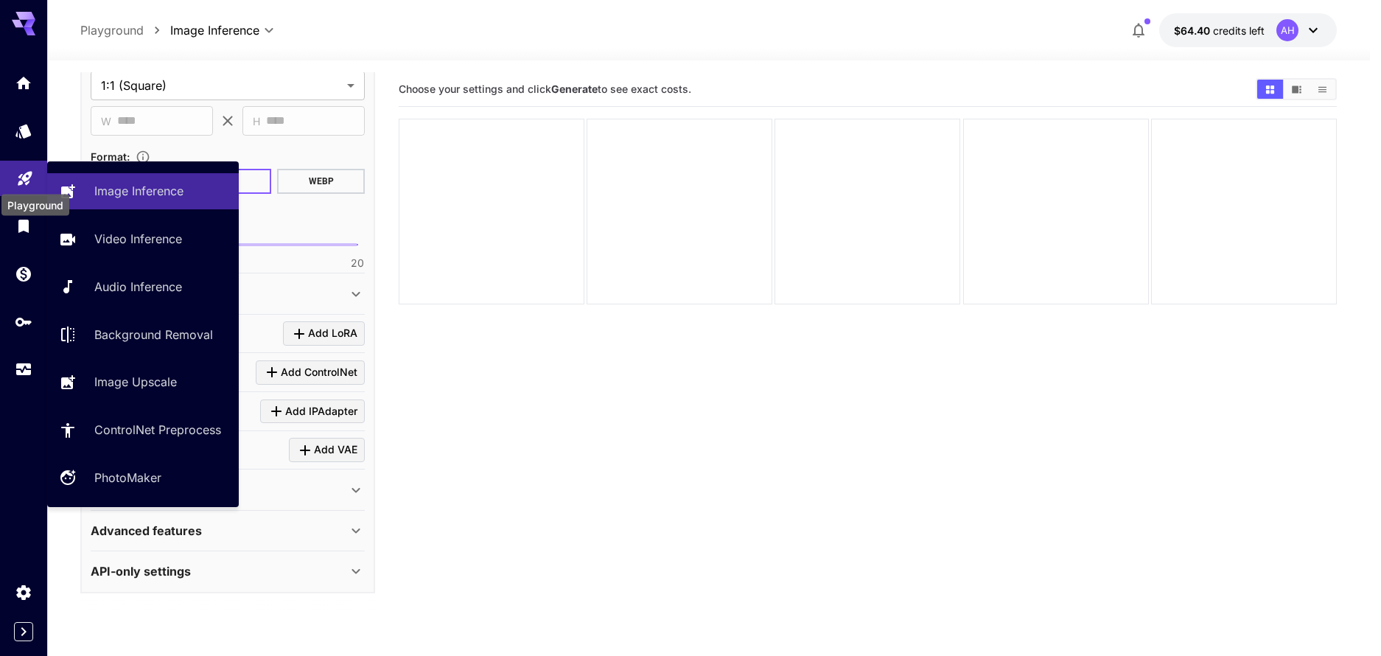
click at [24, 173] on icon "Playground" at bounding box center [25, 174] width 18 height 18
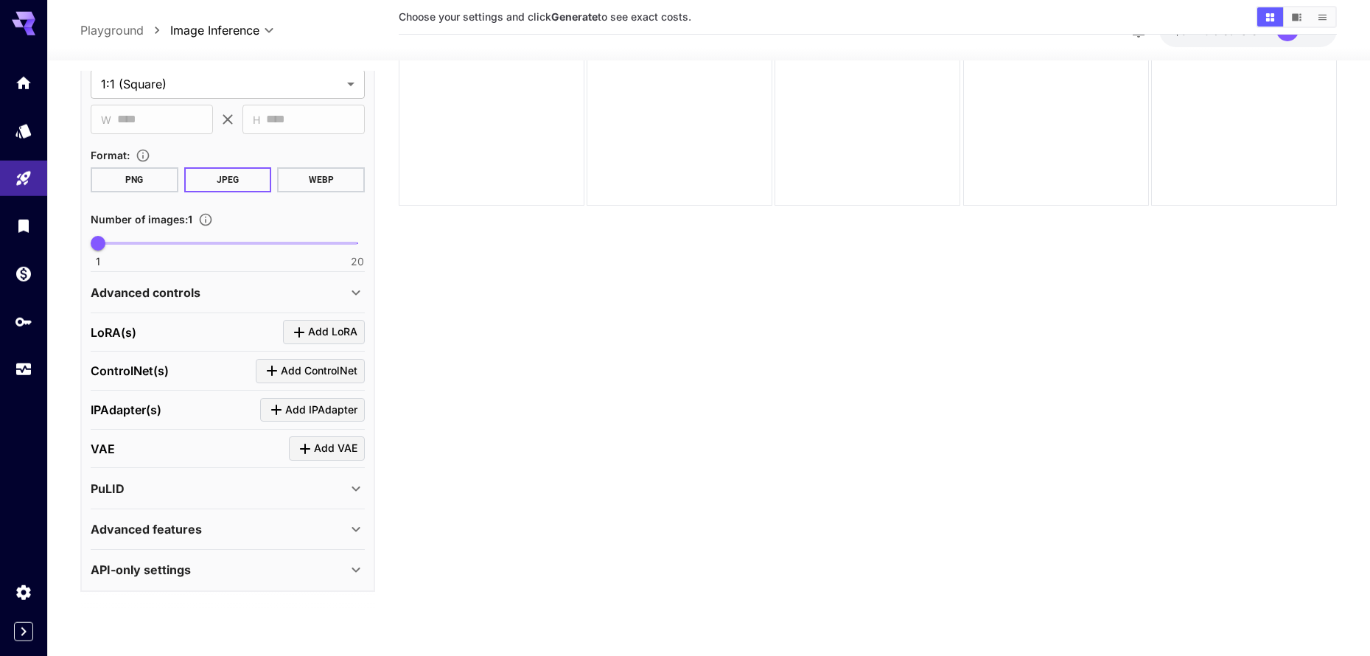
scroll to position [116, 0]
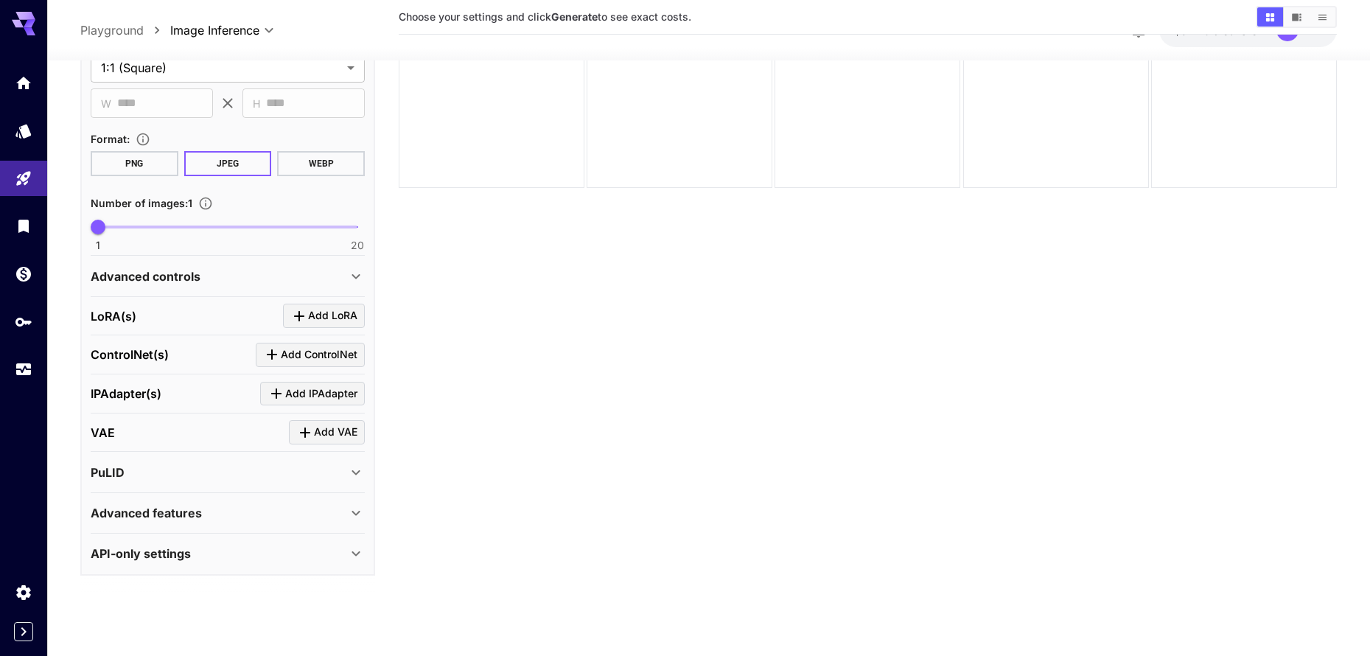
click at [347, 550] on icon at bounding box center [356, 553] width 18 height 18
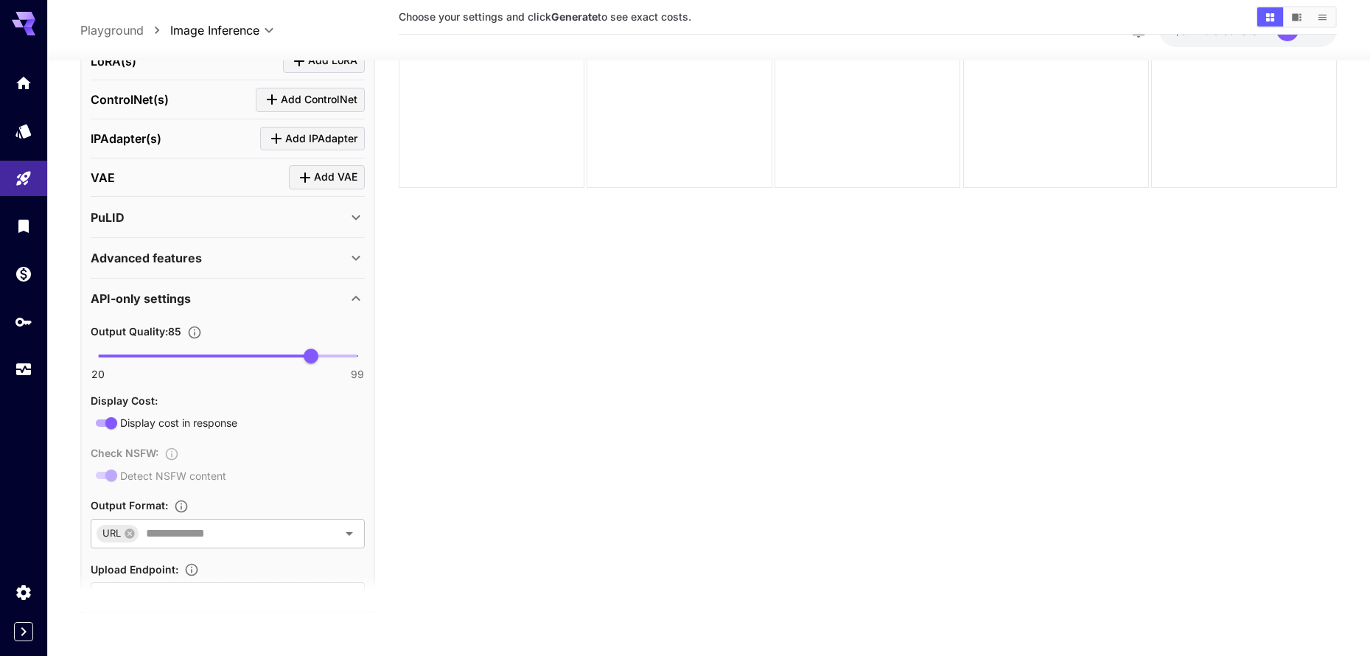
scroll to position [662, 0]
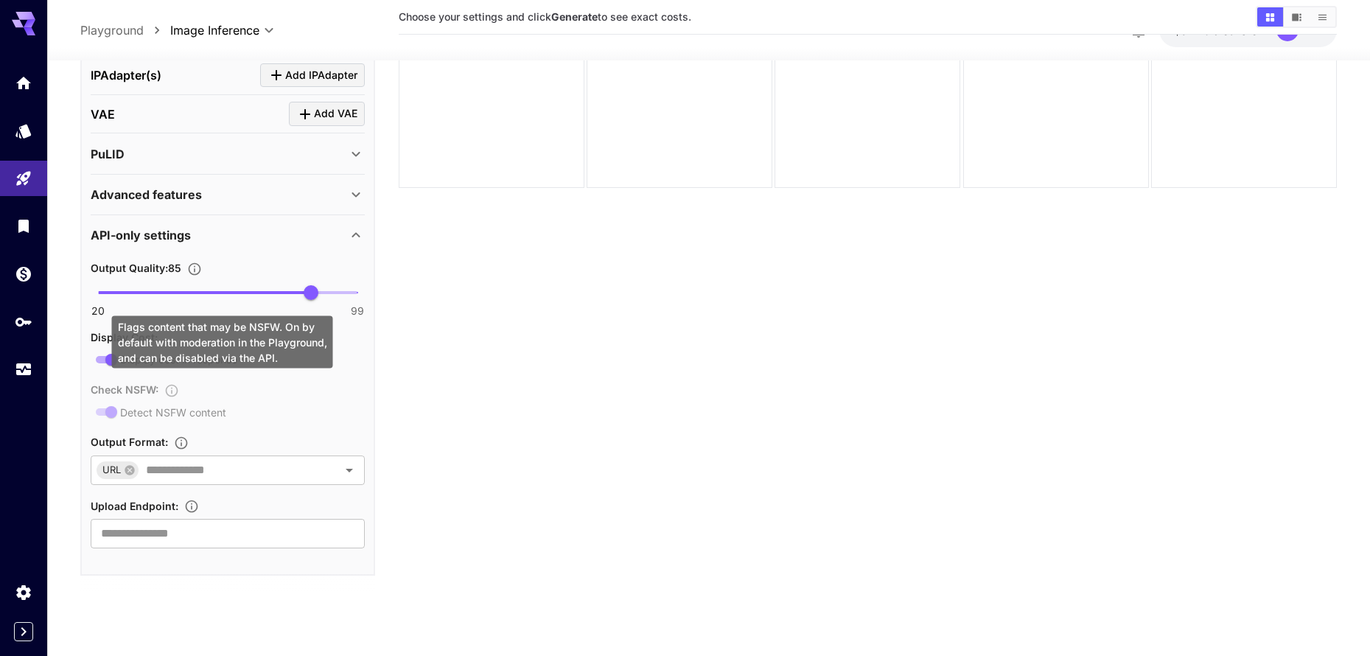
click at [109, 406] on div "Check NSFW : Detect NSFW content" at bounding box center [228, 399] width 274 height 41
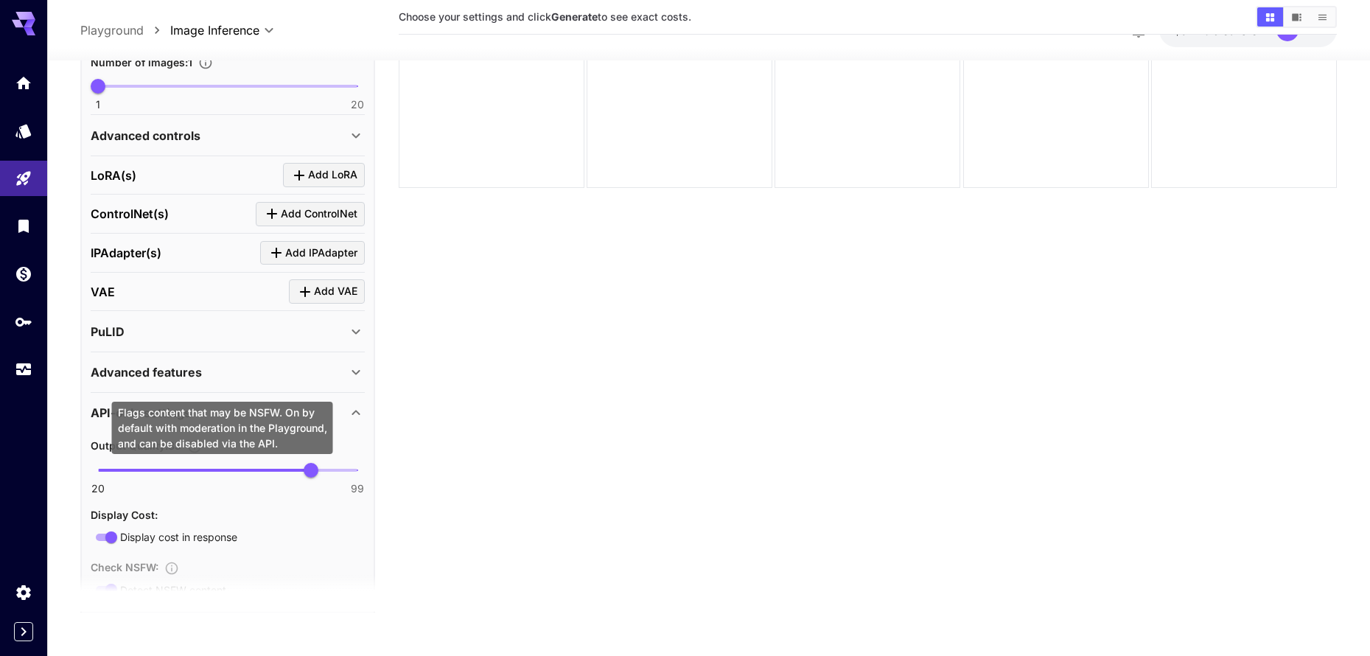
scroll to position [0, 0]
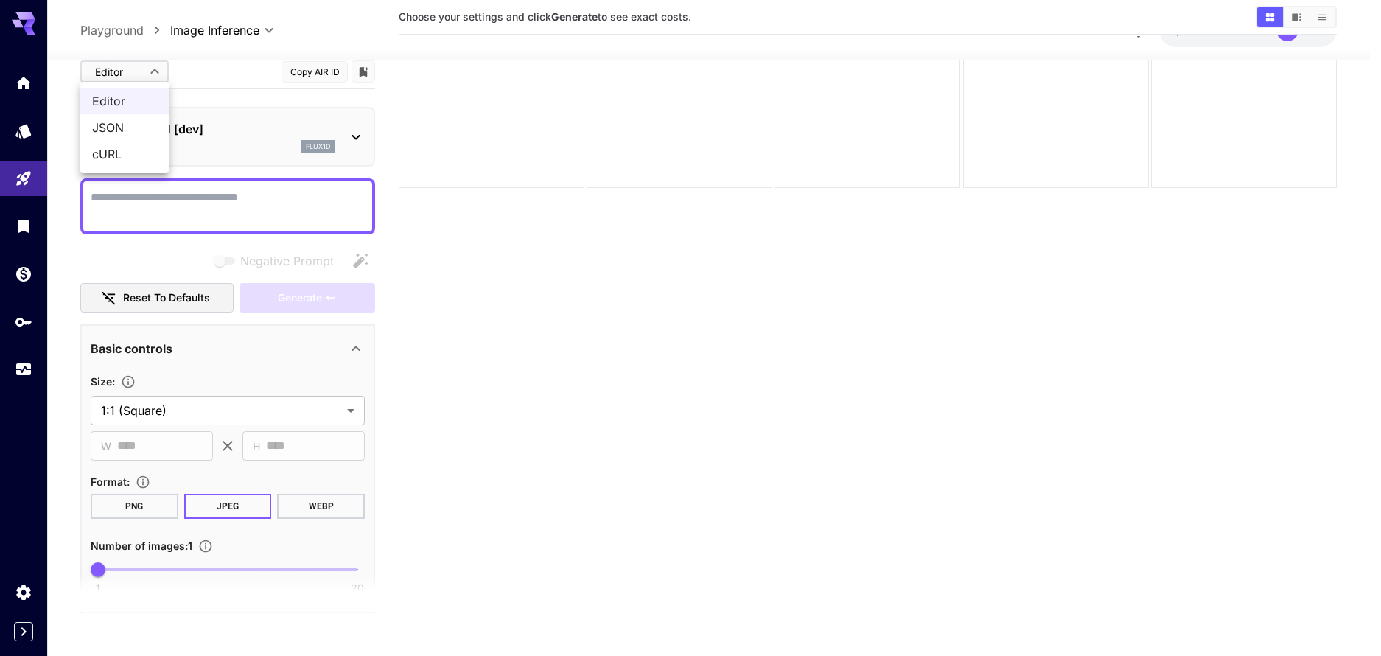
click at [149, 74] on body "**********" at bounding box center [690, 270] width 1381 height 772
click at [581, 346] on div at bounding box center [690, 328] width 1381 height 656
paste textarea "**********"
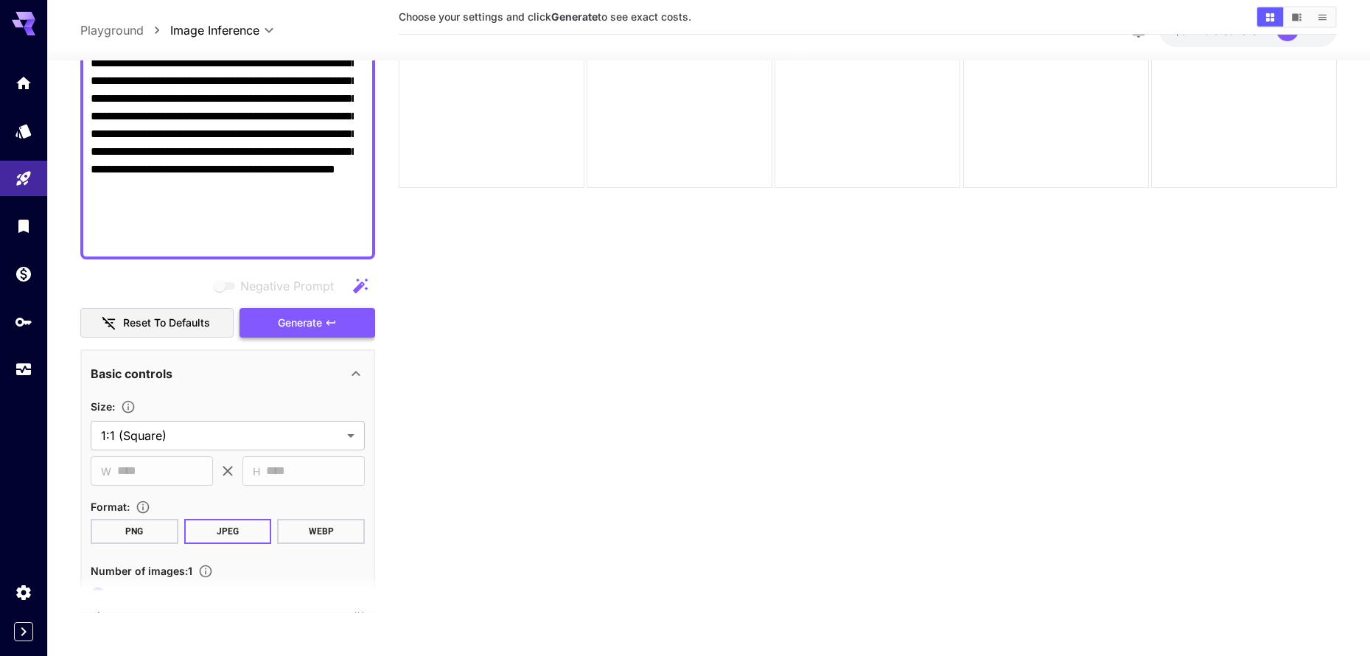
scroll to position [280, 0]
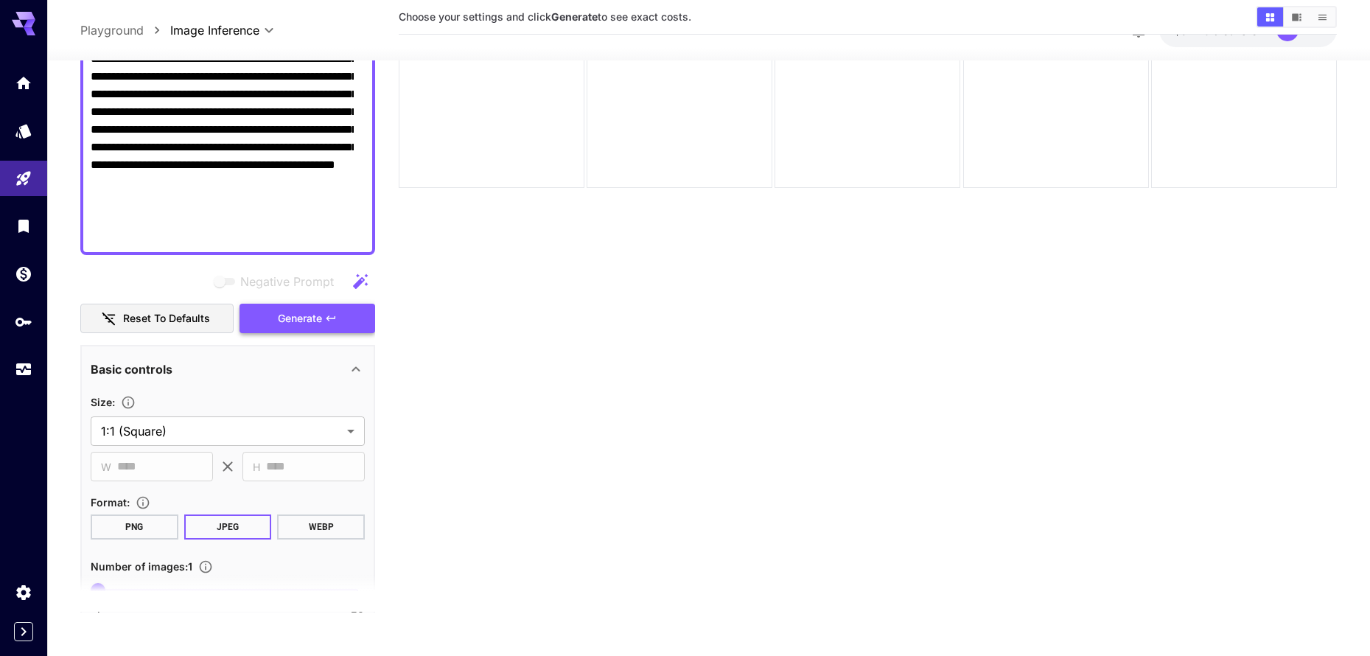
type textarea "**********"
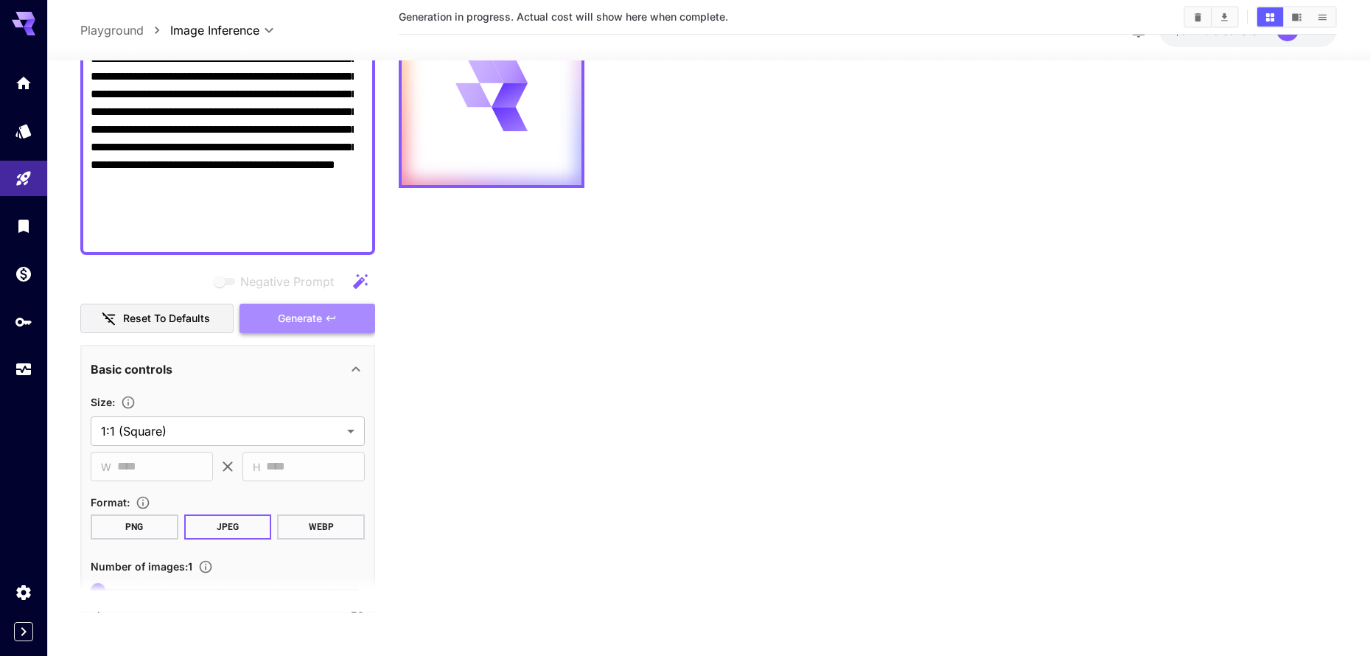
drag, startPoint x: 301, startPoint y: 322, endPoint x: 318, endPoint y: 329, distance: 19.2
click at [301, 322] on span "Generate" at bounding box center [300, 318] width 44 height 18
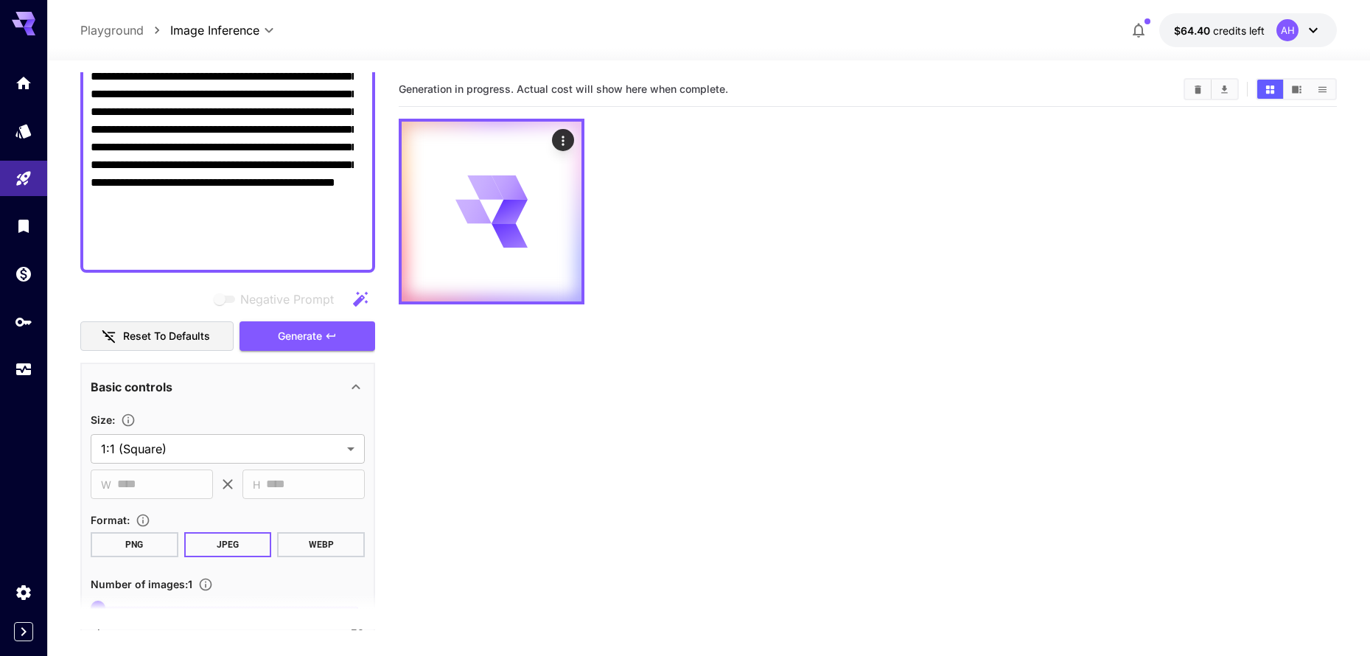
scroll to position [0, 0]
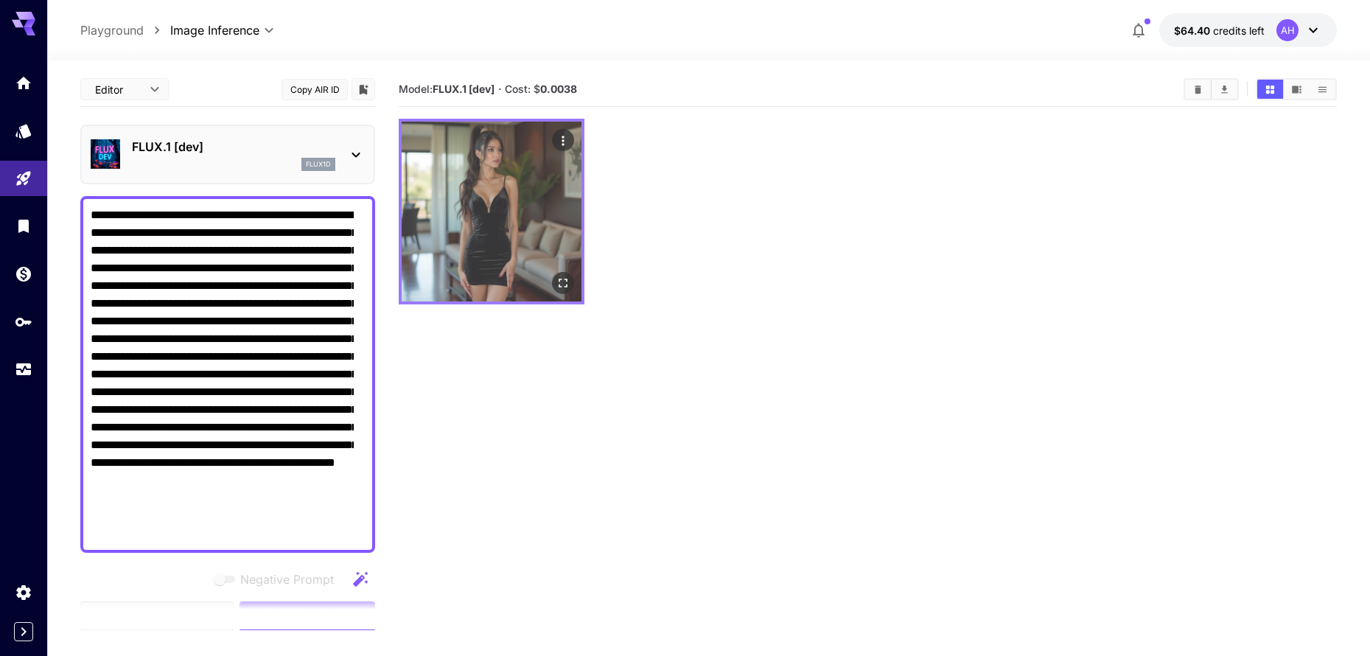
click at [485, 242] on img at bounding box center [492, 212] width 180 height 180
click at [565, 283] on icon "Open in fullscreen" at bounding box center [562, 283] width 15 height 15
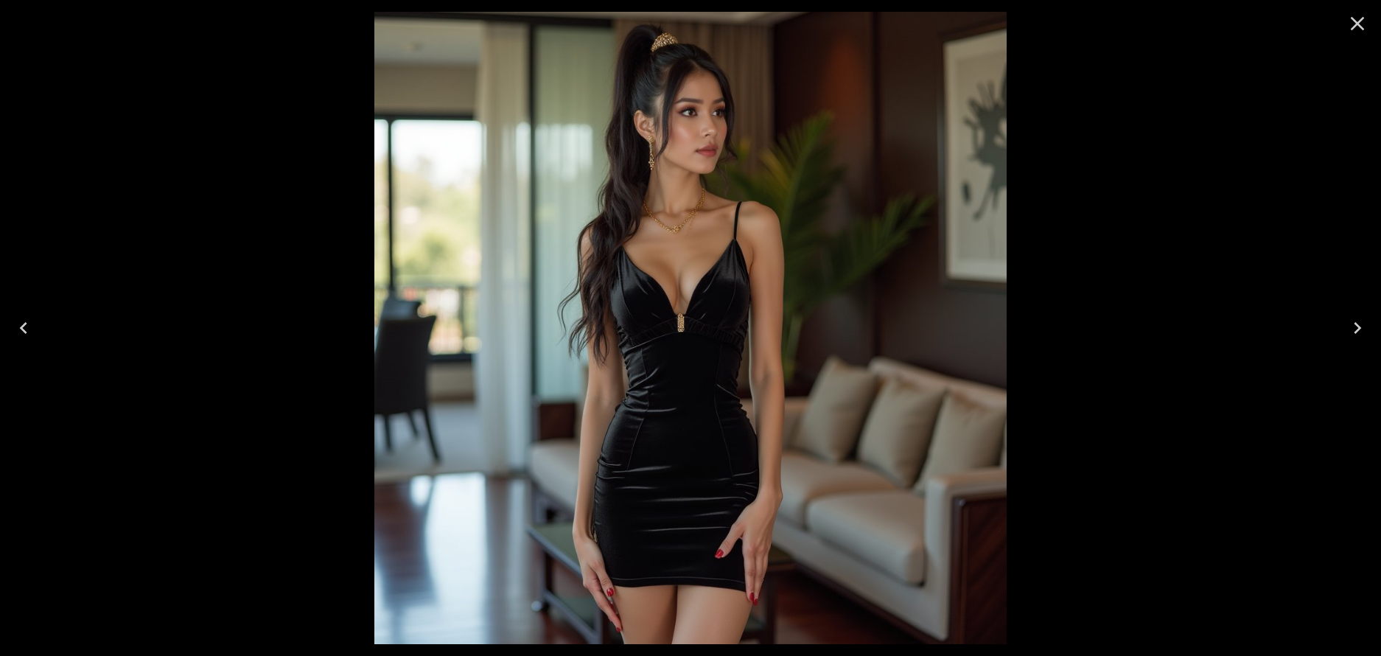
click at [1360, 30] on icon "Close" at bounding box center [1357, 24] width 24 height 24
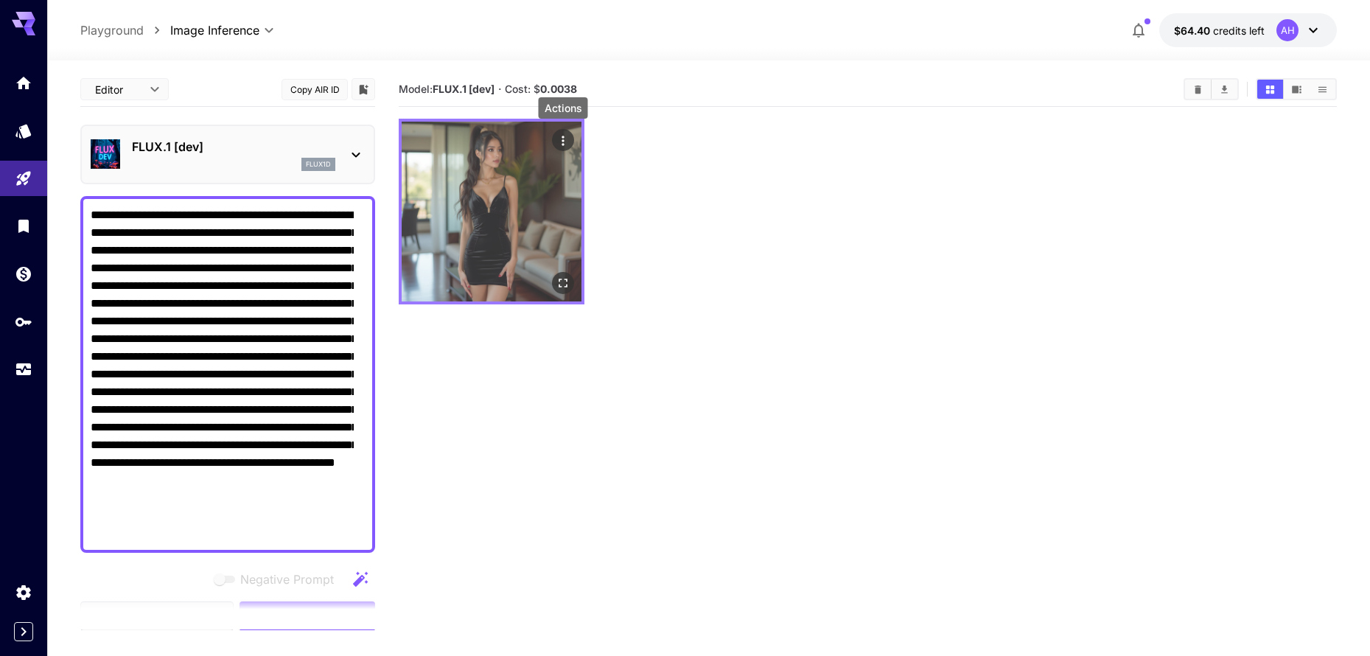
click at [565, 139] on icon "Actions" at bounding box center [562, 140] width 15 height 15
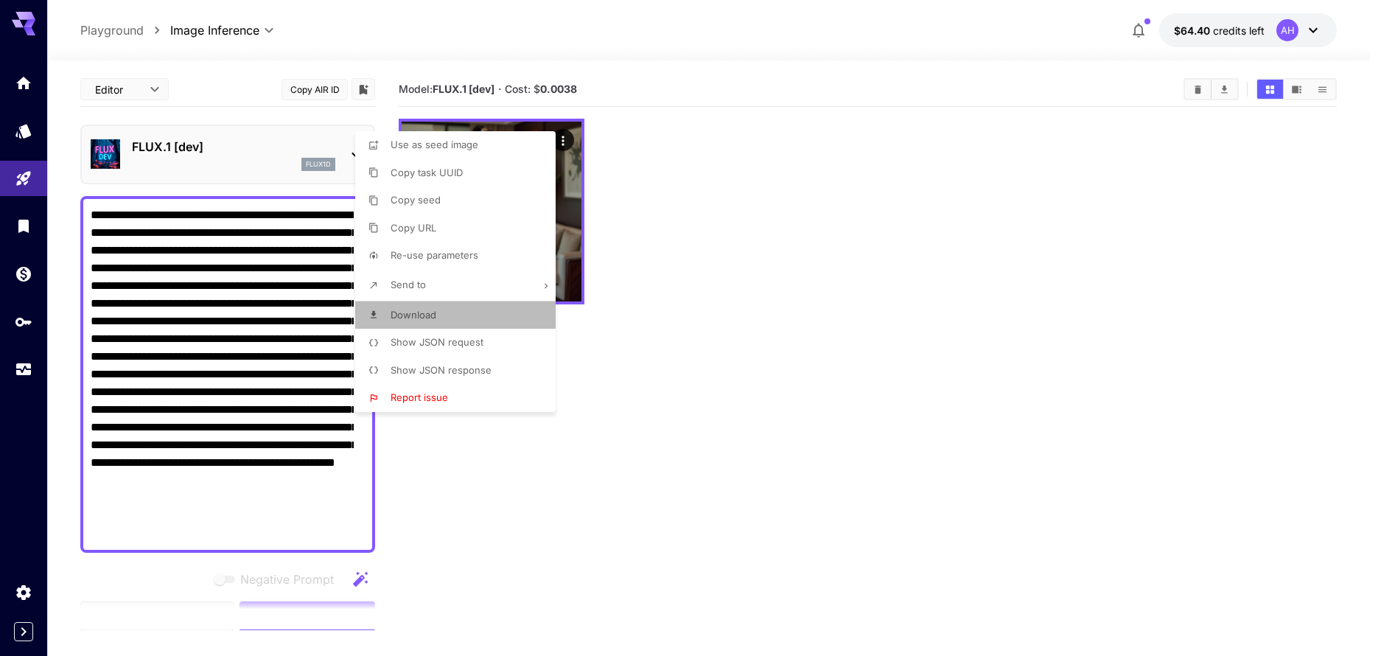
click at [414, 317] on span "Download" at bounding box center [413, 315] width 46 height 12
click at [816, 304] on div at bounding box center [690, 328] width 1381 height 656
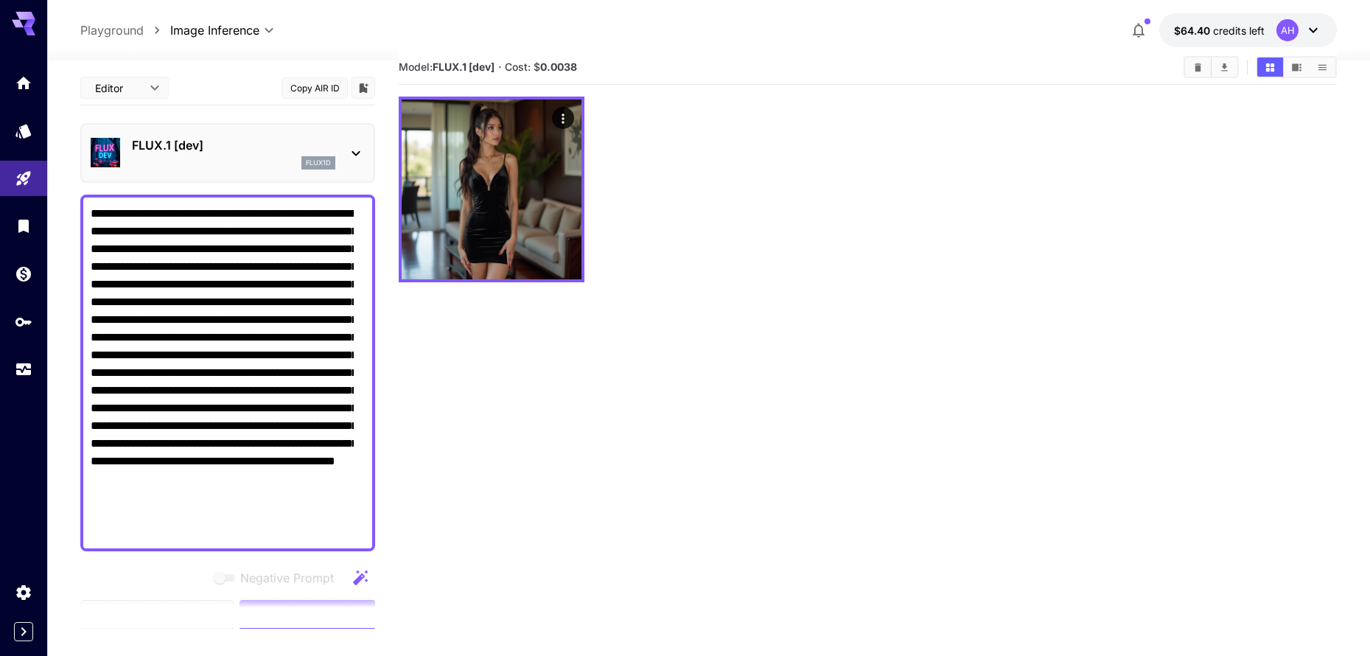
scroll to position [59, 0]
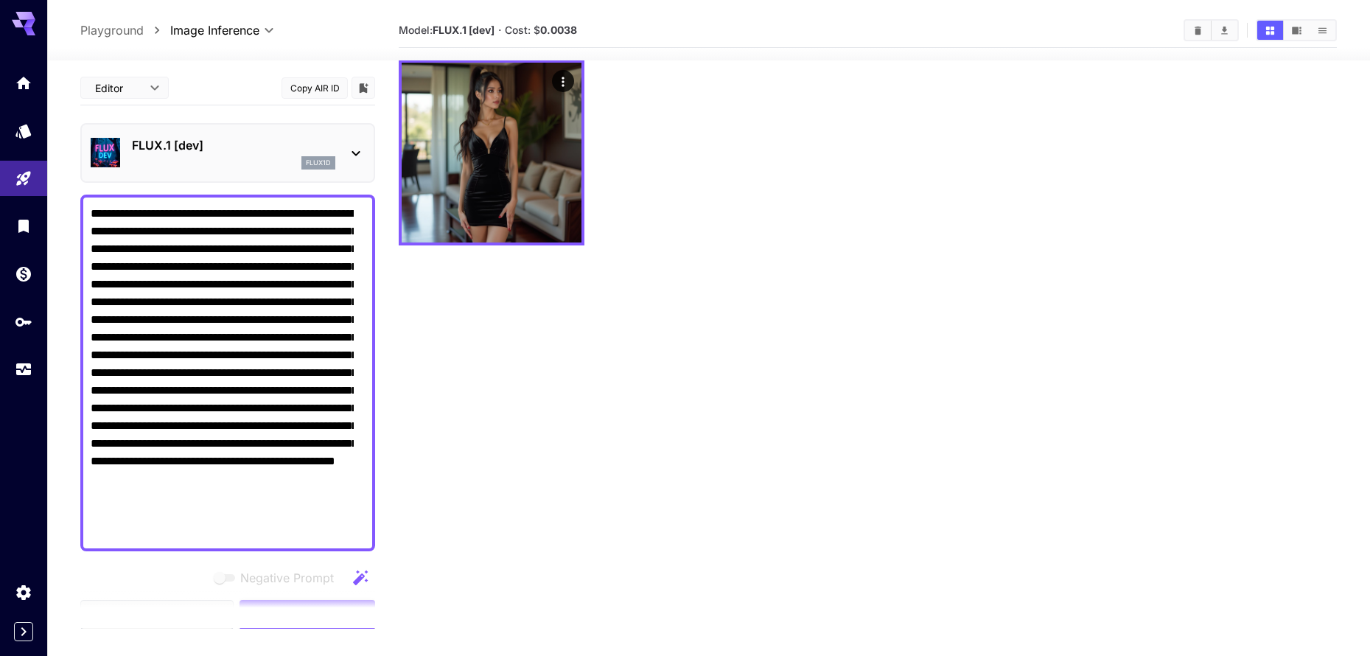
drag, startPoint x: 320, startPoint y: 18, endPoint x: 541, endPoint y: 50, distance: 223.3
click at [539, 49] on div "**********" at bounding box center [708, 30] width 1322 height 60
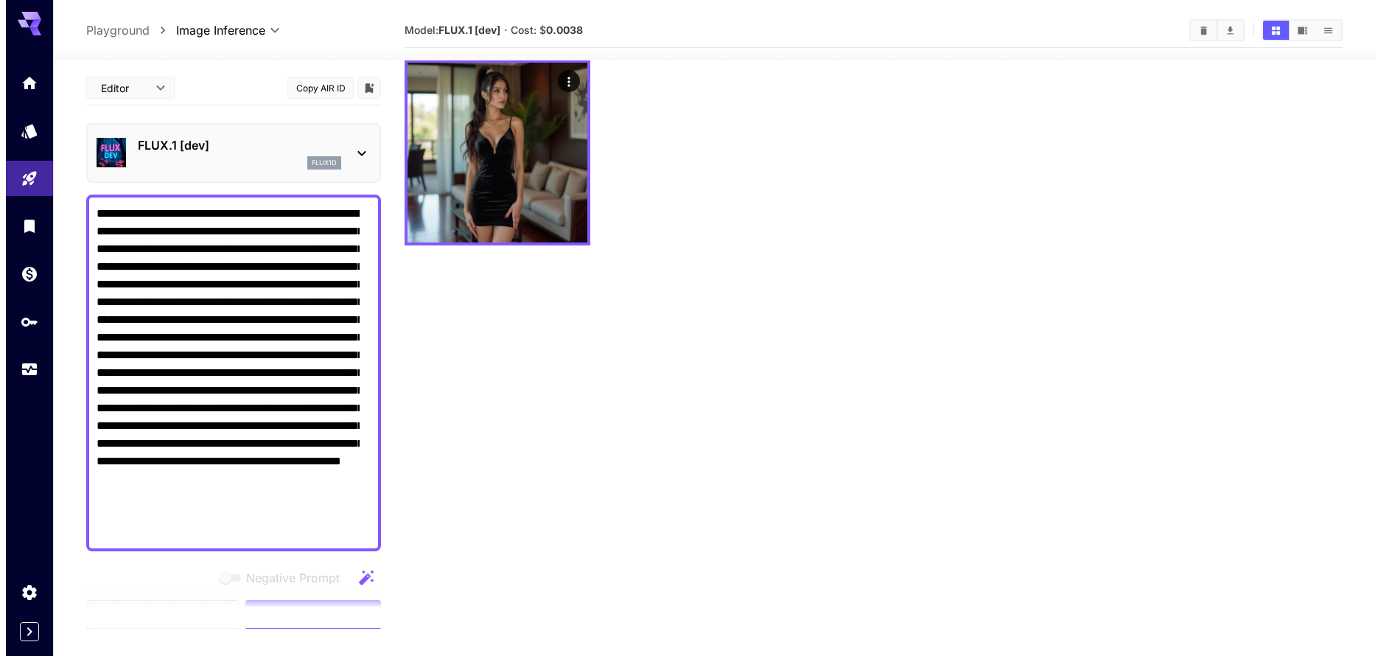
scroll to position [14, 0]
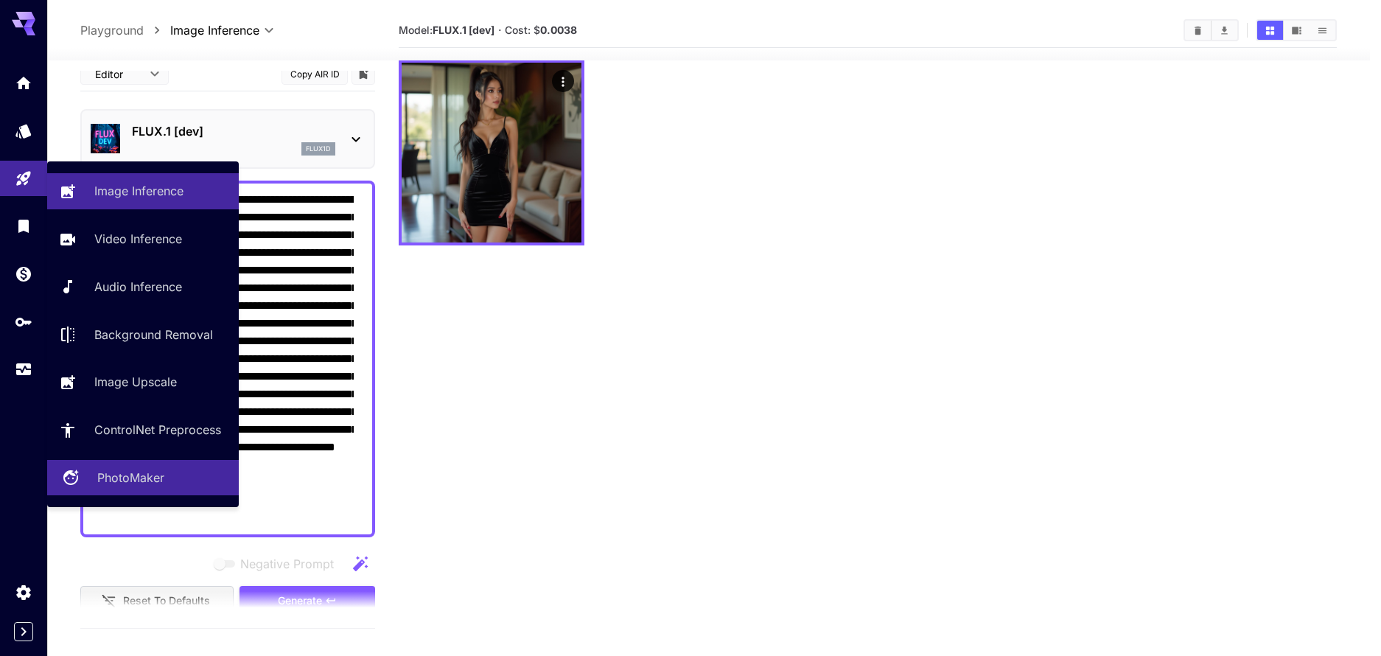
click at [120, 477] on p "PhotoMaker" at bounding box center [130, 478] width 67 height 18
type input "**********"
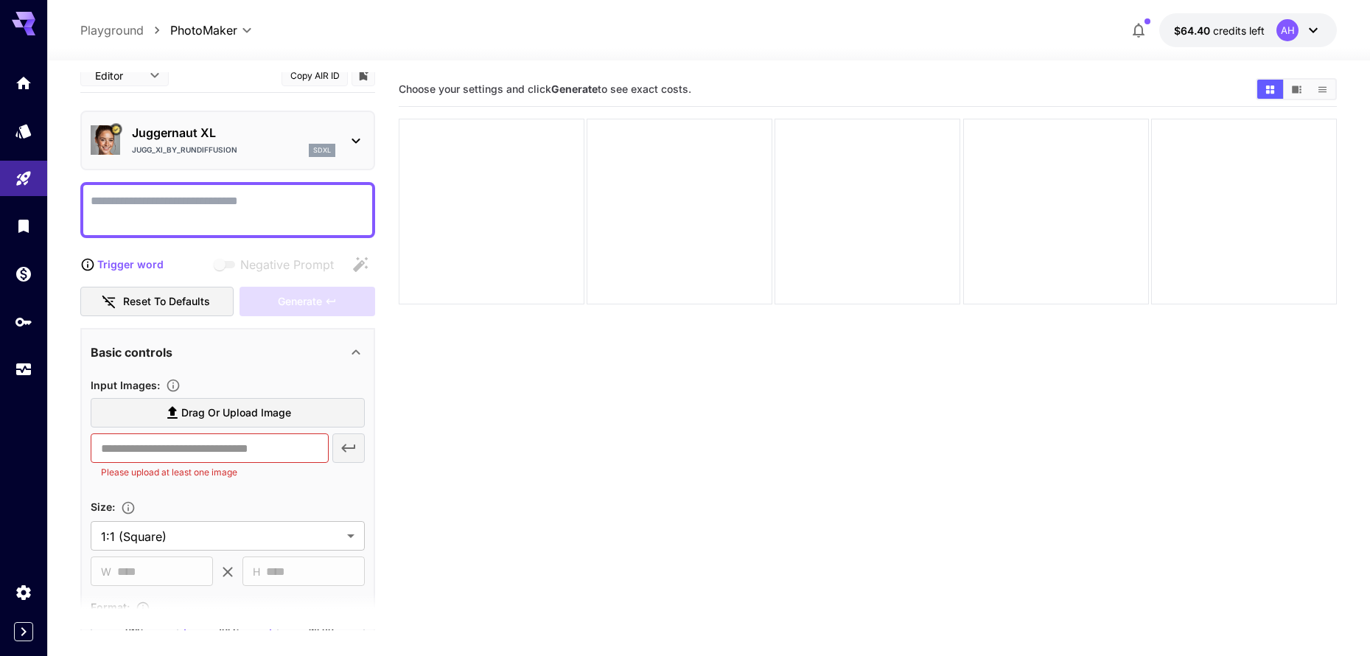
click at [213, 206] on textarea "Negative Prompt" at bounding box center [228, 209] width 274 height 35
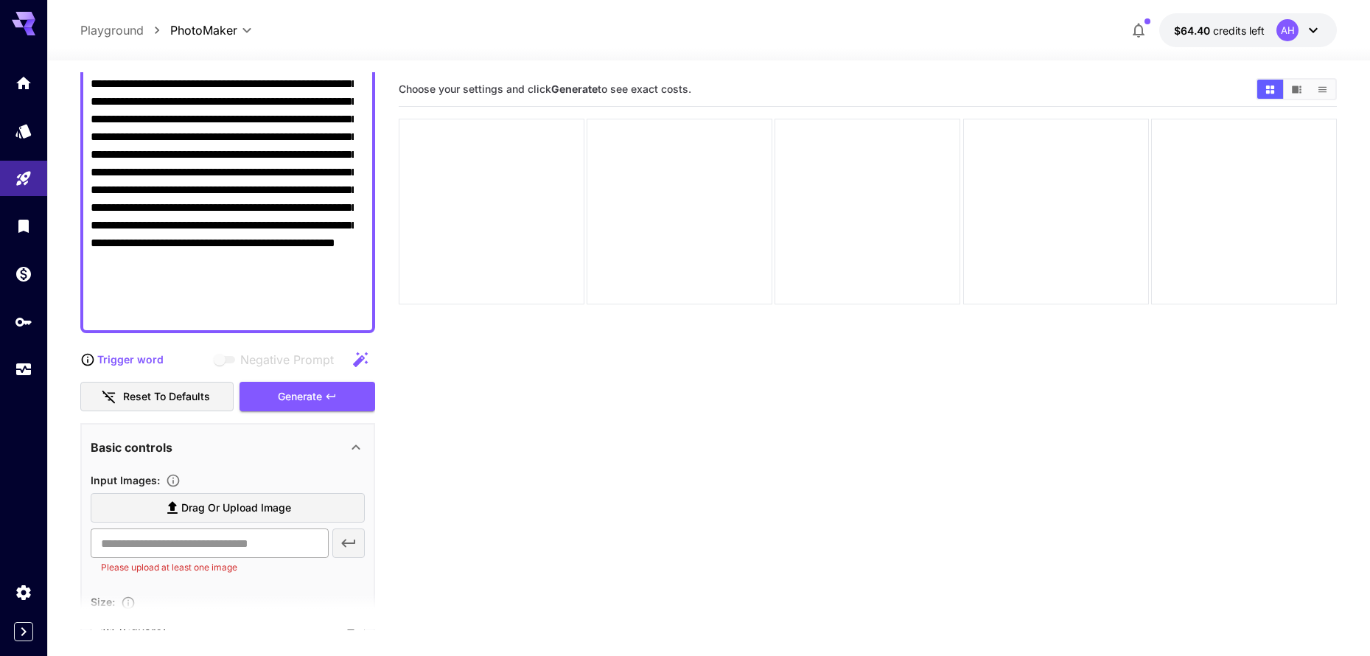
scroll to position [252, 0]
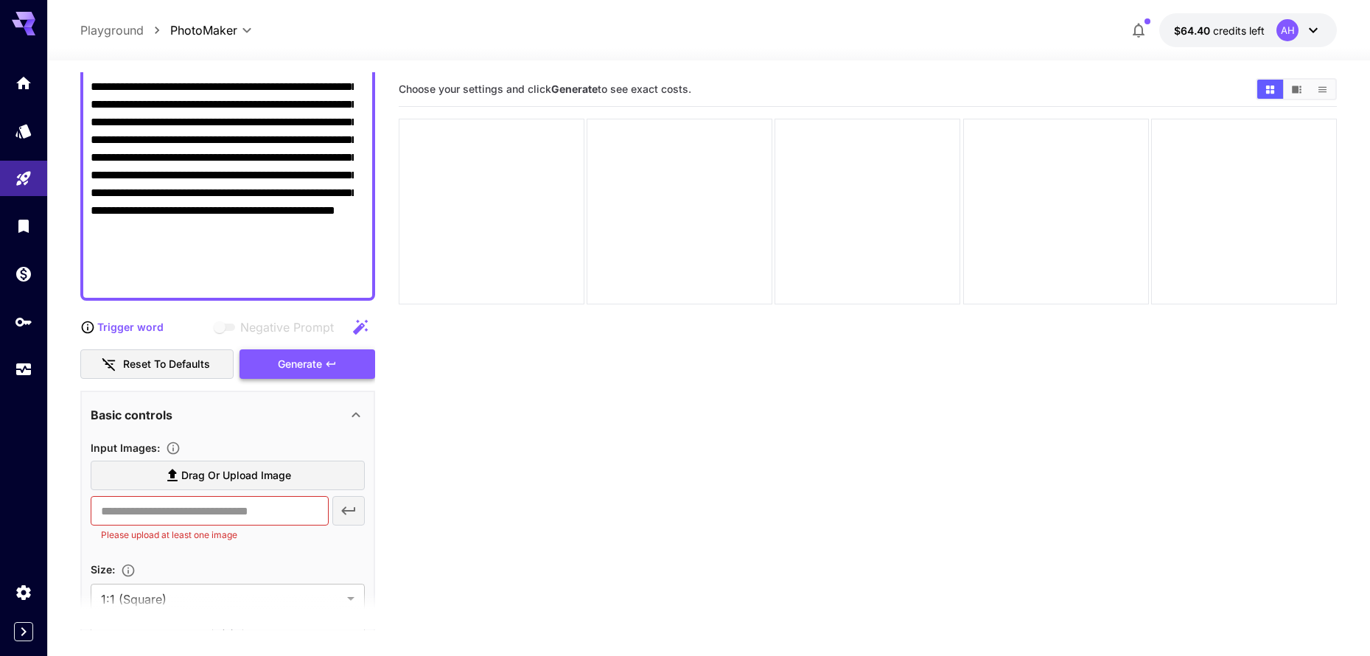
type textarea "**********"
click at [312, 362] on span "Generate" at bounding box center [300, 364] width 44 height 18
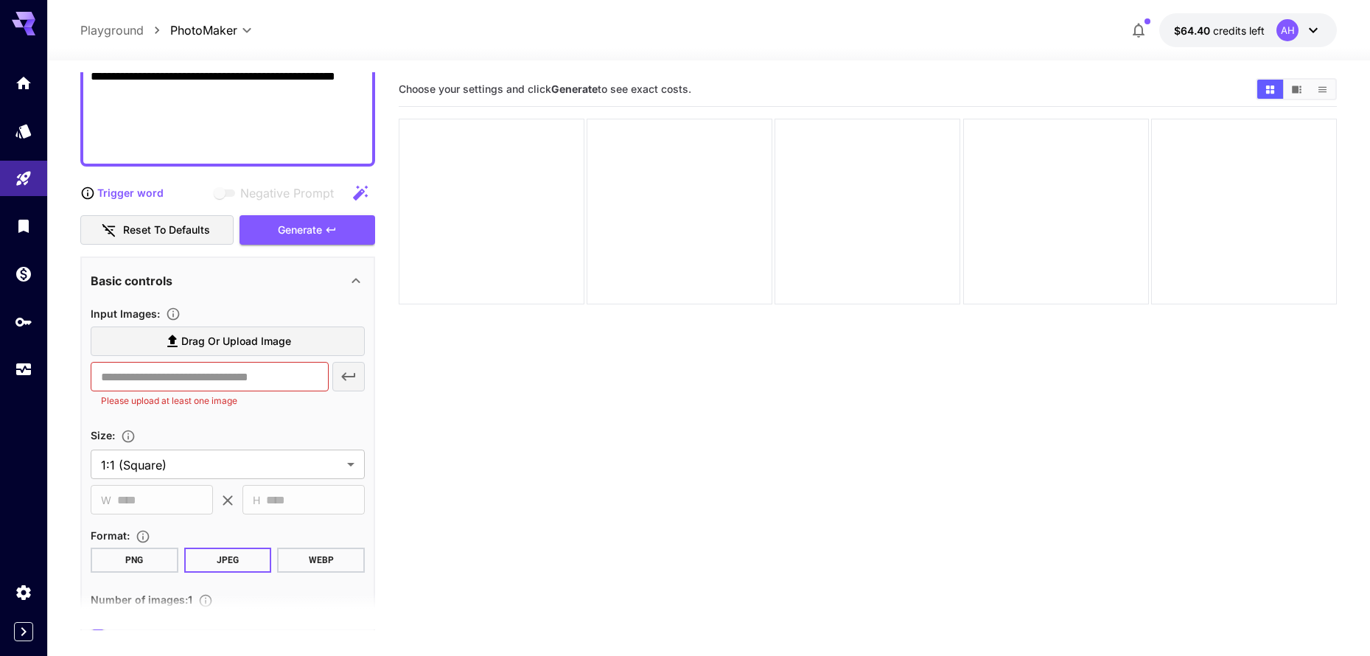
scroll to position [392, 0]
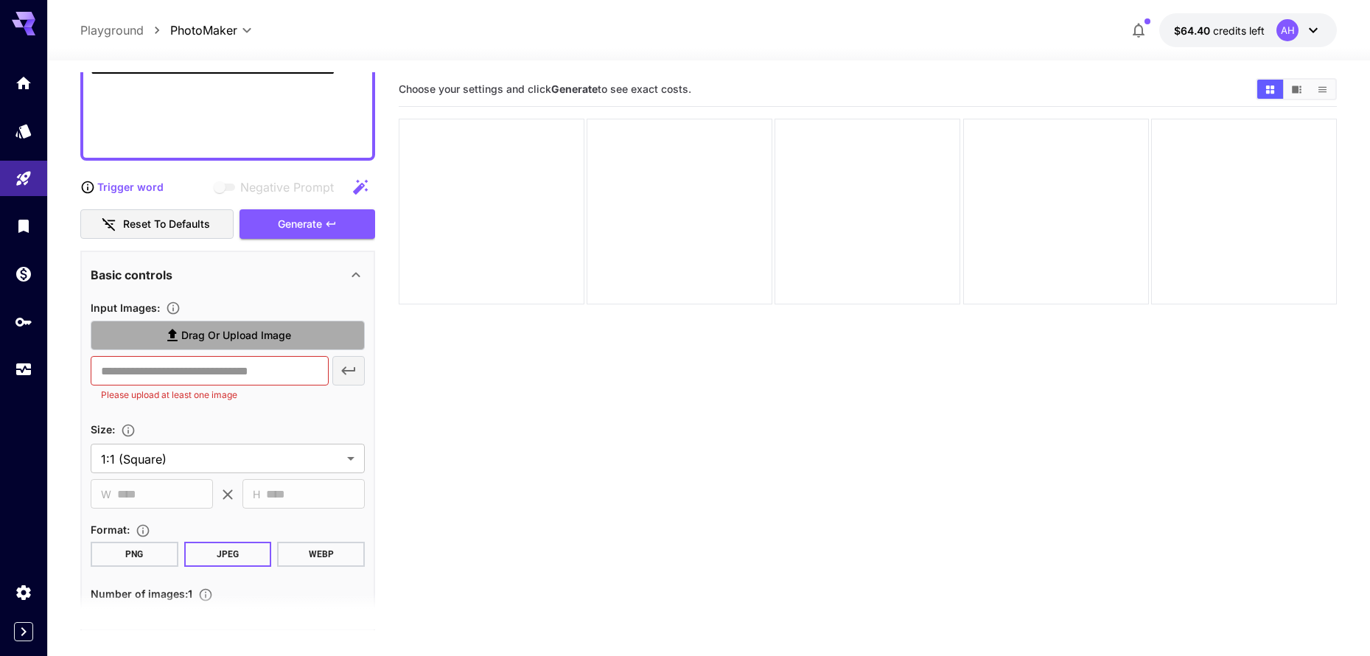
click at [251, 342] on span "Drag or upload image" at bounding box center [236, 335] width 110 height 18
click at [0, 0] on input "Drag or upload image" at bounding box center [0, 0] width 0 height 0
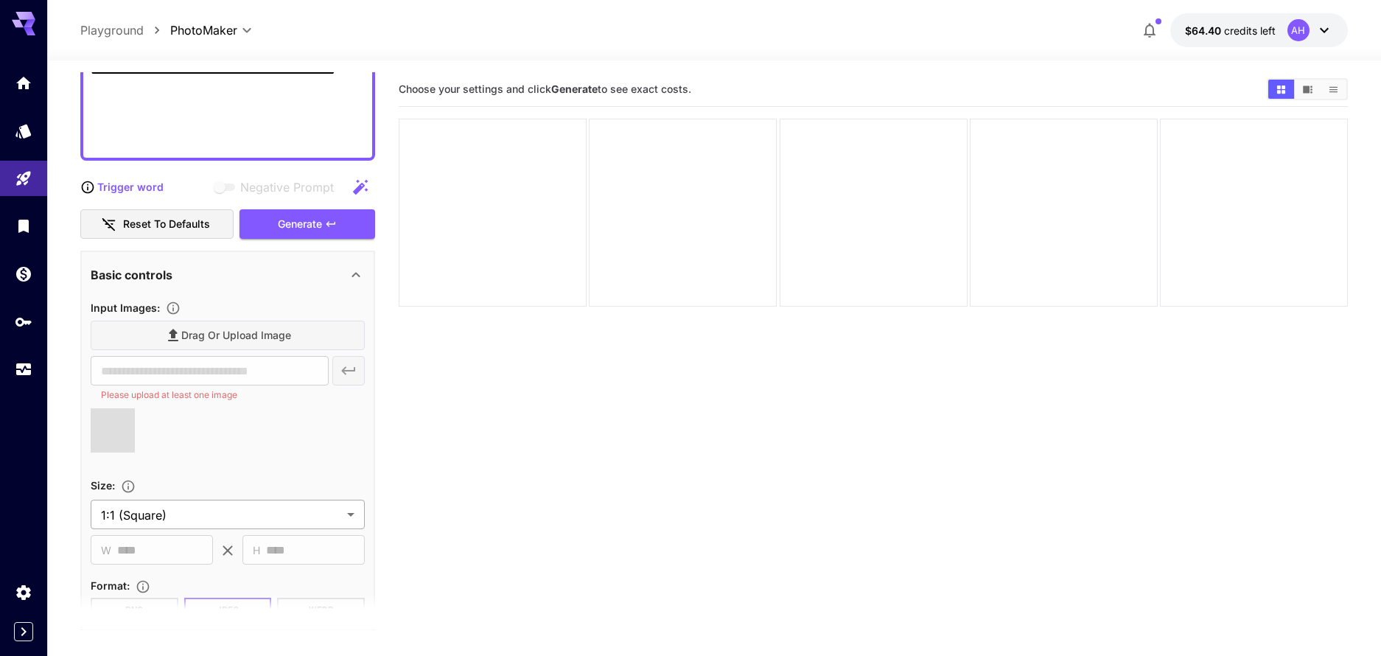
click at [241, 511] on body "**********" at bounding box center [690, 386] width 1381 height 772
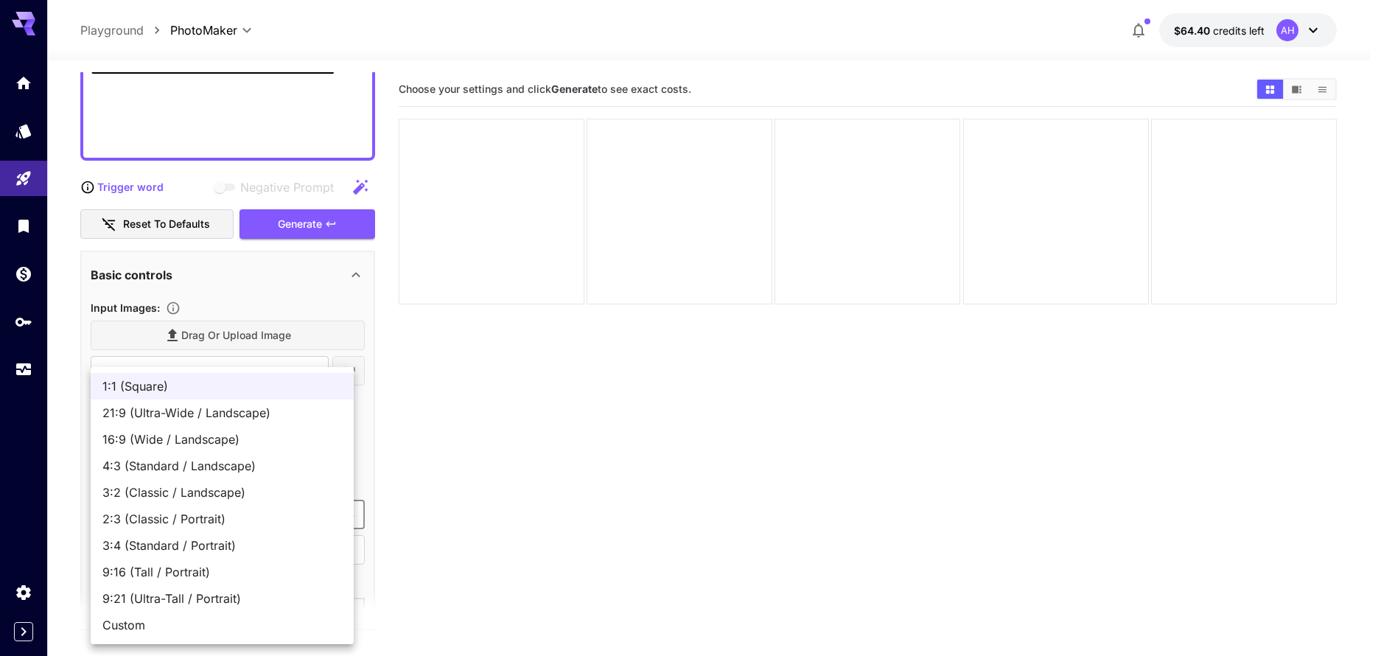
type input "**********"
click at [172, 570] on span "9:16 (Tall / Portrait)" at bounding box center [221, 572] width 239 height 18
type input "**********"
type input "***"
type input "****"
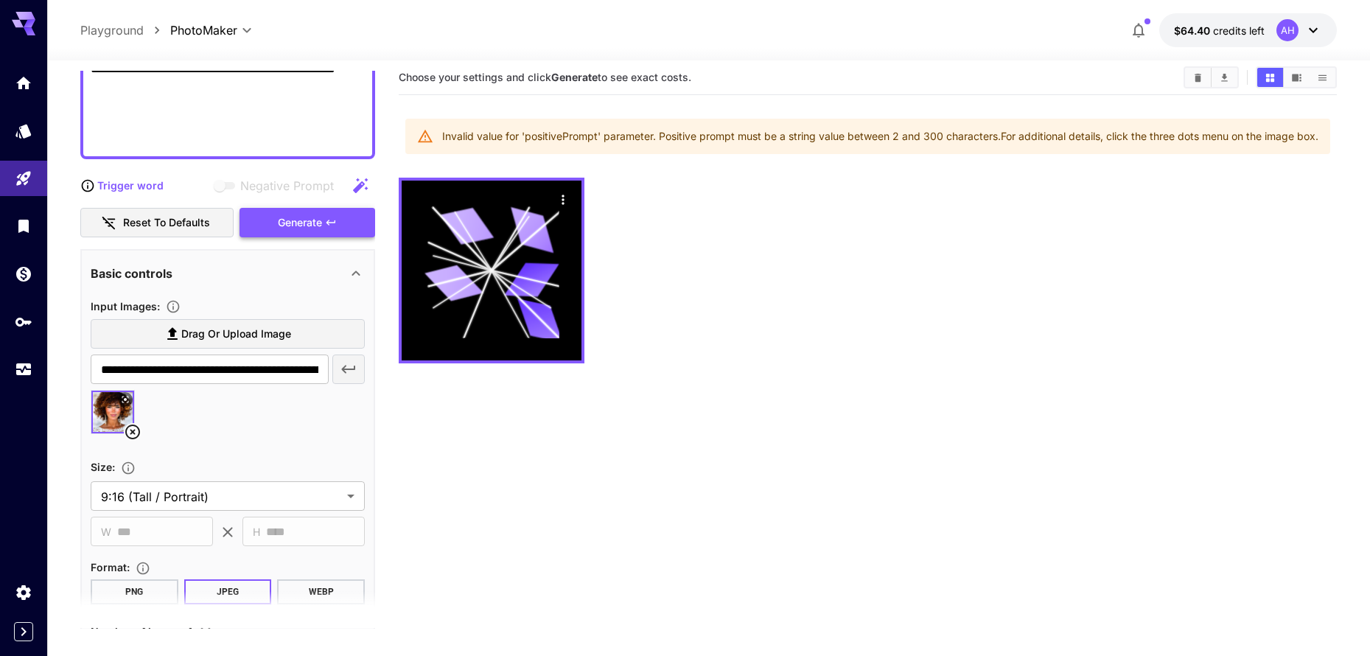
scroll to position [98, 0]
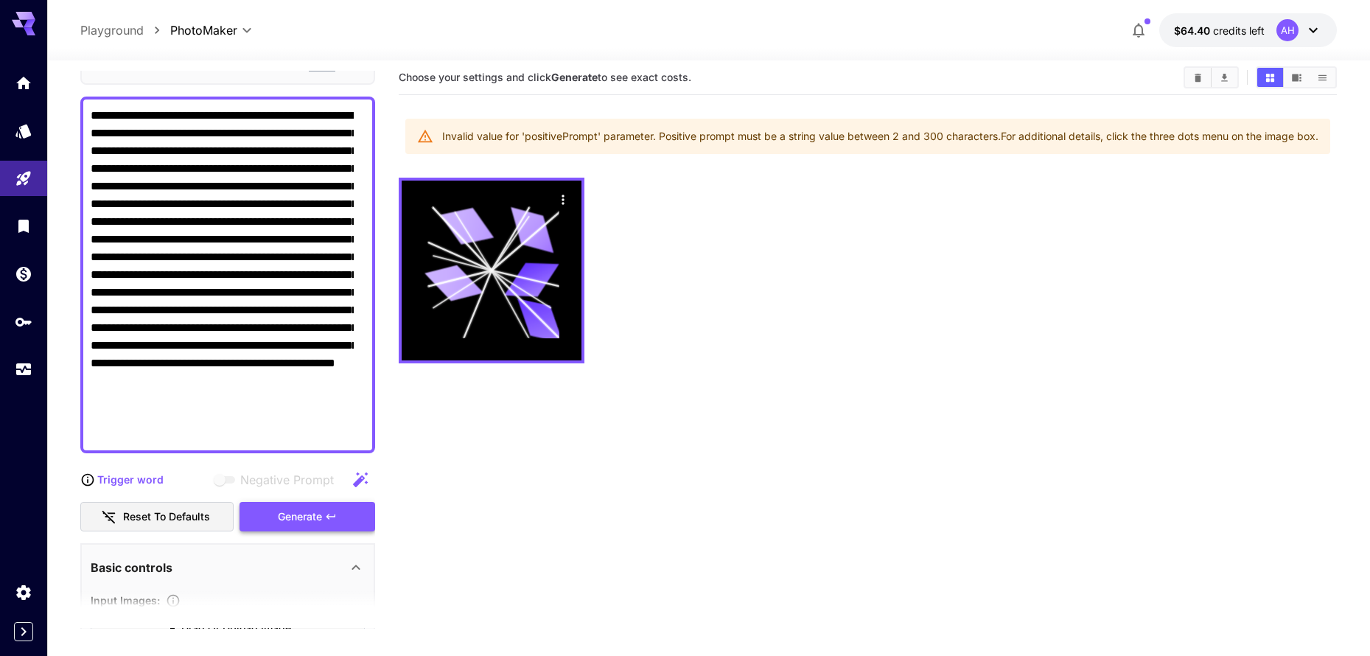
drag, startPoint x: 85, startPoint y: 250, endPoint x: 223, endPoint y: 270, distance: 139.9
click at [210, 273] on div "**********" at bounding box center [227, 275] width 295 height 357
drag, startPoint x: 322, startPoint y: 438, endPoint x: 292, endPoint y: 222, distance: 218.6
click at [292, 222] on textarea "**********" at bounding box center [222, 275] width 263 height 336
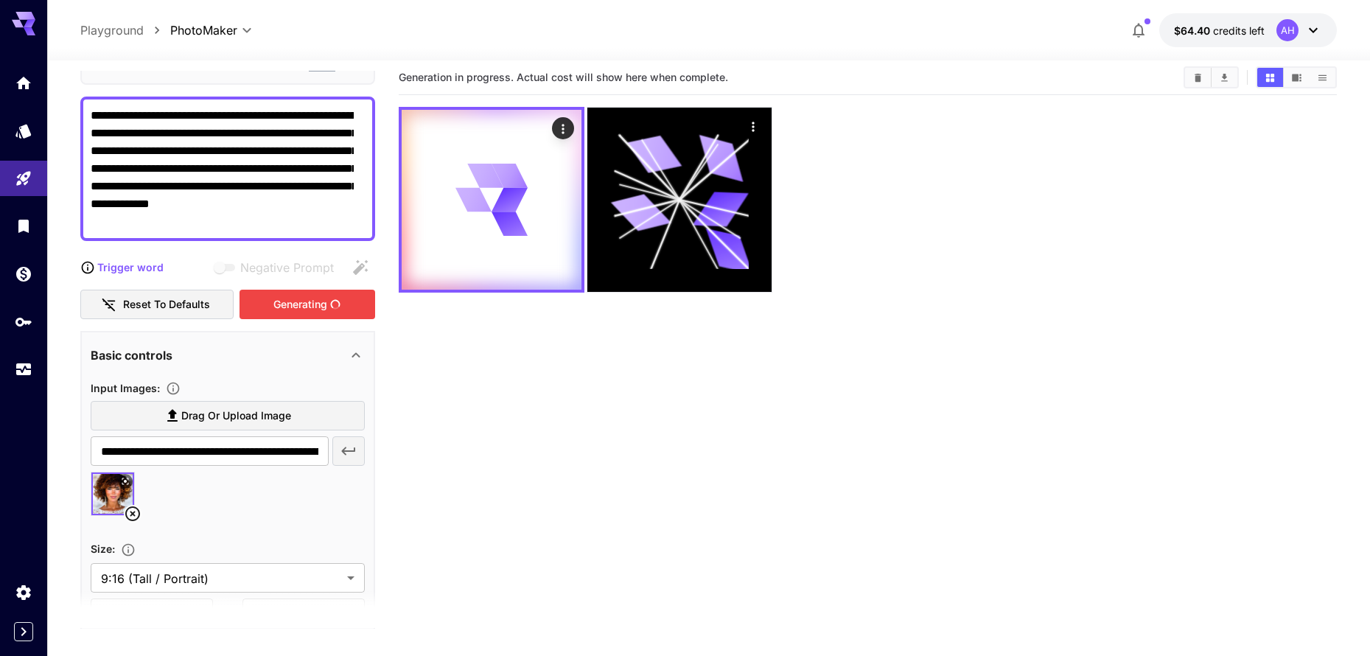
click at [292, 304] on div "Generating" at bounding box center [307, 305] width 136 height 30
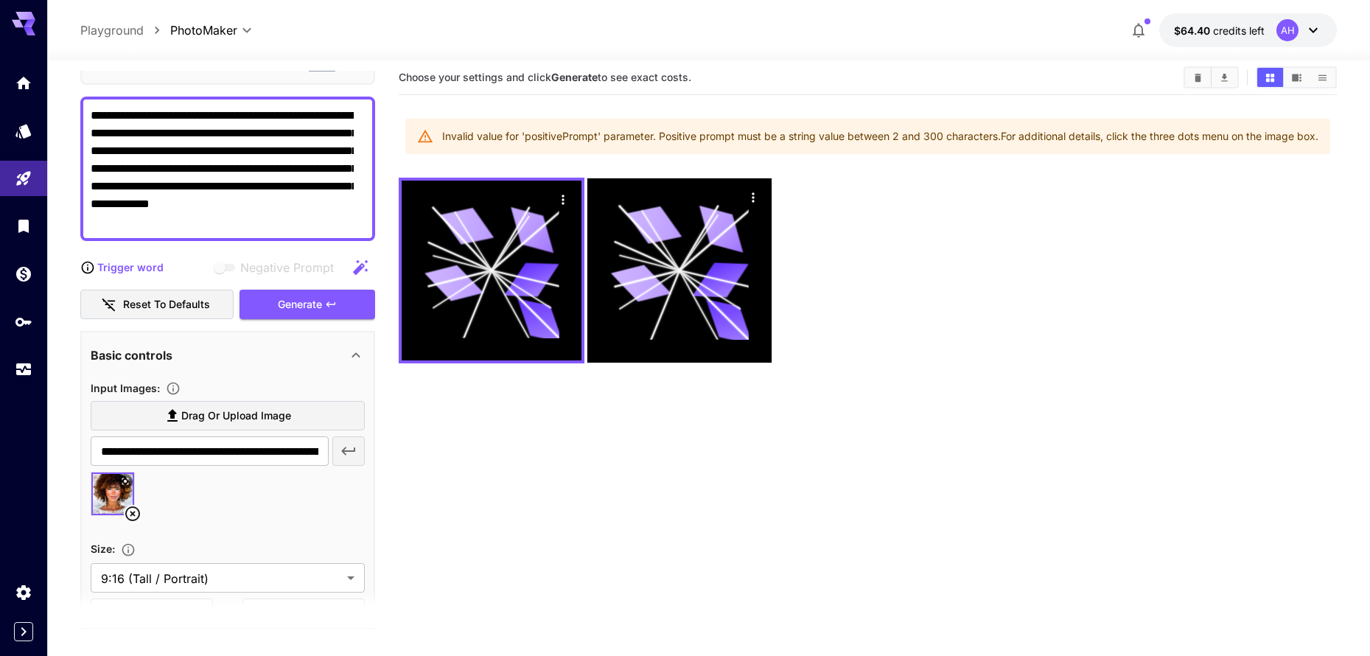
drag, startPoint x: 305, startPoint y: 153, endPoint x: 315, endPoint y: 239, distance: 86.7
click at [315, 231] on textarea "**********" at bounding box center [222, 169] width 263 height 124
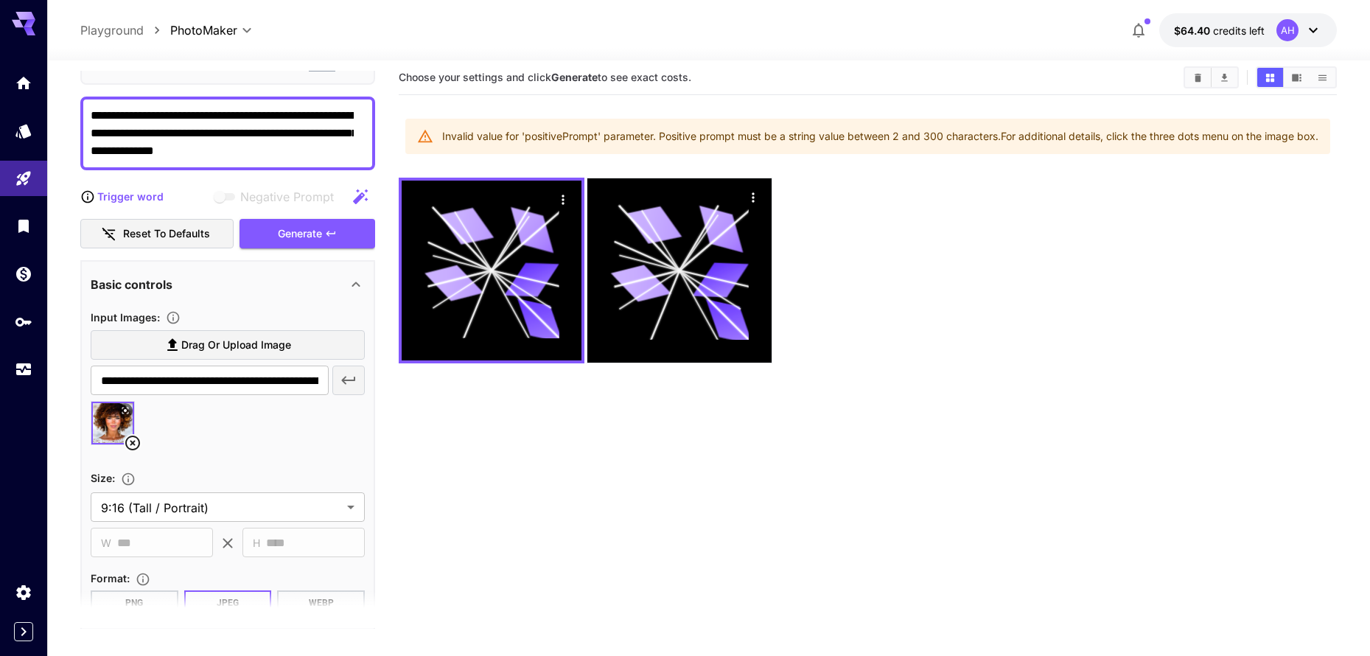
type textarea "**********"
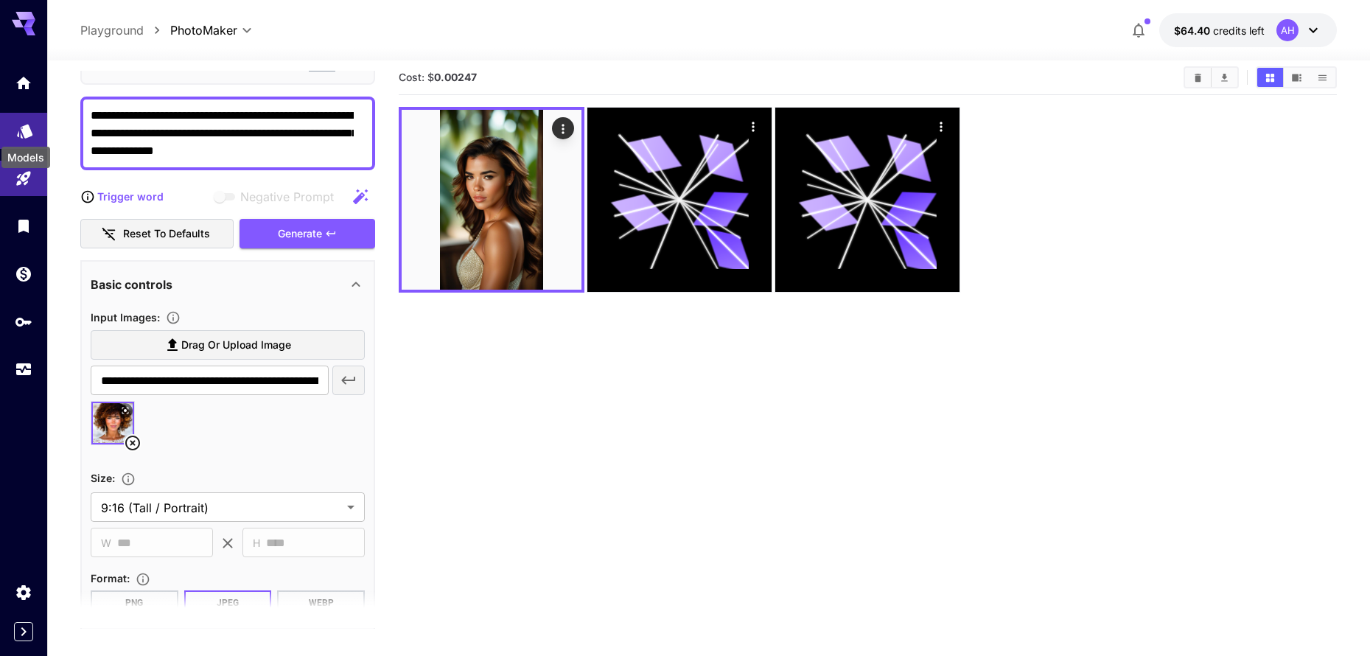
click at [29, 130] on icon "Models" at bounding box center [24, 126] width 15 height 14
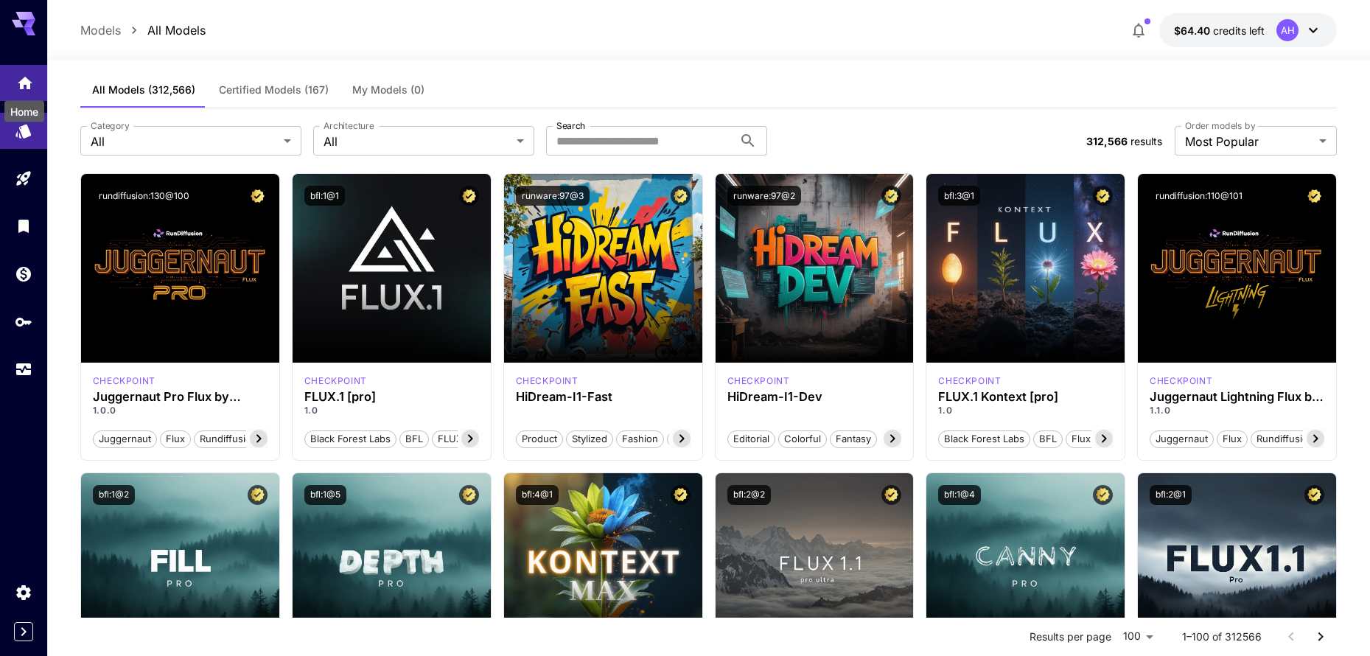
click at [31, 88] on icon "Home" at bounding box center [25, 79] width 18 height 18
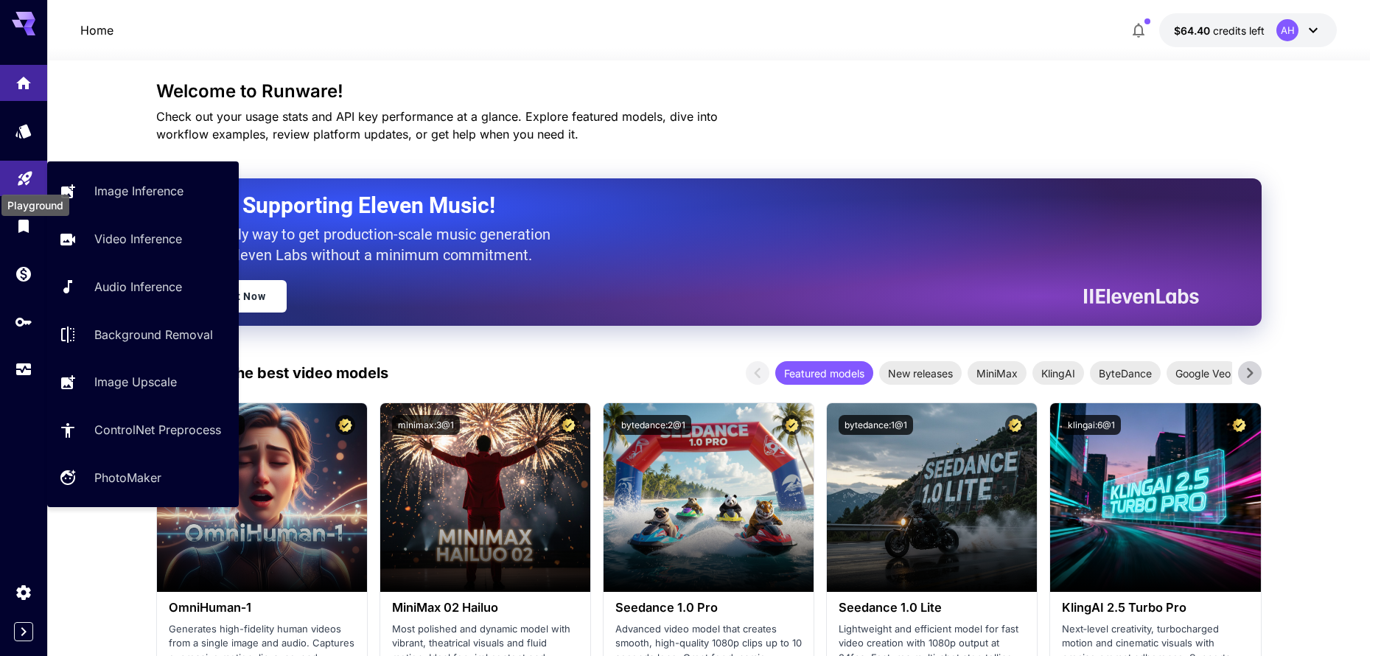
click at [27, 179] on icon "Playground" at bounding box center [25, 174] width 18 height 18
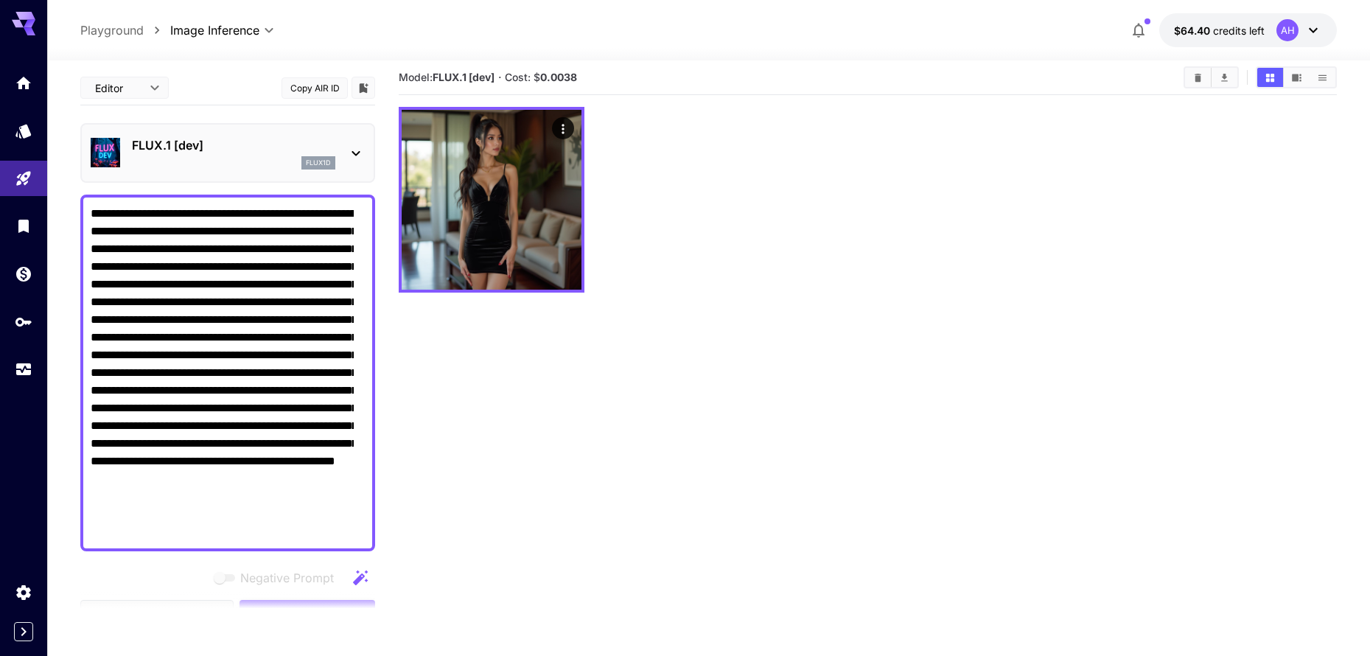
click at [836, 347] on section "Model: FLUX.1 [dev] · Cost: $ 0.0038" at bounding box center [868, 388] width 938 height 656
drag, startPoint x: 88, startPoint y: 212, endPoint x: 287, endPoint y: 492, distance: 343.4
click at [287, 492] on div "**********" at bounding box center [227, 372] width 295 height 357
drag, startPoint x: 327, startPoint y: 538, endPoint x: 24, endPoint y: 159, distance: 484.8
click at [91, 205] on textarea "**********" at bounding box center [222, 373] width 263 height 336
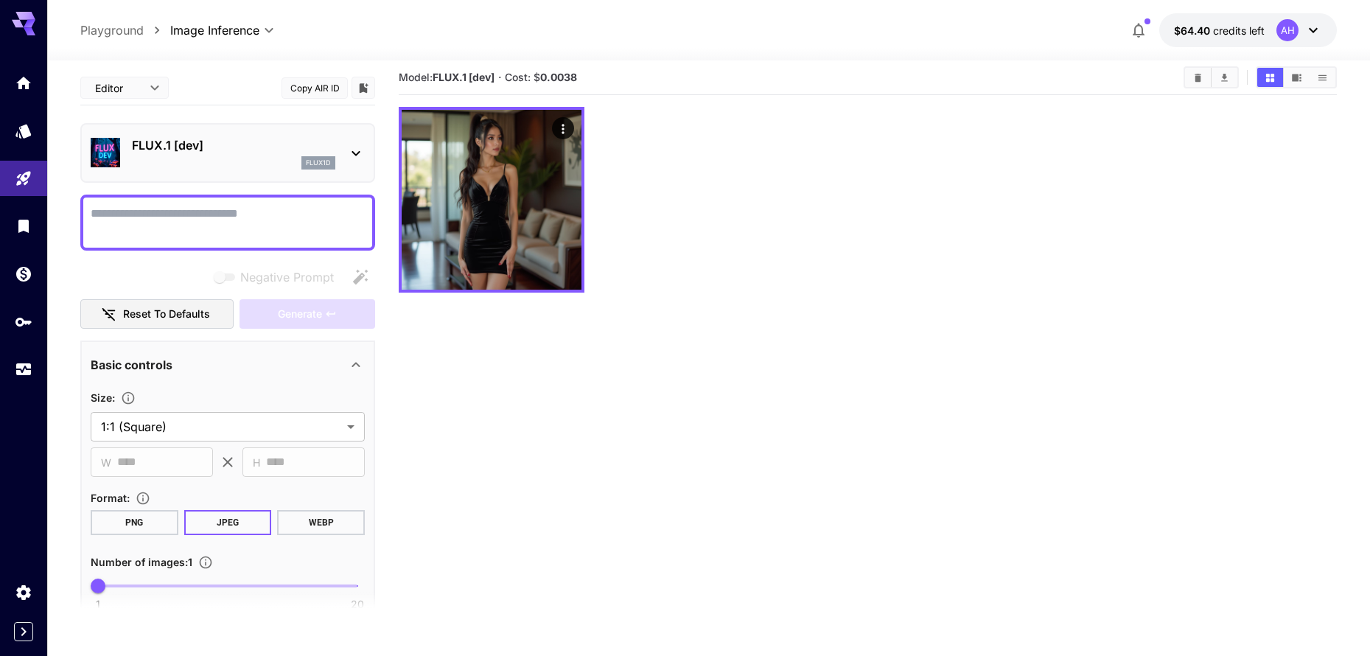
click at [268, 233] on textarea "Negative Prompt" at bounding box center [222, 222] width 263 height 35
paste textarea "**********"
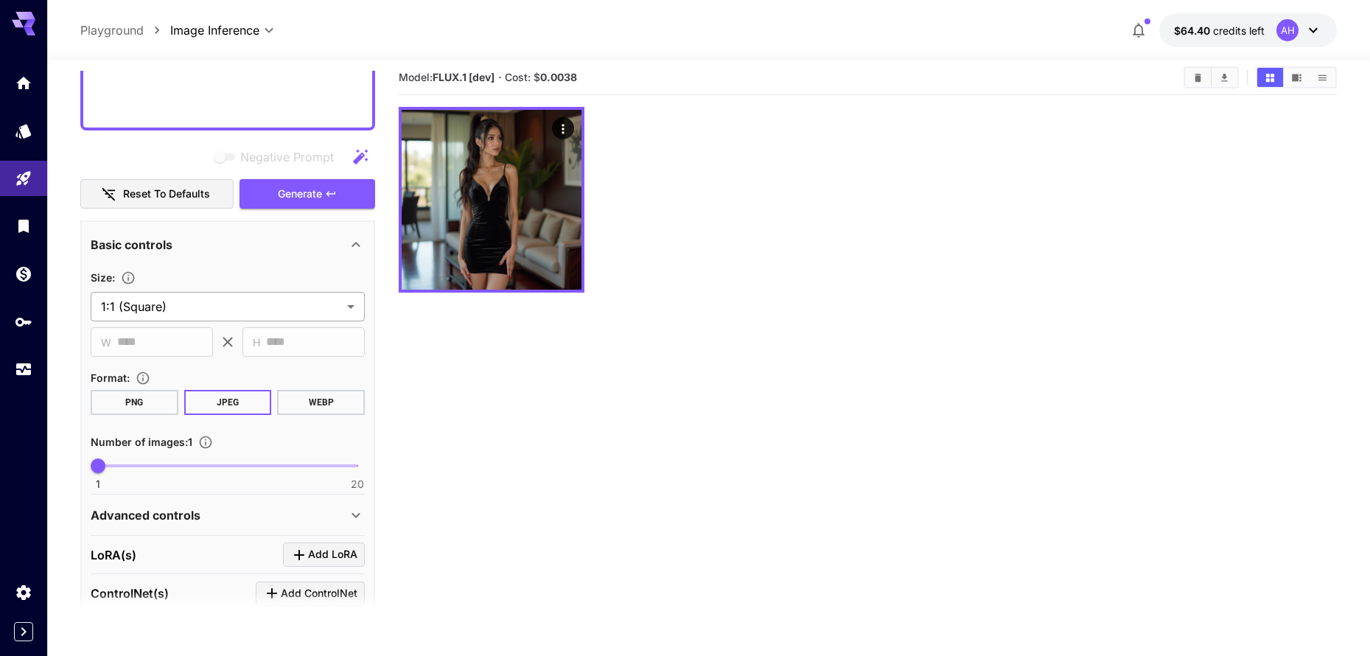
scroll to position [938, 0]
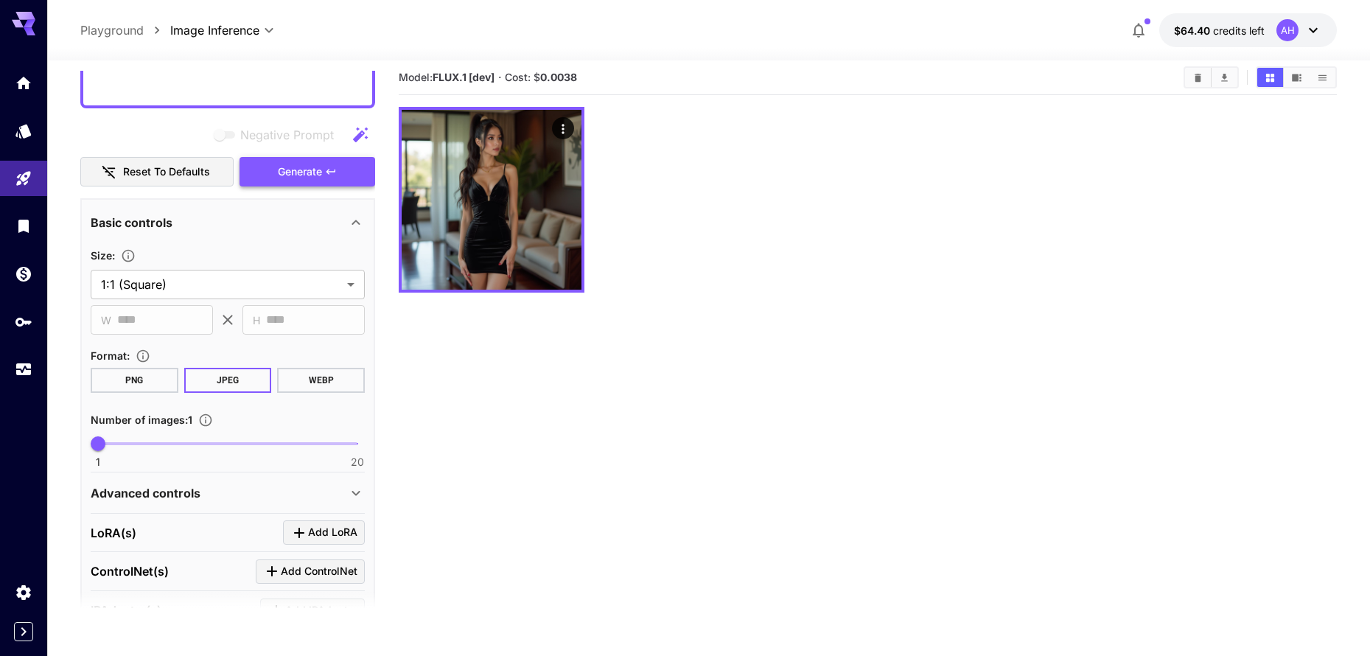
type textarea "**********"
click at [312, 179] on span "Generate" at bounding box center [300, 172] width 44 height 18
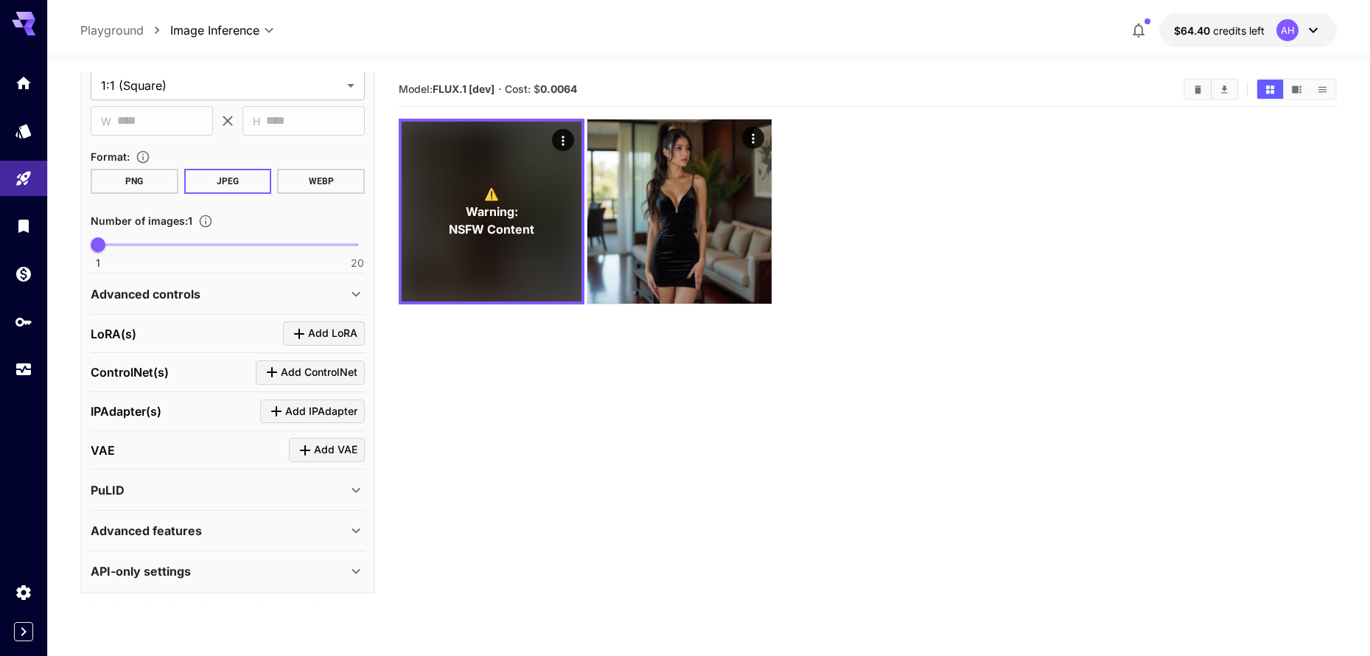
scroll to position [1138, 0]
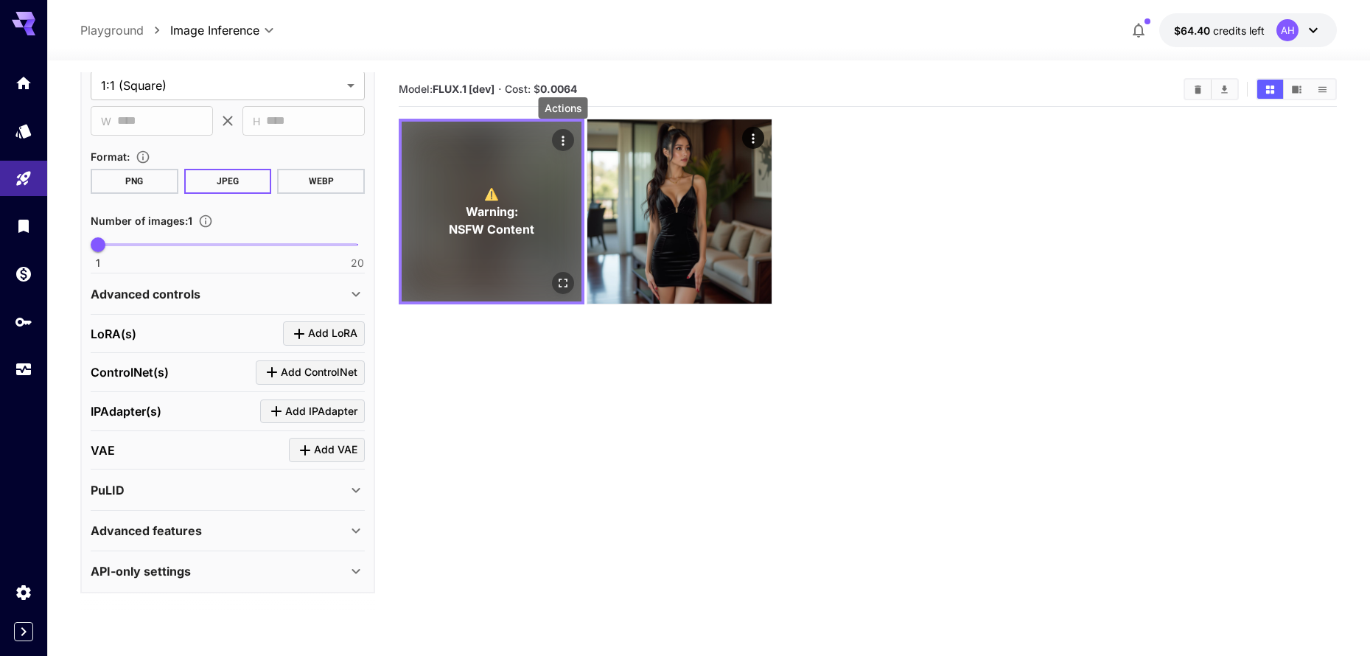
click at [564, 146] on icon "Actions" at bounding box center [562, 140] width 15 height 15
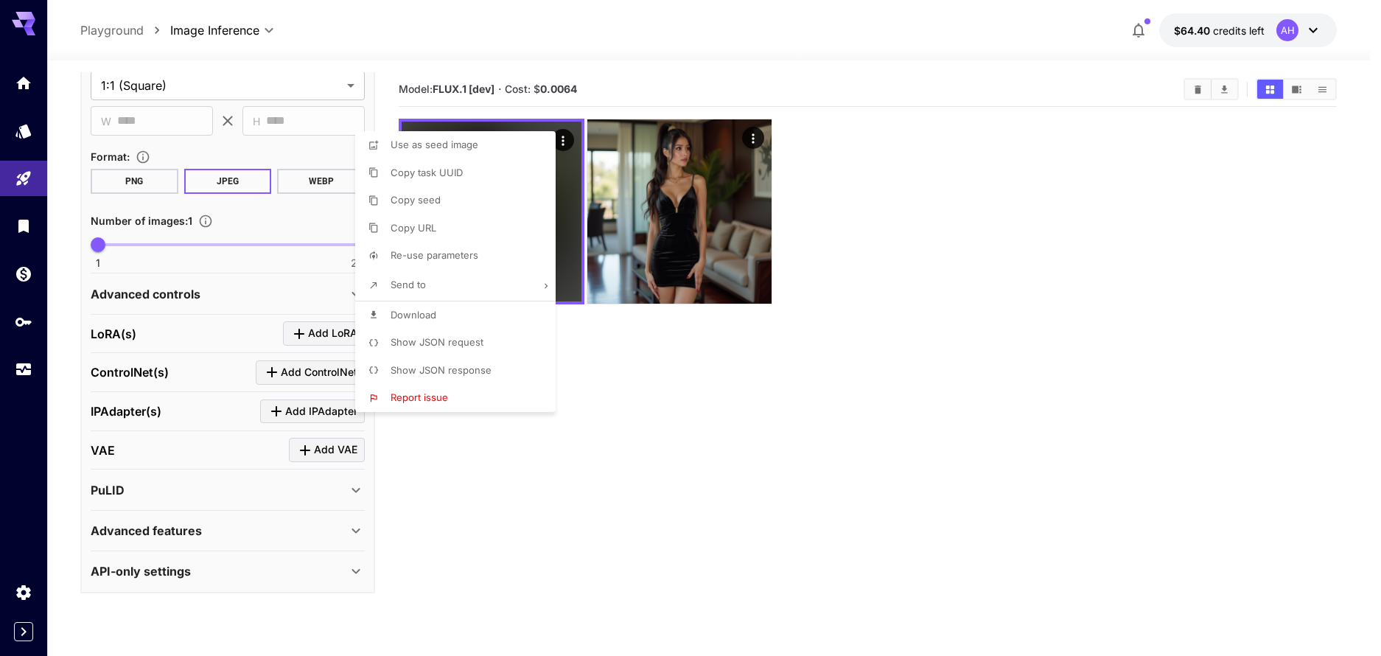
click at [767, 445] on div at bounding box center [690, 328] width 1381 height 656
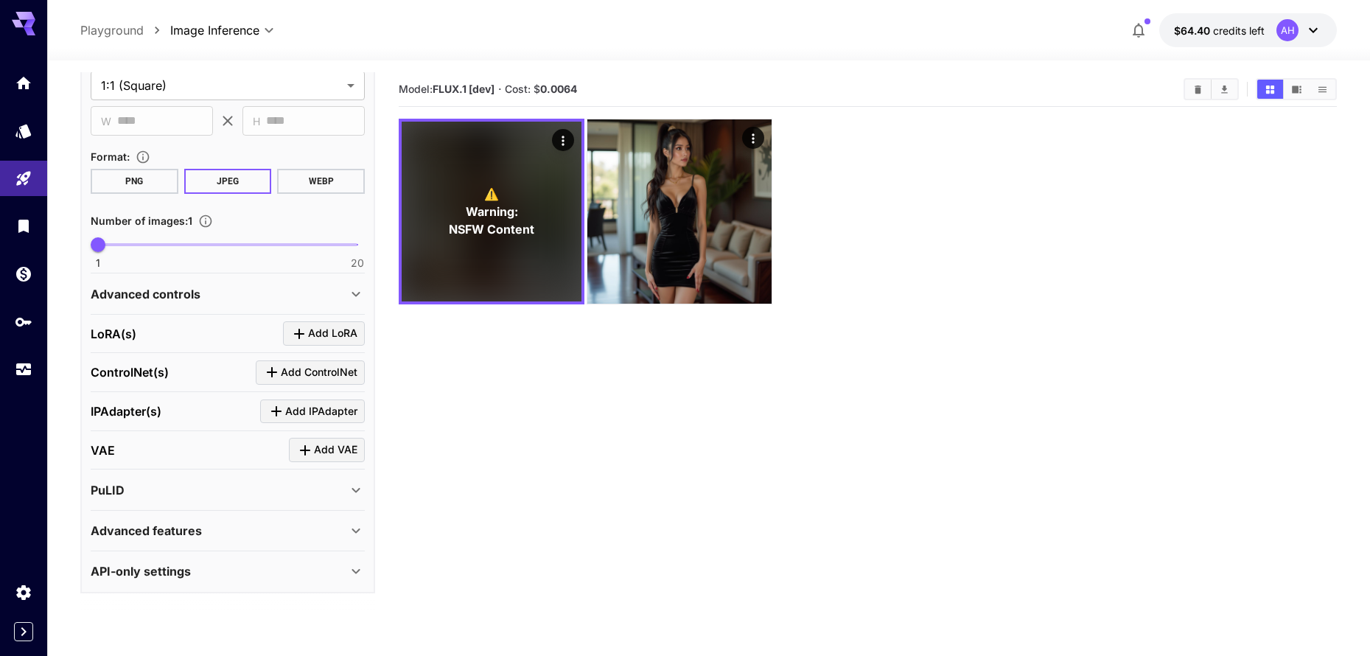
click at [27, 18] on icon at bounding box center [24, 19] width 24 height 15
click at [27, 636] on icon "Expand sidebar" at bounding box center [24, 632] width 18 height 18
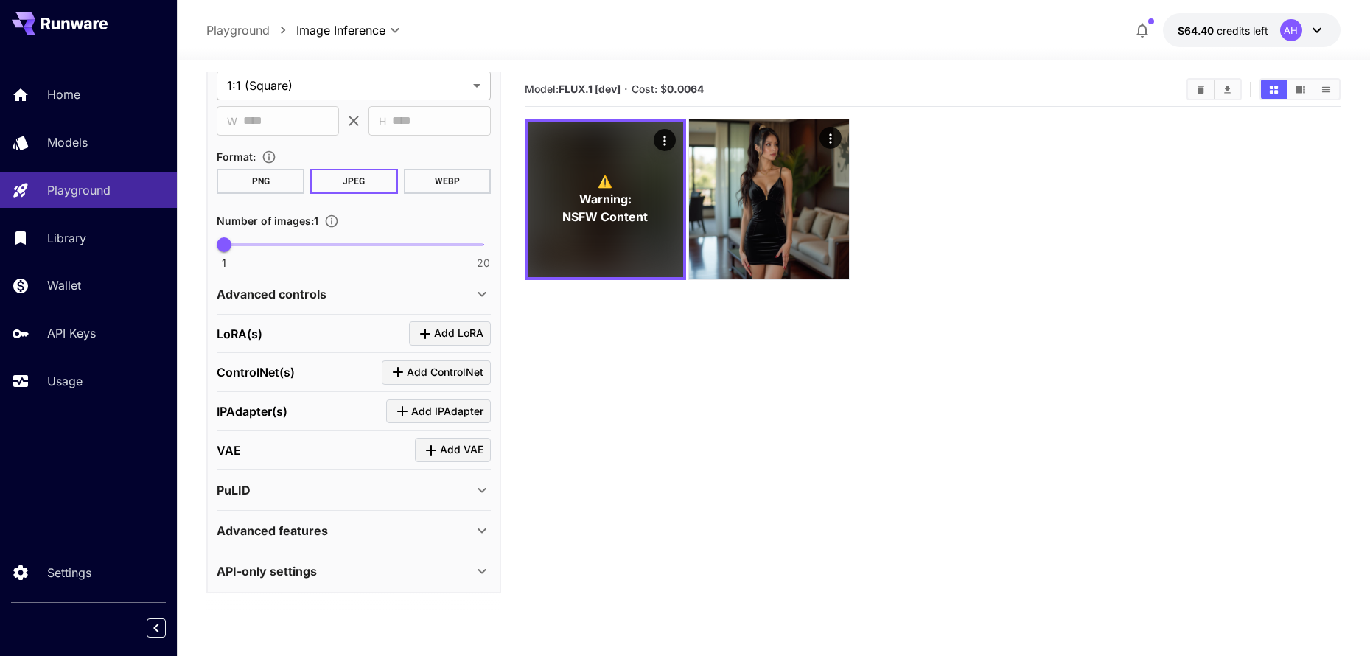
scroll to position [12, 0]
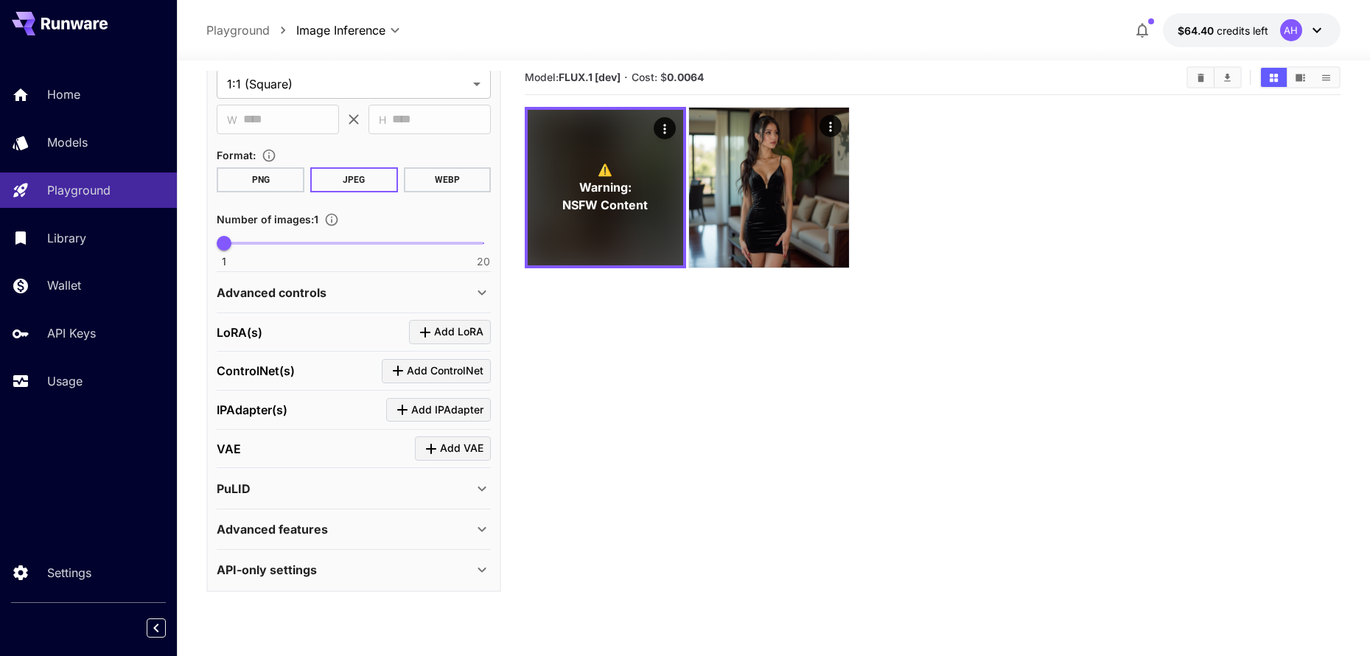
click at [339, 580] on div "API-only settings" at bounding box center [354, 569] width 274 height 35
click at [62, 574] on p "Settings" at bounding box center [72, 573] width 44 height 18
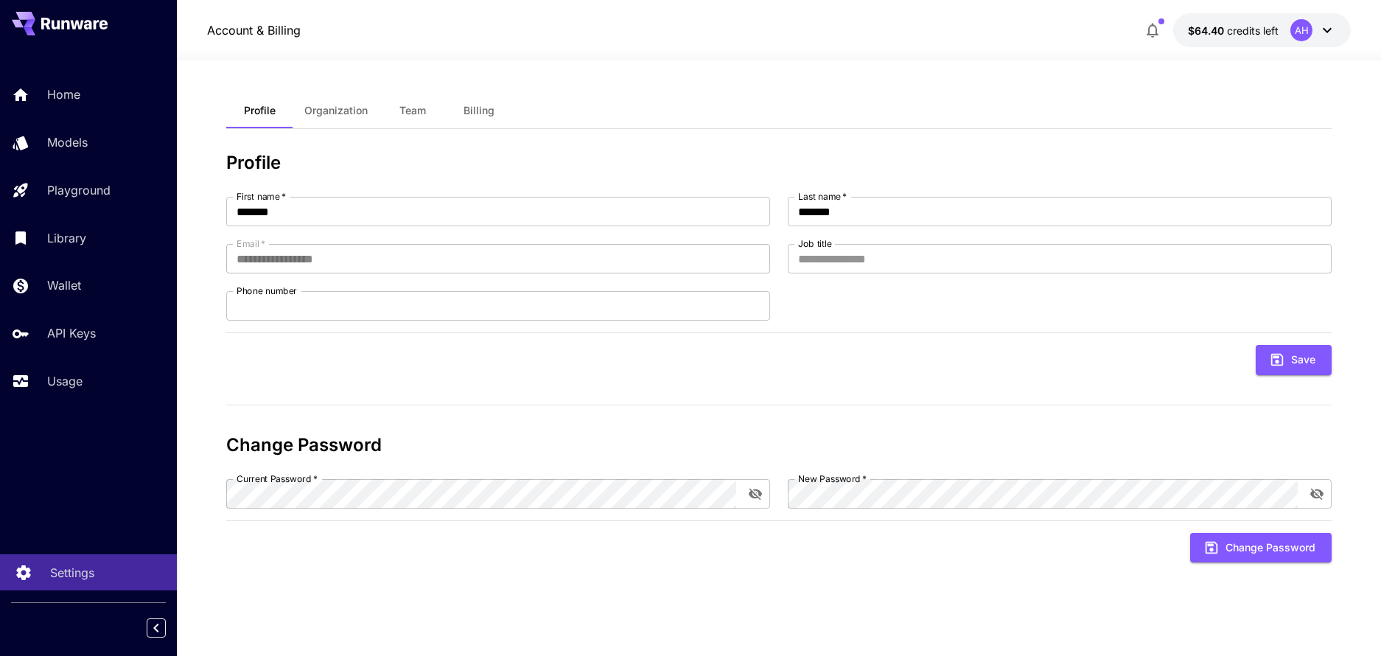
click at [63, 575] on p "Settings" at bounding box center [72, 573] width 44 height 18
click at [350, 117] on button "Organization" at bounding box center [335, 110] width 87 height 35
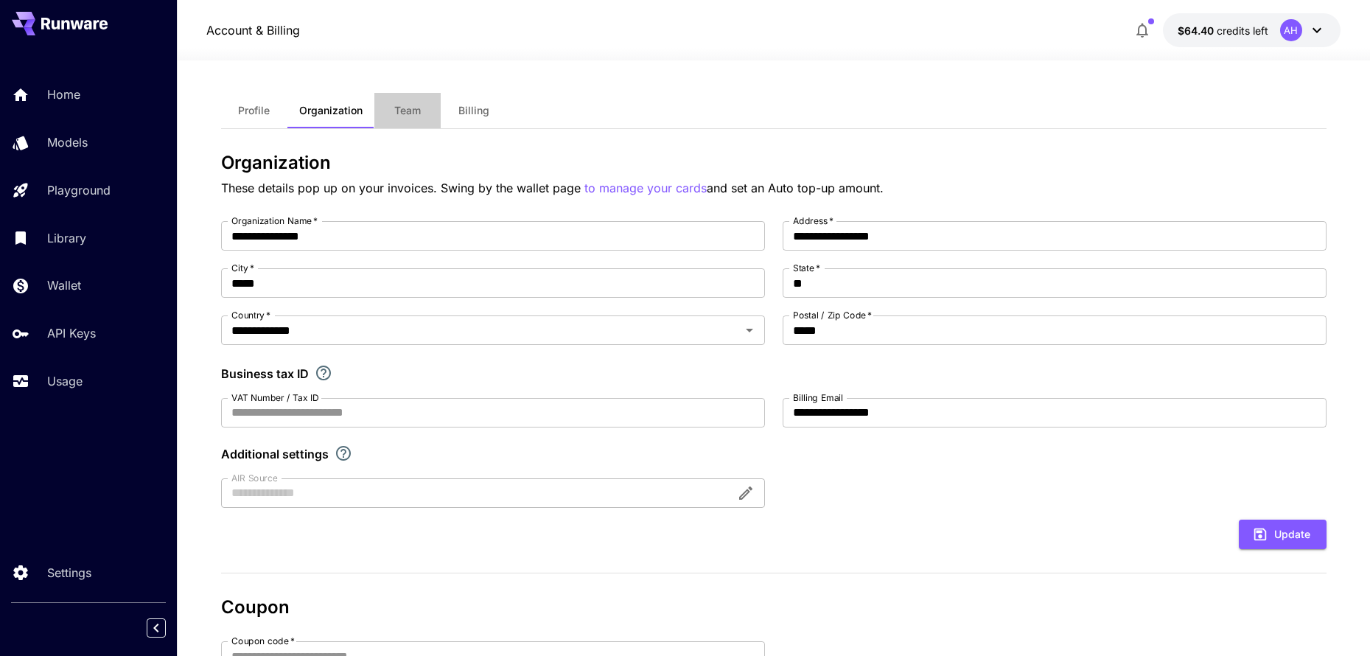
click at [413, 110] on span "Team" at bounding box center [407, 110] width 27 height 13
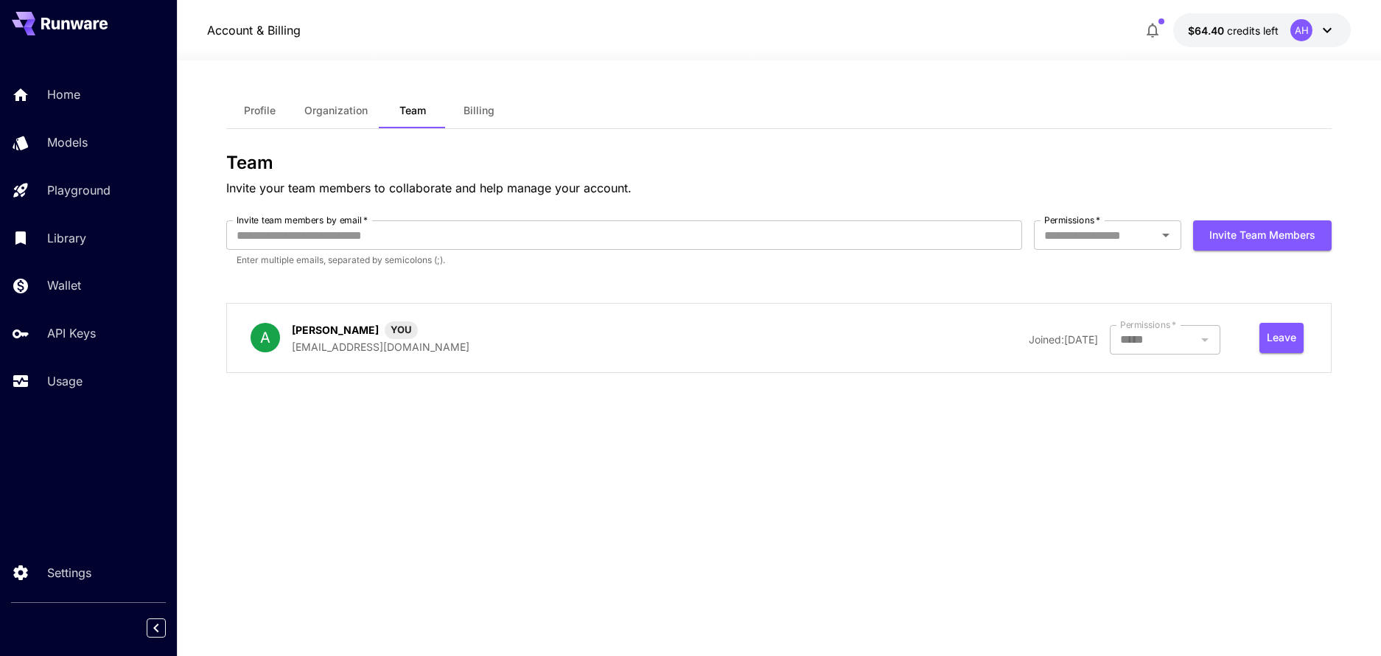
click at [1205, 346] on div at bounding box center [1164, 339] width 111 height 29
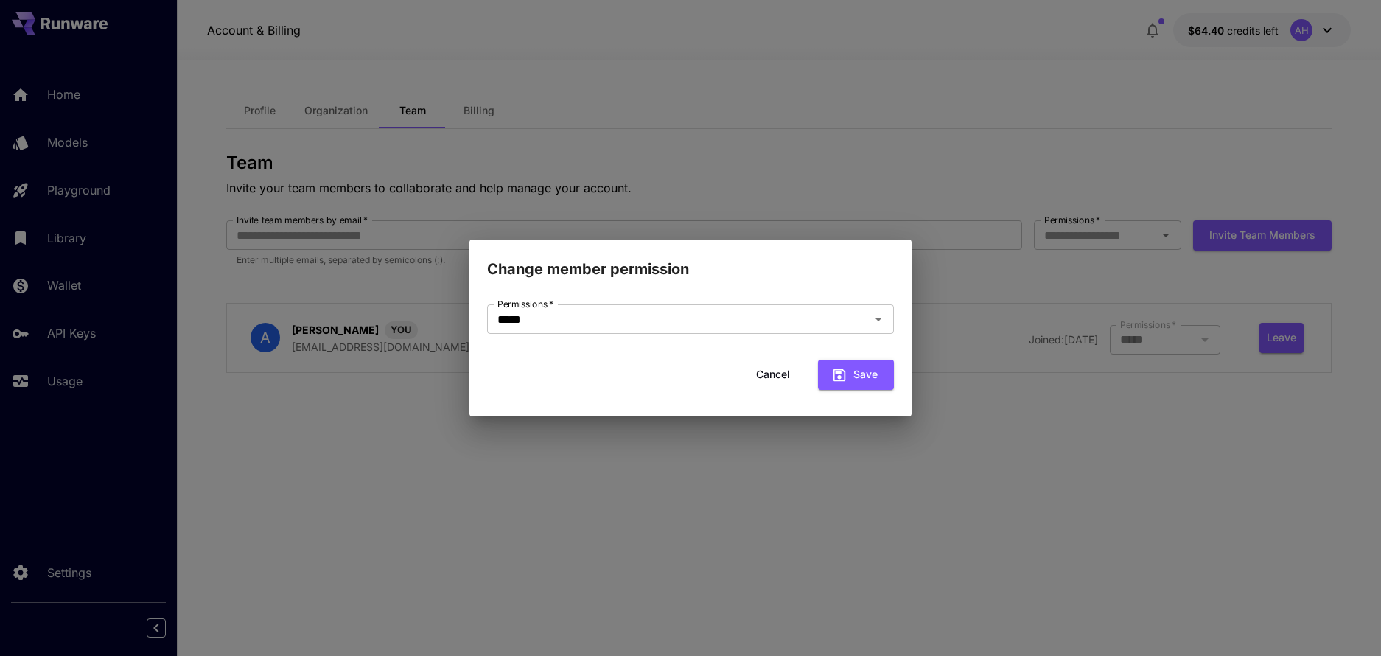
drag, startPoint x: 947, startPoint y: 452, endPoint x: 937, endPoint y: 441, distance: 15.1
click at [942, 445] on div "Change member permission Permissions   * ***** Permissions   * Cancel Save" at bounding box center [690, 328] width 1381 height 656
drag, startPoint x: 847, startPoint y: 383, endPoint x: 828, endPoint y: 371, distance: 22.5
click at [840, 378] on button "Save" at bounding box center [856, 375] width 76 height 30
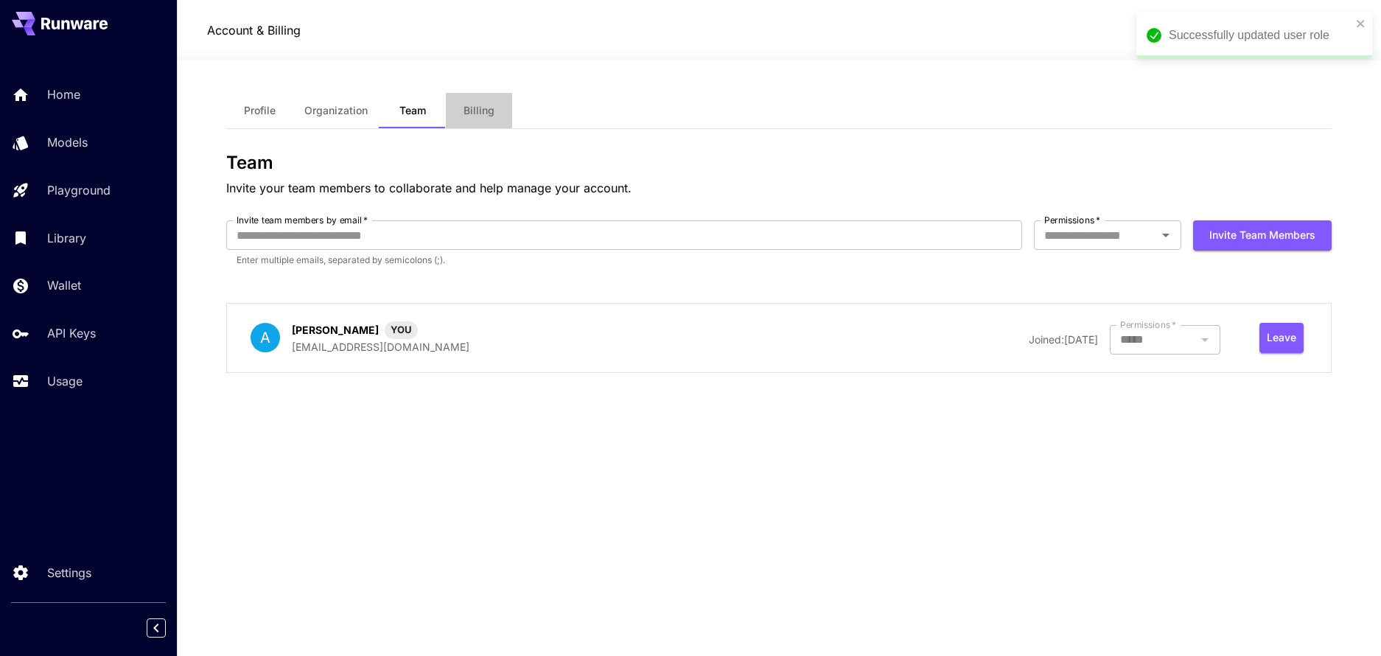
click at [485, 112] on span "Billing" at bounding box center [478, 110] width 31 height 13
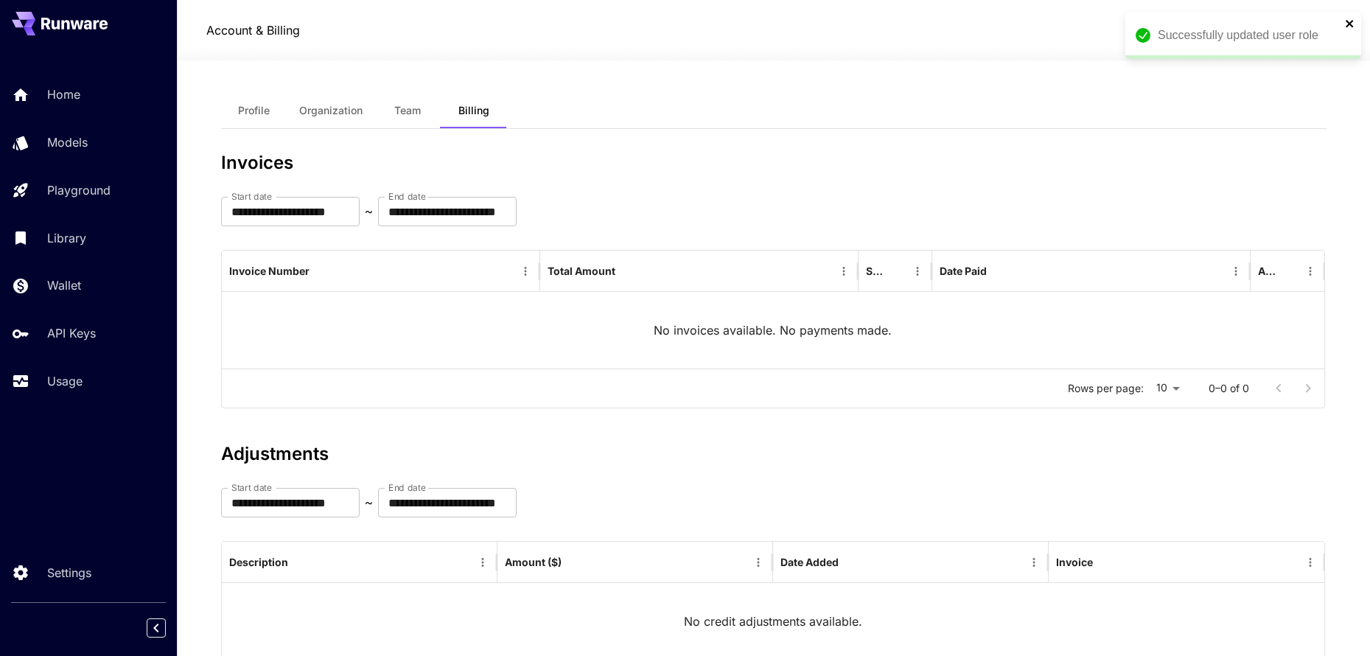
click at [1348, 28] on icon "close" at bounding box center [1350, 24] width 10 height 12
click at [1209, 32] on span "$64.40" at bounding box center [1196, 30] width 39 height 13
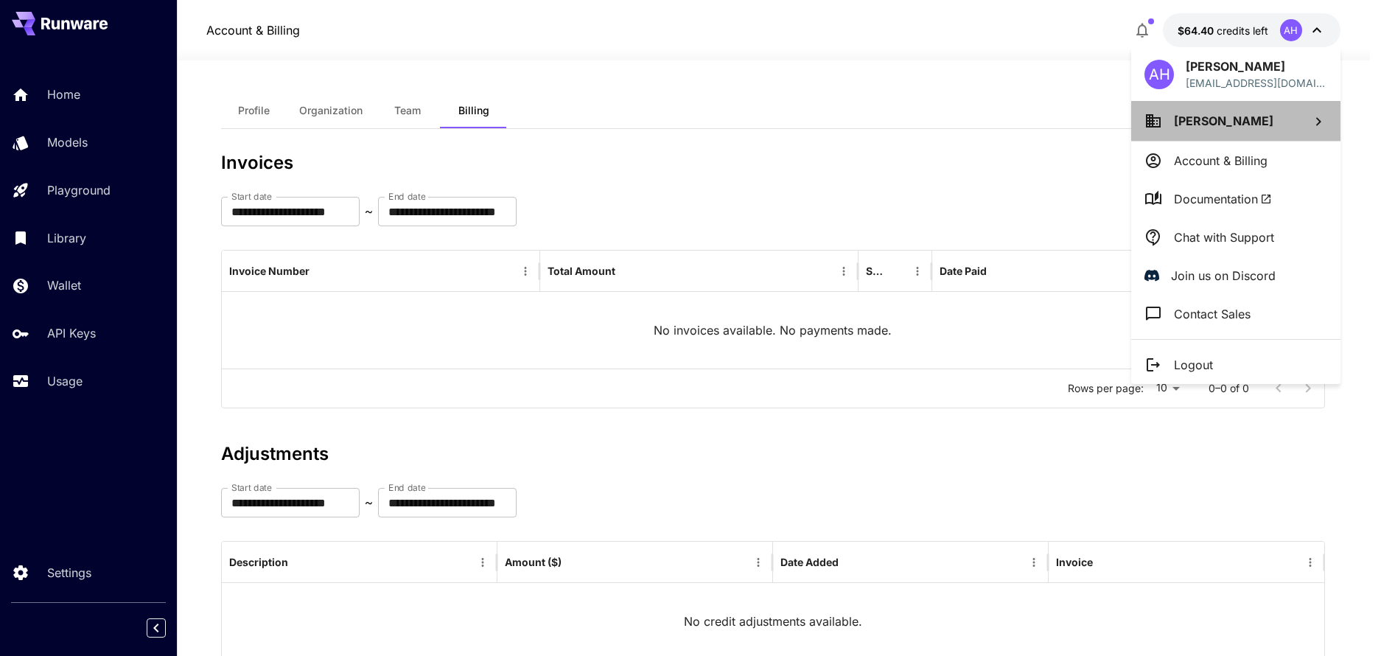
click at [1257, 125] on span "Anthony Houston" at bounding box center [1223, 120] width 99 height 15
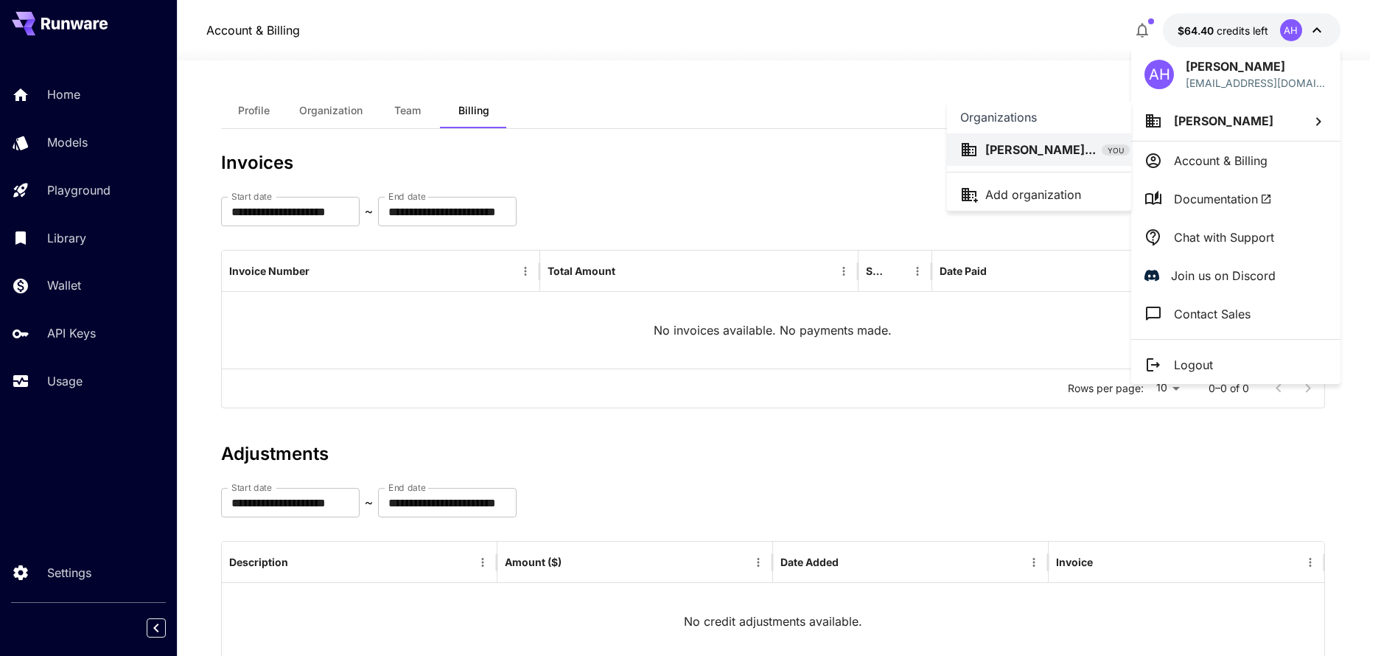
drag, startPoint x: 35, startPoint y: 371, endPoint x: 45, endPoint y: 378, distance: 11.6
click at [35, 372] on div at bounding box center [690, 328] width 1381 height 656
click at [1180, 205] on span "Documentation" at bounding box center [1223, 199] width 98 height 18
